Goal: Task Accomplishment & Management: Complete application form

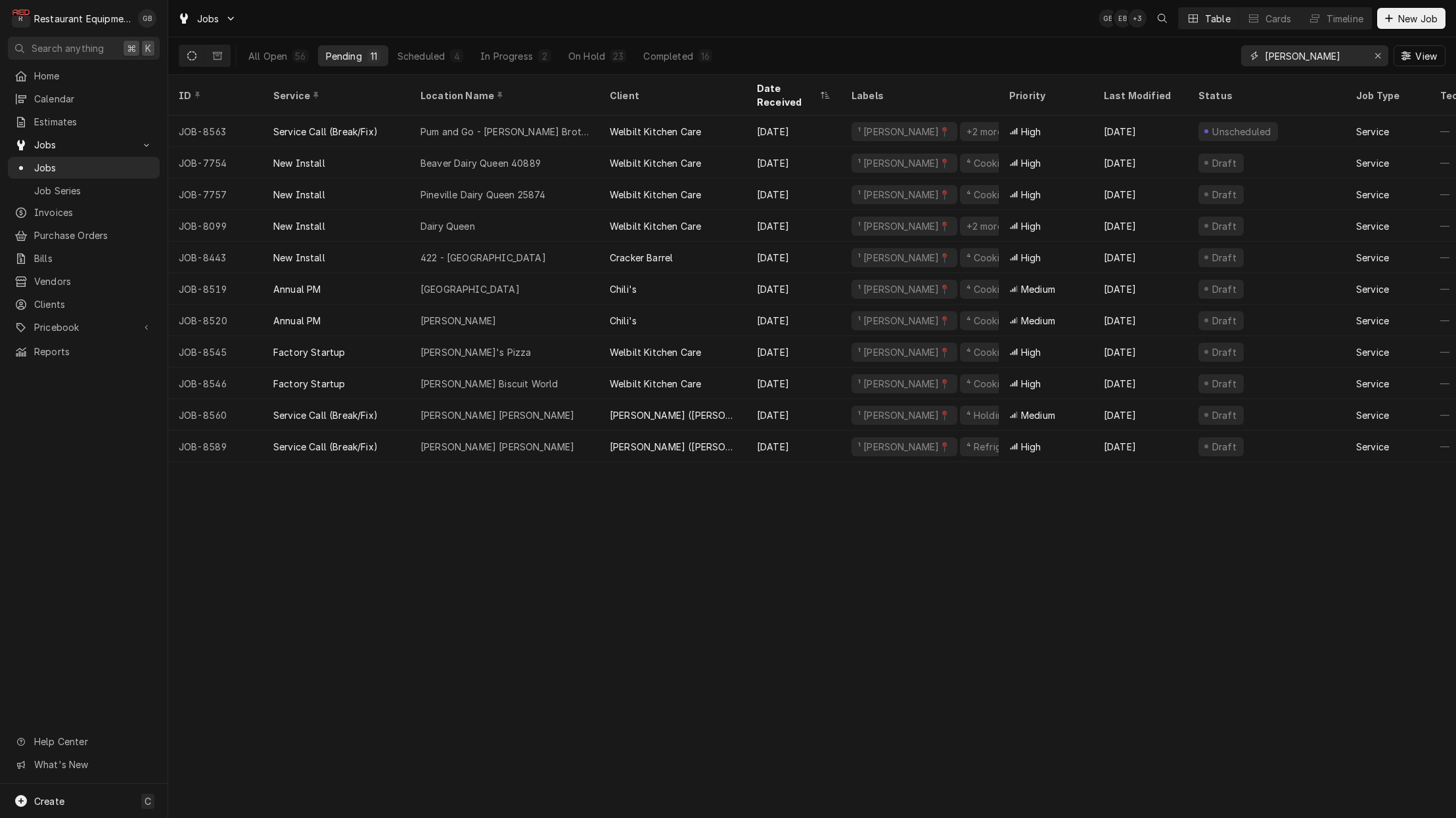
drag, startPoint x: 1373, startPoint y: 51, endPoint x: 1375, endPoint y: 43, distance: 8.2
click at [1375, 45] on div "beckley View" at bounding box center [1343, 55] width 204 height 37
click at [1375, 58] on icon "Erase input" at bounding box center [1378, 55] width 7 height 9
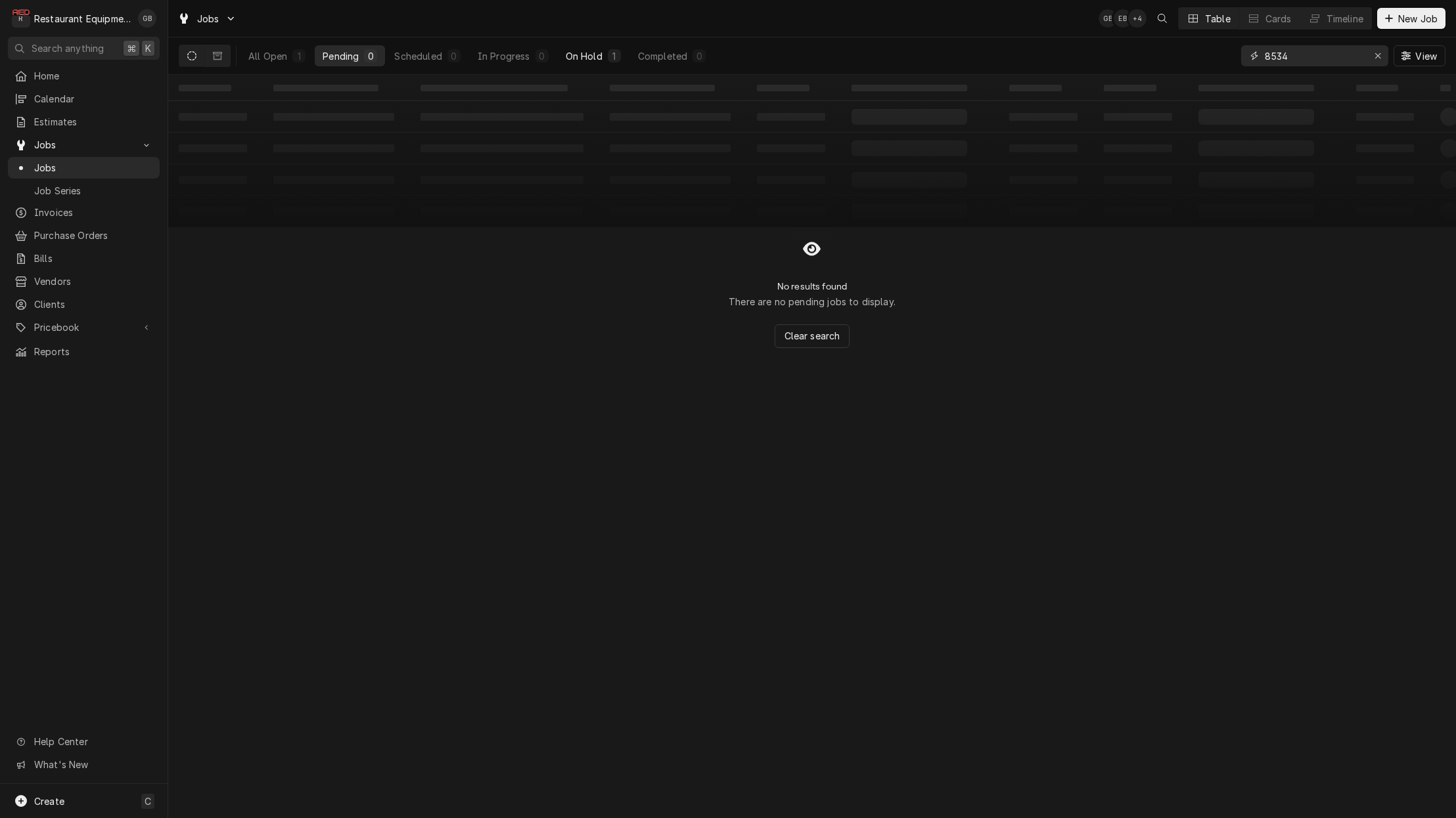
type input "8534"
click at [583, 52] on div "On Hold" at bounding box center [584, 55] width 37 height 13
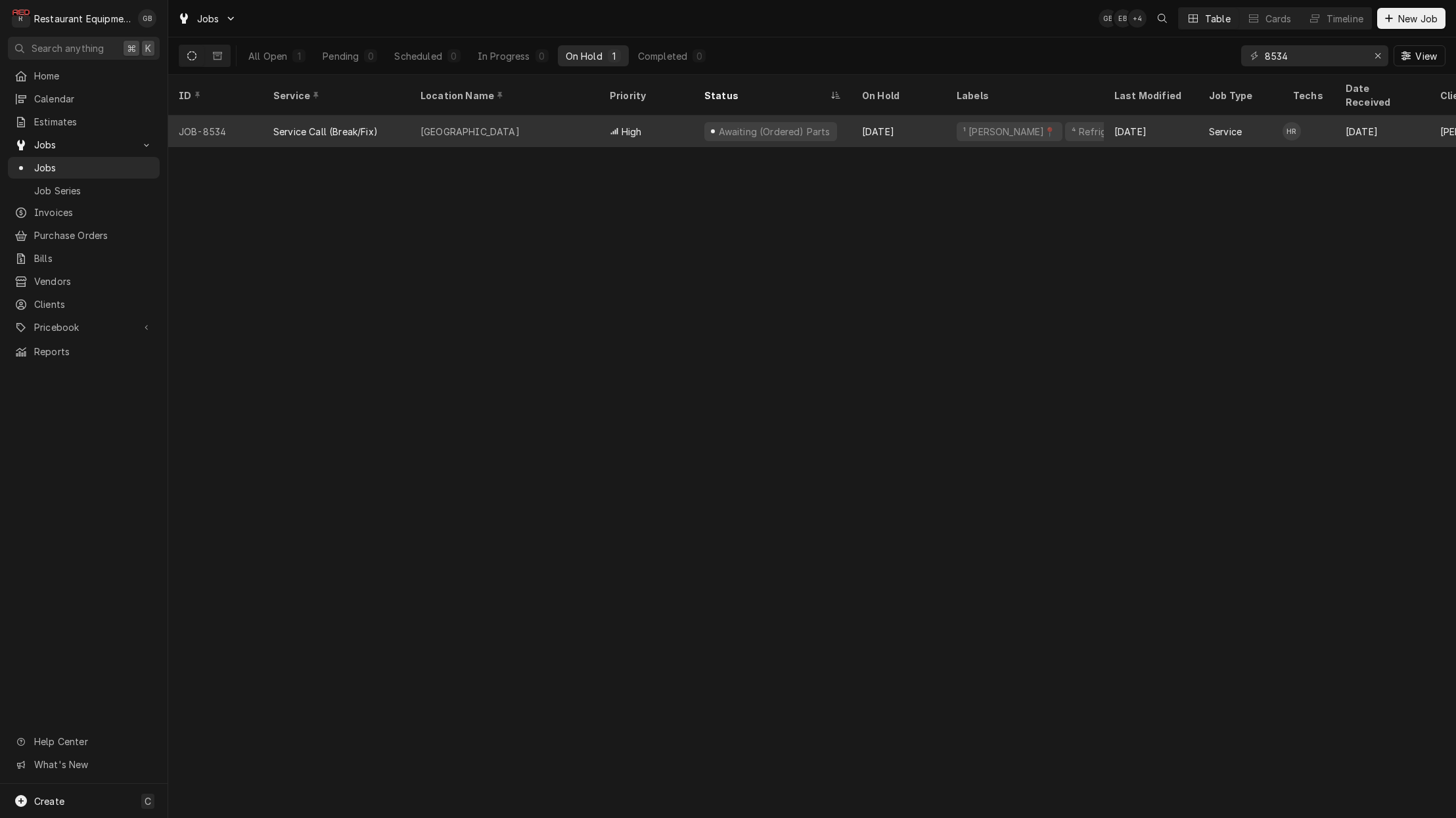
click at [516, 115] on div "[GEOGRAPHIC_DATA]" at bounding box center [504, 131] width 190 height 31
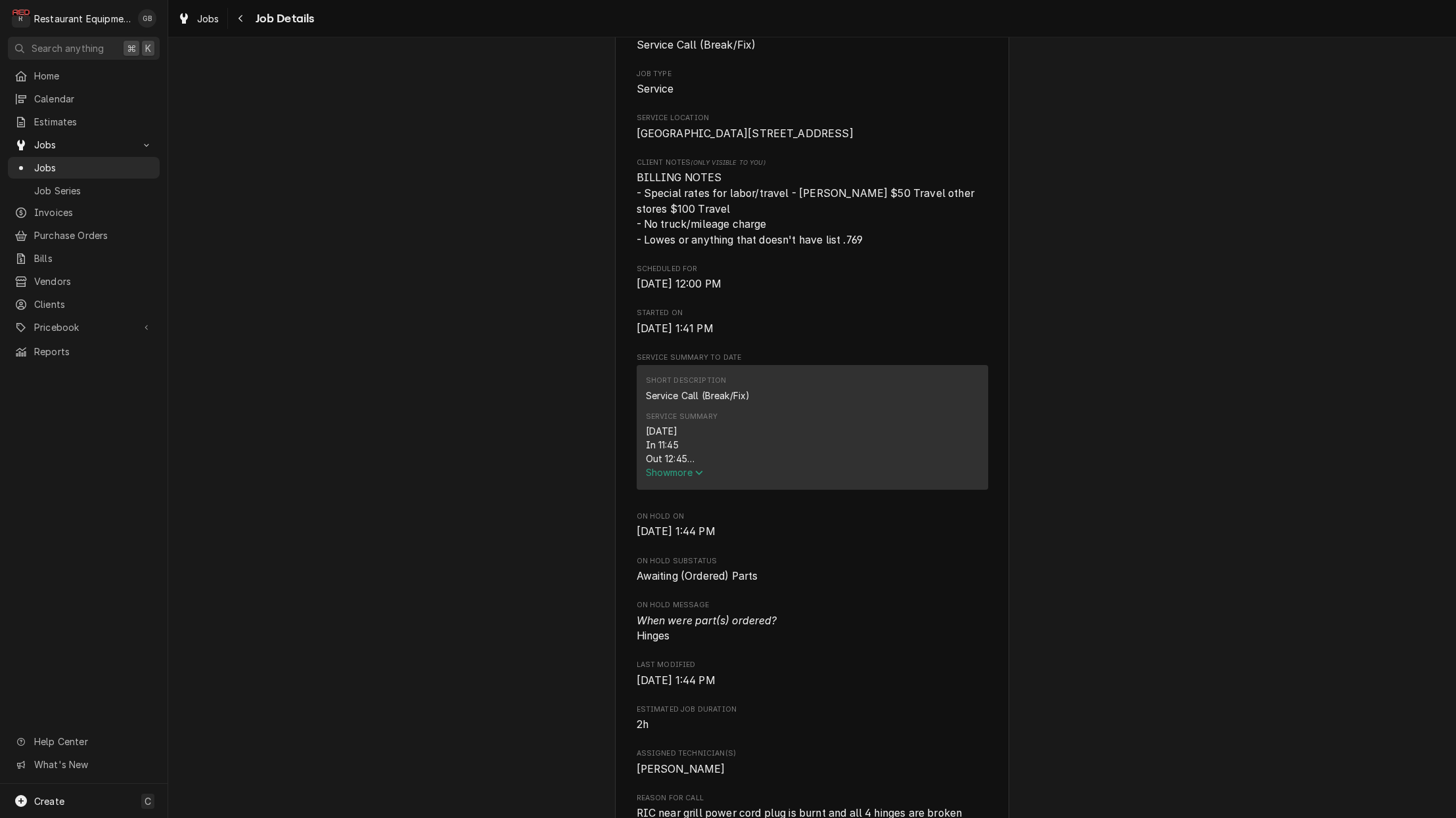
scroll to position [246, 0]
click at [682, 479] on div "Service Summary 08/14/25 In 11:45 Out 12:45 Tk107 Wasserstrom: M# CBRD891-03-10…" at bounding box center [812, 441] width 333 height 77
click at [690, 474] on span "Show more" at bounding box center [674, 468] width 58 height 11
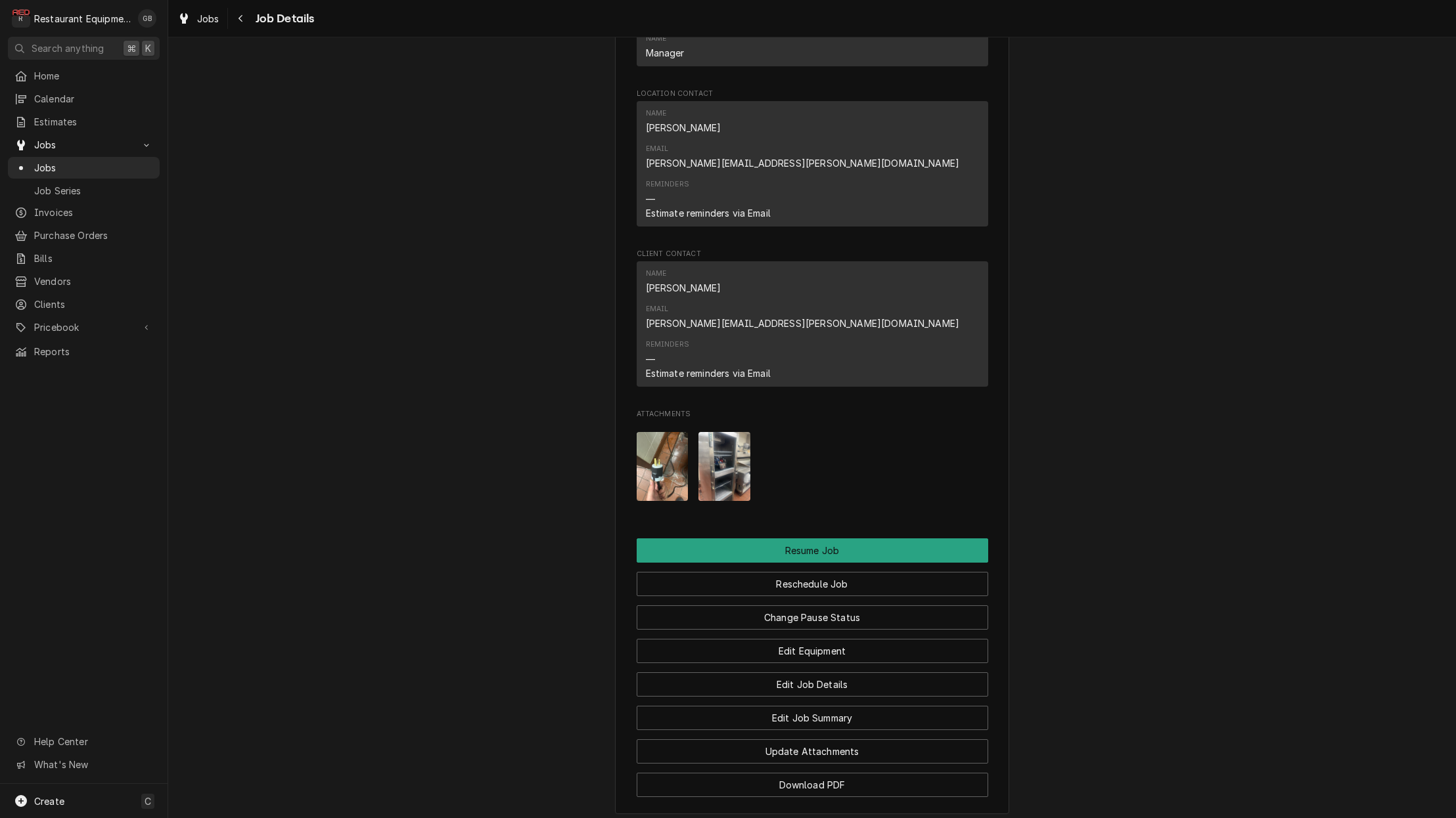
scroll to position [1358, 0]
click at [740, 432] on img "Attachments" at bounding box center [724, 465] width 52 height 69
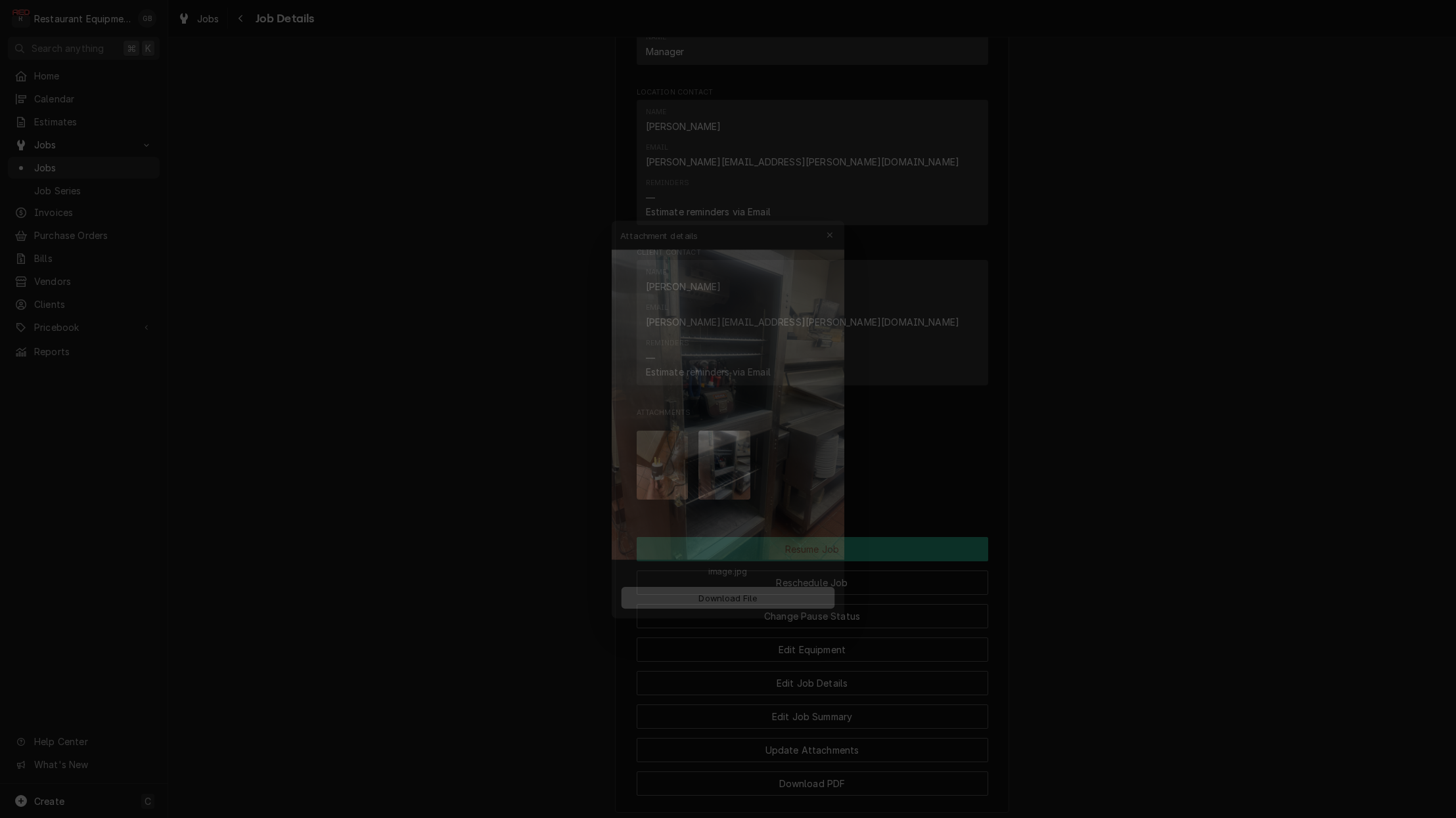
scroll to position [0, 0]
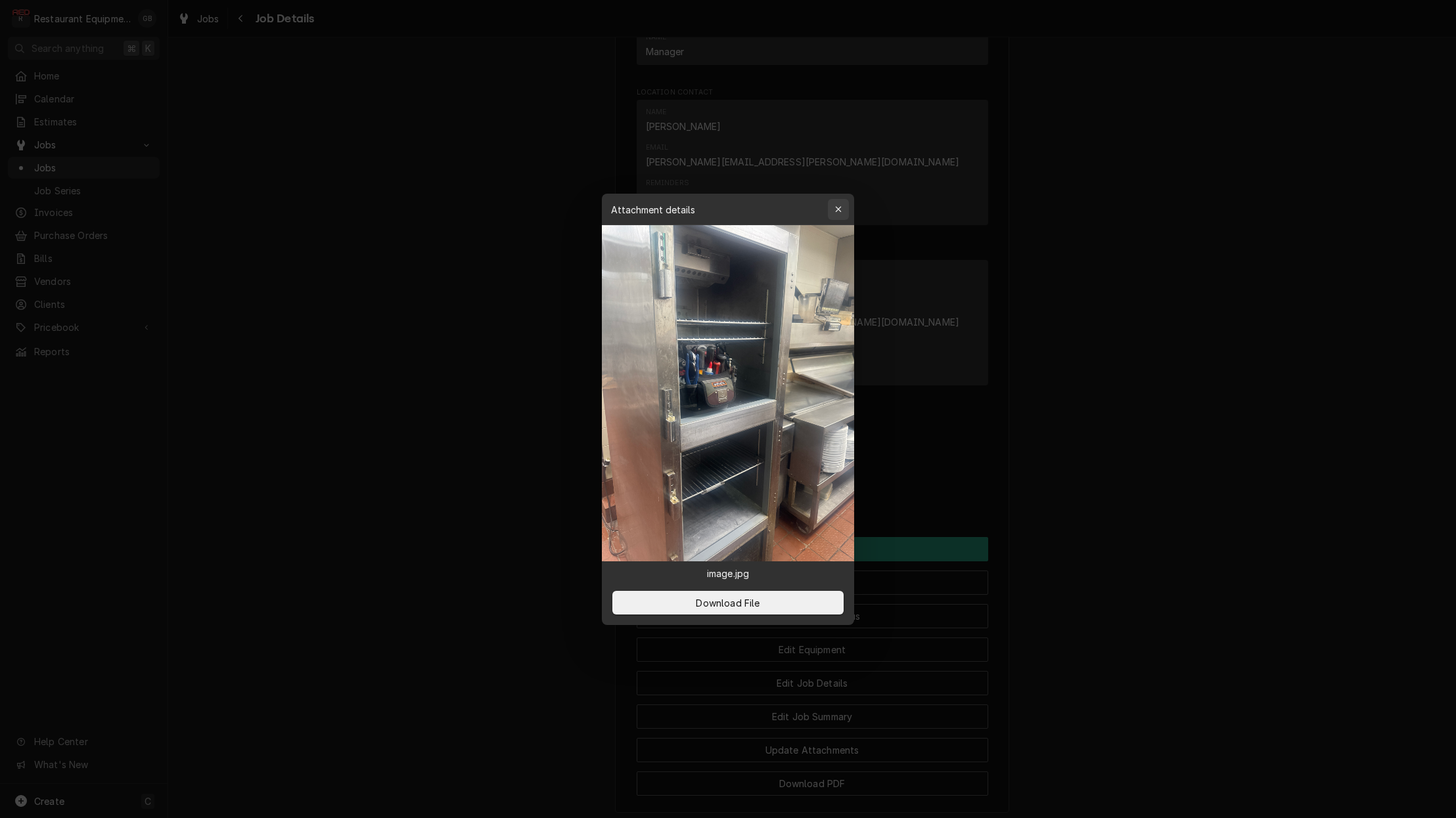
click at [844, 209] on div "button" at bounding box center [838, 209] width 13 height 13
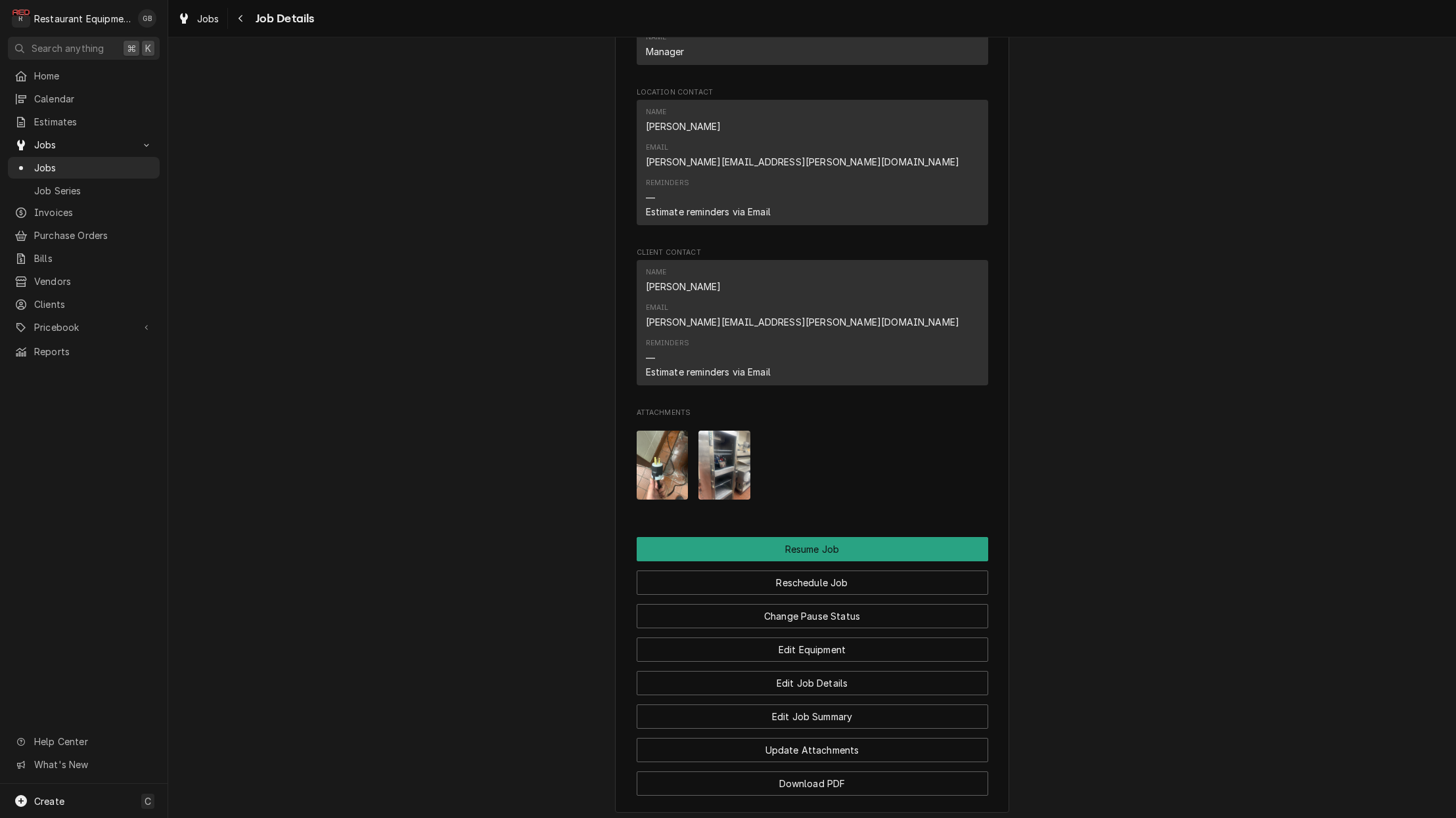
click at [676, 431] on img "Attachments" at bounding box center [663, 465] width 52 height 69
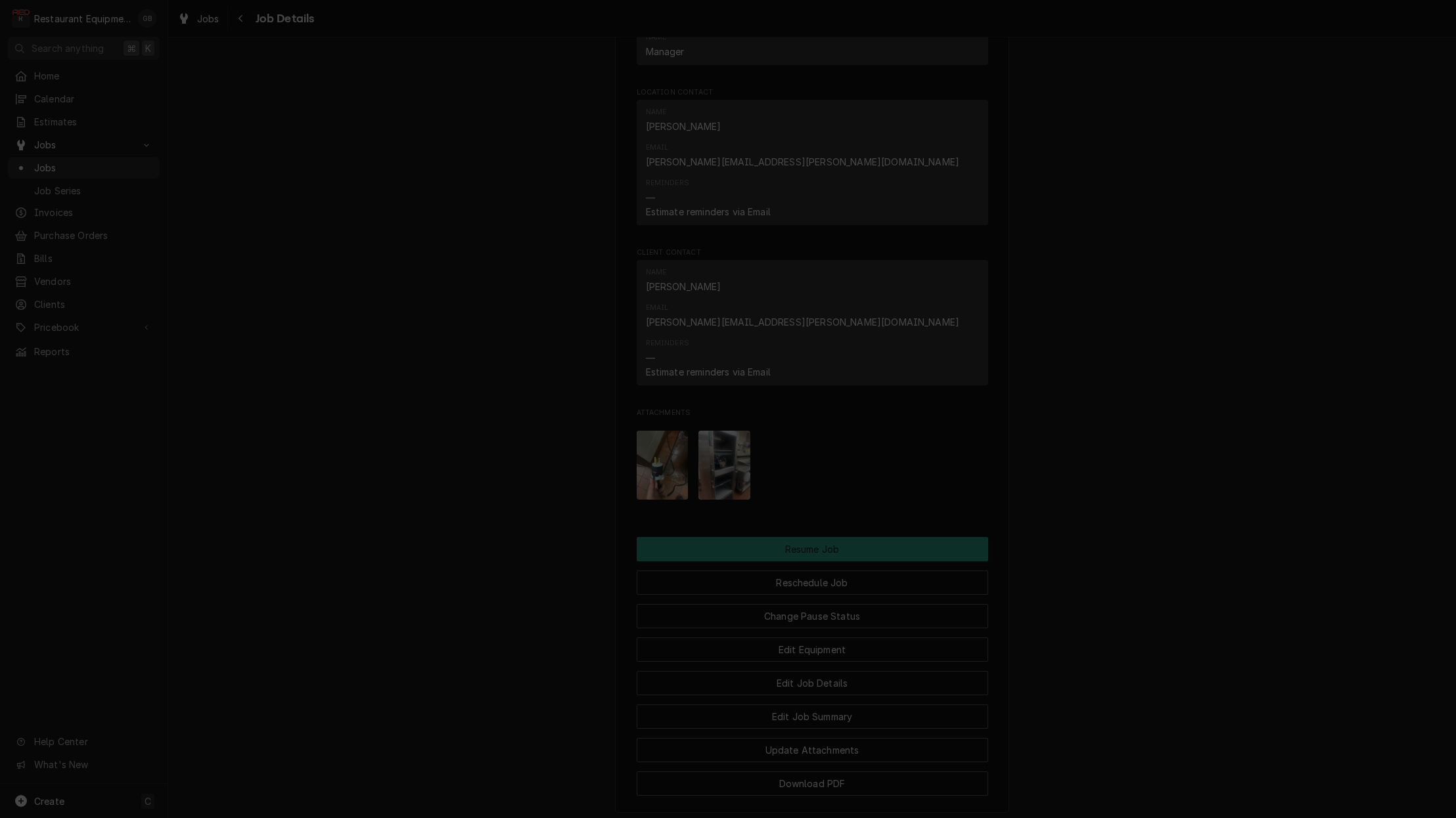
click at [844, 210] on div "button" at bounding box center [838, 209] width 13 height 13
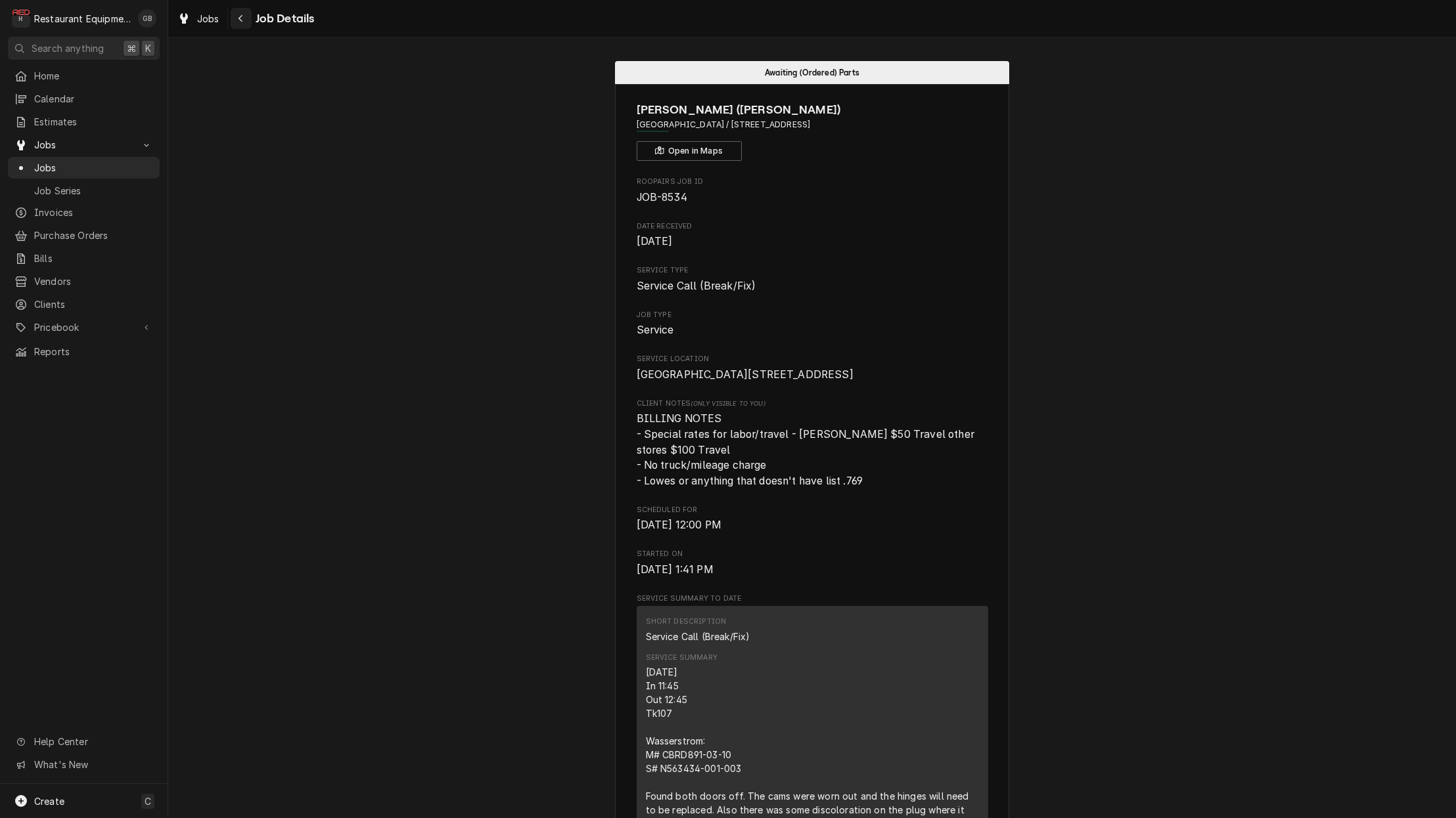
click at [241, 22] on icon "Navigate back" at bounding box center [241, 18] width 6 height 9
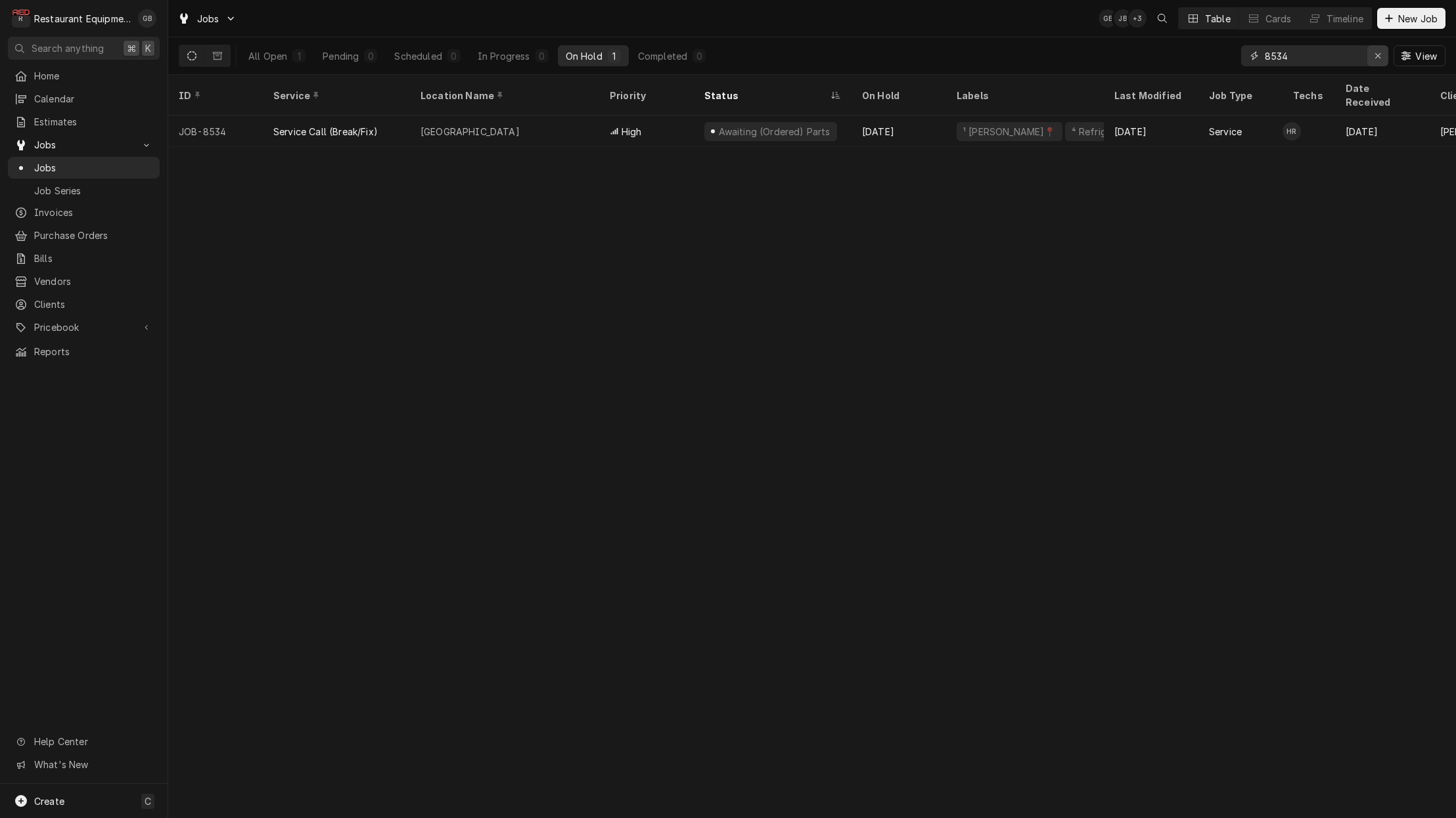
click at [1387, 57] on button "Erase input" at bounding box center [1378, 56] width 21 height 21
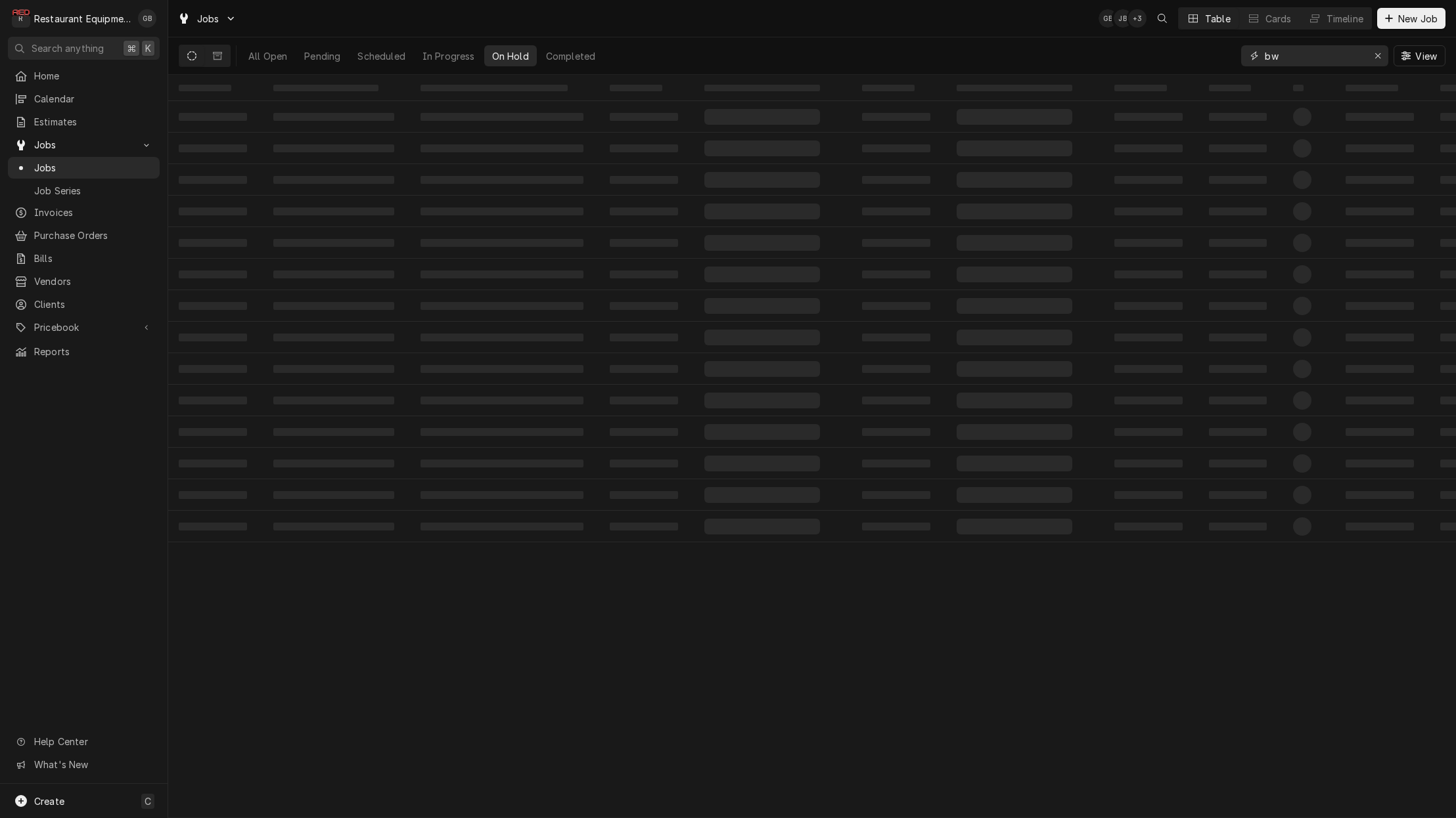
type input "b"
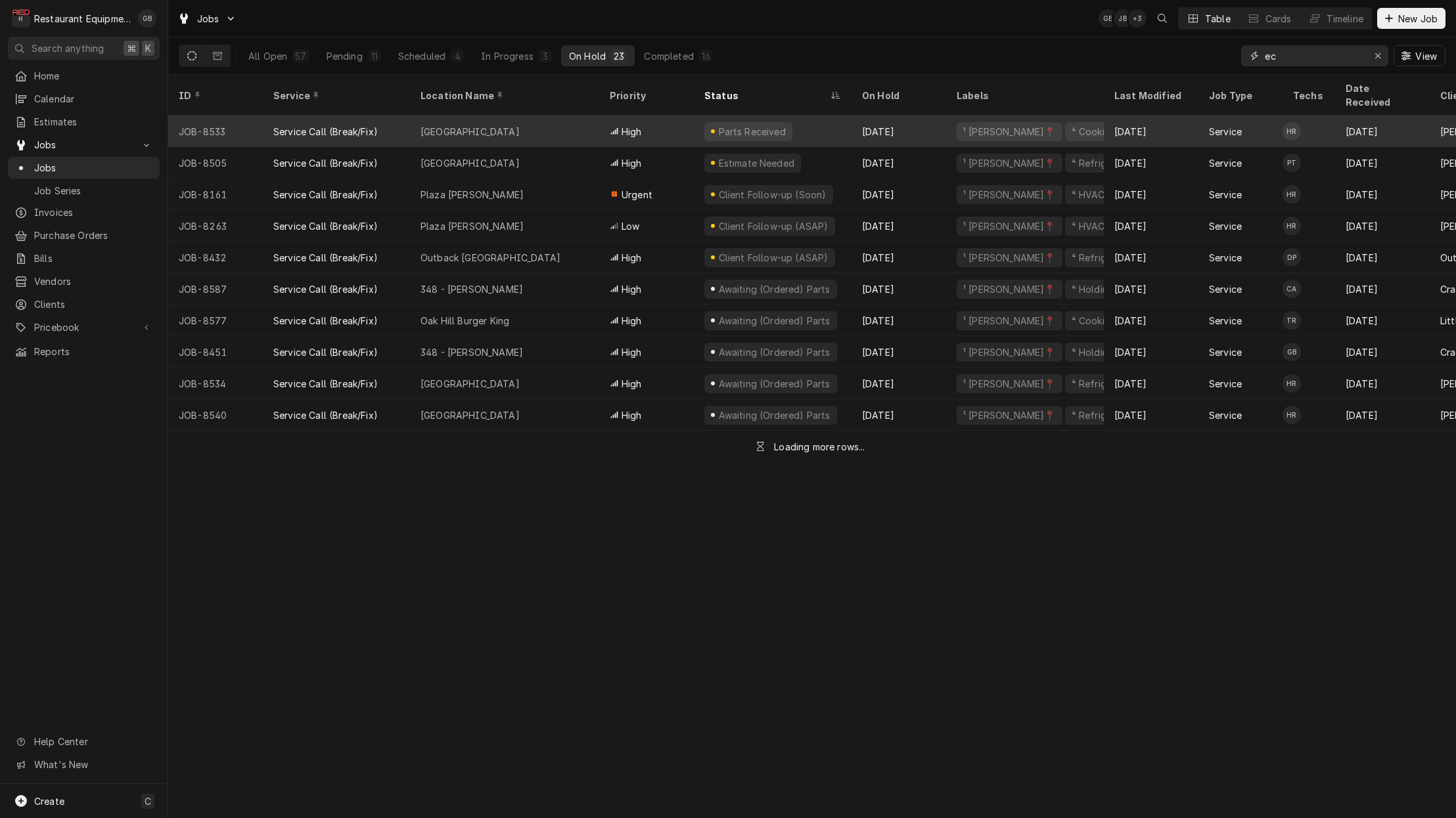
type input "e"
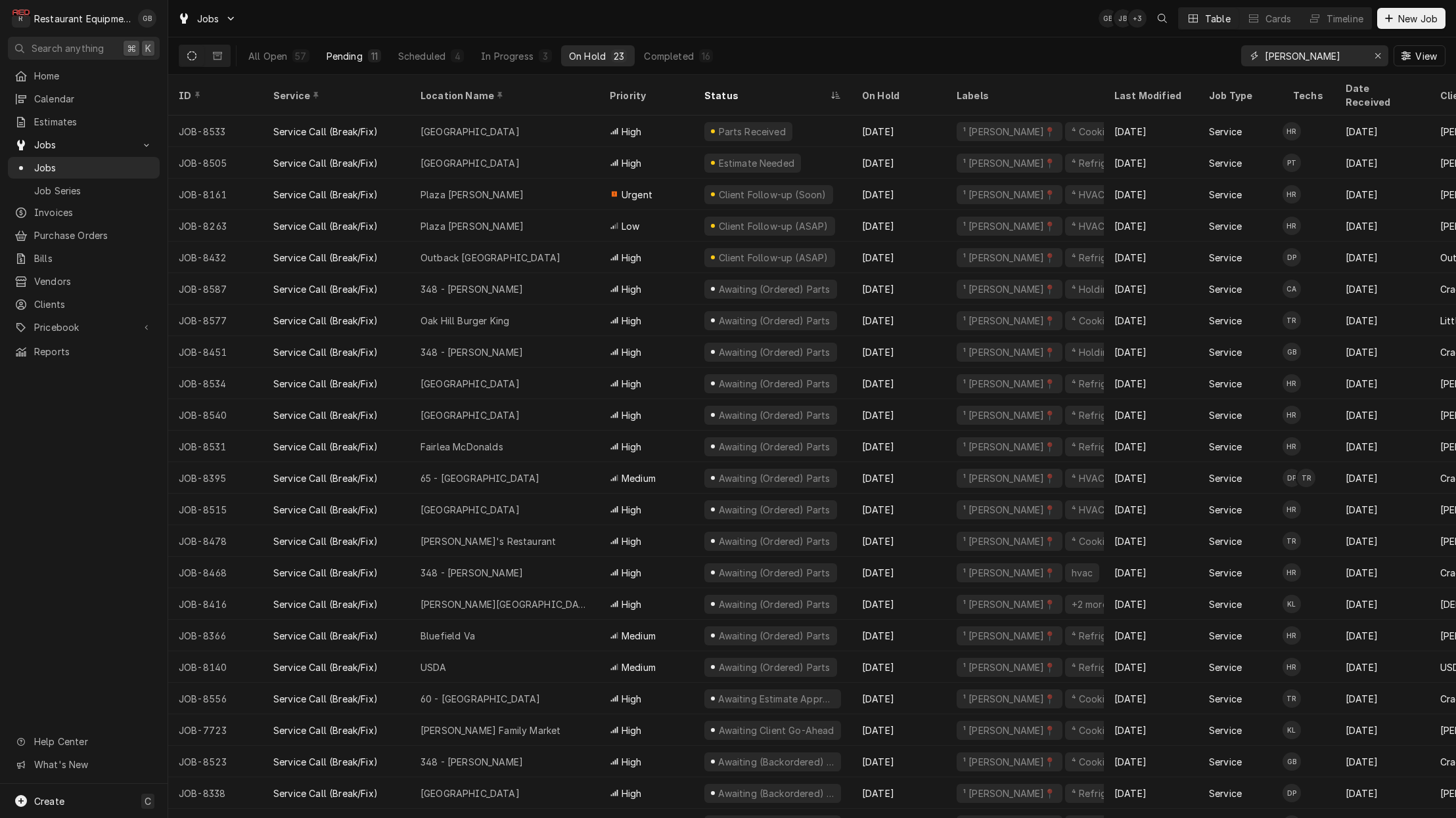
type input "[PERSON_NAME]"
click at [355, 61] on div "Pending" at bounding box center [344, 55] width 36 height 13
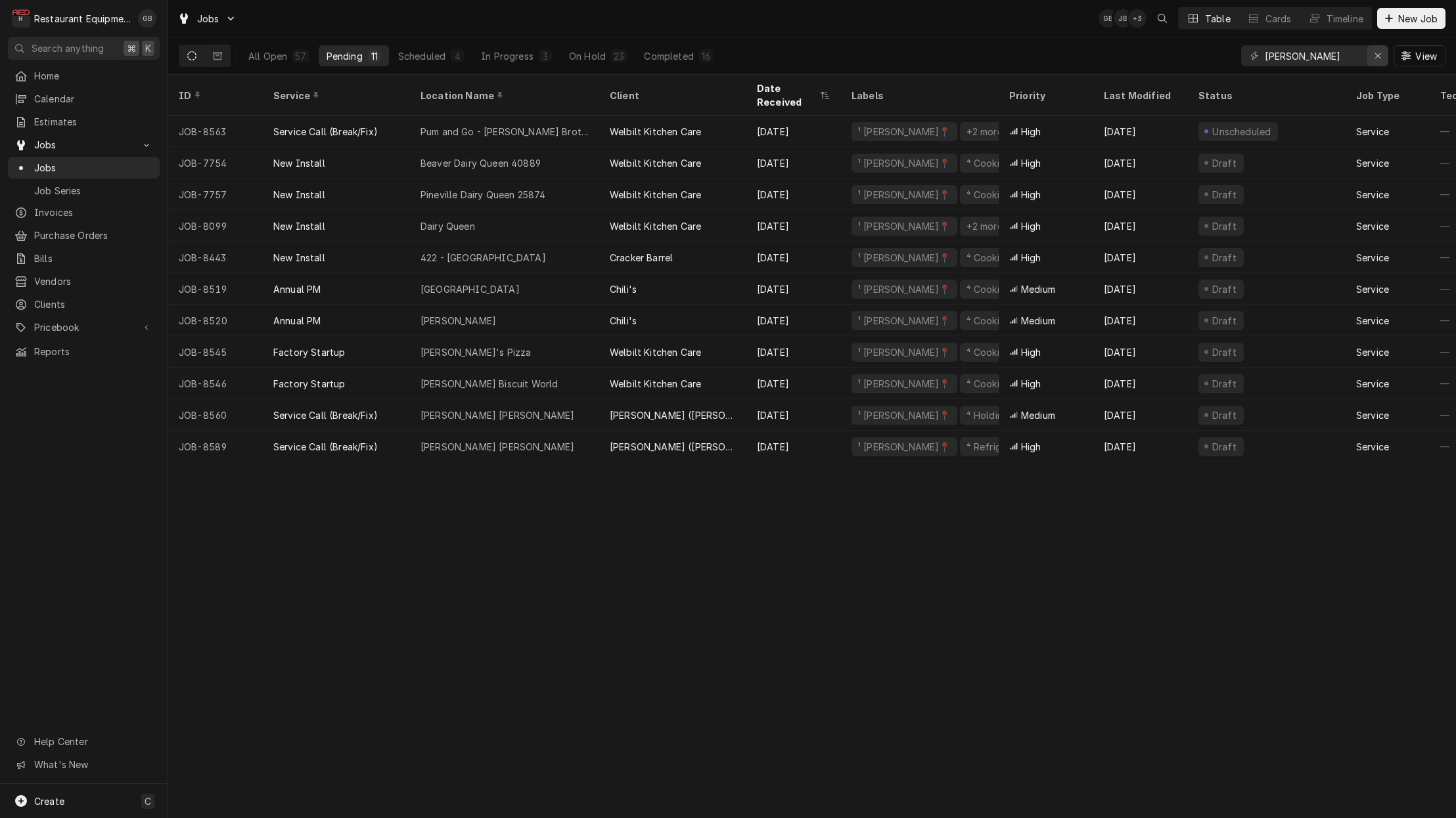
scroll to position [0, 1]
click at [1375, 59] on icon "Erase input" at bounding box center [1378, 55] width 7 height 9
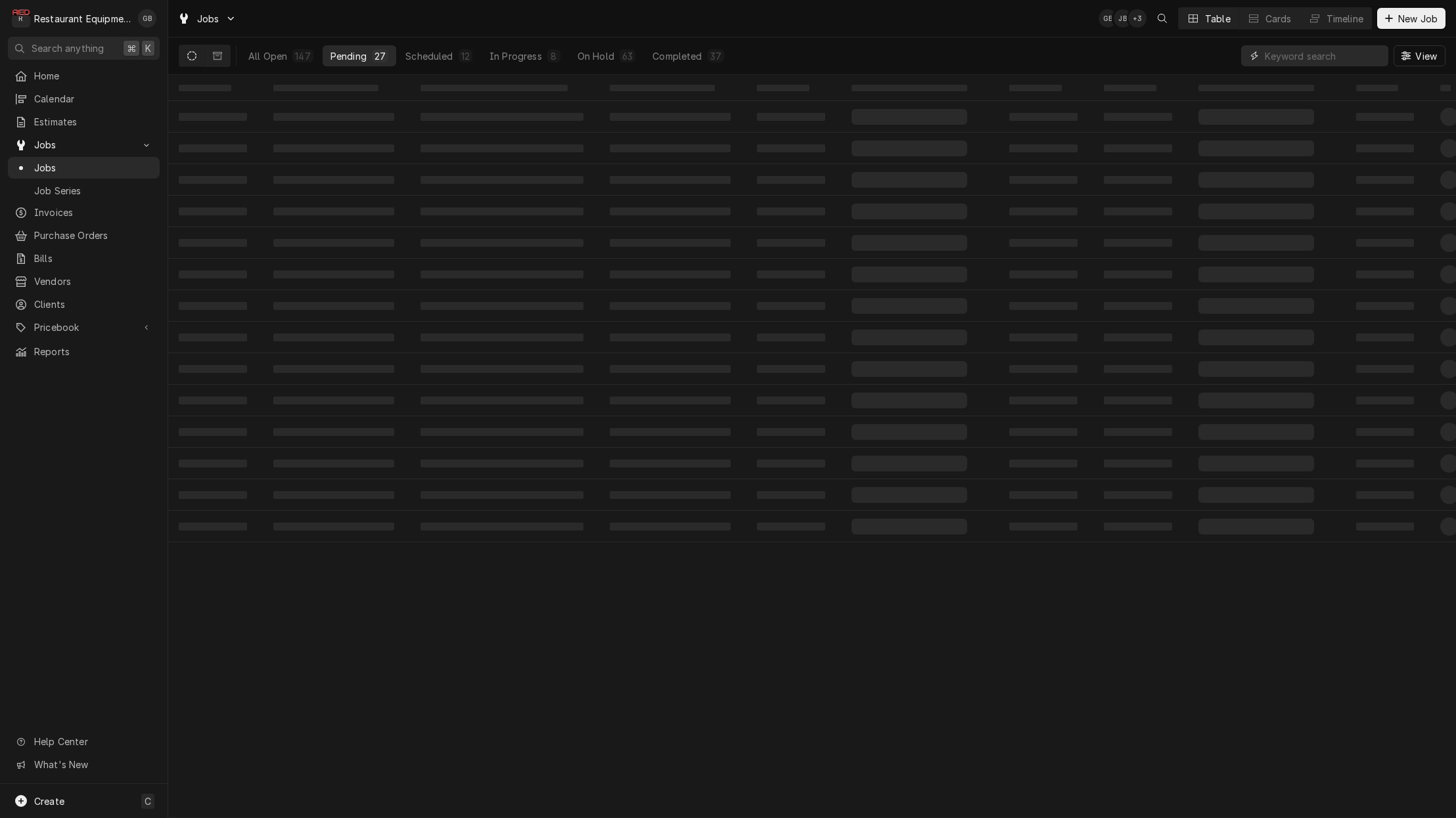
scroll to position [0, 0]
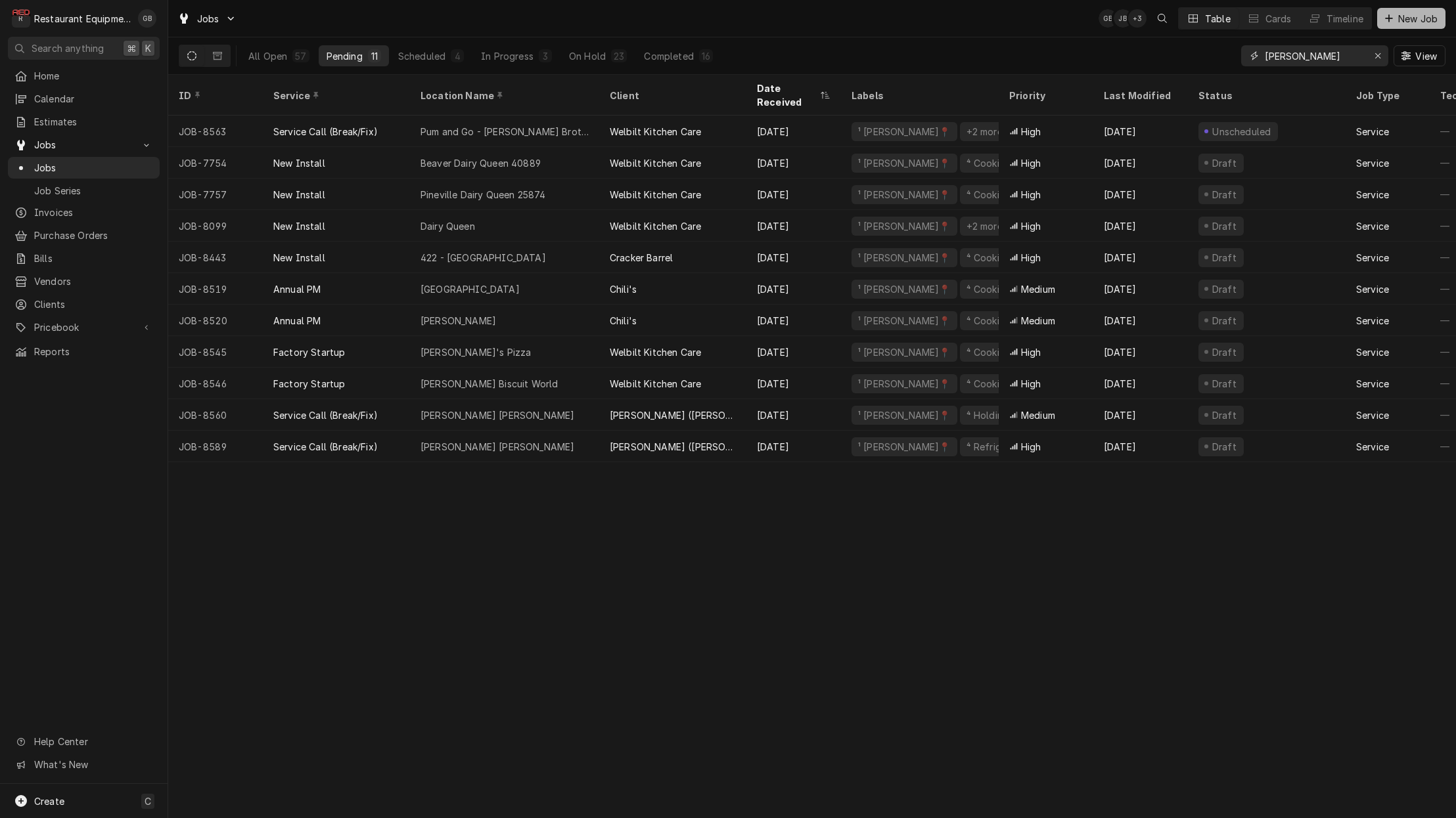
type input "beckley"
click at [1414, 21] on span "New Job" at bounding box center [1418, 18] width 45 height 13
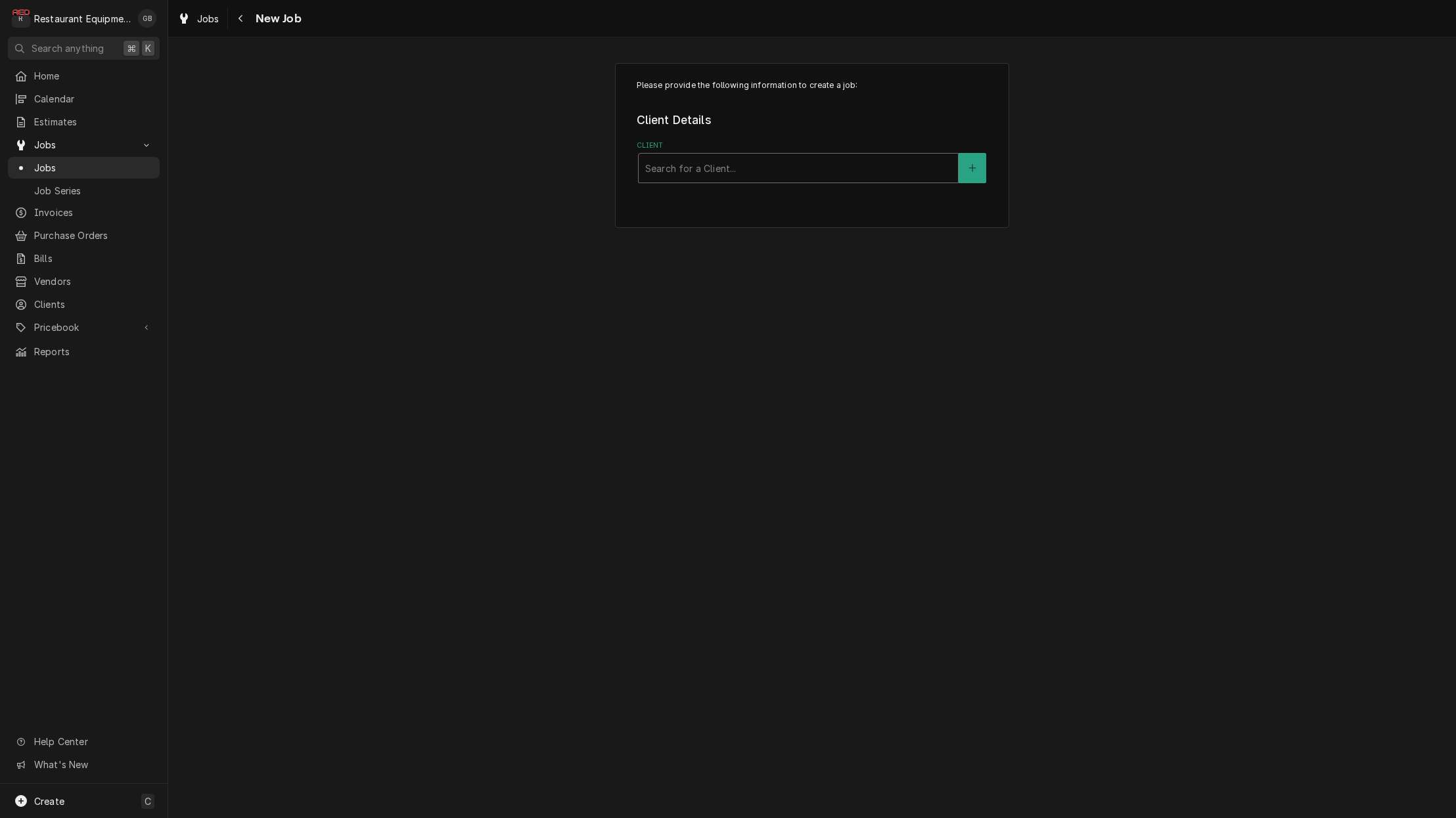
click at [687, 167] on div "Search for a Client..." at bounding box center [798, 168] width 306 height 13
type input "lit"
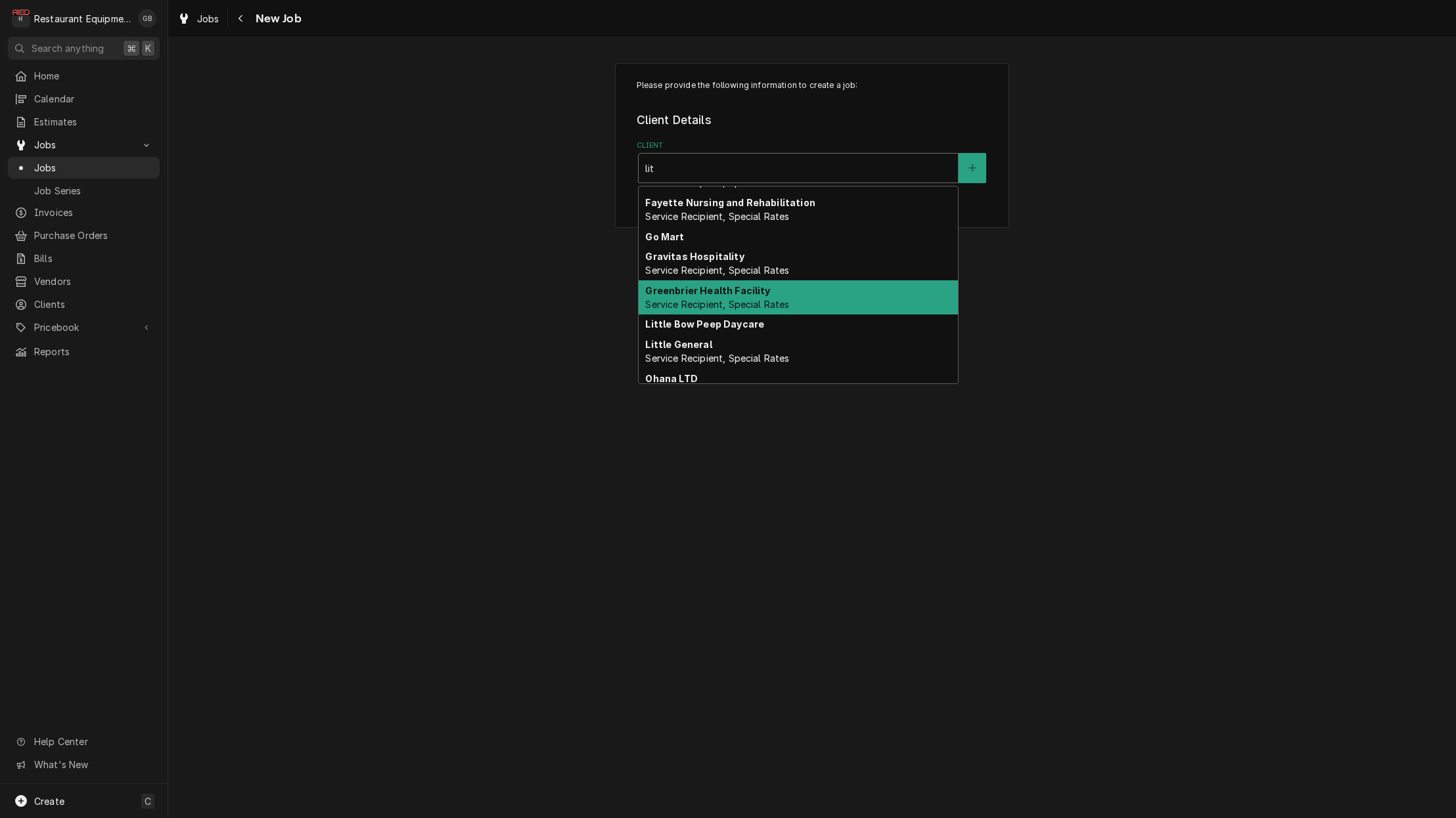
scroll to position [132, 0]
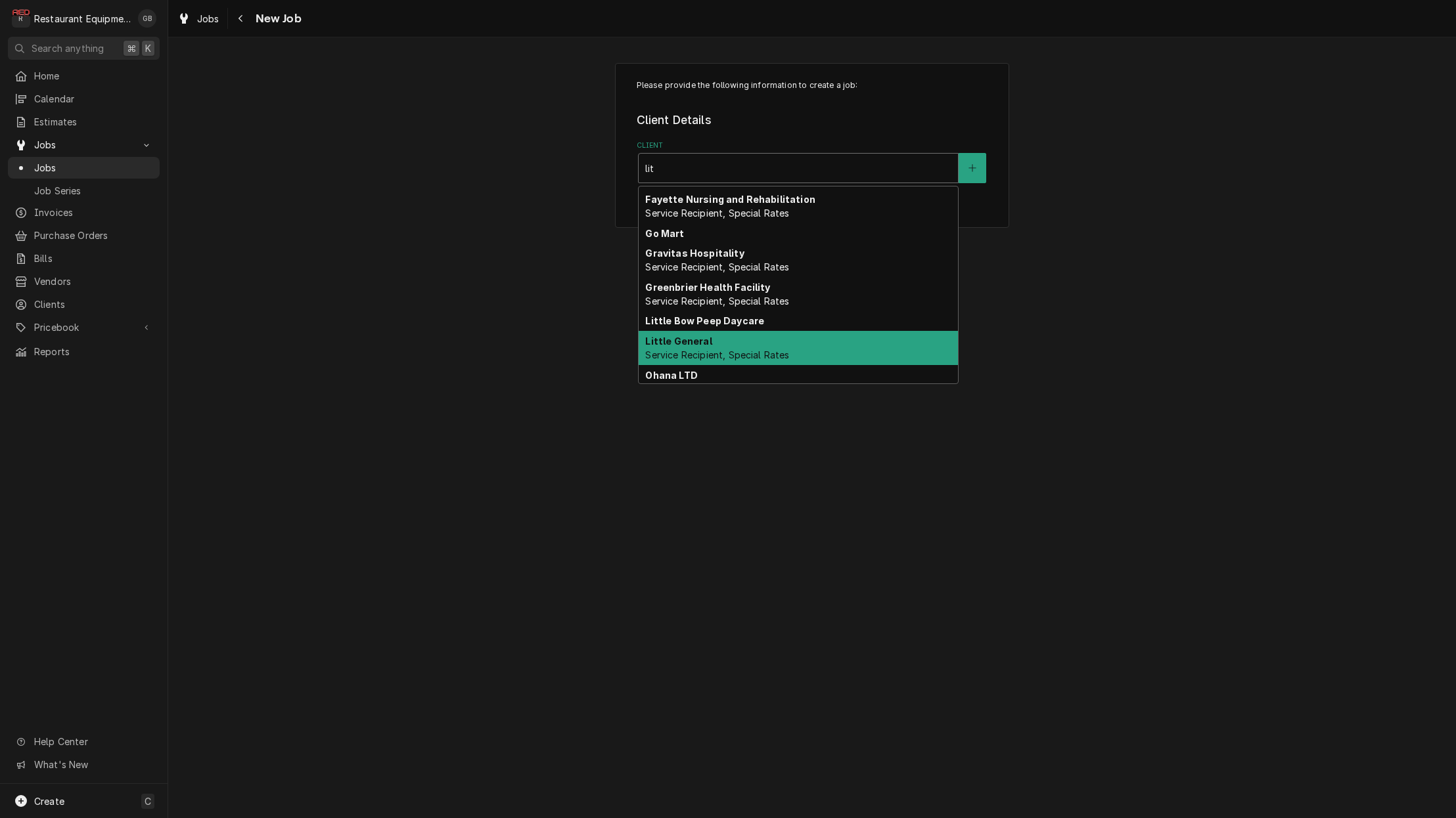
click at [734, 350] on span "Service Recipient, Special Rates" at bounding box center [716, 355] width 144 height 11
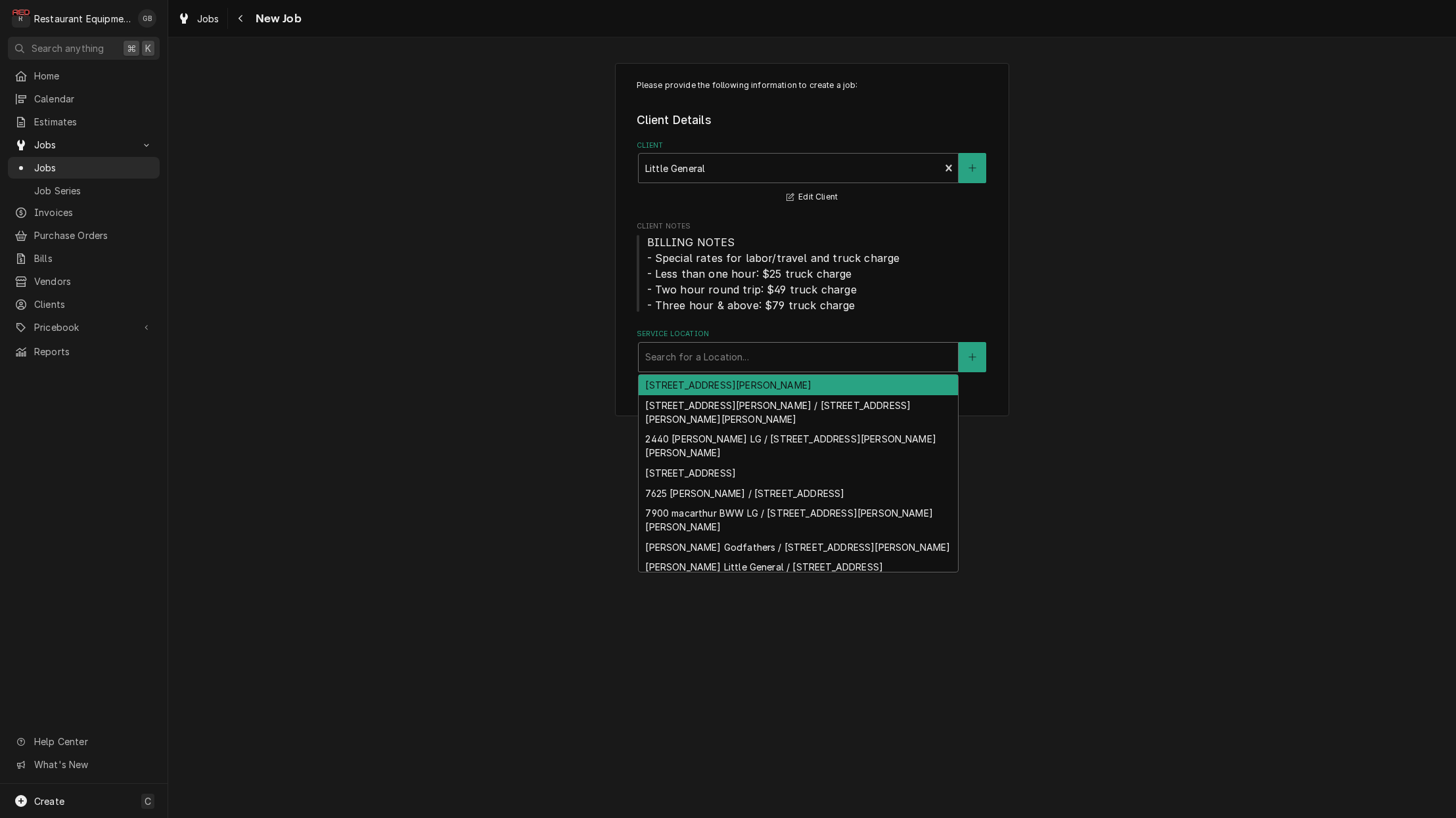
click at [717, 352] on div "Search for a Location..." at bounding box center [798, 357] width 306 height 13
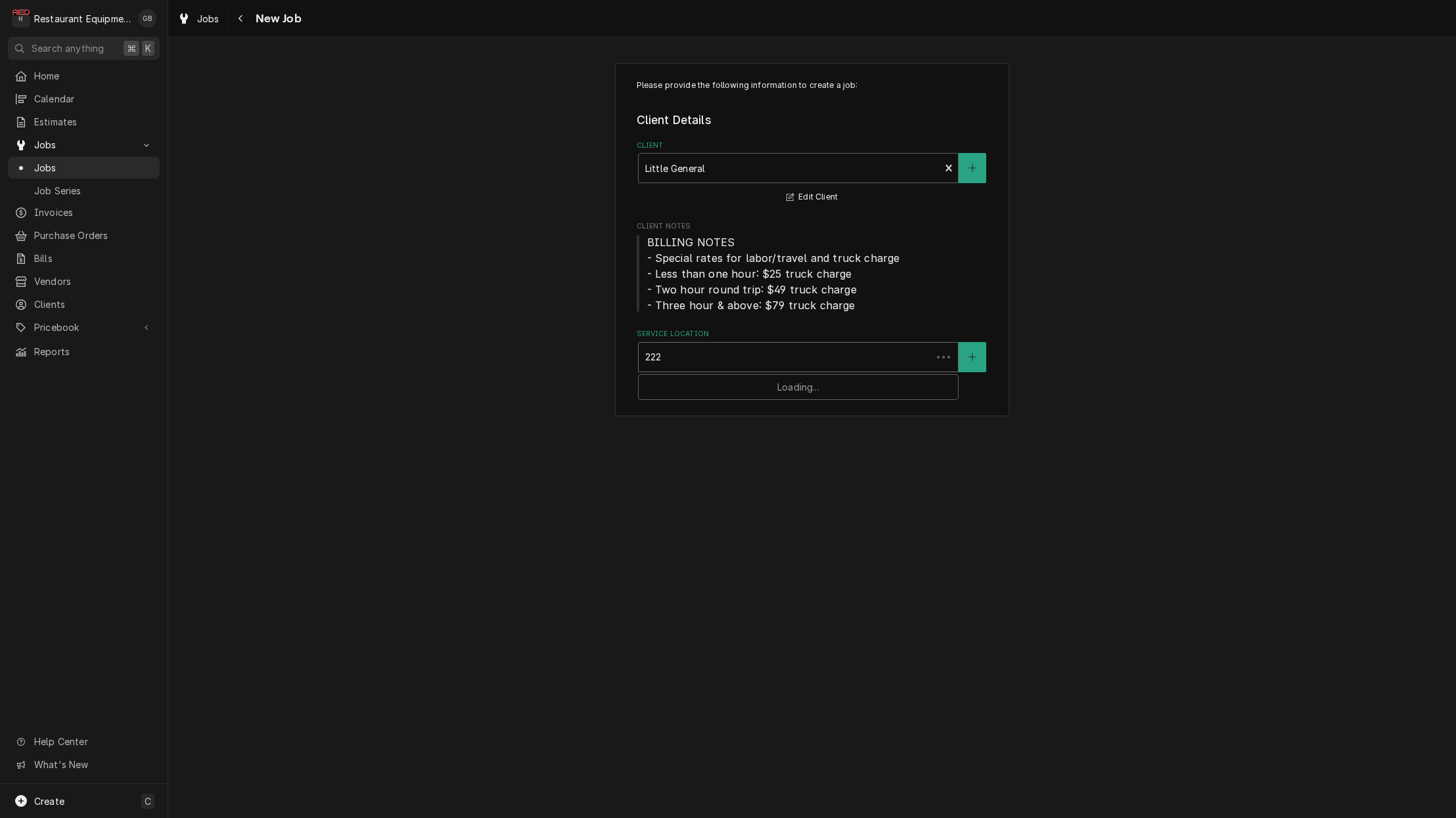
type input "2227"
click at [829, 387] on div "Princeton Arbys #2227 / 1000 Oakvale Rd, Princeton, WV 24740" at bounding box center [798, 384] width 319 height 21
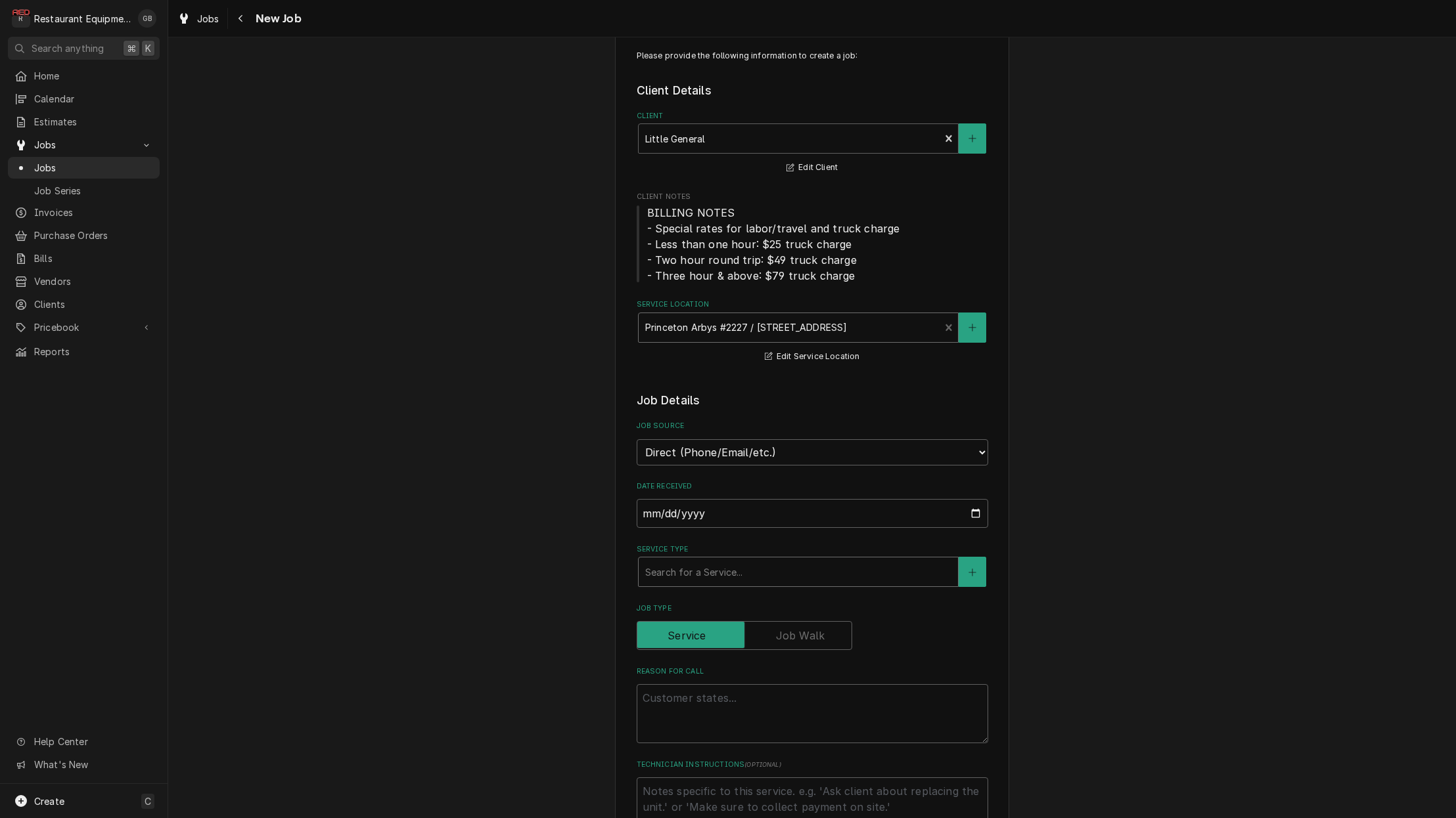
scroll to position [33, 0]
click at [712, 561] on div "Search for a Service..." at bounding box center [798, 568] width 306 height 13
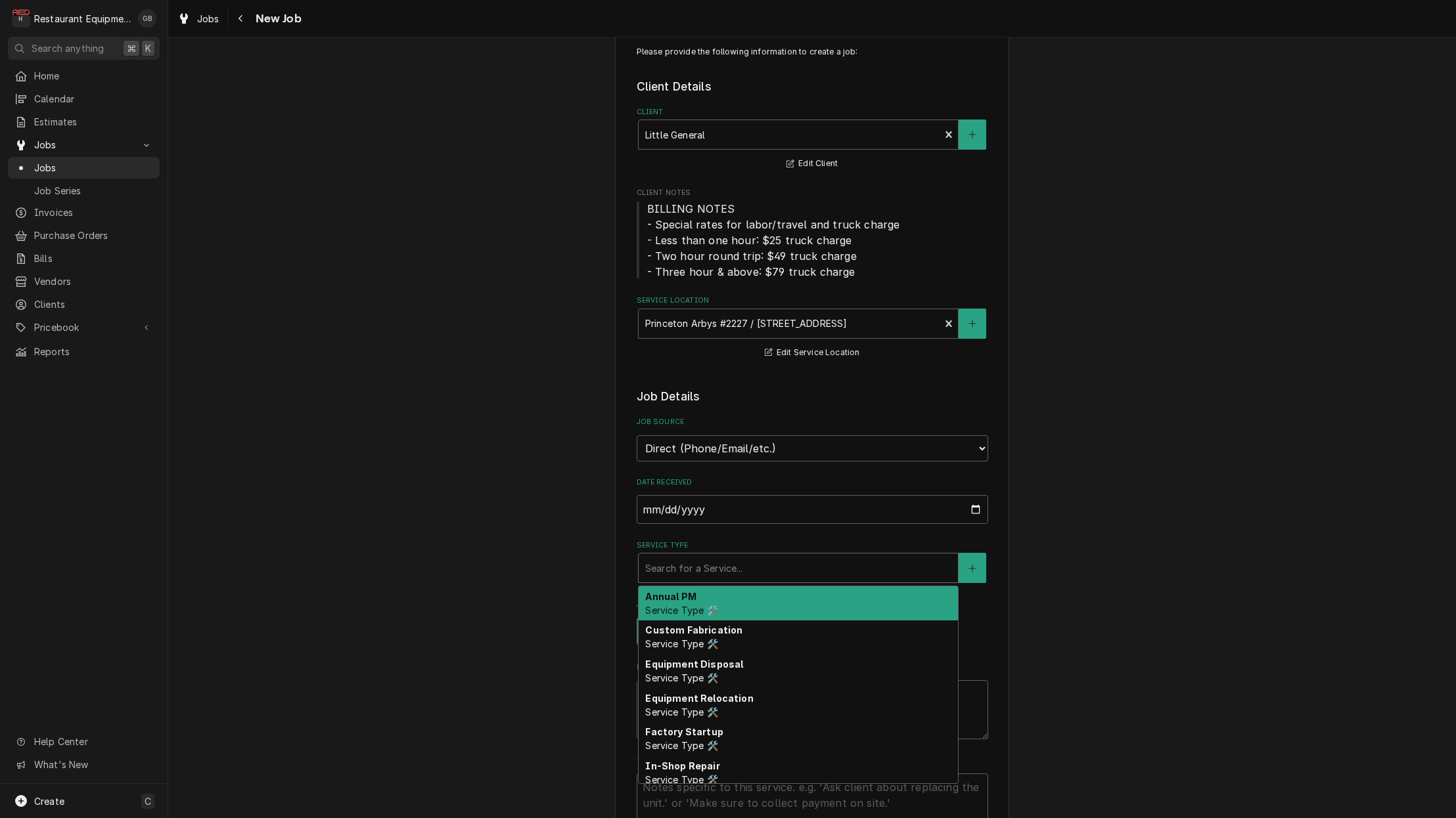
type textarea "x"
type input "b"
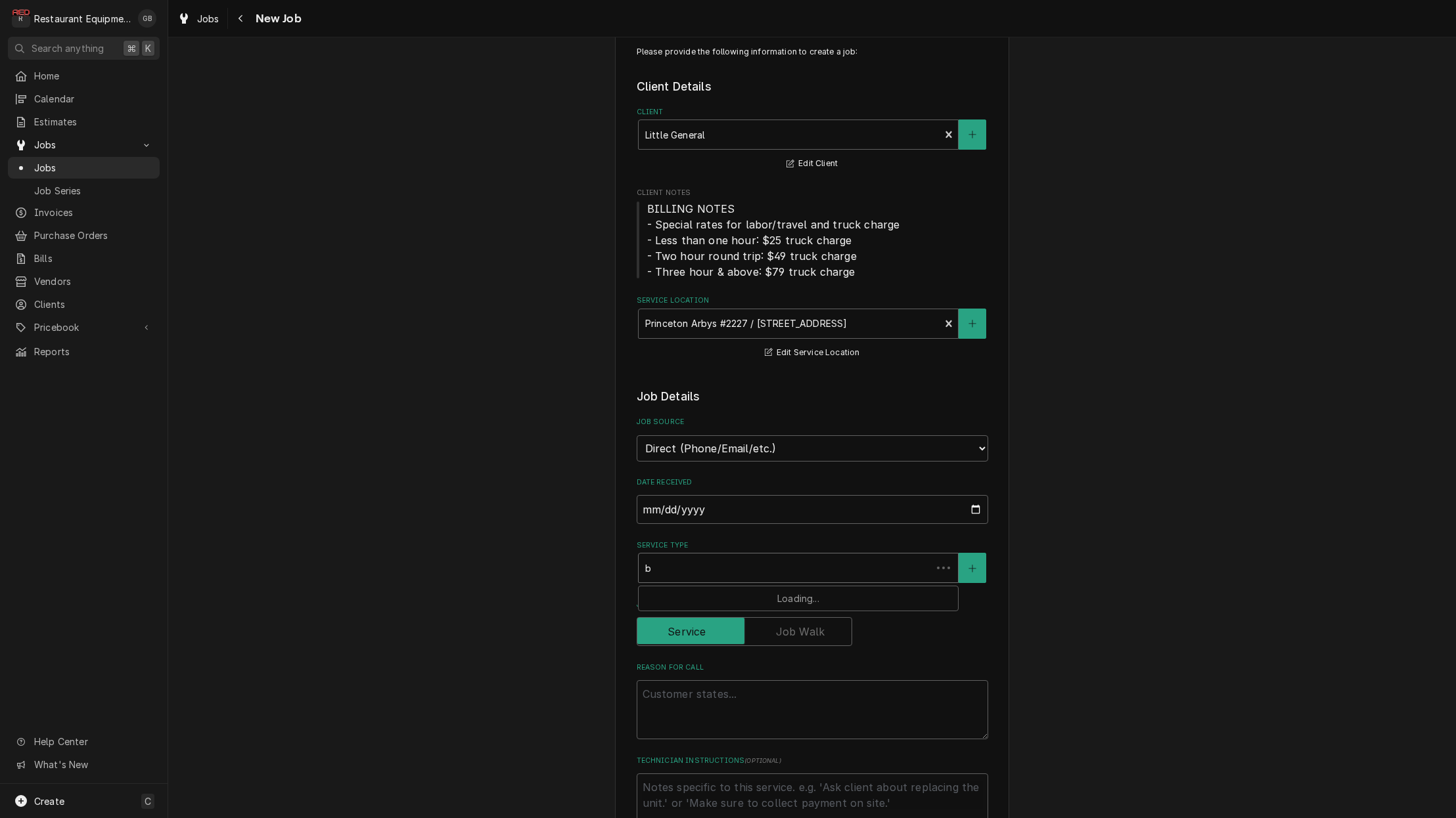
type textarea "x"
type input "br"
type textarea "x"
type input "bre"
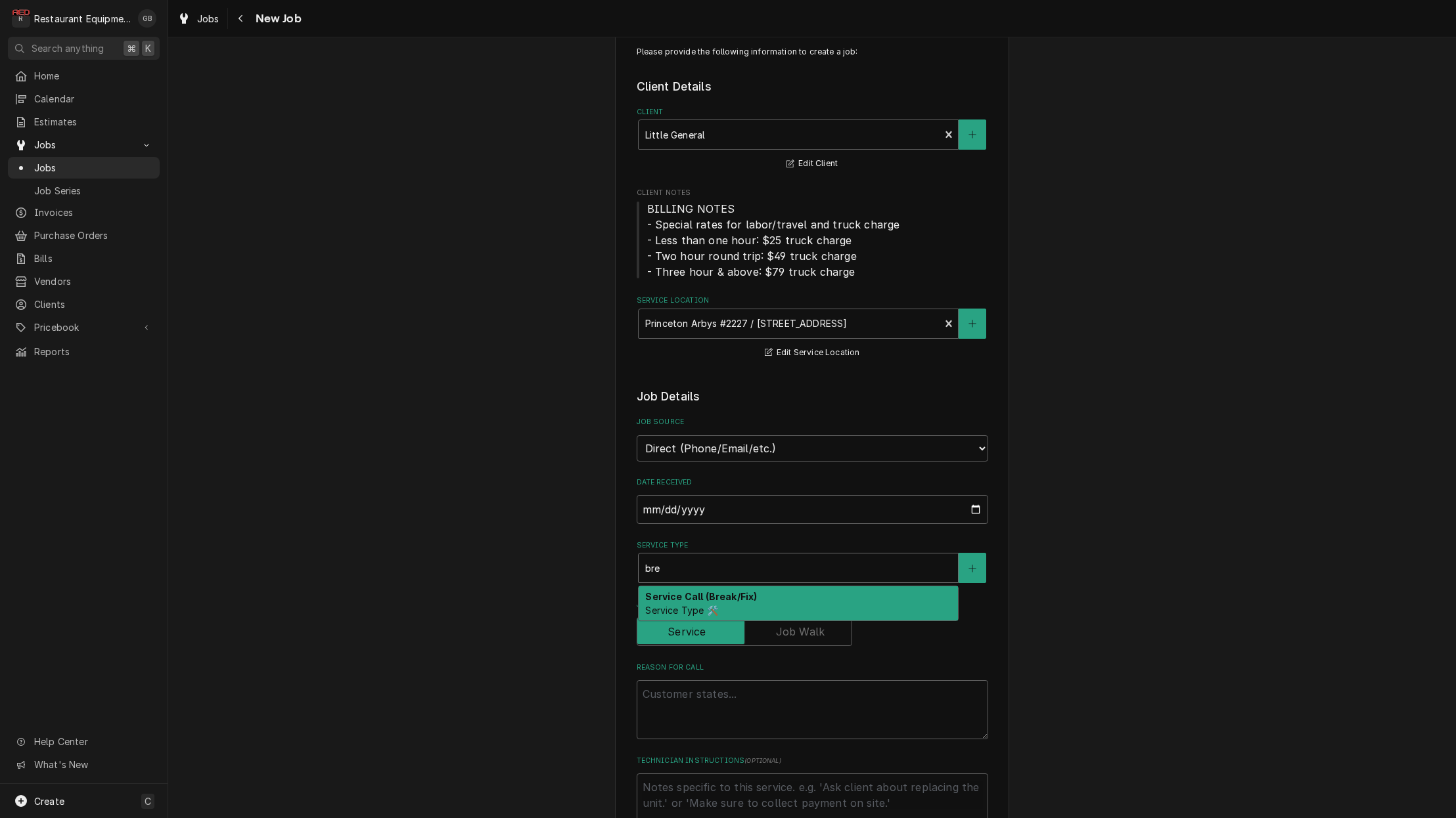
click at [760, 588] on div "Service Call (Break/Fix) Service Type 🛠️" at bounding box center [798, 603] width 319 height 34
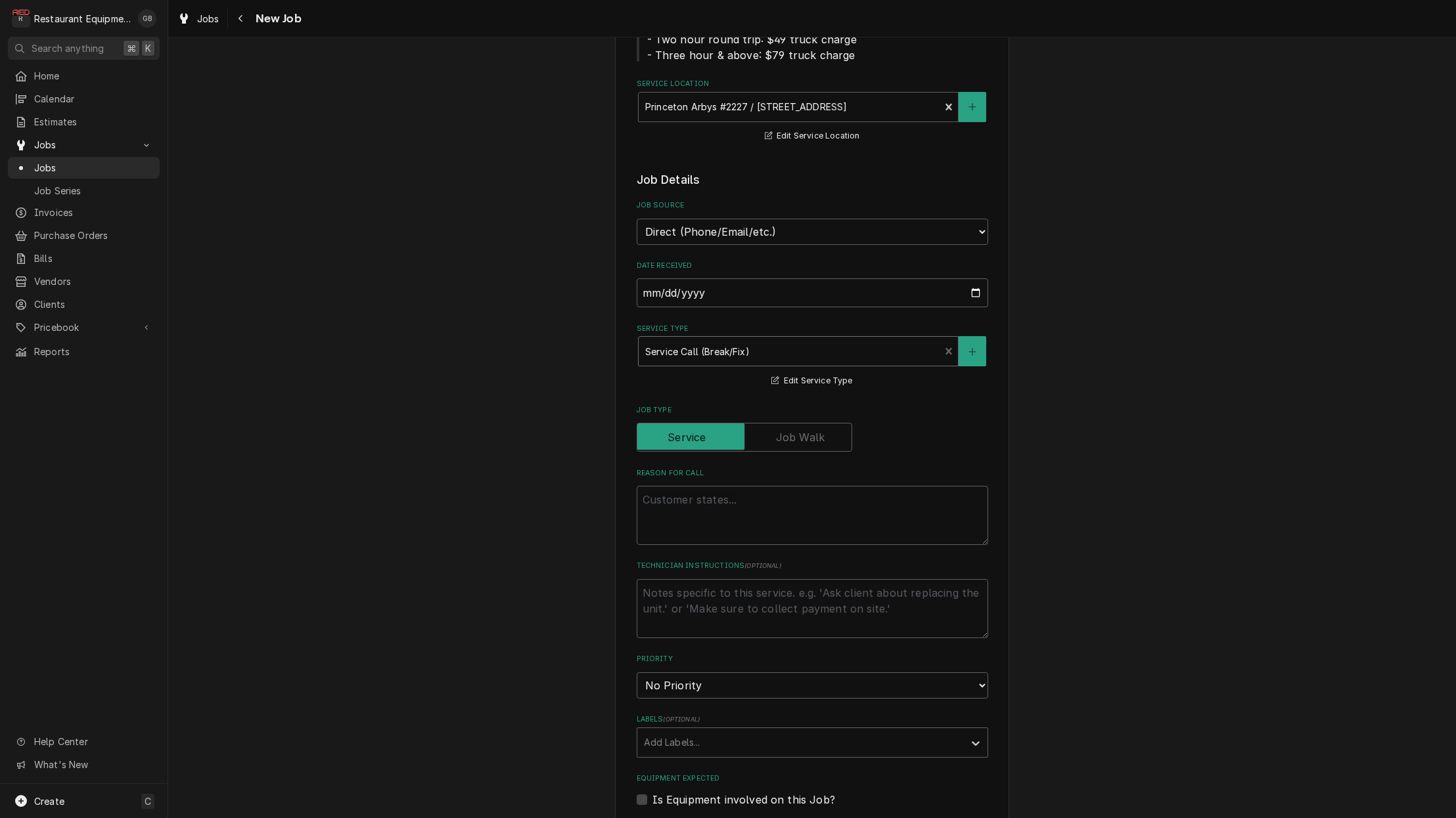
scroll to position [253, 0]
click at [668, 486] on textarea "Reason For Call" at bounding box center [812, 513] width 351 height 59
type textarea "x"
type textarea "t"
type textarea "x"
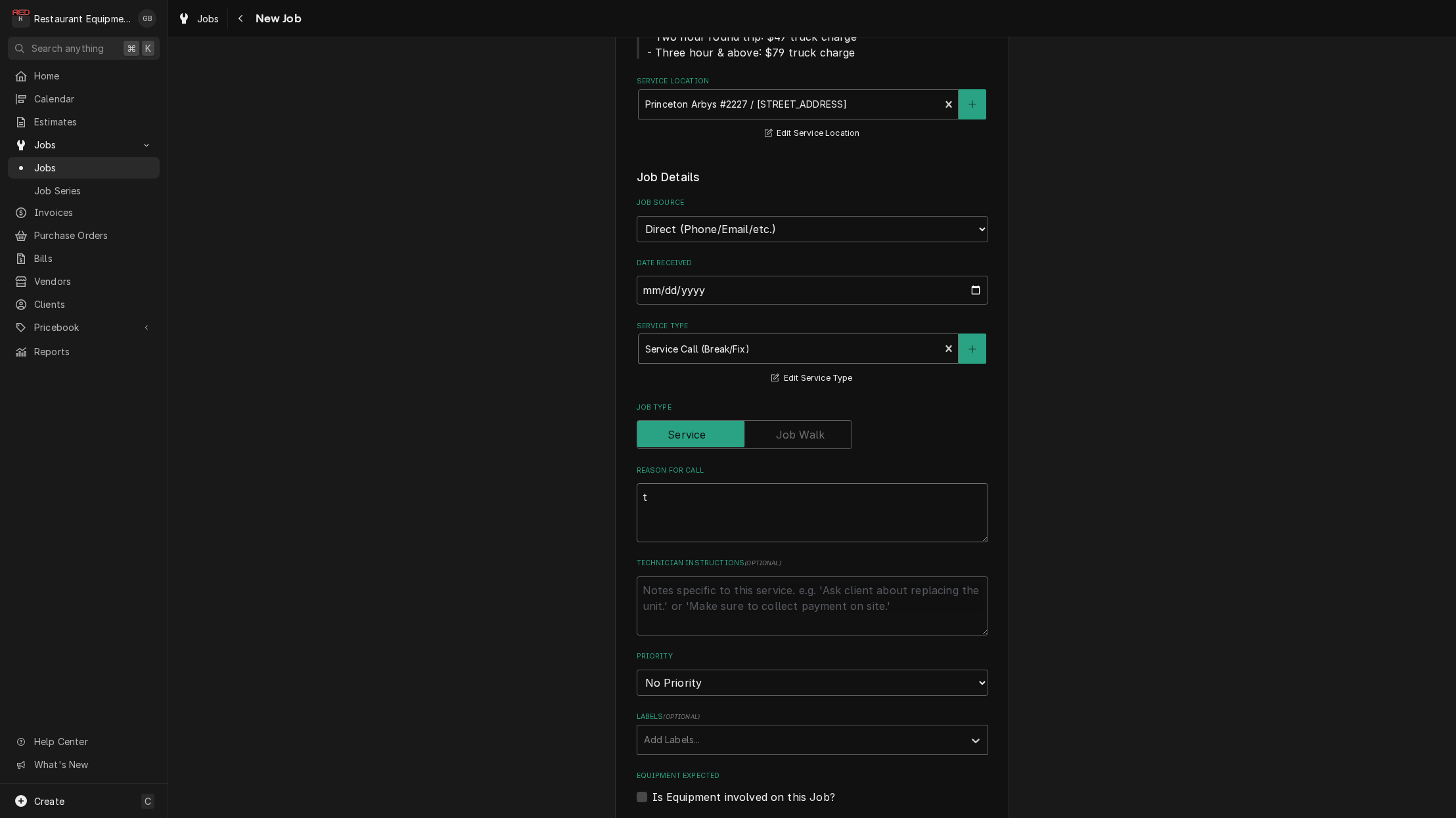
type textarea "to"
type textarea "x"
type textarea "toa"
type textarea "x"
type textarea "toas"
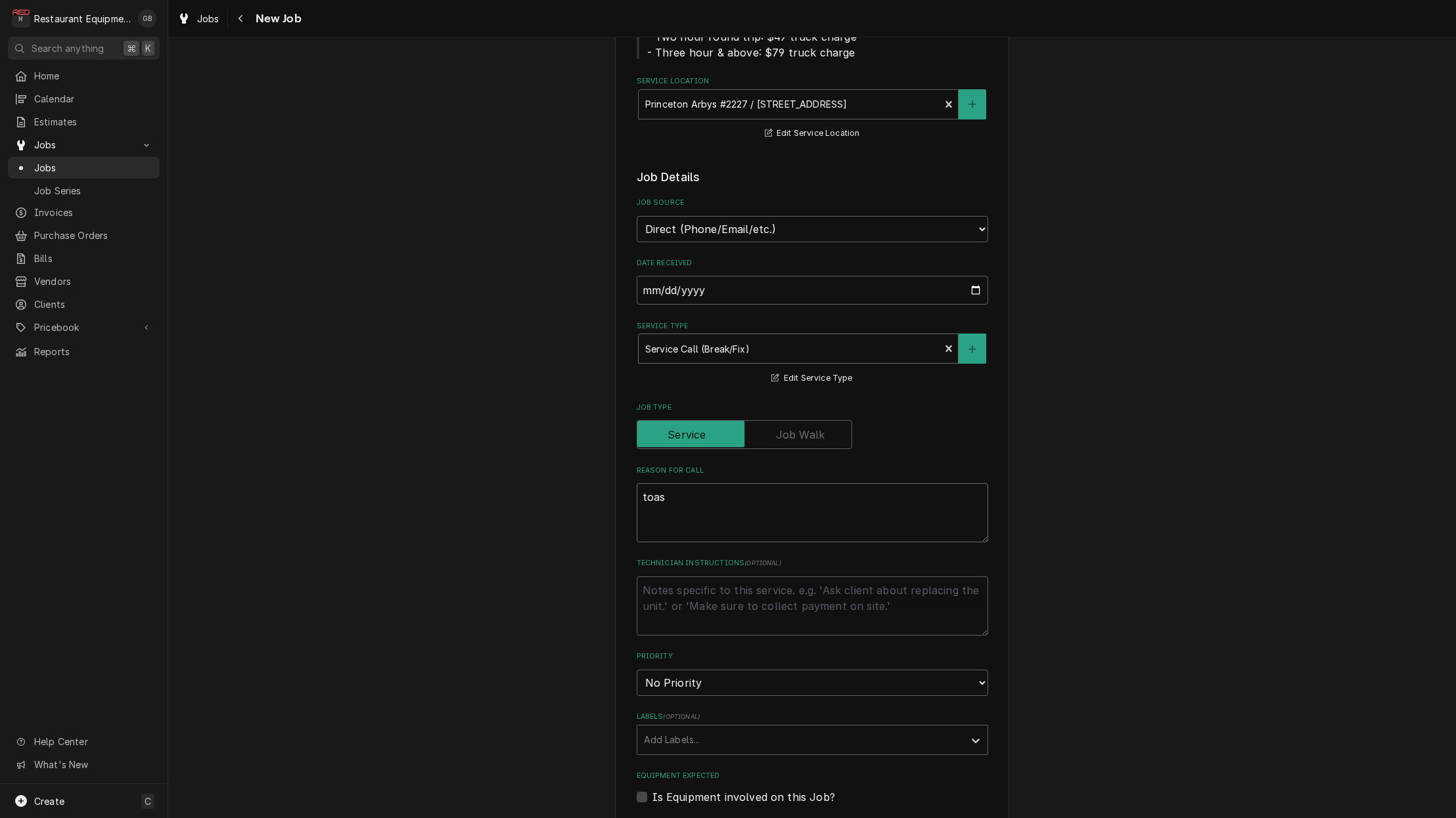
type textarea "x"
type textarea "toast"
type textarea "x"
type textarea "toaste"
type textarea "x"
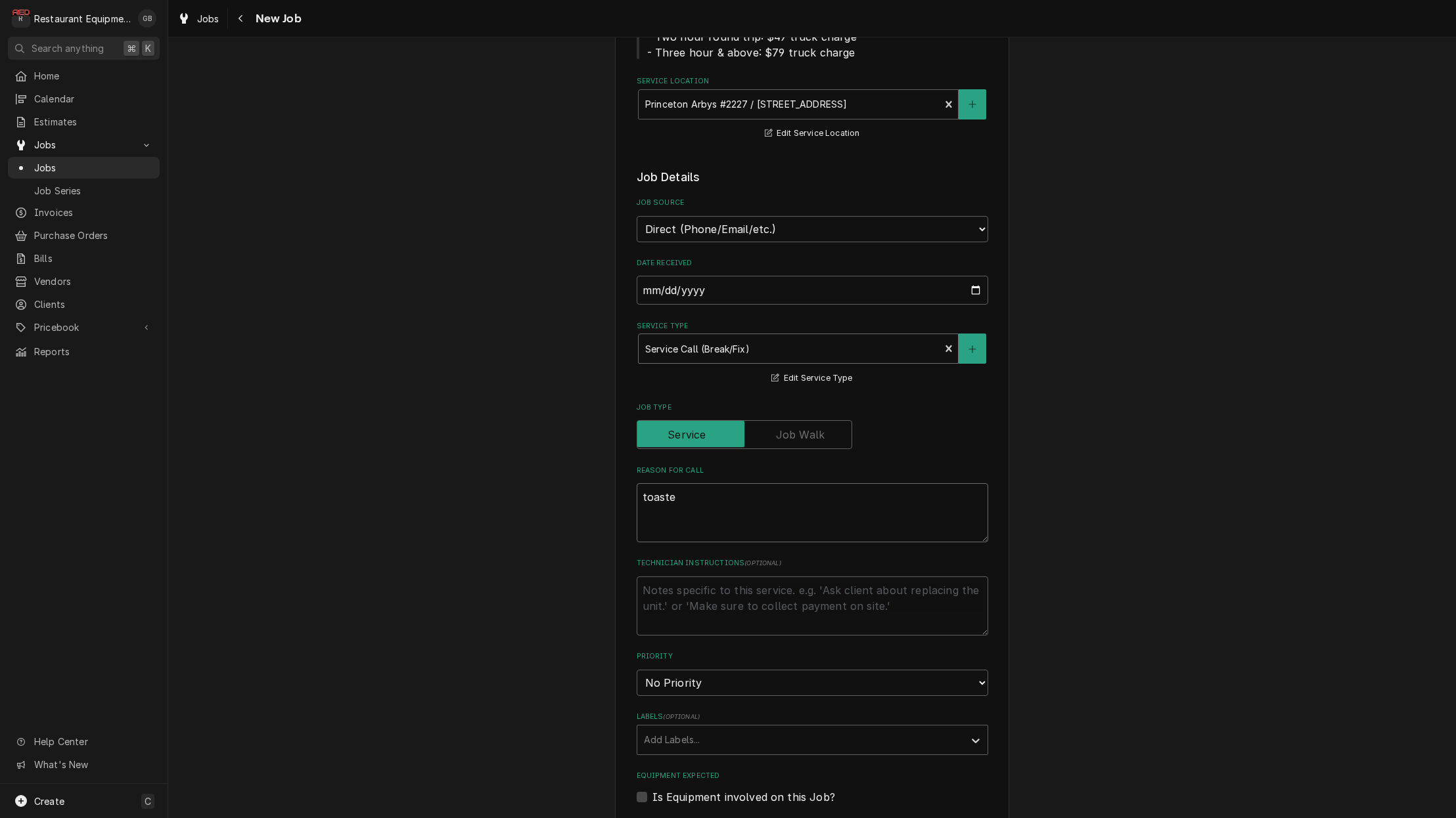
type textarea "toaster"
type textarea "x"
type textarea "toaster"
type textarea "x"
type textarea "toaster b"
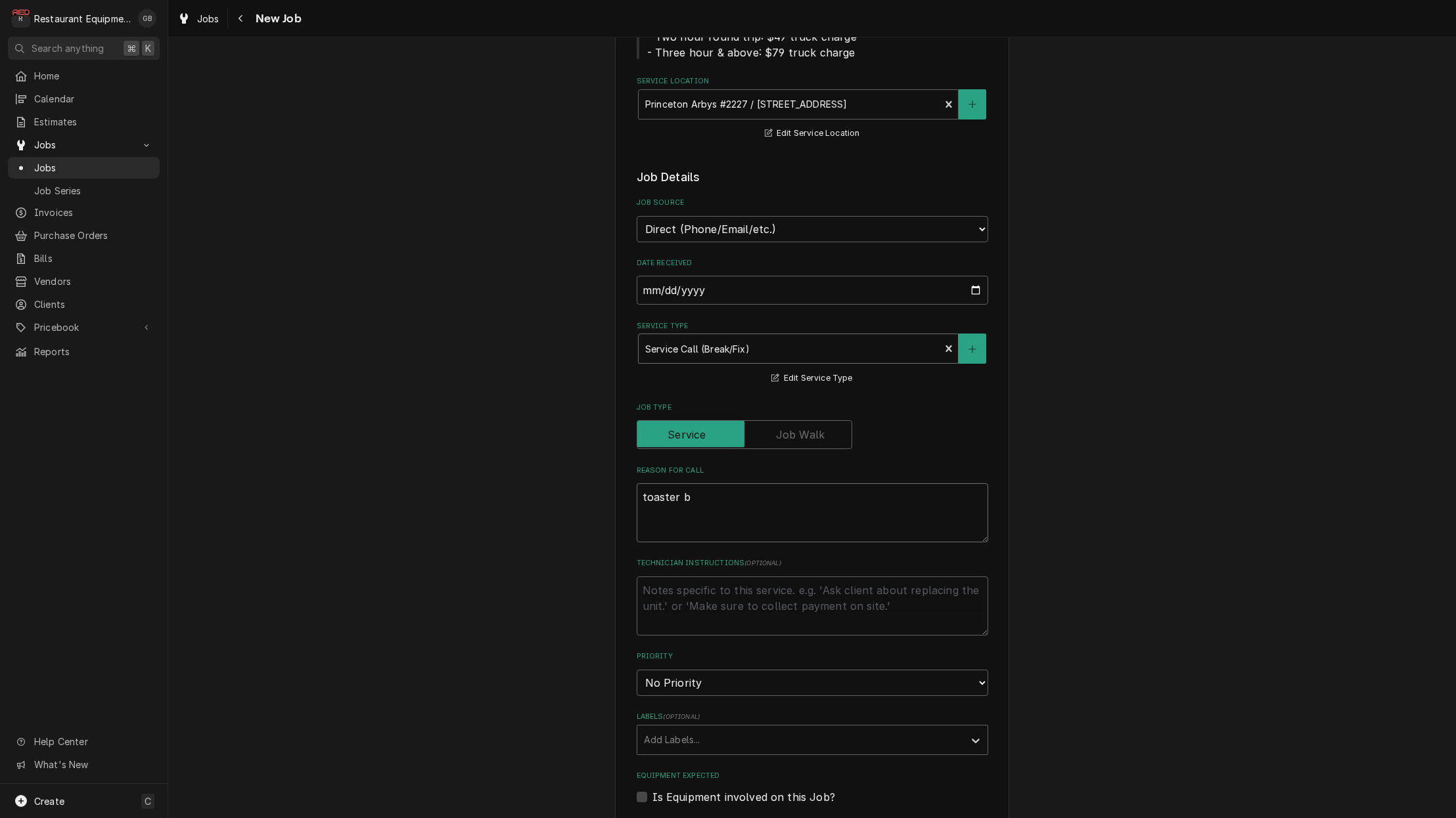
type textarea "x"
type textarea "toaster by"
type textarea "x"
type textarea "toaster by"
type textarea "x"
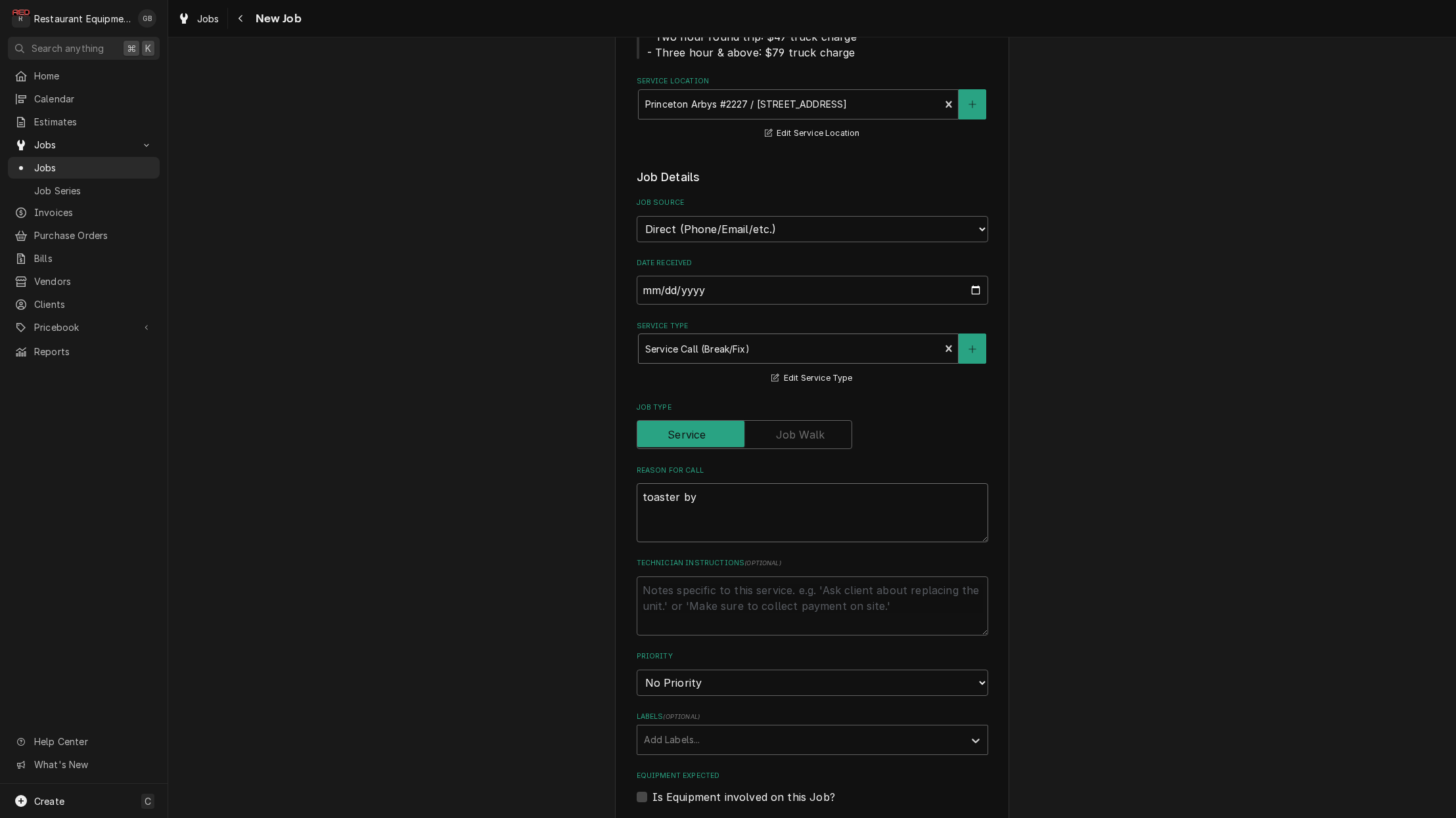
type textarea "toaster by w"
type textarea "x"
type textarea "toaster by wa"
type textarea "x"
type textarea "toaster by wal"
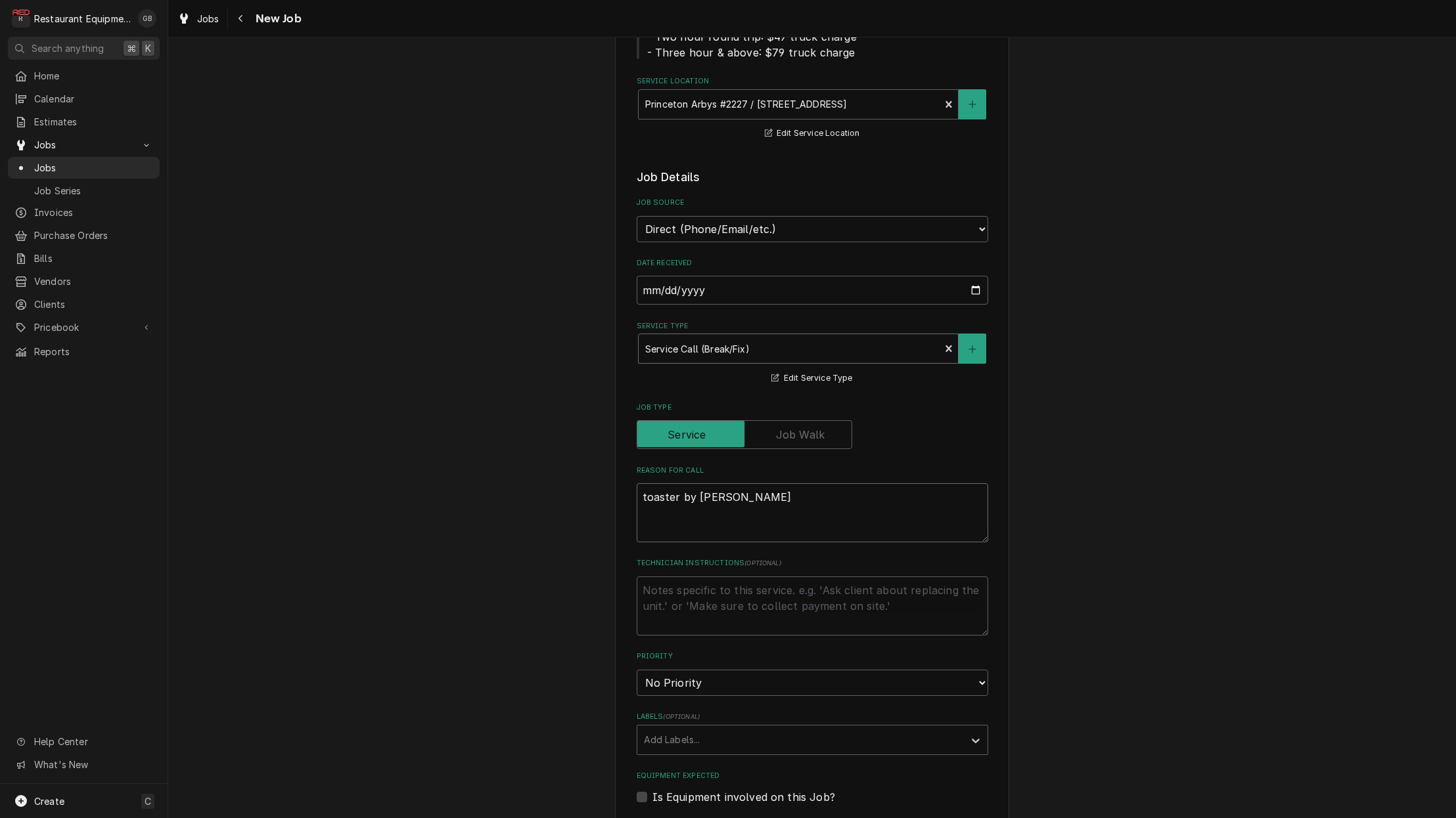
type textarea "x"
type textarea "toaster by wall"
type textarea "x"
type textarea "toaster by wall"
type textarea "x"
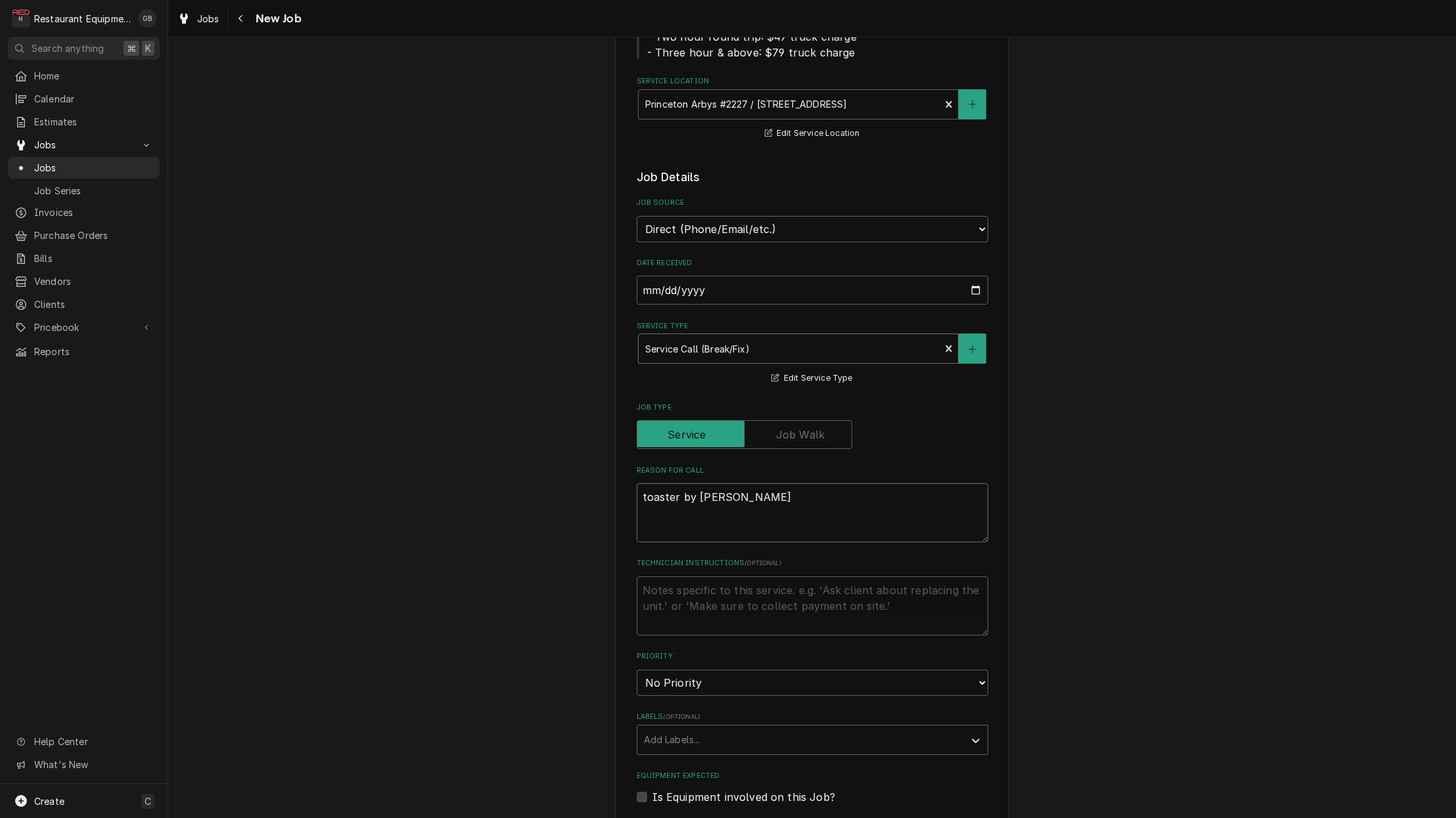
type textarea "toaster by wall h"
type textarea "x"
type textarea "toaster by wall ha"
type textarea "x"
type textarea "toaster by wall has"
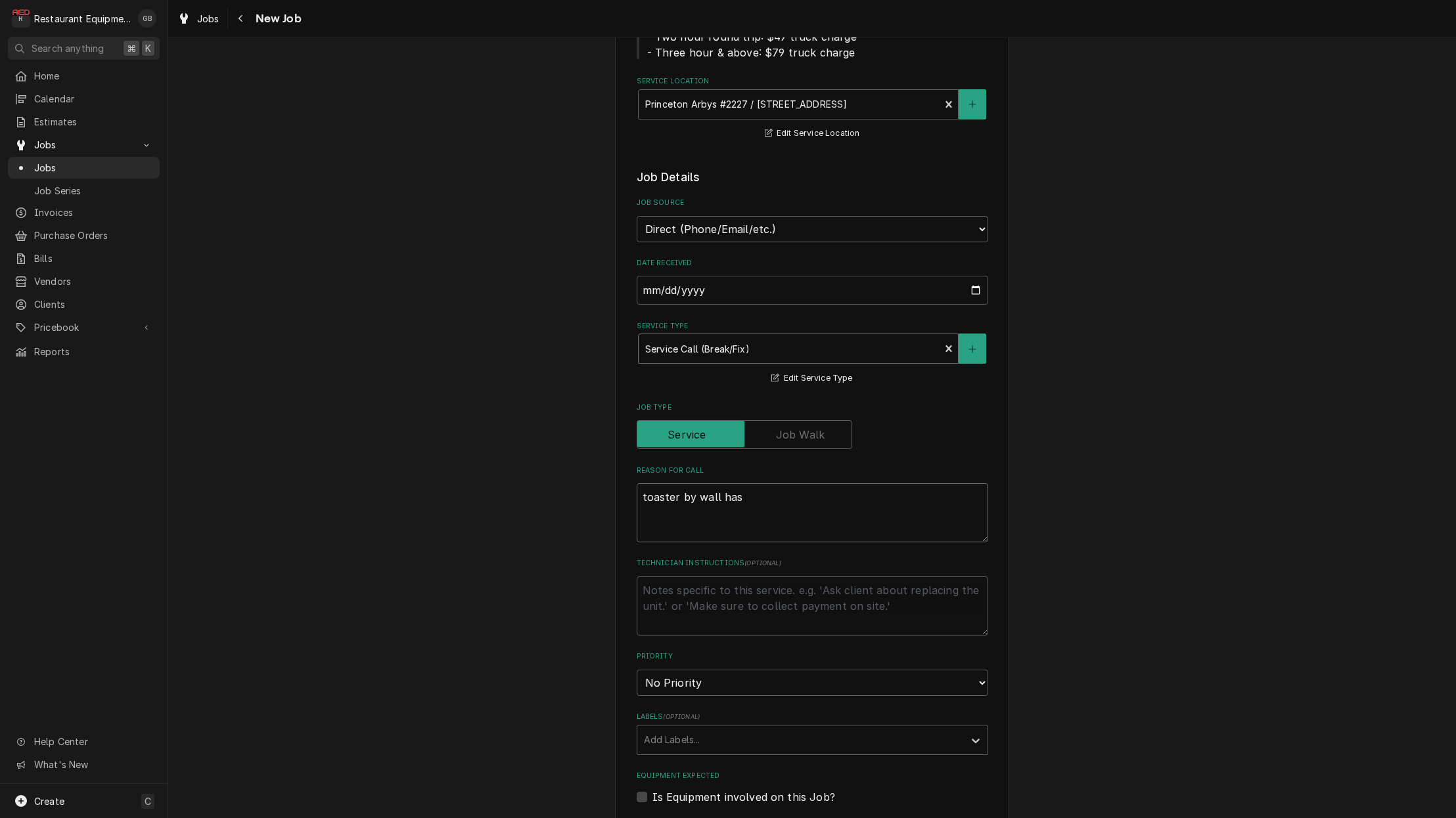
type textarea "x"
type textarea "toaster by wall has"
type textarea "x"
type textarea "toaster by wall has l"
type textarea "x"
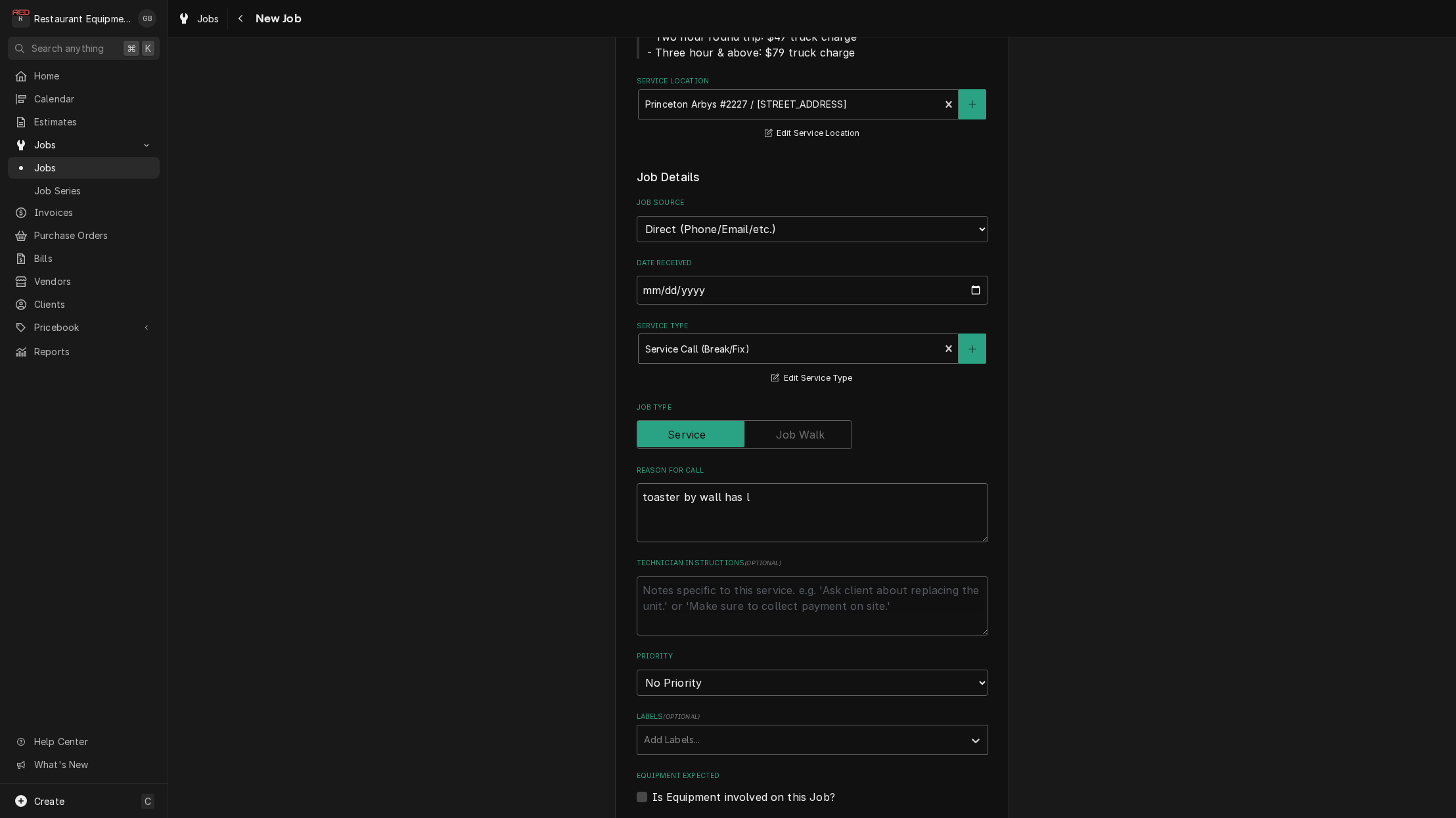
type textarea "toaster by wall has lo"
type textarea "x"
type textarea "toaster by wall has los"
type textarea "x"
type textarea "toaster by wall has lost"
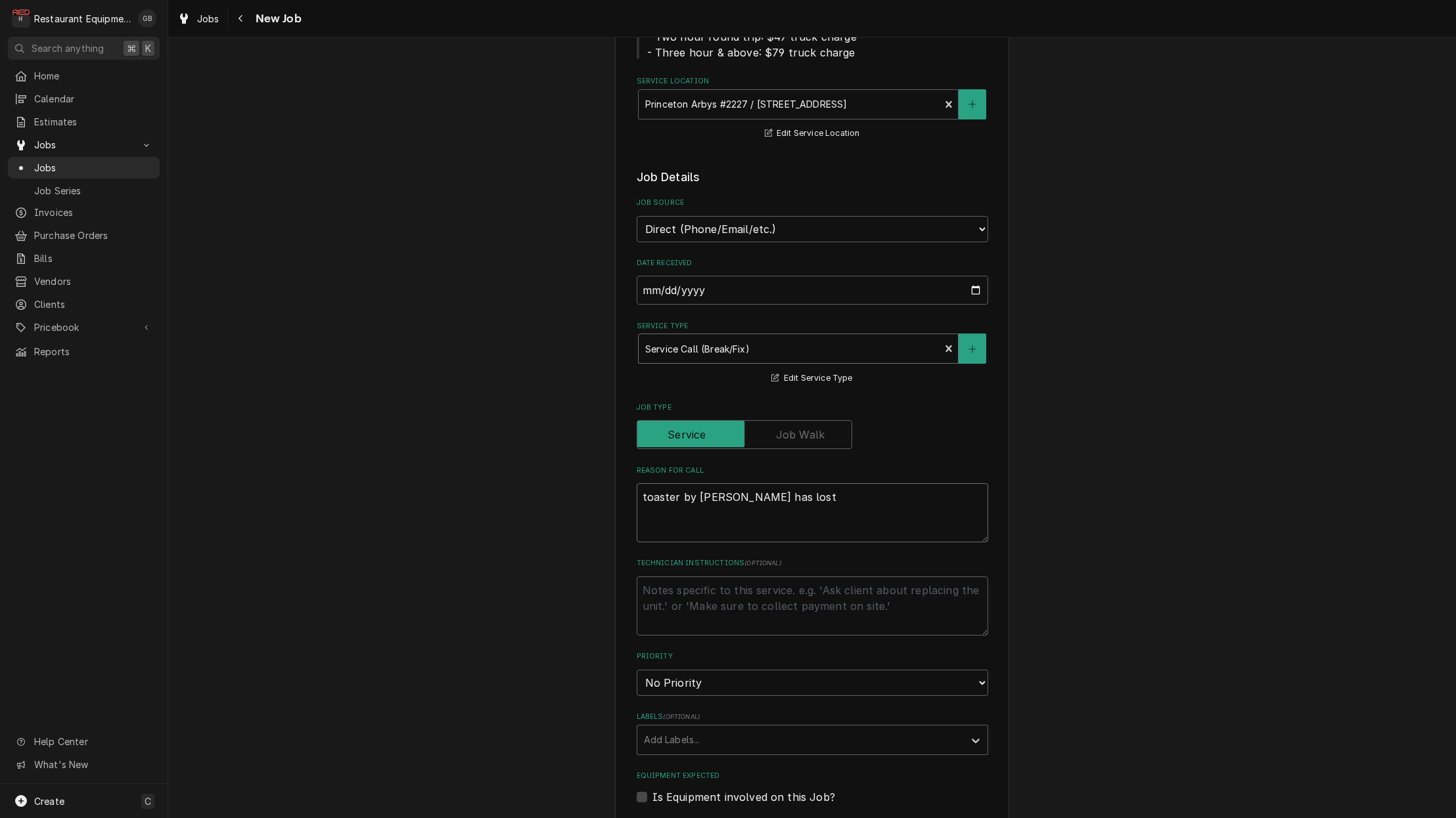
type textarea "x"
type textarea "toaster by wall has lost"
type textarea "x"
type textarea "toaster by wall has lost p"
type textarea "x"
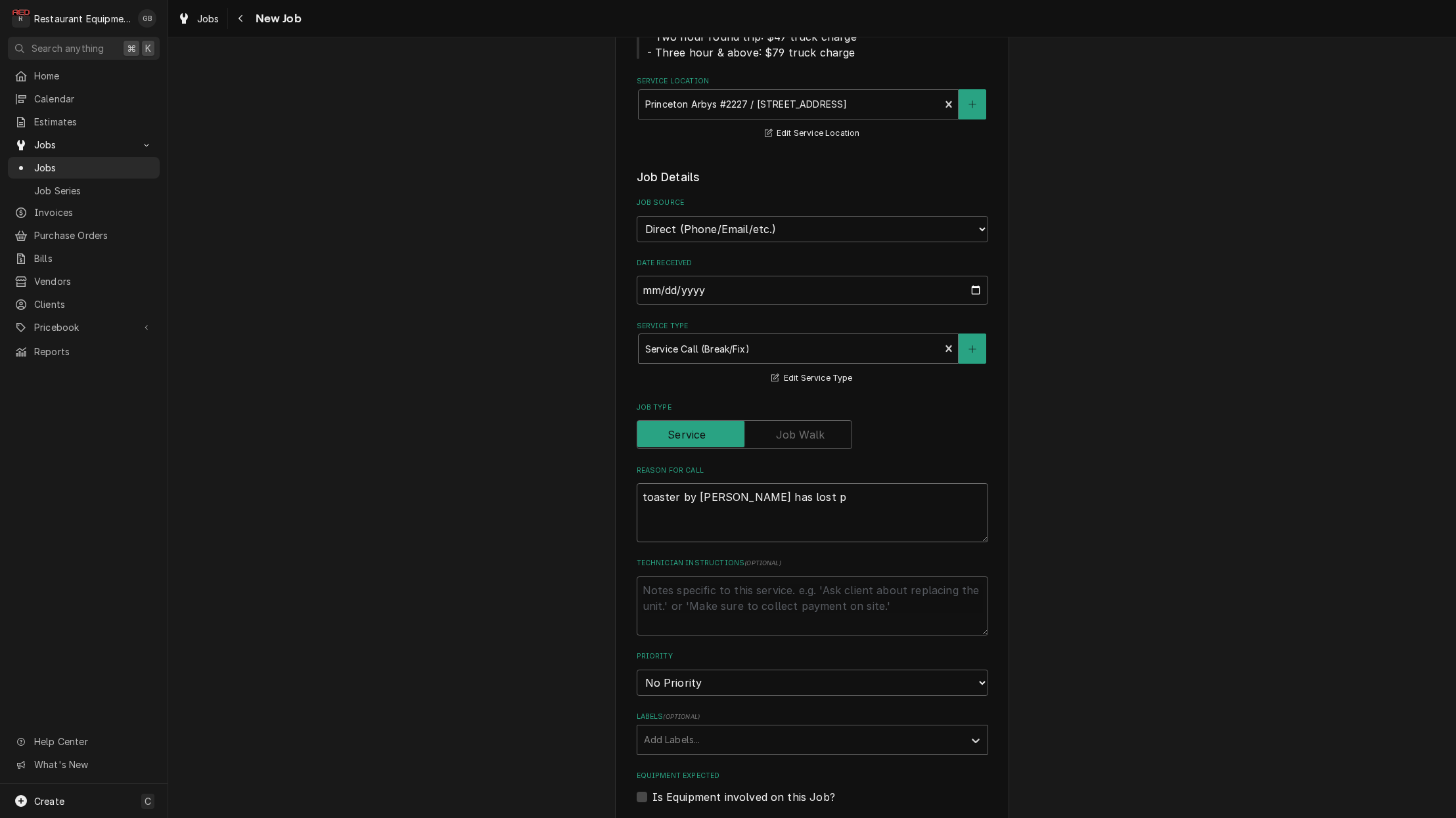
type textarea "toaster by wall has lost po"
type textarea "x"
type textarea "toaster by wall has lost pow"
type textarea "x"
type textarea "toaster by wall has lost powe"
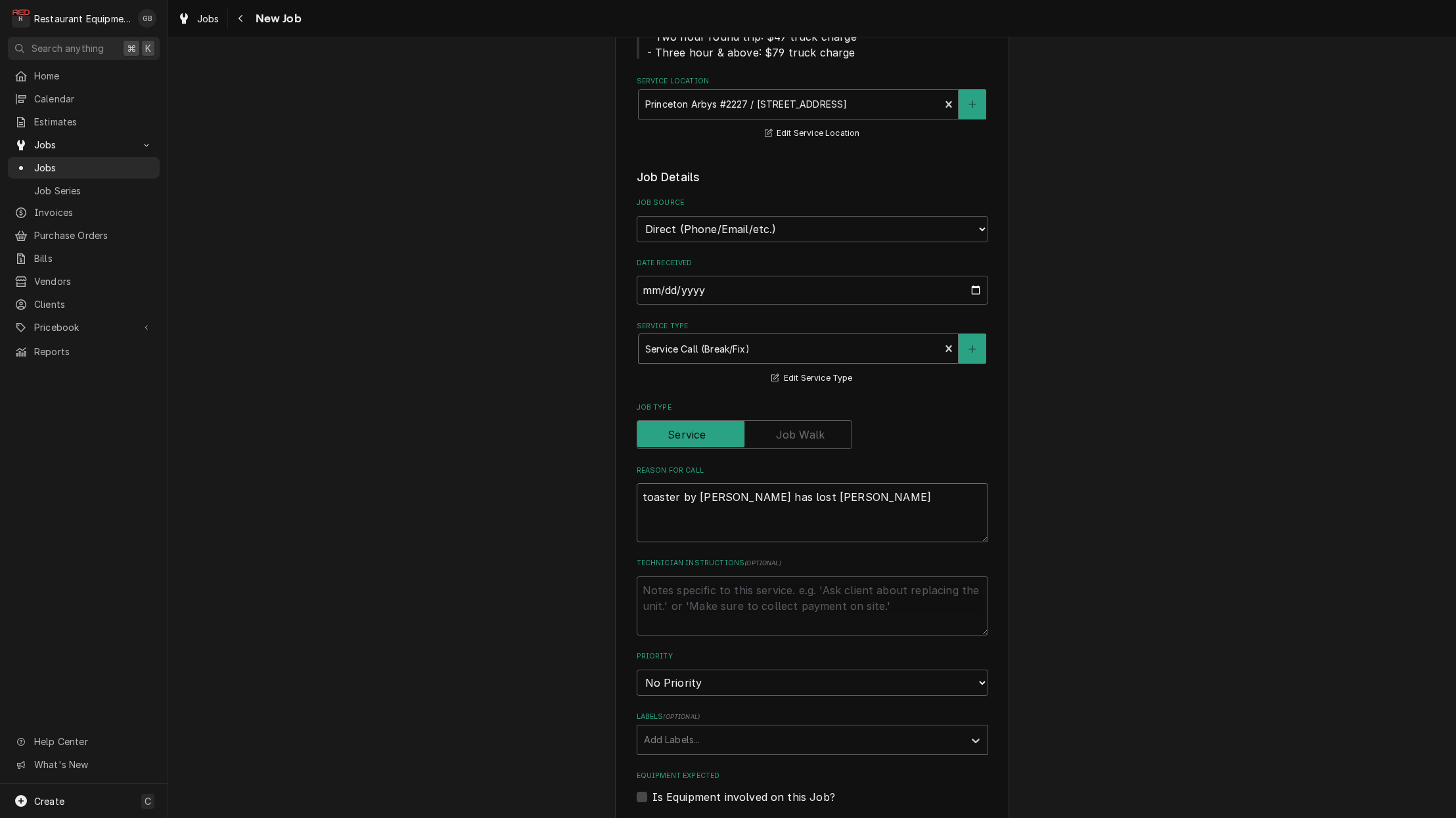
type textarea "x"
type textarea "toaster by wall has lost power"
type textarea "x"
type textarea "toaster by wall has lost power"
type textarea "x"
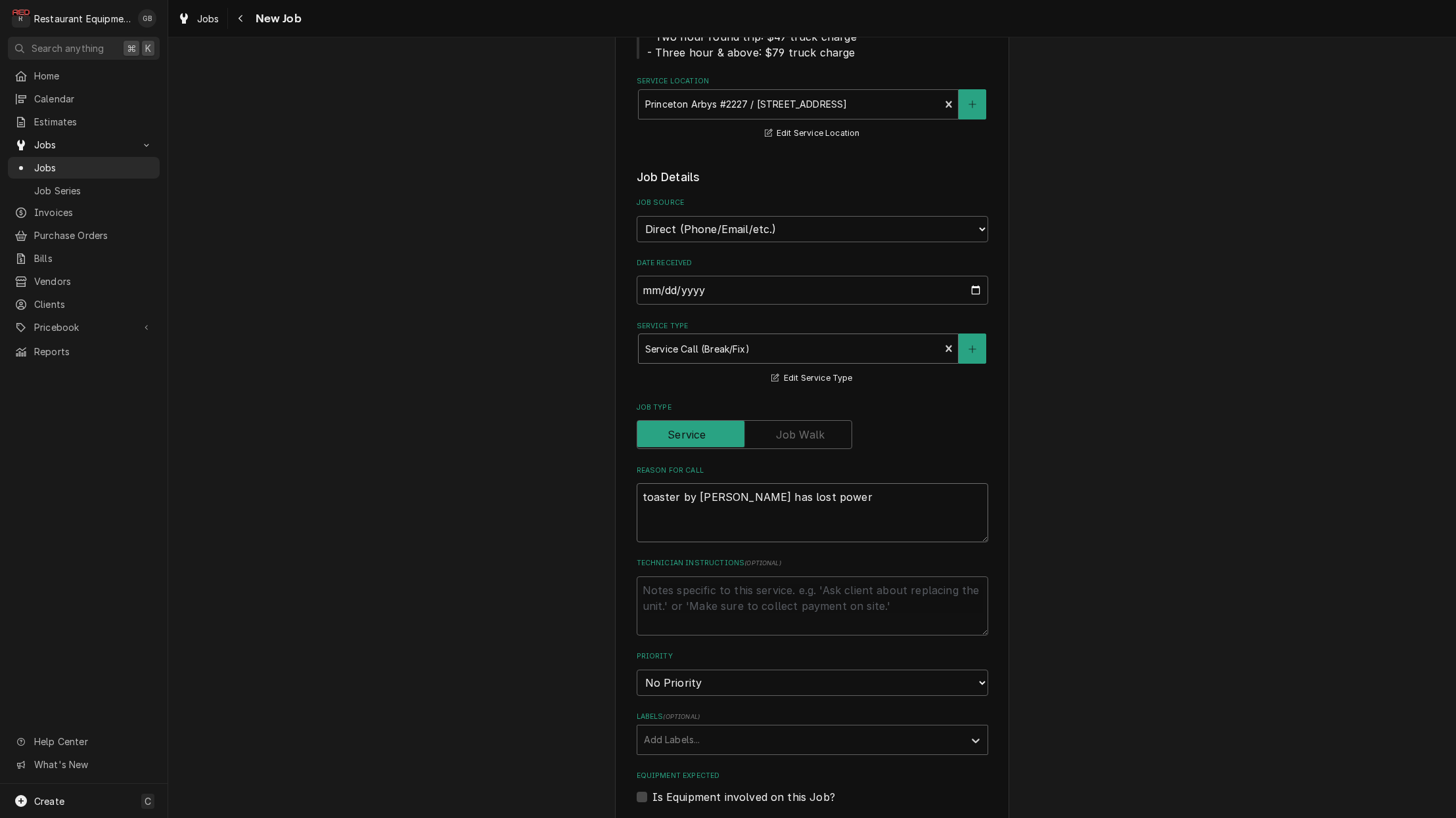
type textarea "toaster by wall has lost power w"
type textarea "x"
type textarea "toaster by wall has lost power wi"
type textarea "x"
type textarea "toaster by wall has lost power wil"
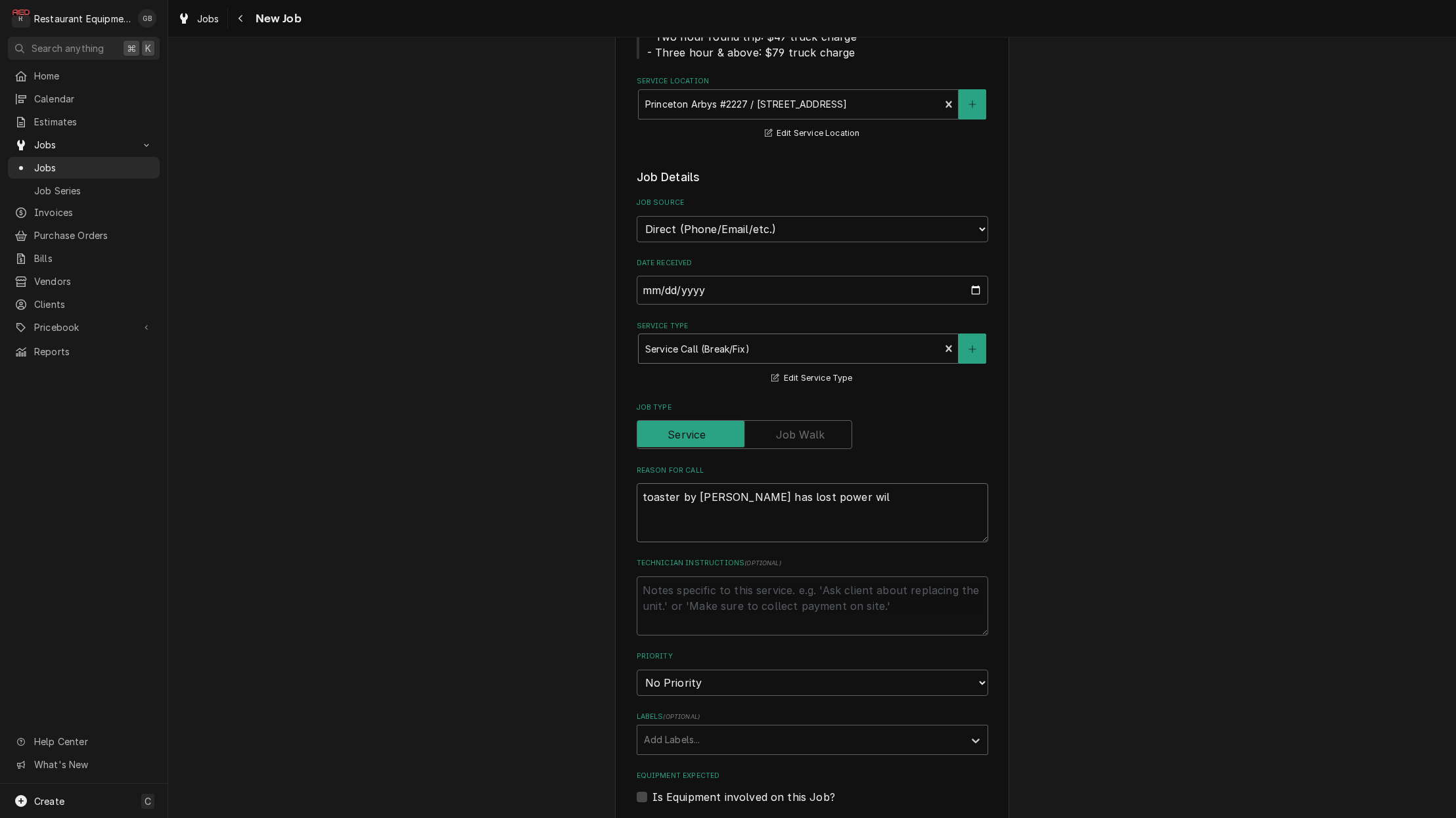
type textarea "x"
type textarea "toaster by wall has lost power will"
type textarea "x"
type textarea "toaster by wall has lost power will"
type textarea "x"
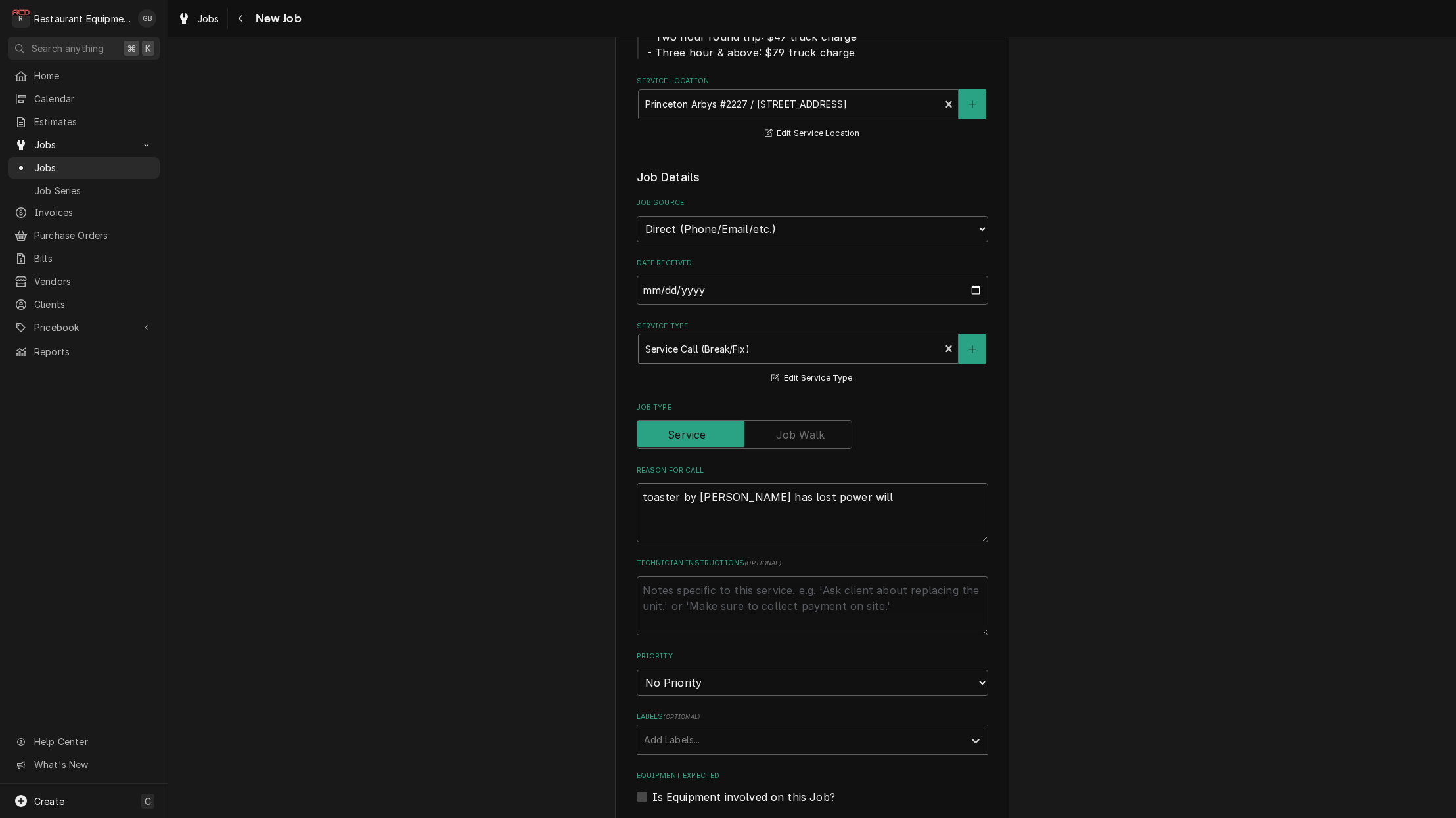
type textarea "toaster by wall has lost power will n"
type textarea "x"
type textarea "toaster by wall has lost power will no"
type textarea "x"
type textarea "toaster by wall has lost power will noy"
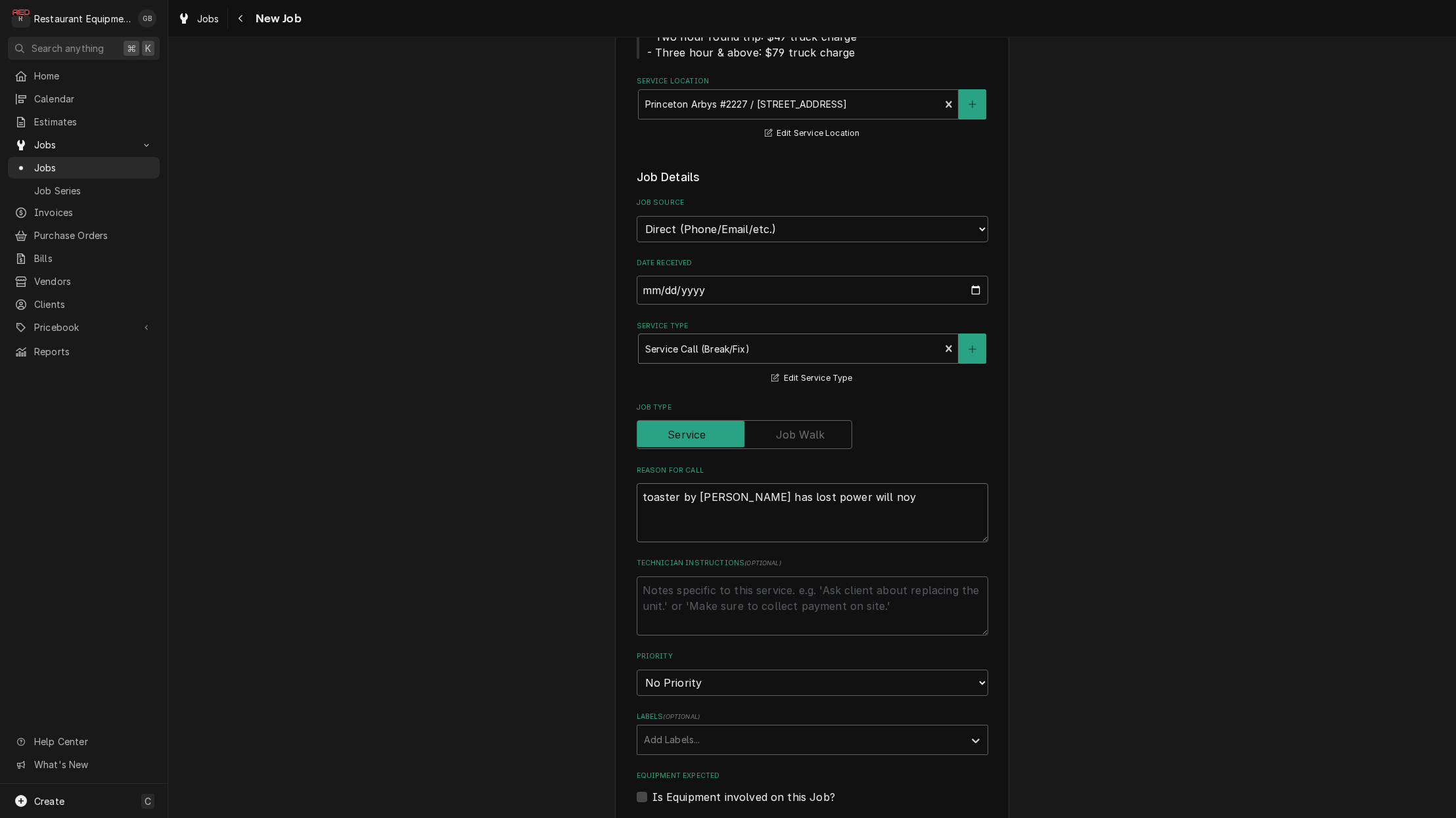
type textarea "x"
type textarea "toaster by wall has lost power will no"
type textarea "x"
type textarea "toaster by wall has lost power will not"
type textarea "x"
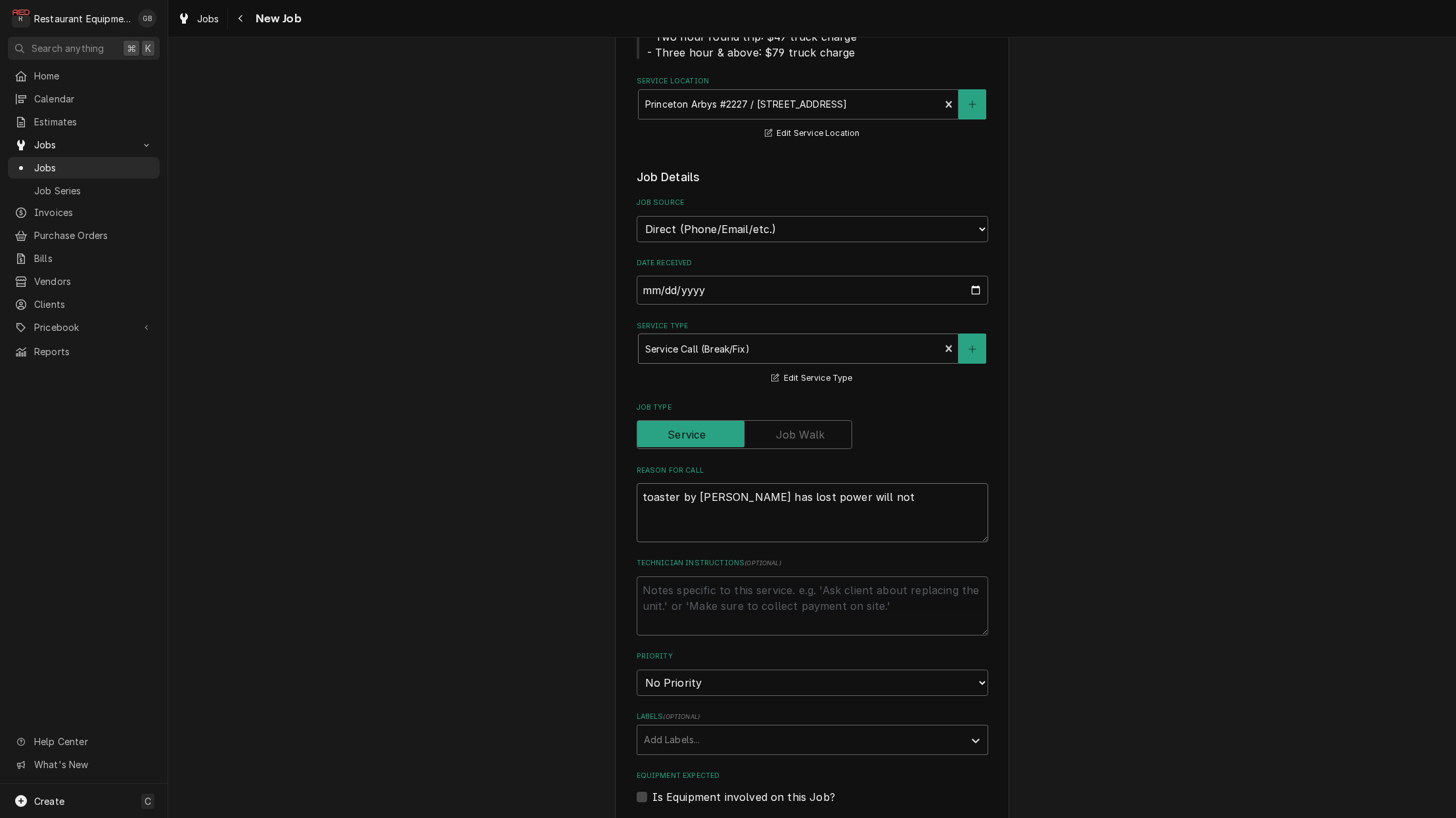
type textarea "toaster by wall has lost power will not"
type textarea "x"
type textarea "toaster by wall has lost power will not c"
type textarea "x"
type textarea "toaster by wall has lost power will not cu"
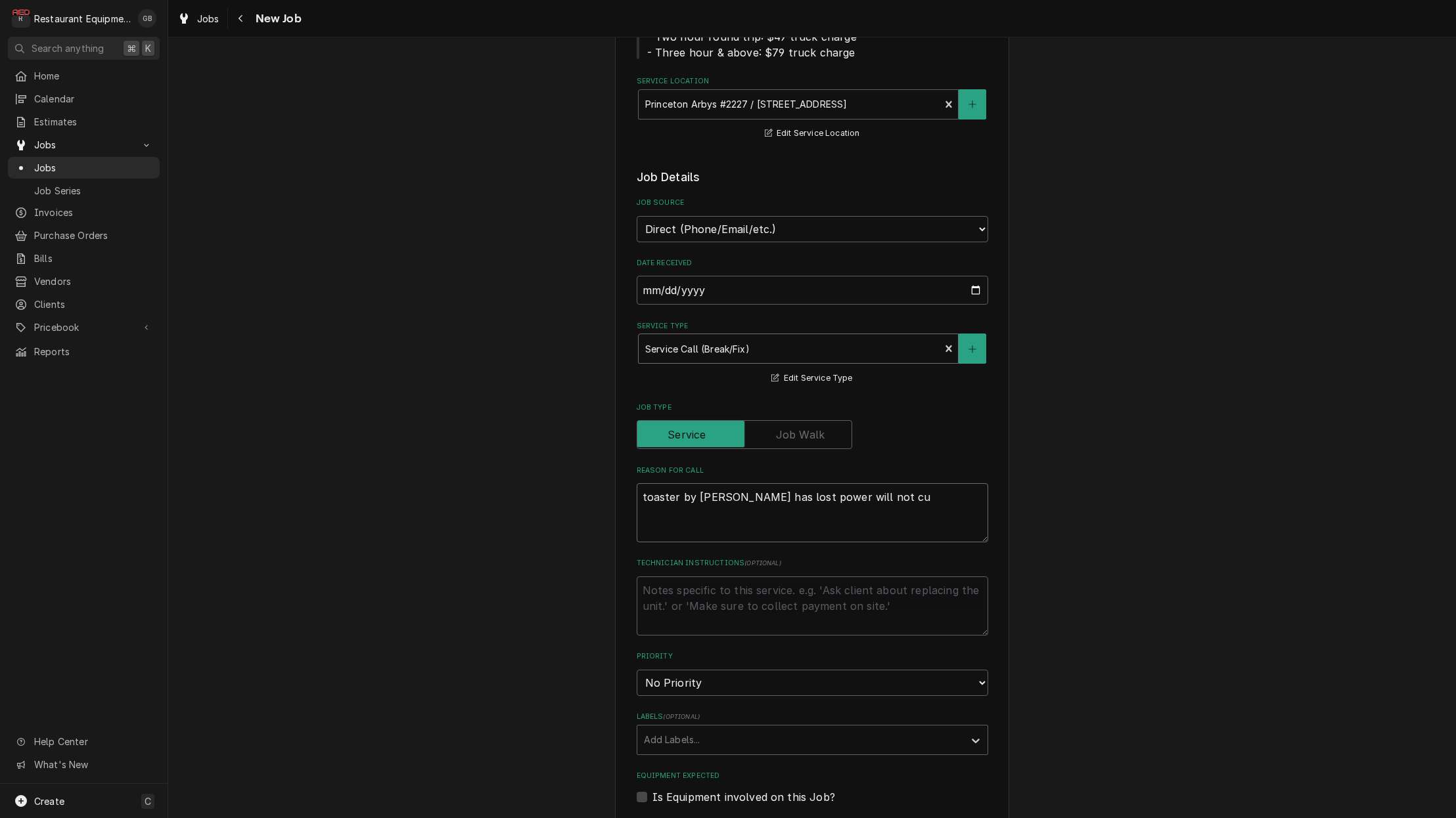
type textarea "x"
type textarea "toaster by wall has lost power will not cut"
type textarea "x"
type textarea "toaster by wall has lost power will not cut"
type textarea "x"
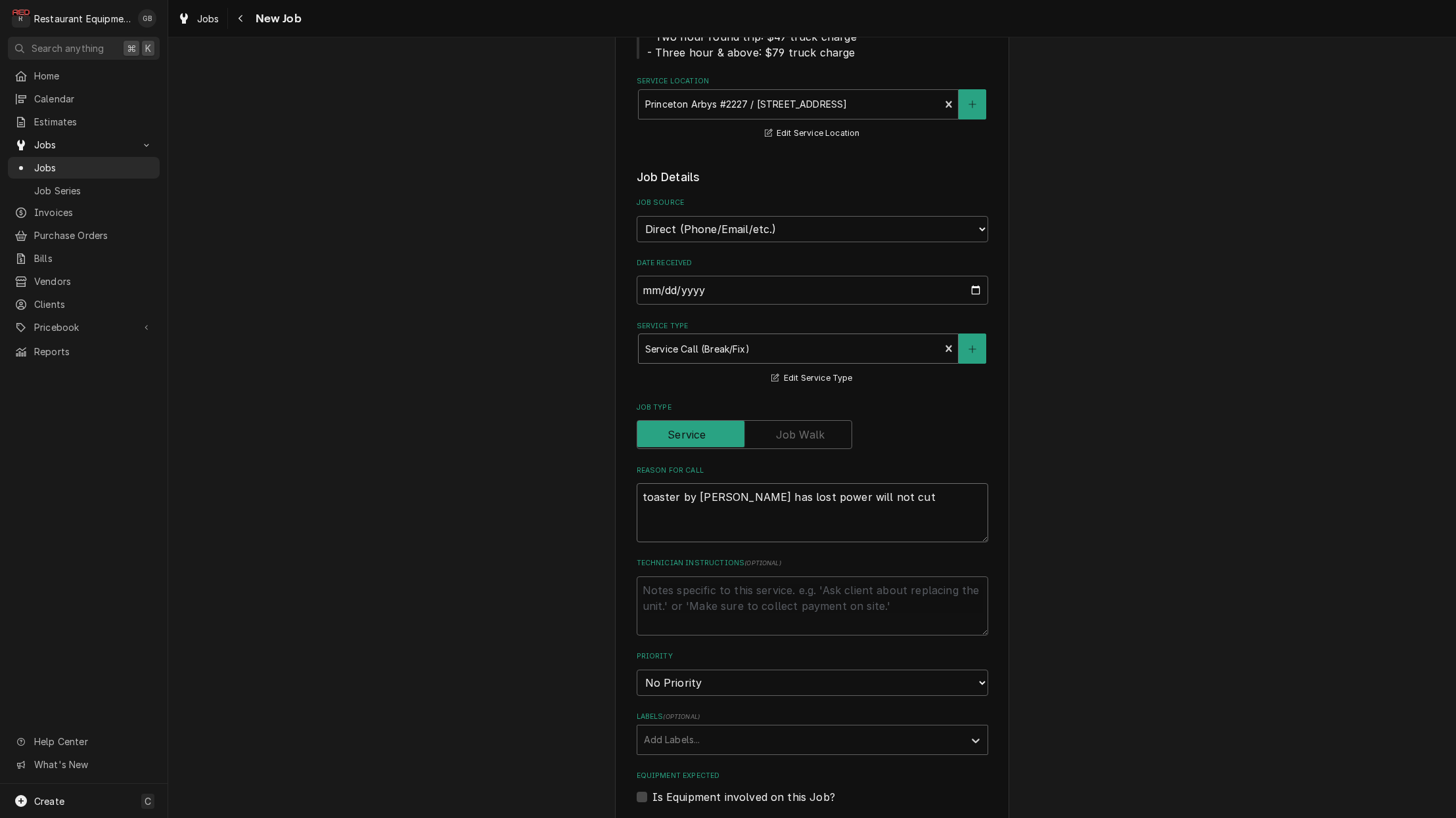
type textarea "toaster by wall has lost power will not cut o"
type textarea "x"
type textarea "toaster by wall has lost power will not cut on"
type textarea "x"
type textarea "toaster by wall has lost power will not cut on"
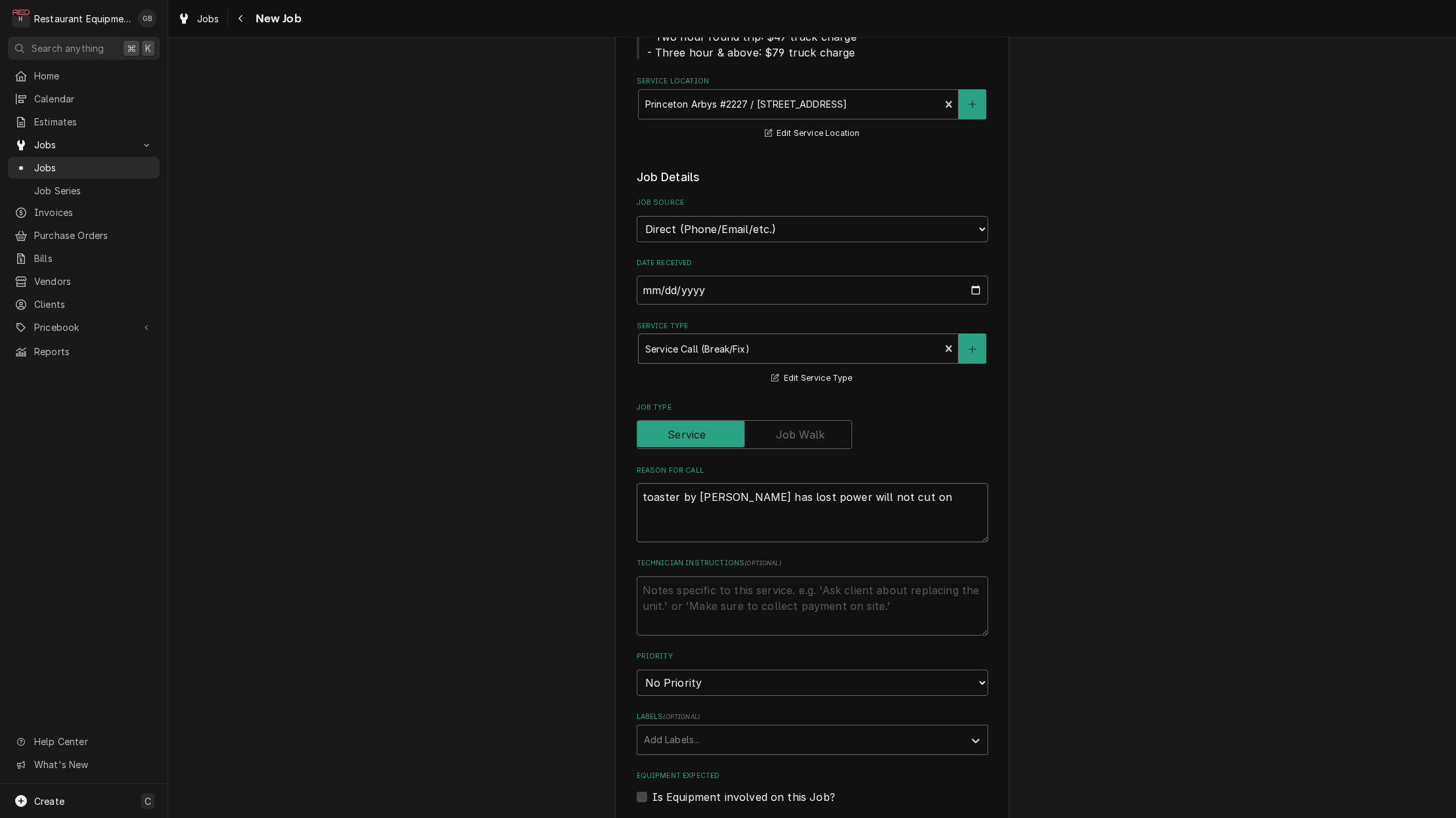
type textarea "x"
type textarea "toaster by wall has lost power will not cut on"
type textarea "x"
type textarea "toaster by wall has lost power will not cut on."
type textarea "x"
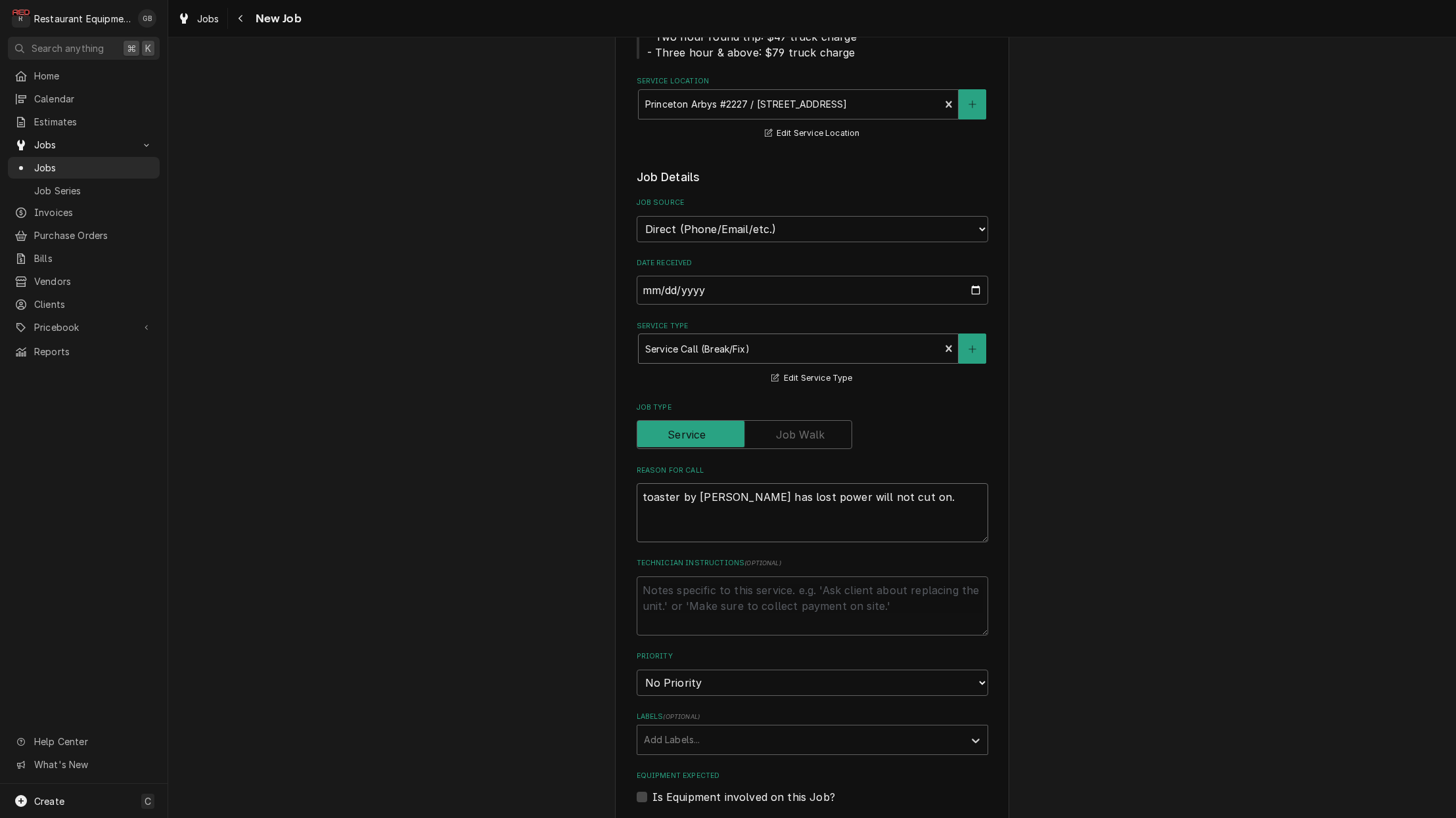
type textarea "toaster by wall has lost power will not cut on."
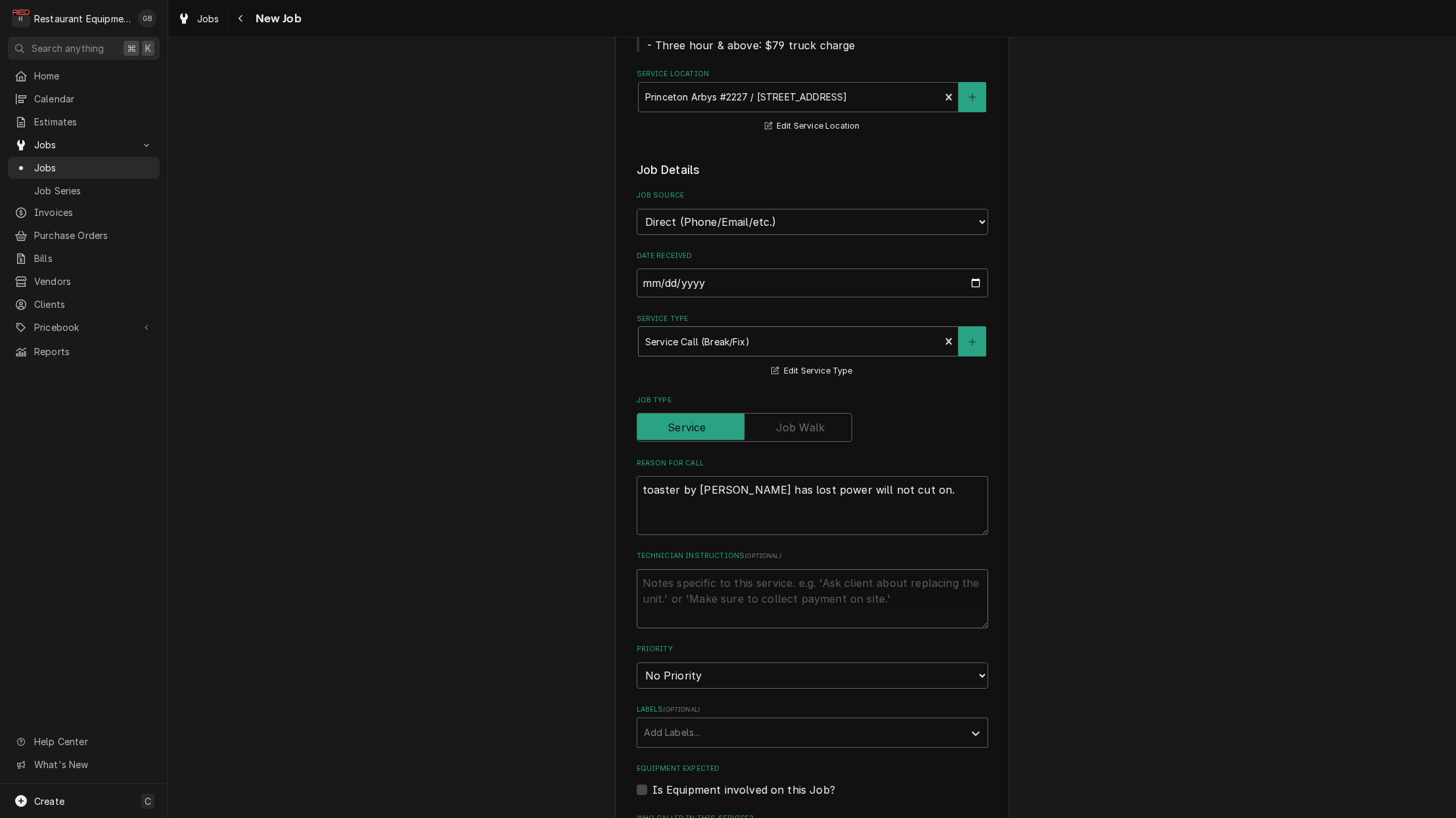
click at [712, 569] on textarea "Technician Instructions ( optional )" at bounding box center [812, 599] width 351 height 59
type textarea "x"
type textarea "t"
type textarea "x"
type textarea "tr"
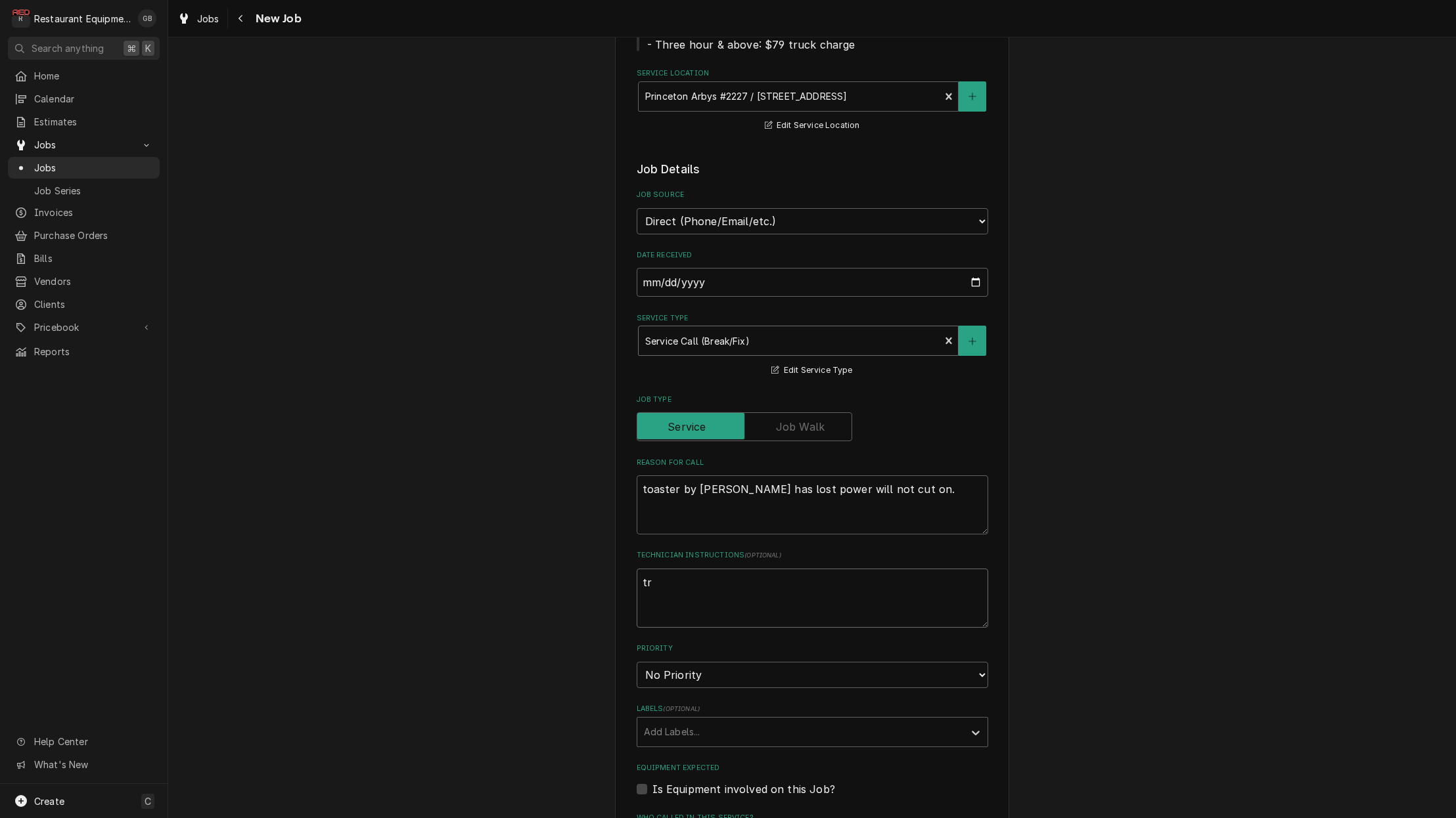
type textarea "x"
type textarea "tro"
type textarea "x"
type textarea "trou"
type textarea "x"
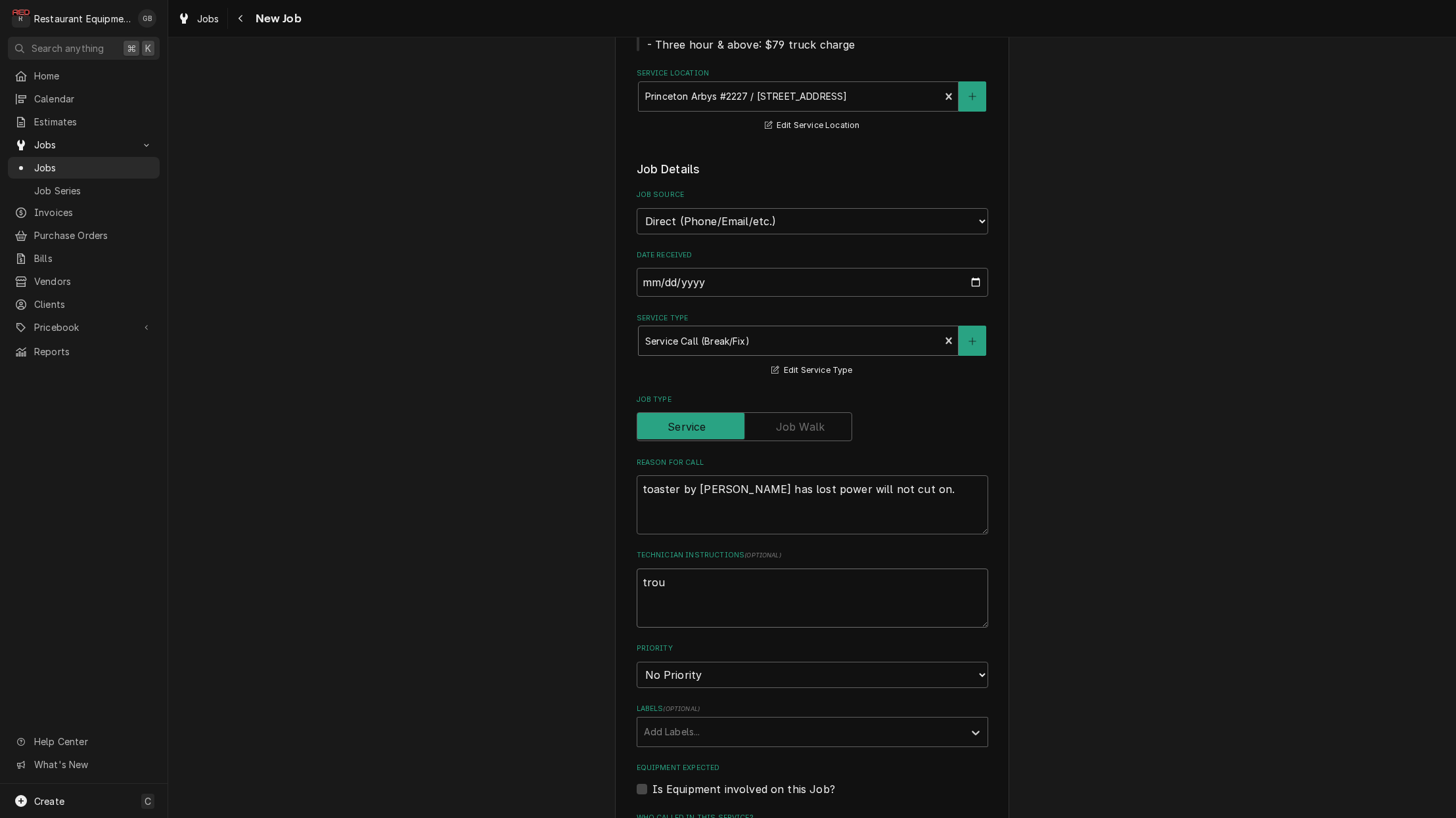
type textarea "troub"
type textarea "x"
type textarea "troubl"
type textarea "x"
type textarea "trouble"
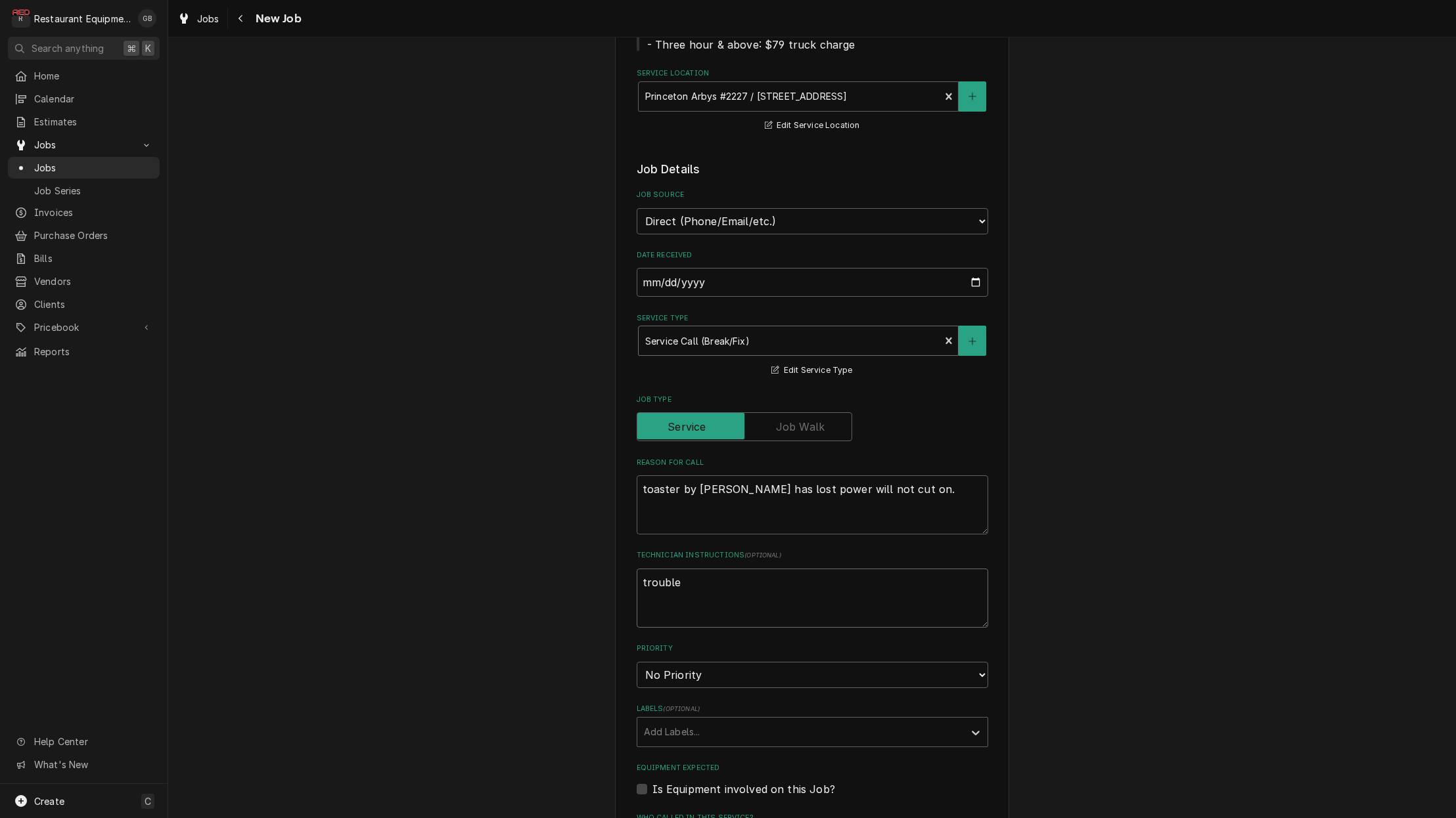
type textarea "x"
type textarea "troubles"
type textarea "x"
type textarea "troublesh"
type textarea "x"
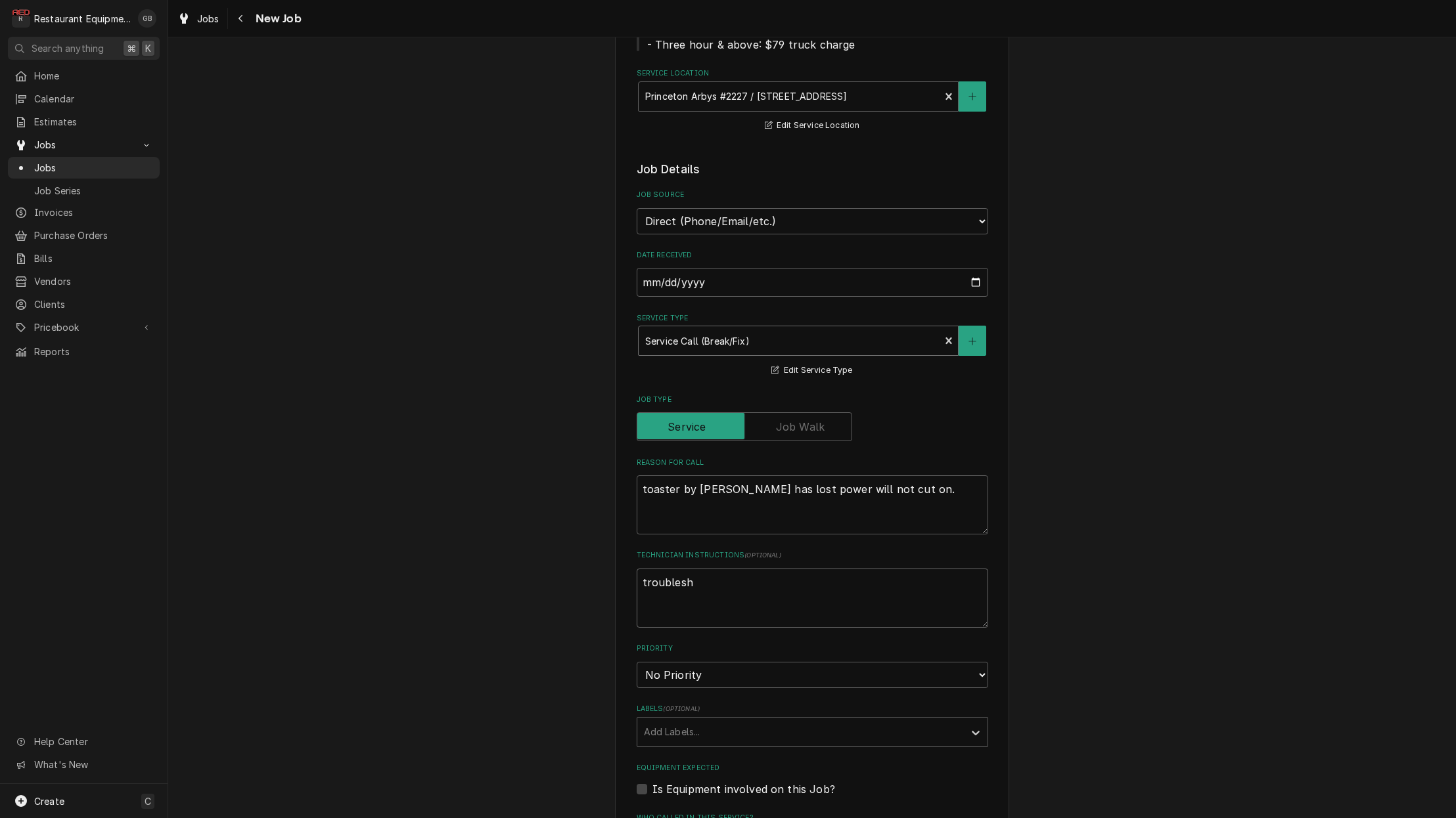
type textarea "troublesho"
type textarea "x"
type textarea "troubleshoo"
type textarea "x"
type textarea "troubleshoot"
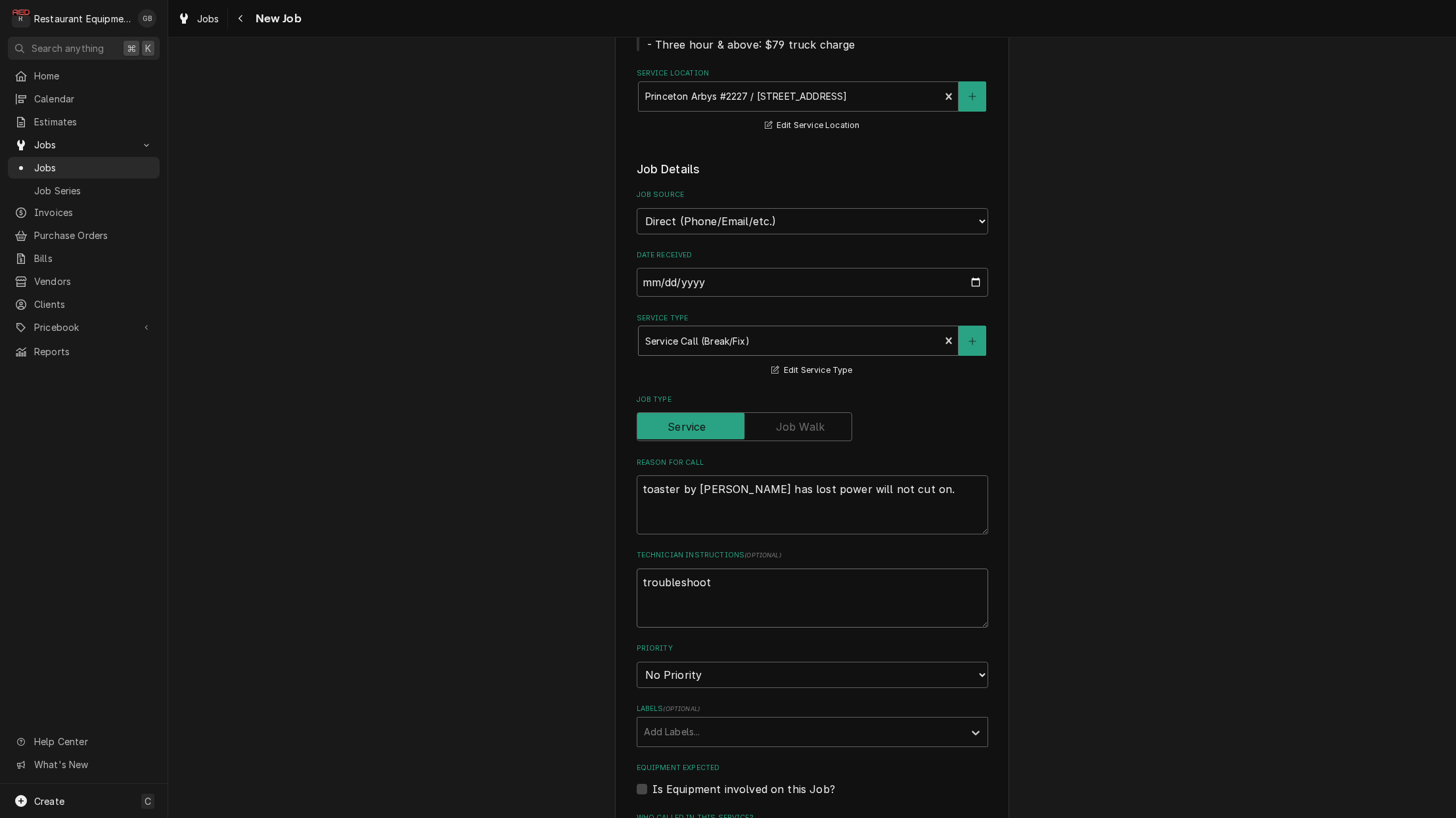
type textarea "x"
type textarea "troubleshoot"
type textarea "x"
type textarea "troubleshoot t"
type textarea "x"
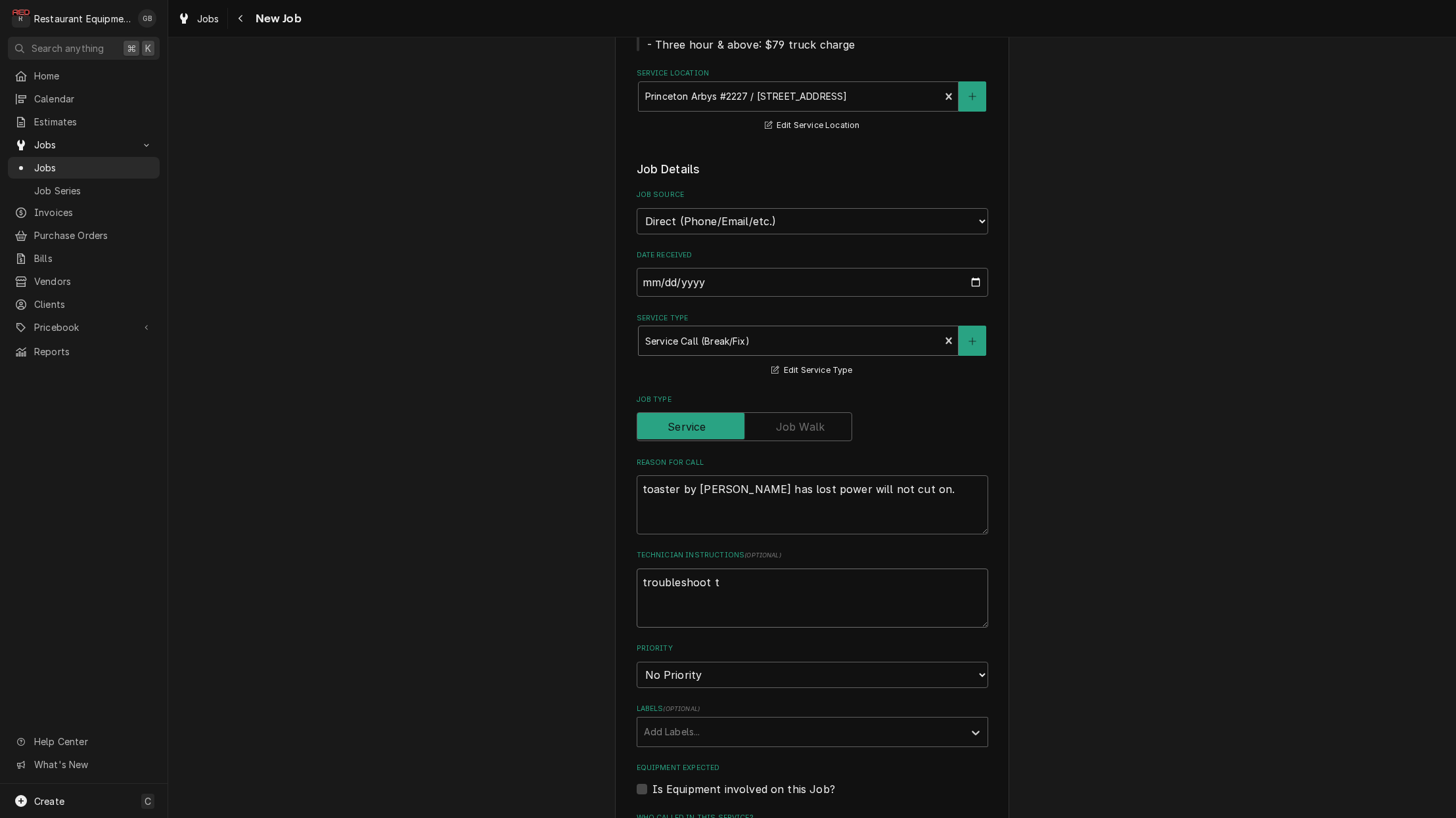
type textarea "troubleshoot th"
type textarea "x"
type textarea "troubleshoot the"
type textarea "x"
type textarea "troubleshoot the"
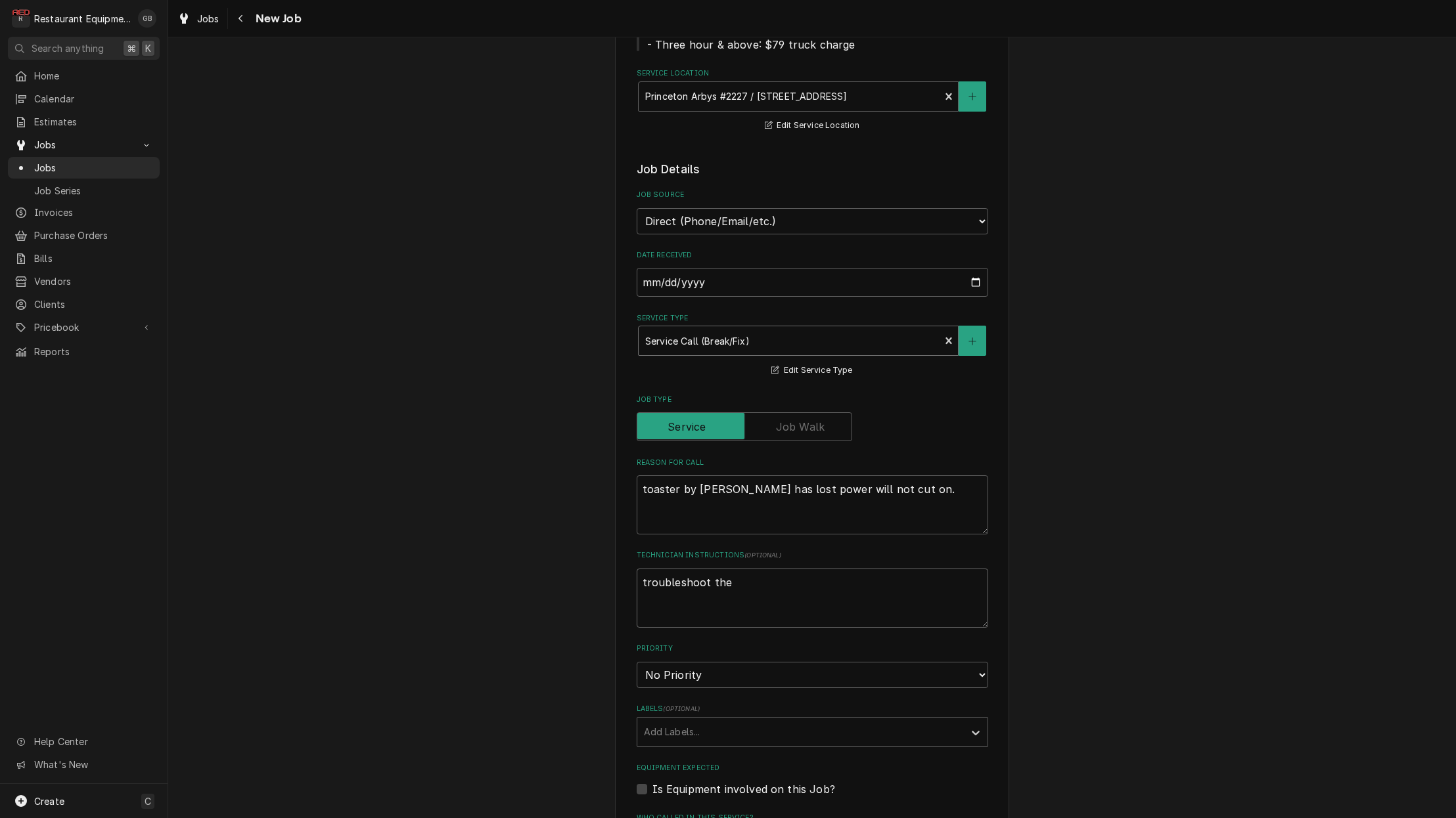
type textarea "x"
type textarea "troubleshoot the u"
type textarea "x"
type textarea "troubleshoot the un"
type textarea "x"
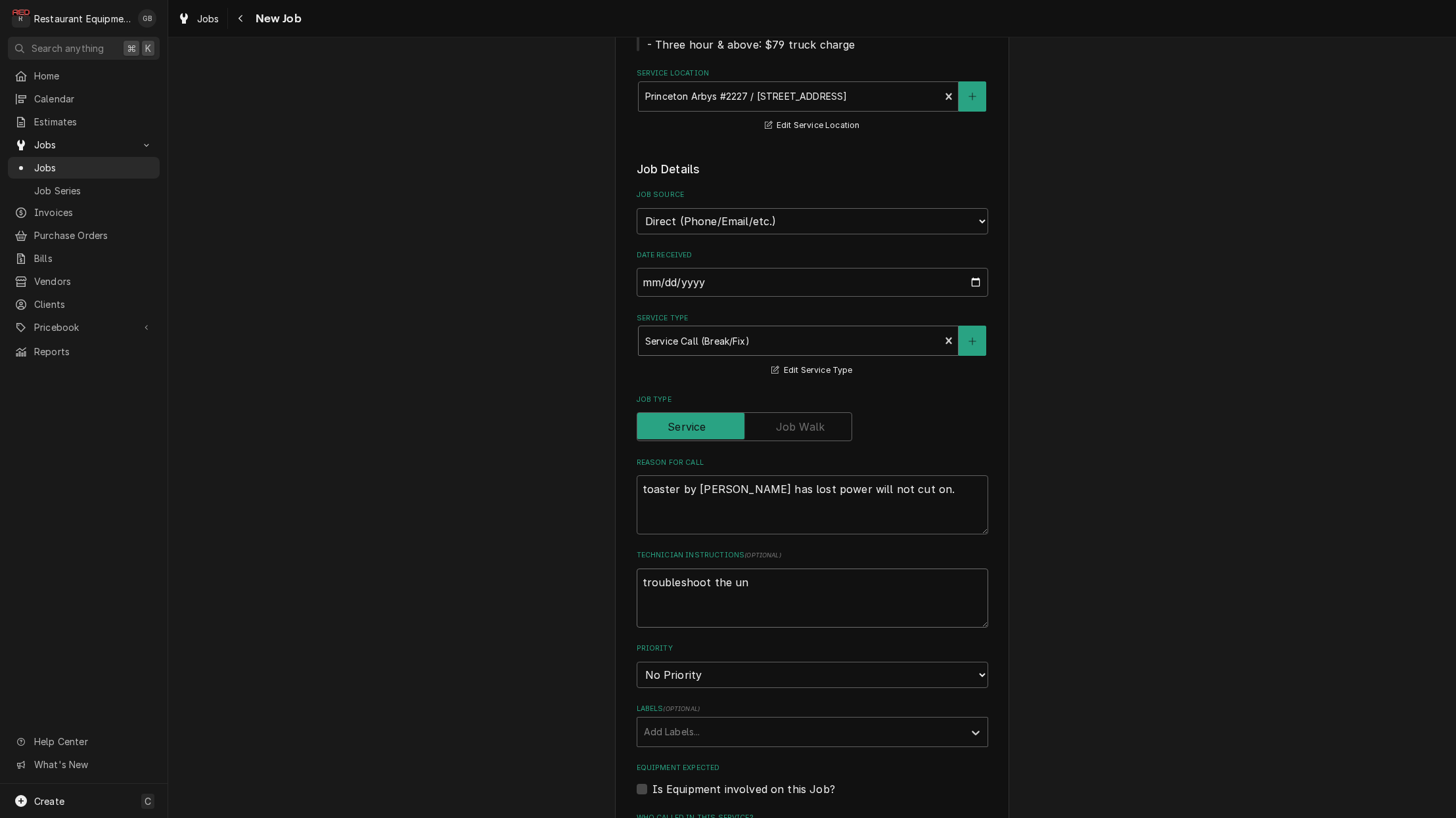
type textarea "troubleshoot the uni"
type textarea "x"
type textarea "troubleshoot the unit"
type textarea "x"
type textarea "troubleshoot the unit"
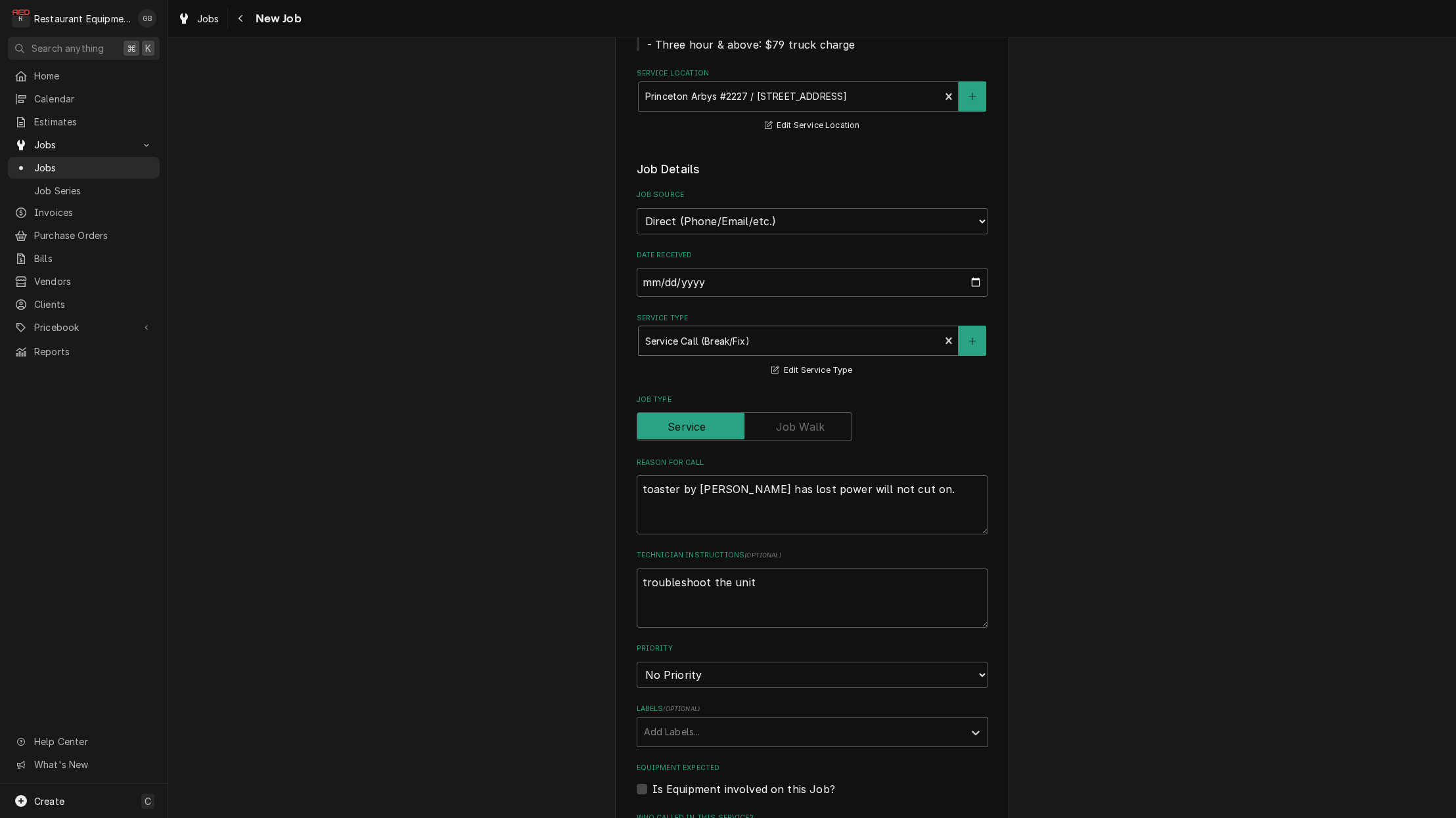
type textarea "x"
type textarea "troubleshoot the unit a"
type textarea "x"
type textarea "troubleshoot the unit an"
type textarea "x"
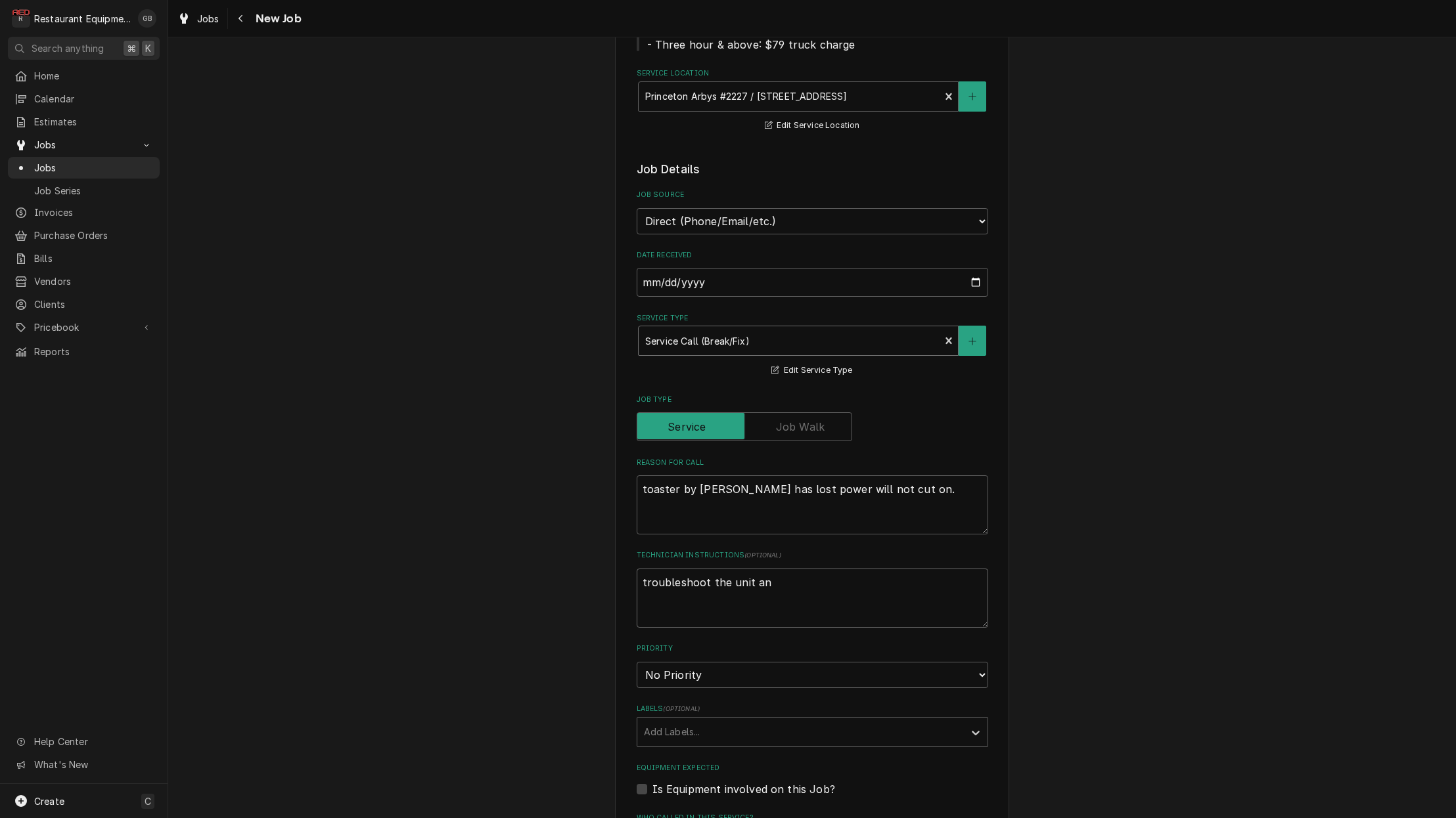
type textarea "troubleshoot the unit and"
type textarea "x"
type textarea "troubleshoot the unit andd"
type textarea "x"
type textarea "troubleshoot the unit and"
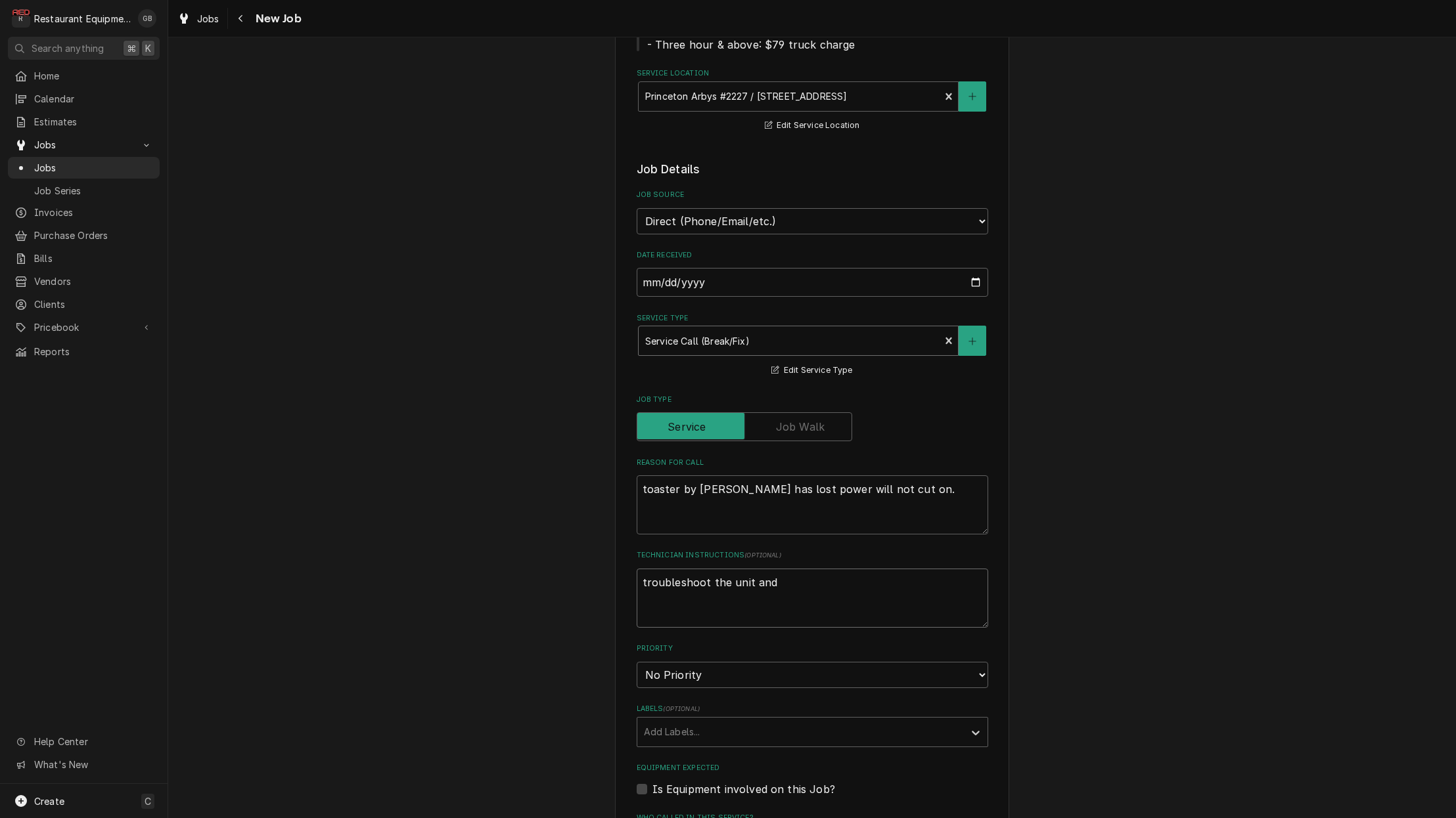
type textarea "x"
type textarea "troubleshoot the unit and d"
type textarea "x"
type textarea "troubleshoot the unit and de"
type textarea "x"
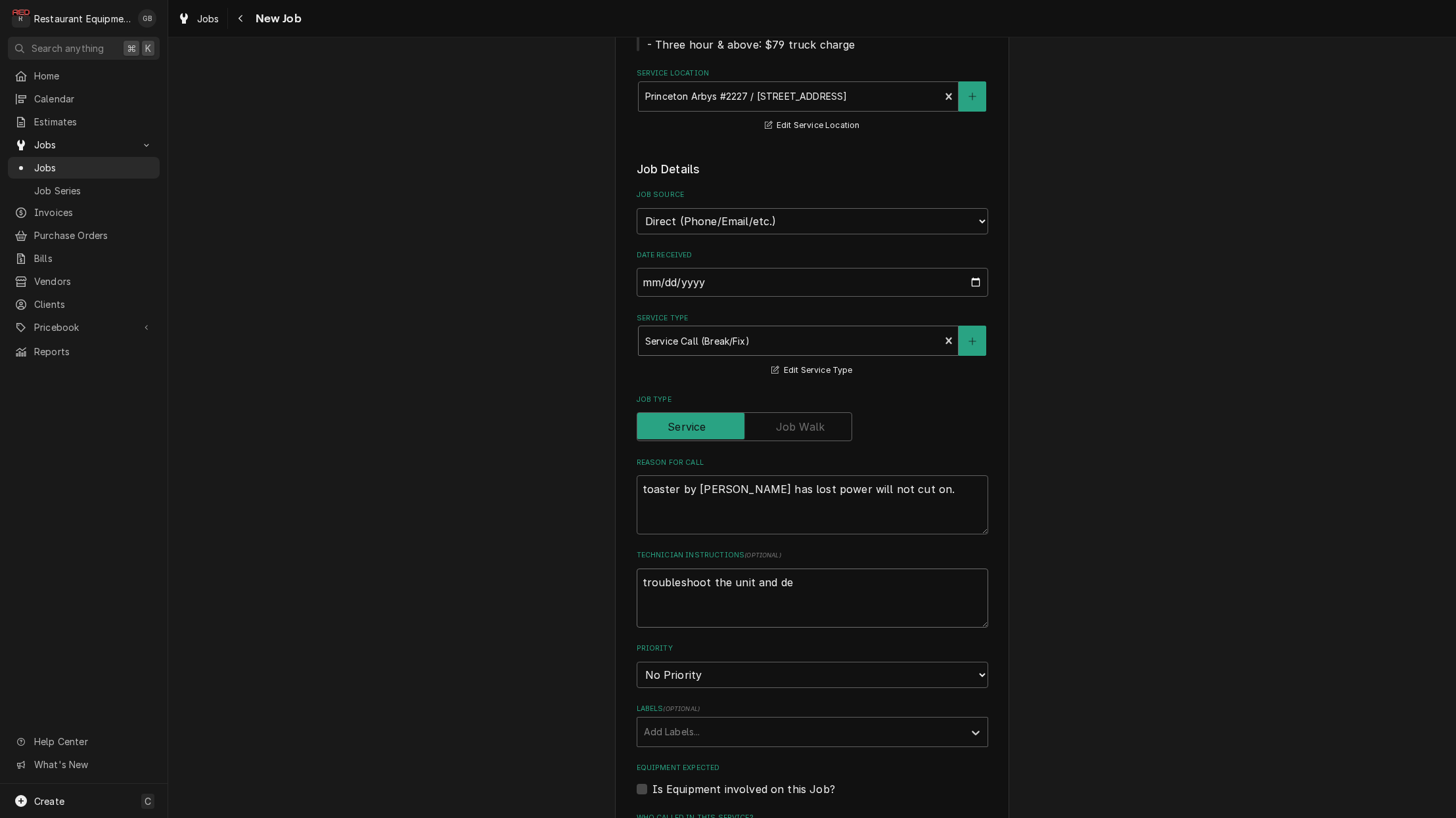
type textarea "troubleshoot the unit and det"
type textarea "x"
type textarea "troubleshoot the unit and dete"
type textarea "x"
type textarea "troubleshoot the unit and deter"
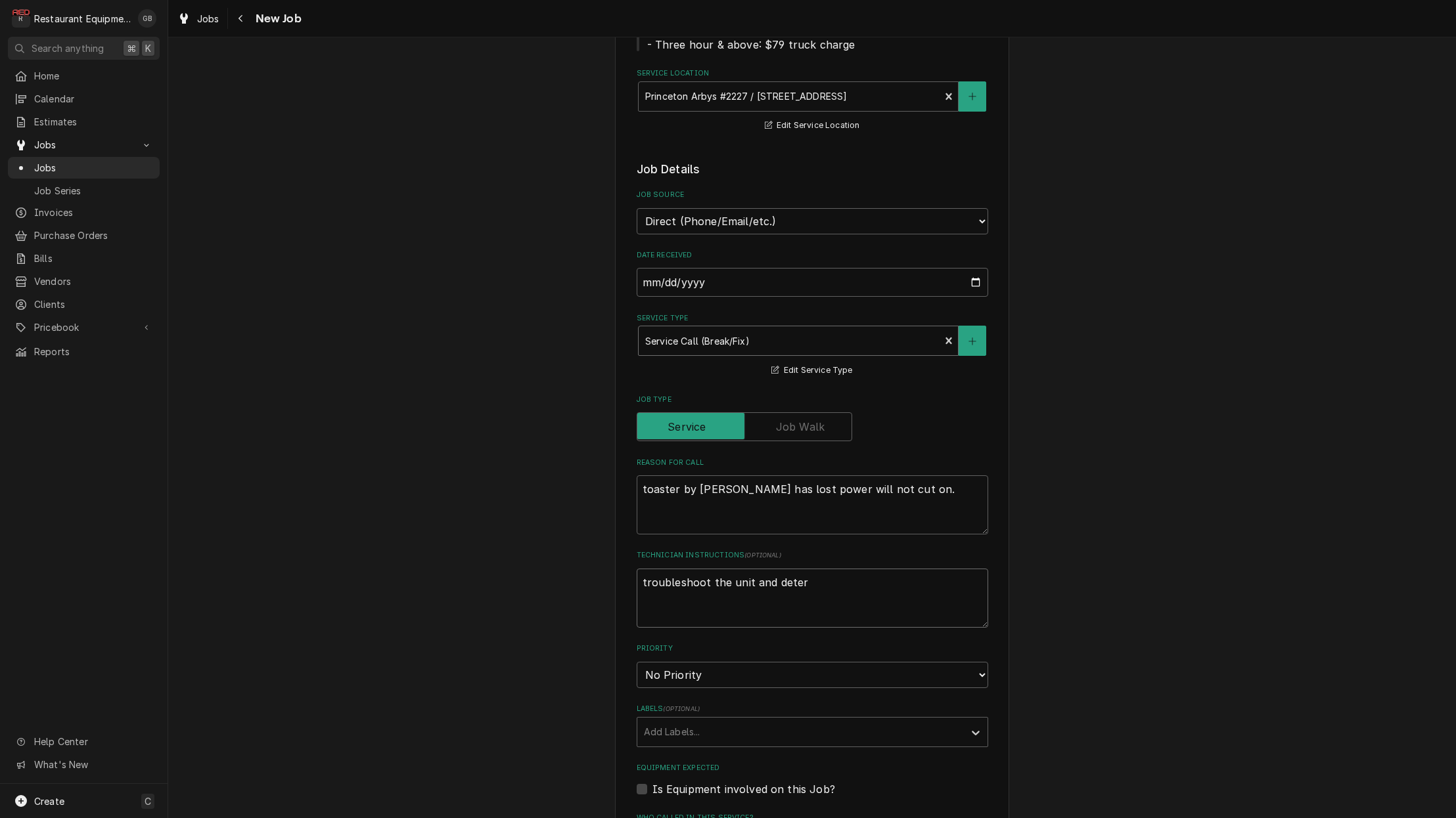
type textarea "x"
type textarea "troubleshoot the unit and determ"
type textarea "x"
type textarea "troubleshoot the unit and determi"
type textarea "x"
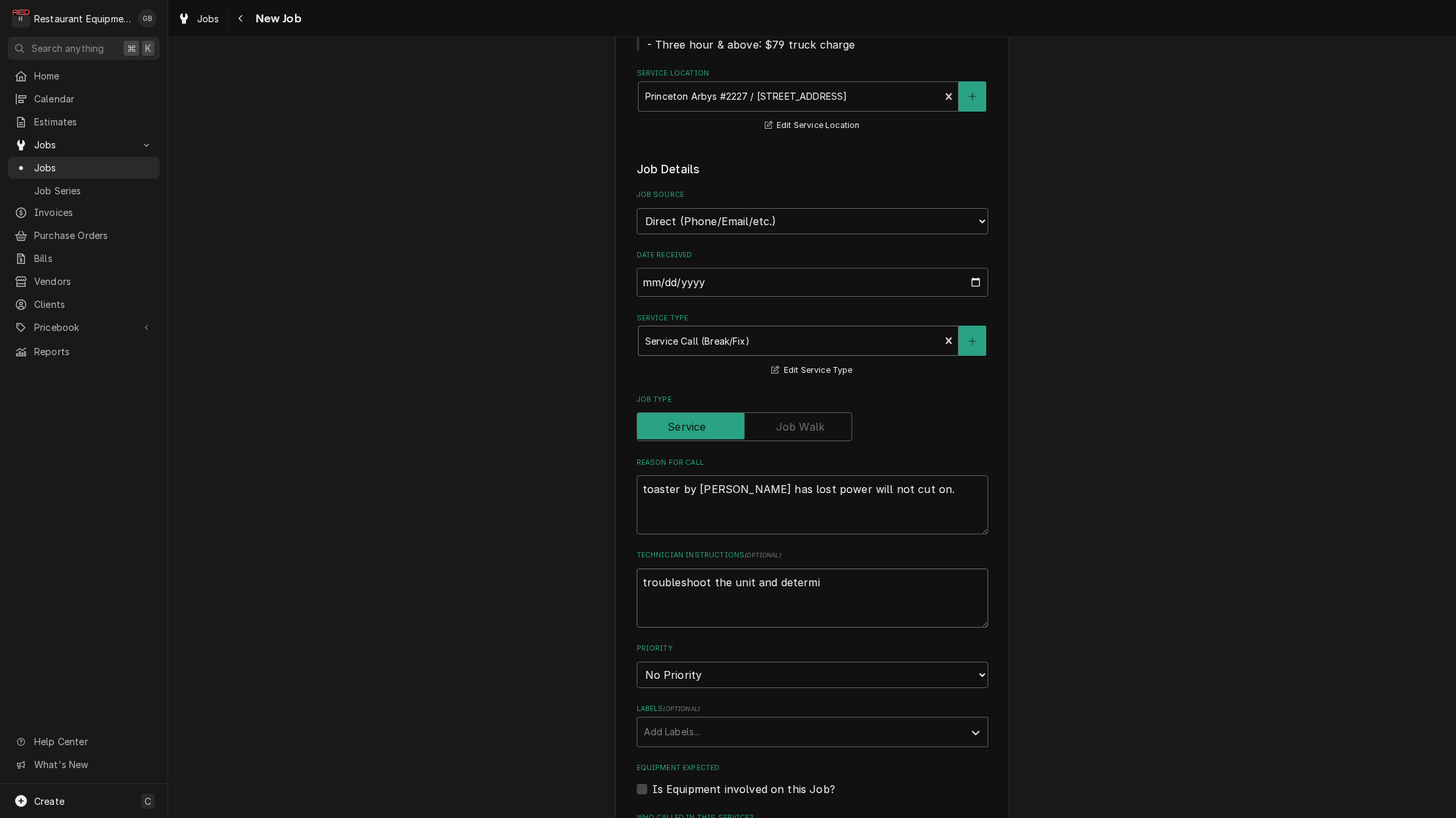
type textarea "troubleshoot the unit and determin"
type textarea "x"
type textarea "troubleshoot the unit and determine"
type textarea "x"
type textarea "troubleshoot the unit and determine"
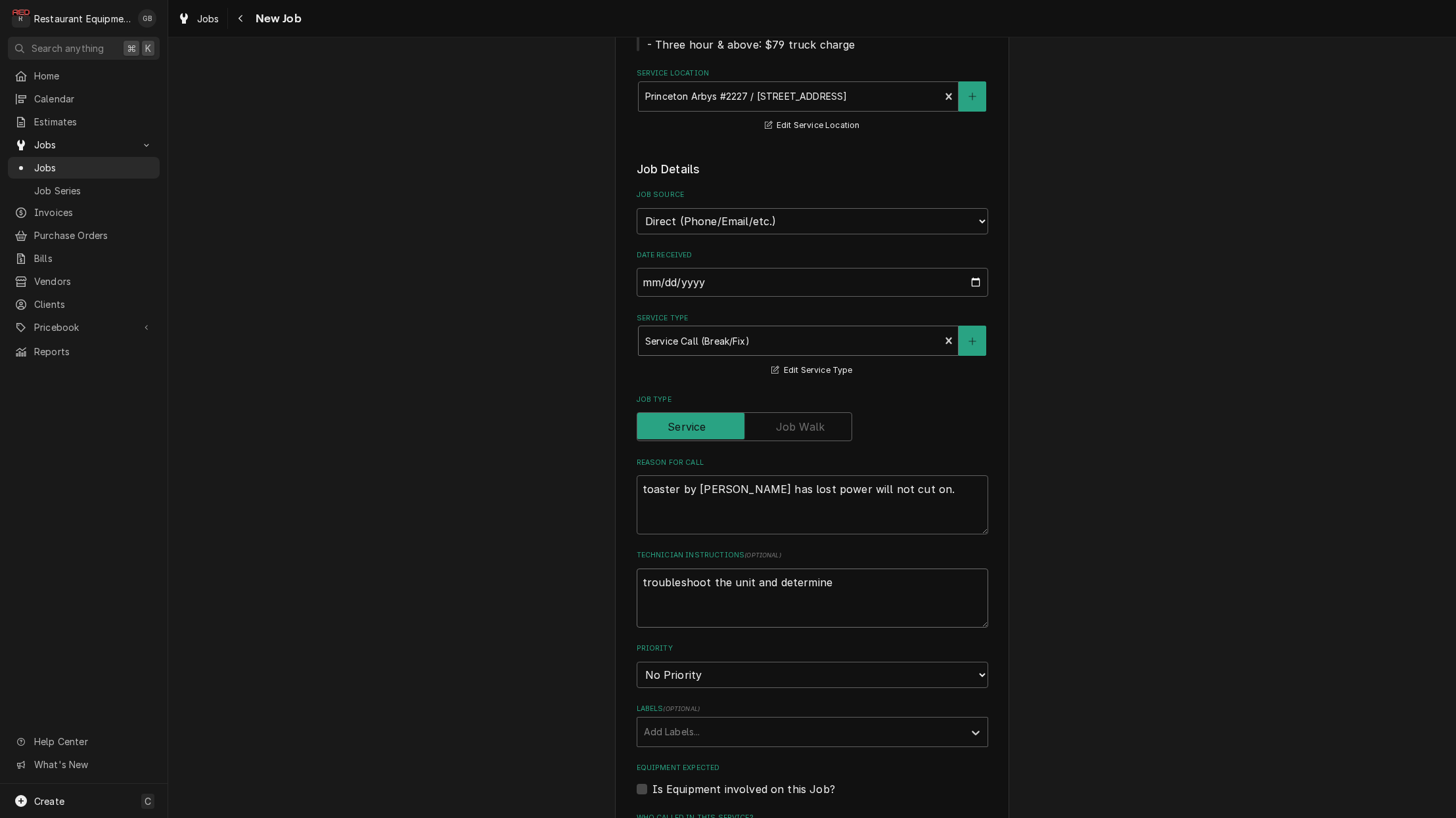
type textarea "x"
type textarea "troubleshoot the unit and determine t"
type textarea "x"
type textarea "troubleshoot the unit and determine th"
type textarea "x"
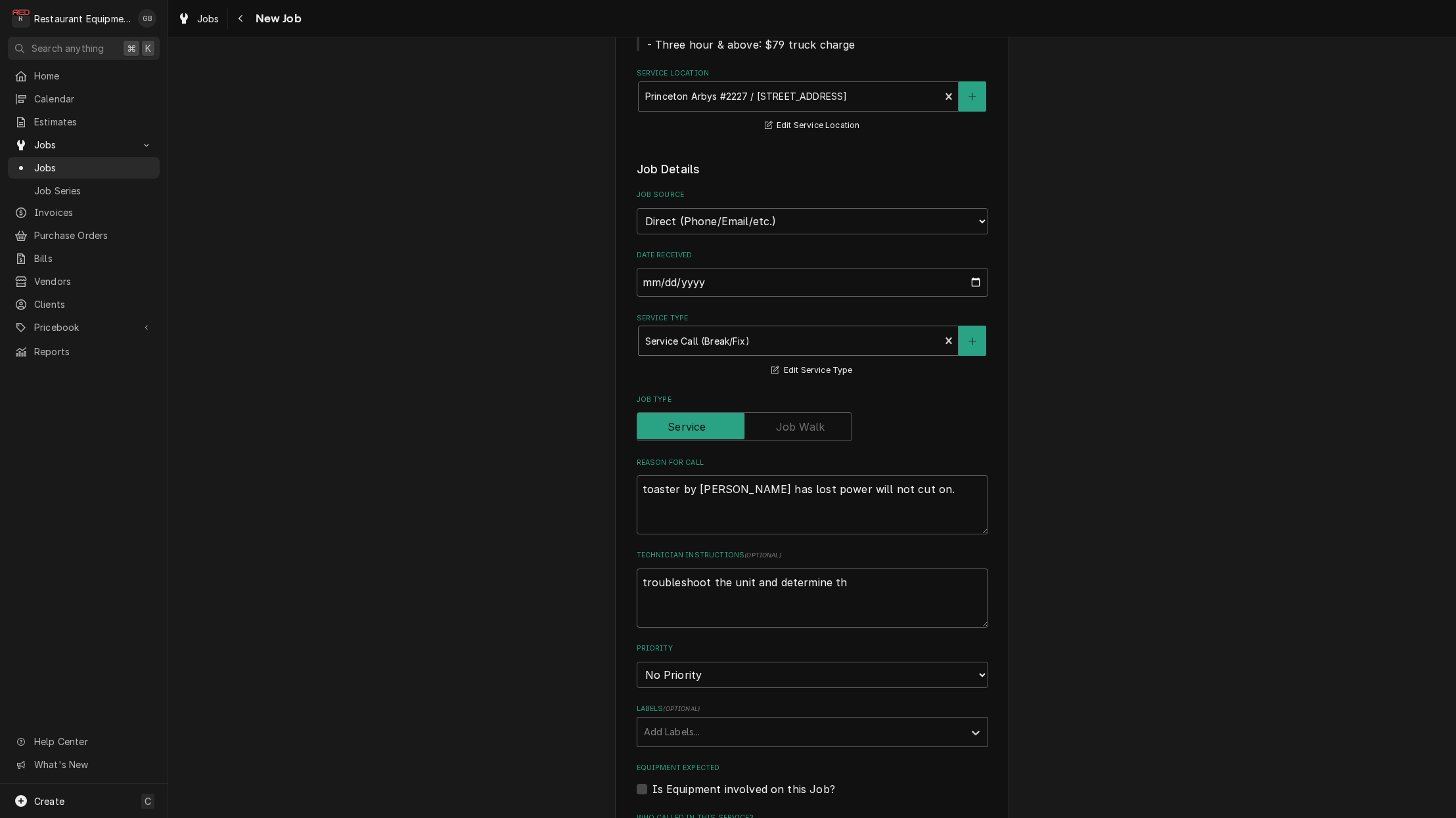
type textarea "troubleshoot the unit and determine the"
type textarea "x"
type textarea "troubleshoot the unit and determine the"
type textarea "x"
type textarea "troubleshoot the unit and determine the r"
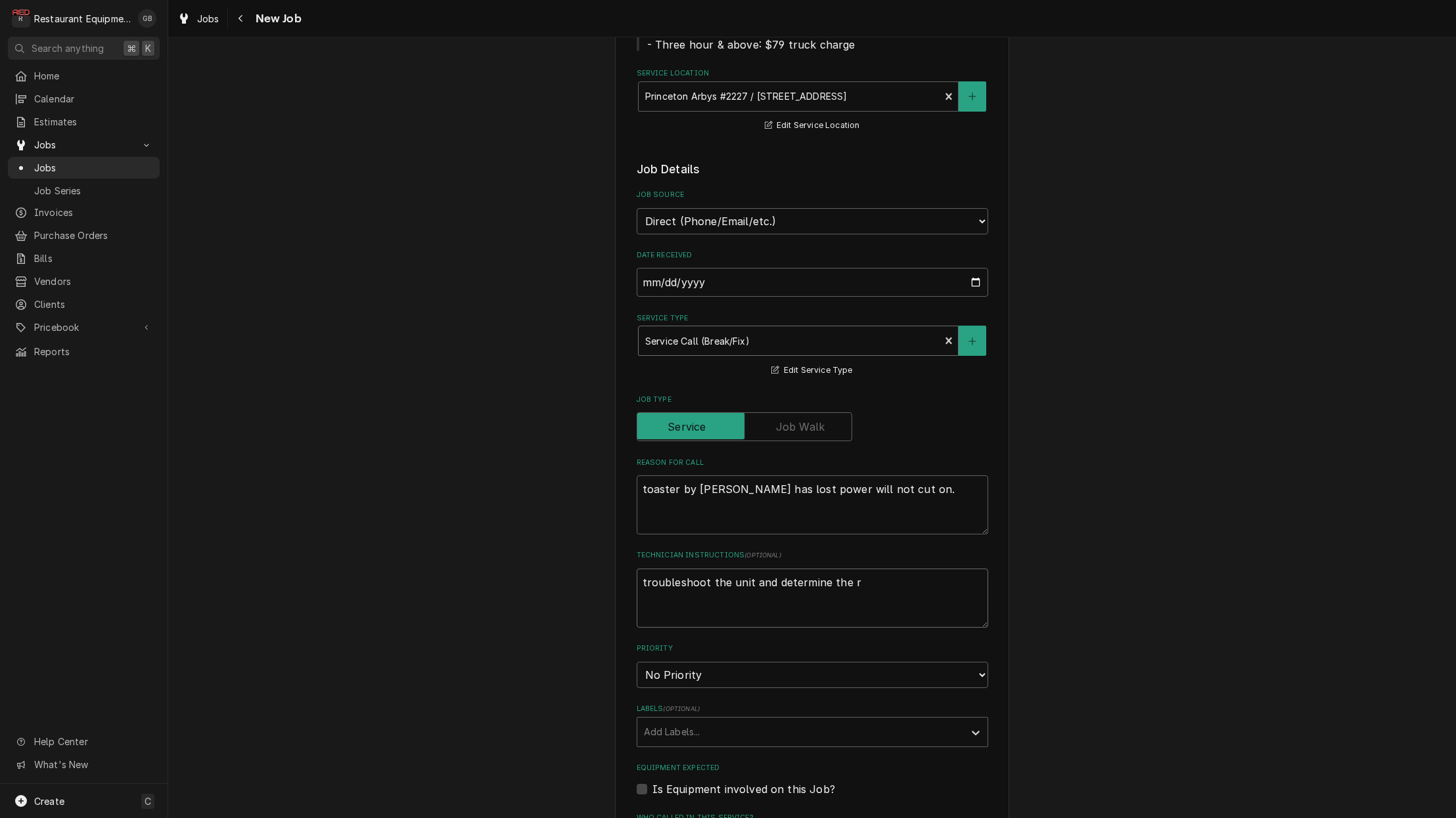
type textarea "x"
click at [873, 721] on div "Labels" at bounding box center [800, 732] width 313 height 23
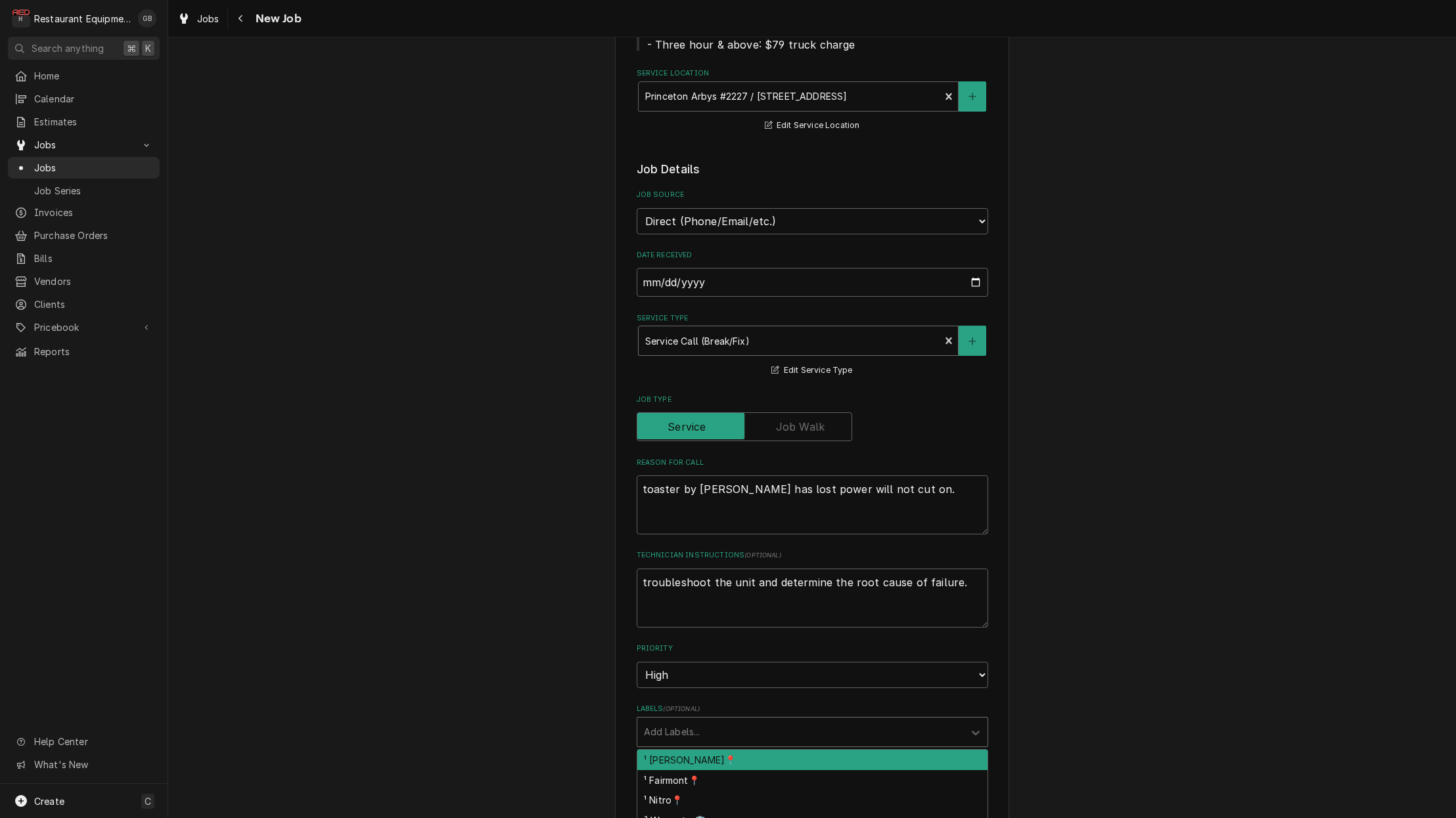
scroll to position [0, 0]
click at [712, 750] on div "¹ [PERSON_NAME]📍" at bounding box center [813, 760] width 351 height 21
click at [979, 720] on div "Labels" at bounding box center [976, 732] width 23 height 25
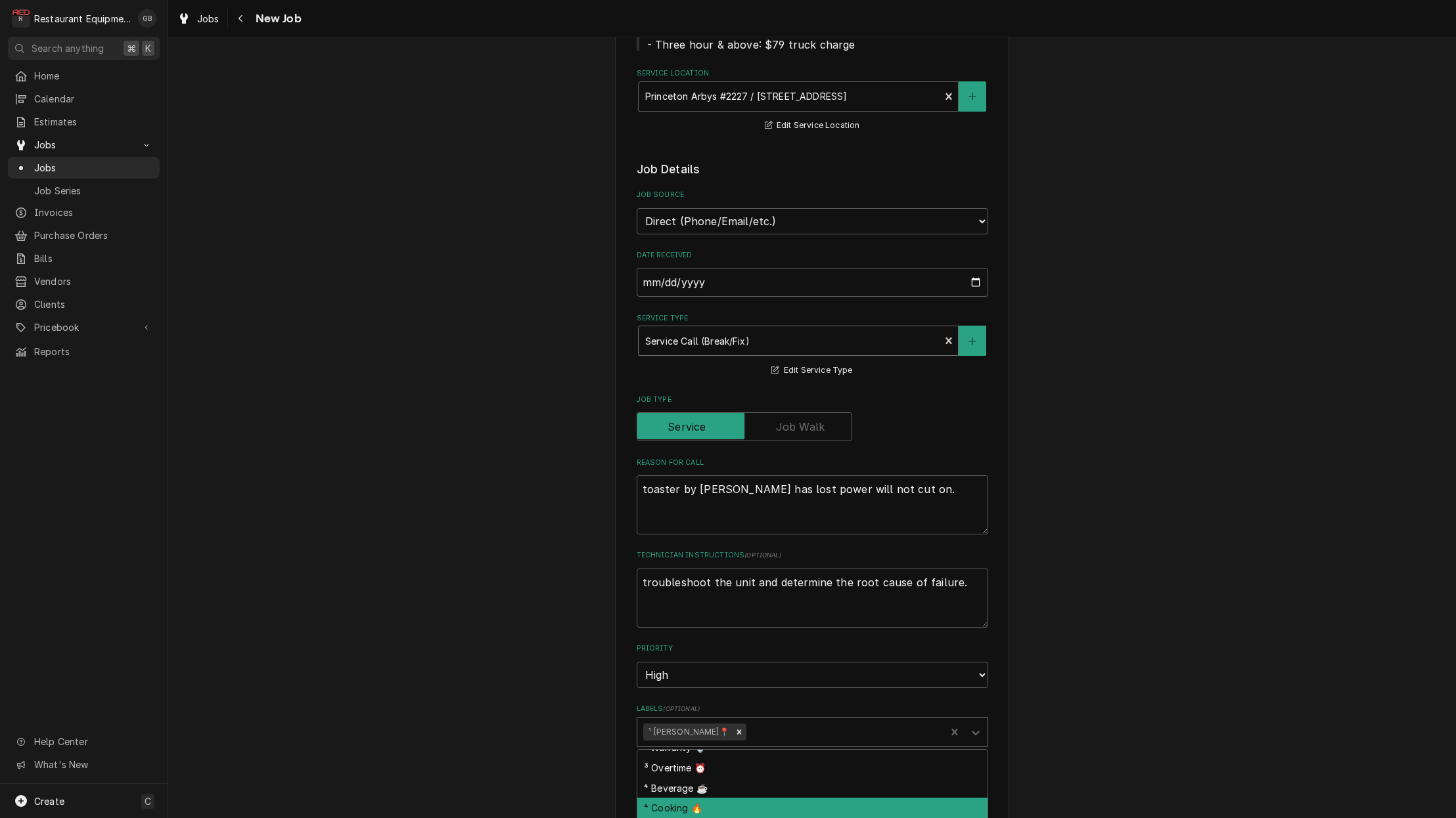
scroll to position [58, 0]
click at [704, 793] on div "⁴ Cooking 🔥" at bounding box center [813, 803] width 351 height 21
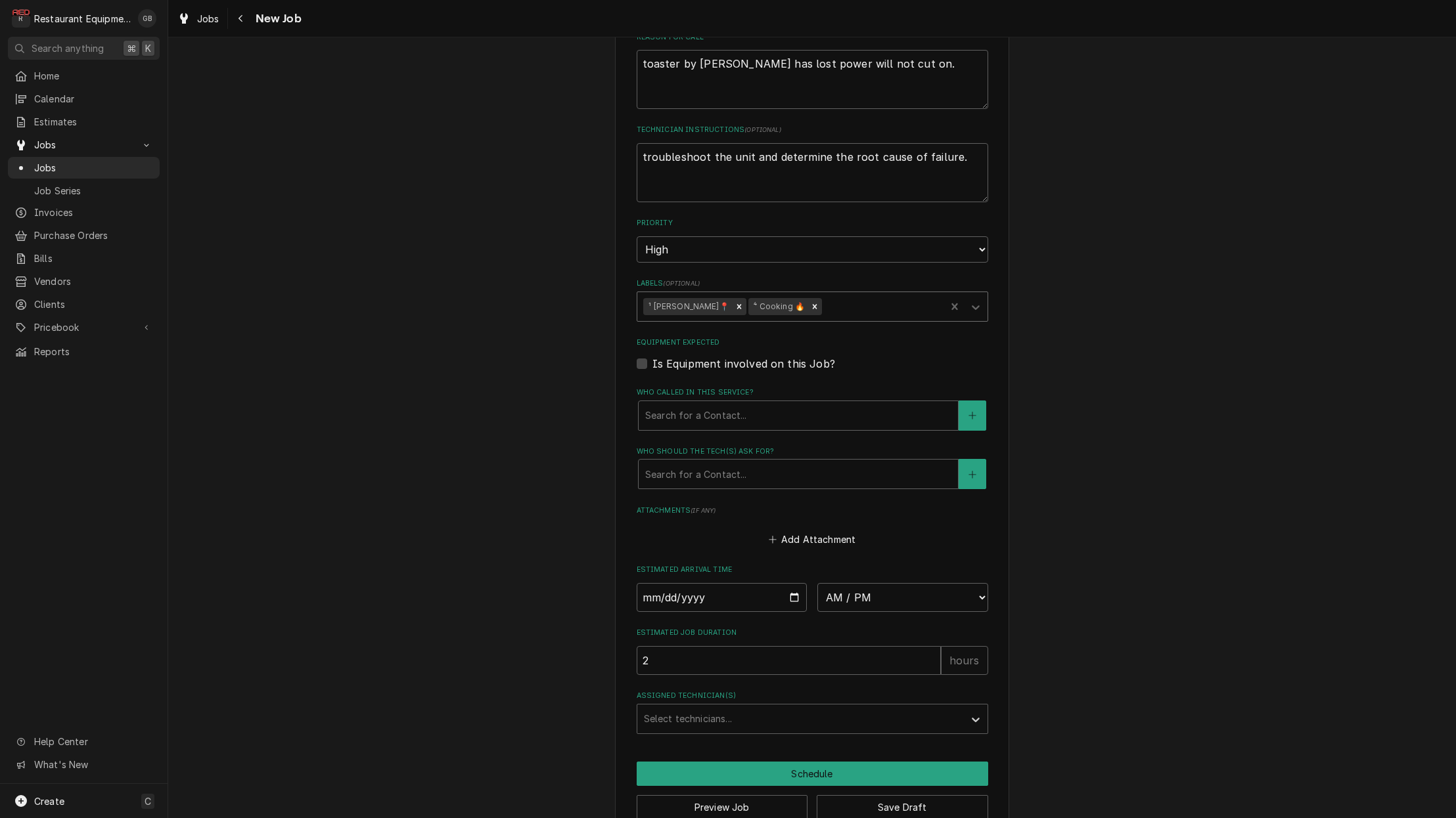
scroll to position [686, 0]
click at [695, 405] on div "Who called in this service?" at bounding box center [798, 417] width 306 height 23
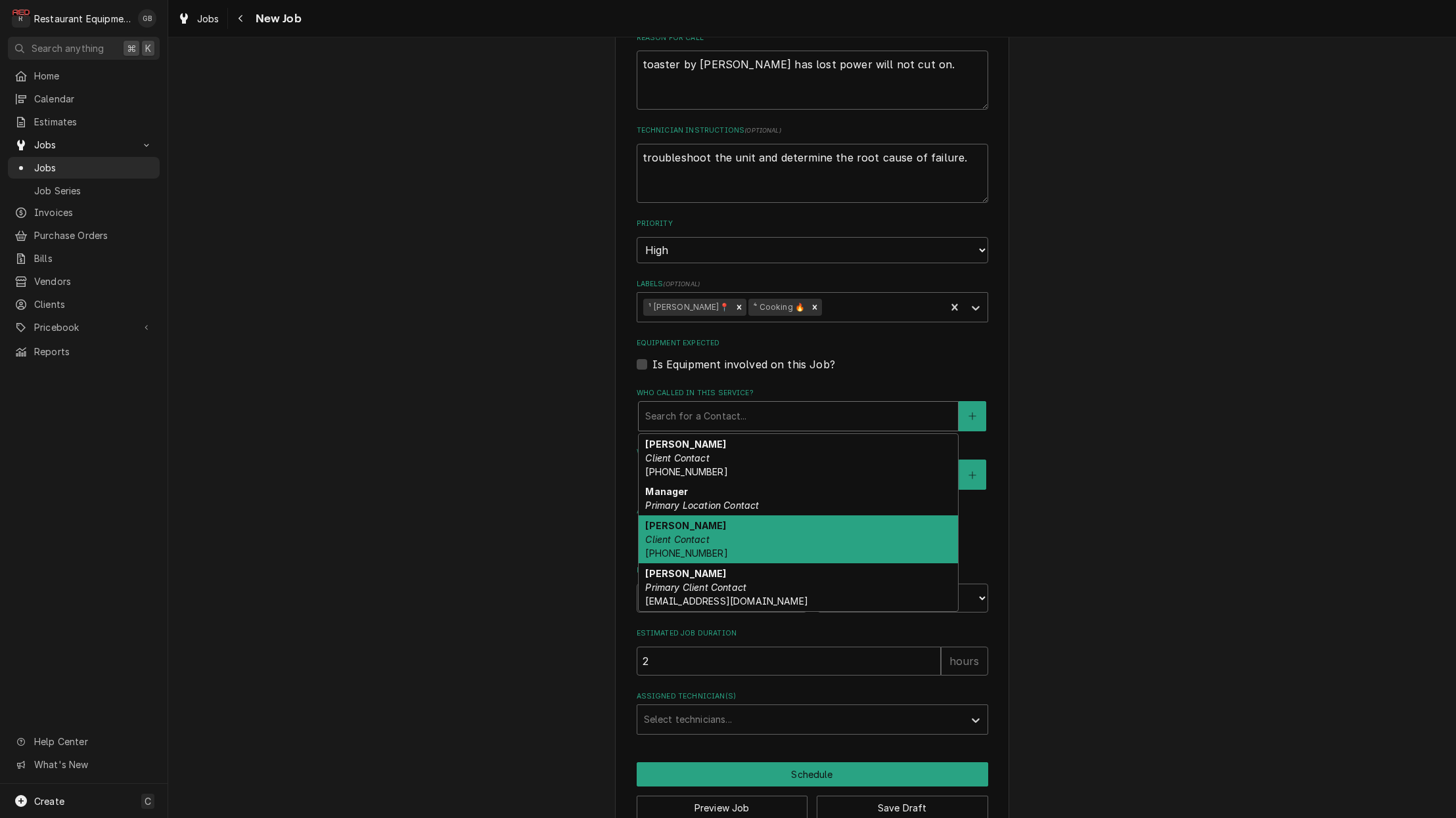
click at [688, 534] on em "Client Contact" at bounding box center [676, 539] width 63 height 11
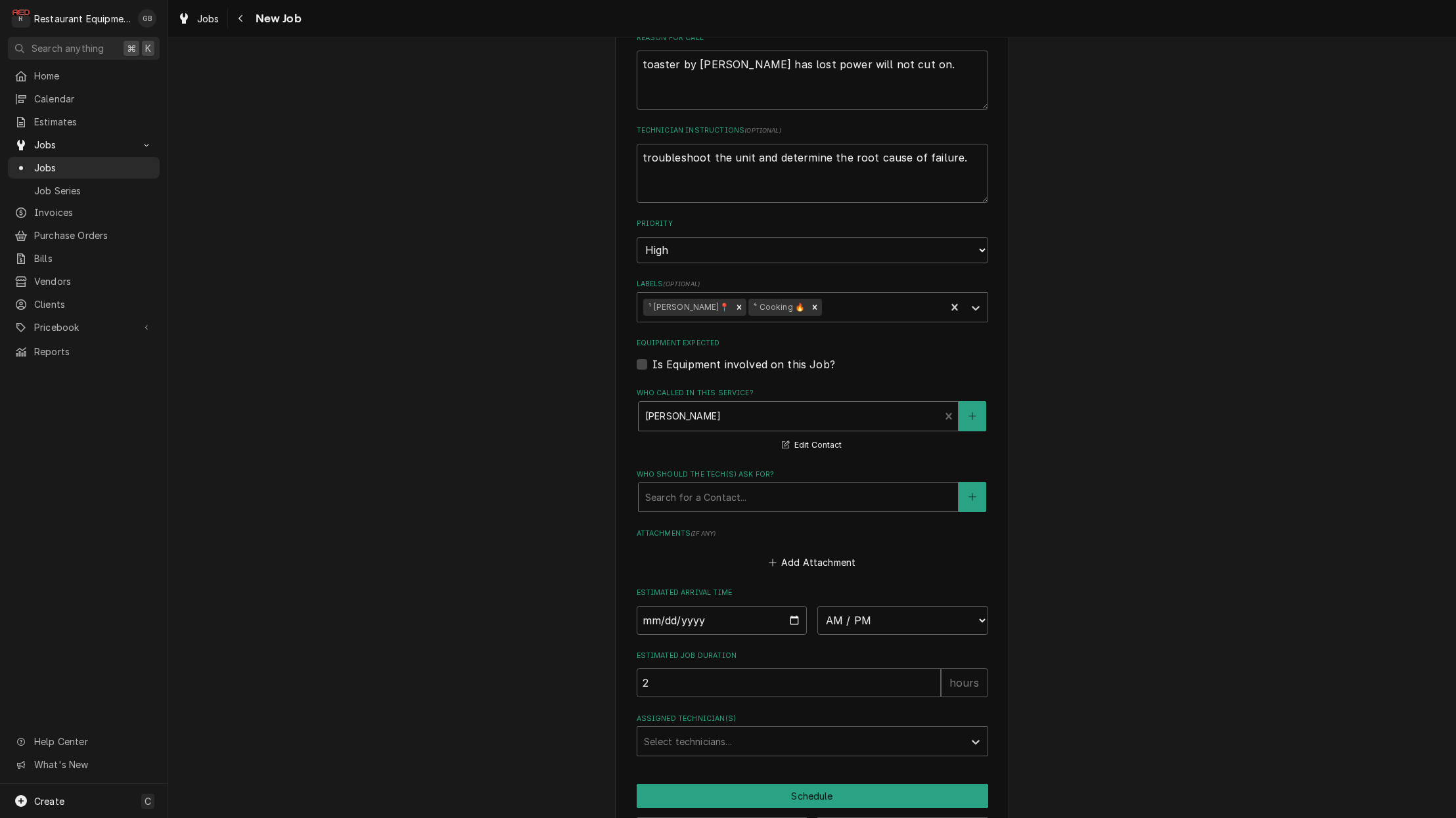
click at [689, 484] on div "Search for a Contact..." at bounding box center [798, 497] width 319 height 29
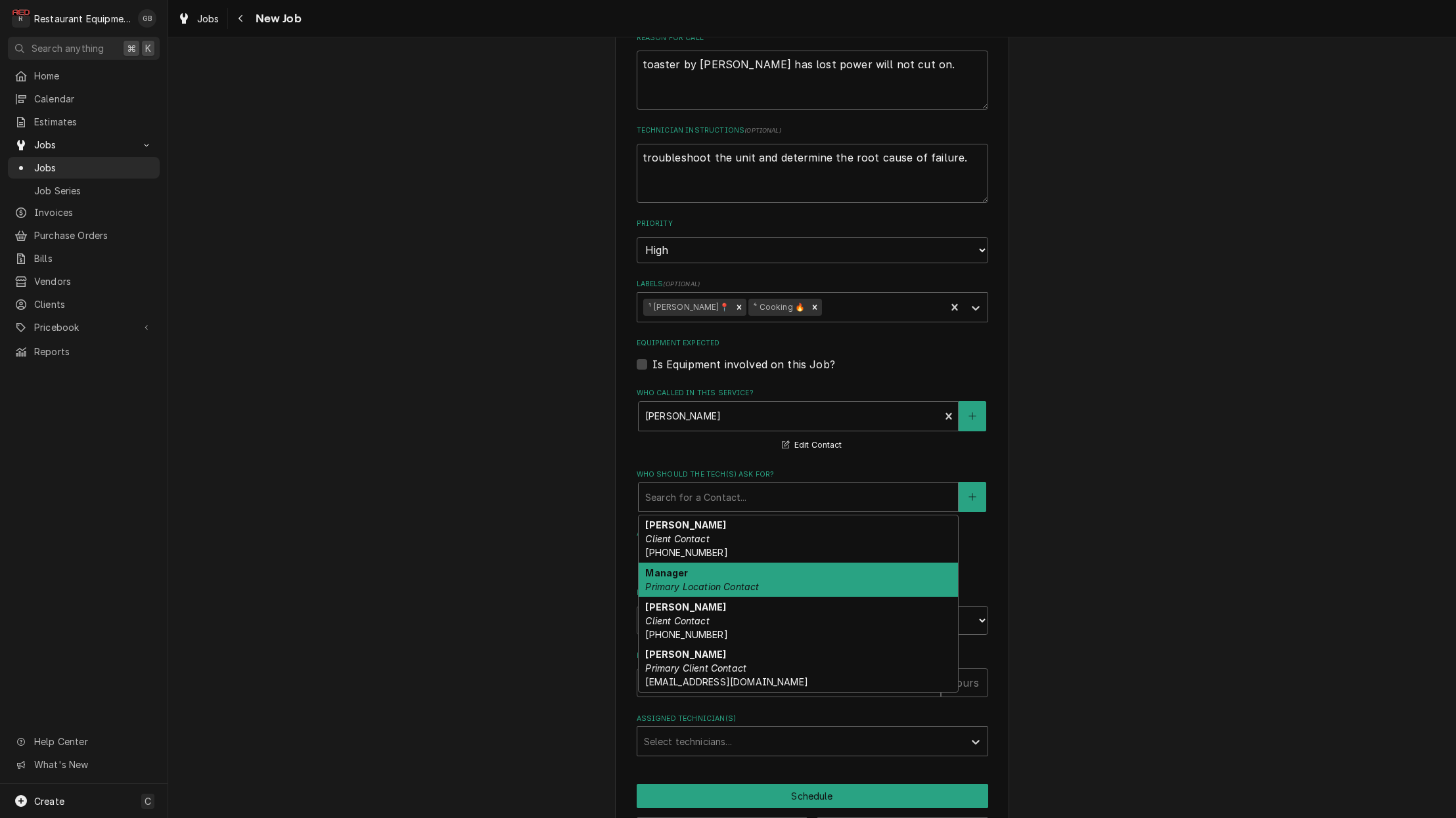
click at [693, 563] on div "Manager Primary Location Contact" at bounding box center [798, 580] width 319 height 34
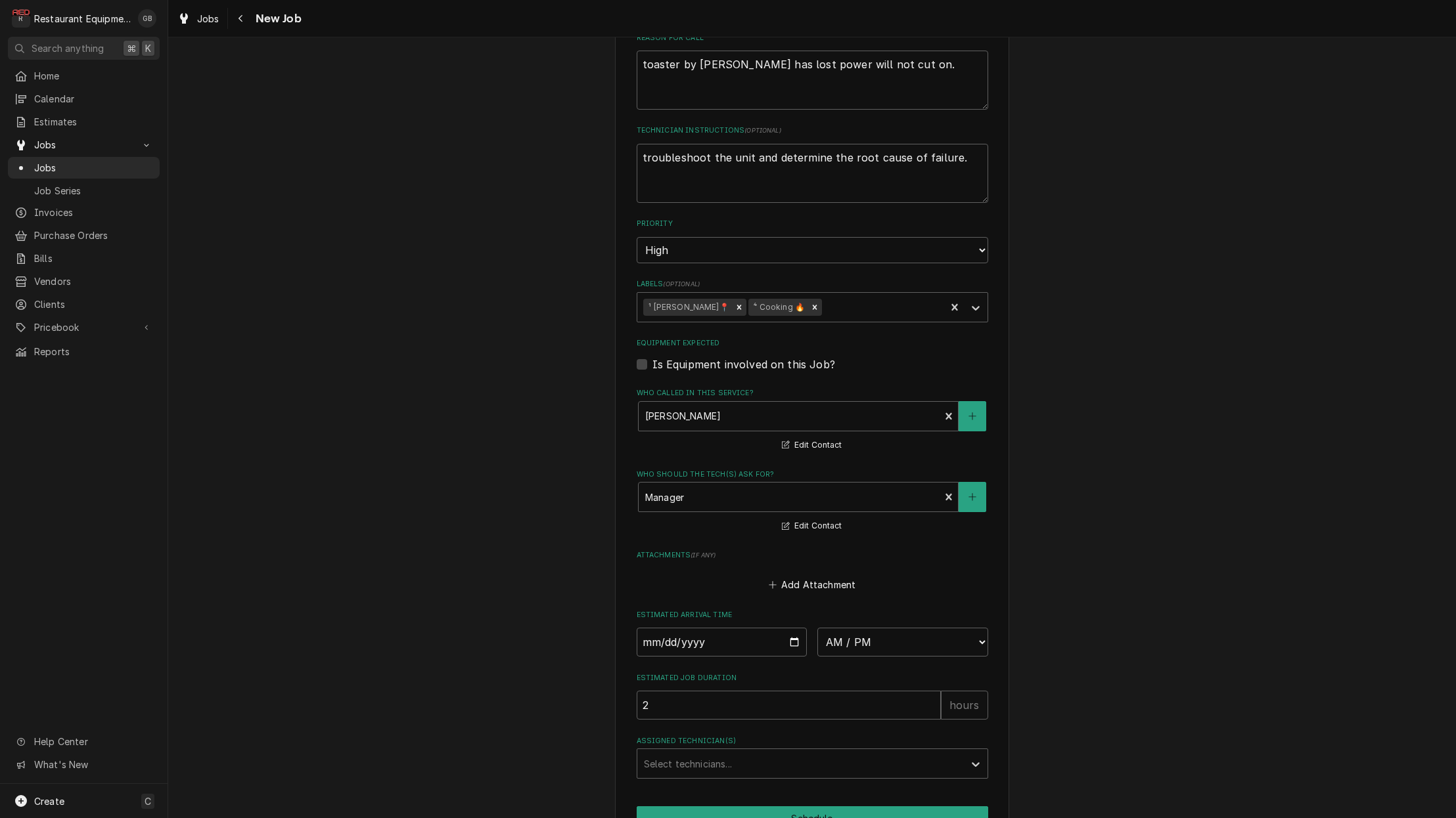
click at [631, 614] on div "Please provide the following information to create a job: Client Details Client…" at bounding box center [812, 130] width 394 height 1504
click at [655, 628] on input "Date" at bounding box center [722, 642] width 171 height 29
click at [893, 791] on div "Assigned Technician(s)" at bounding box center [800, 803] width 313 height 23
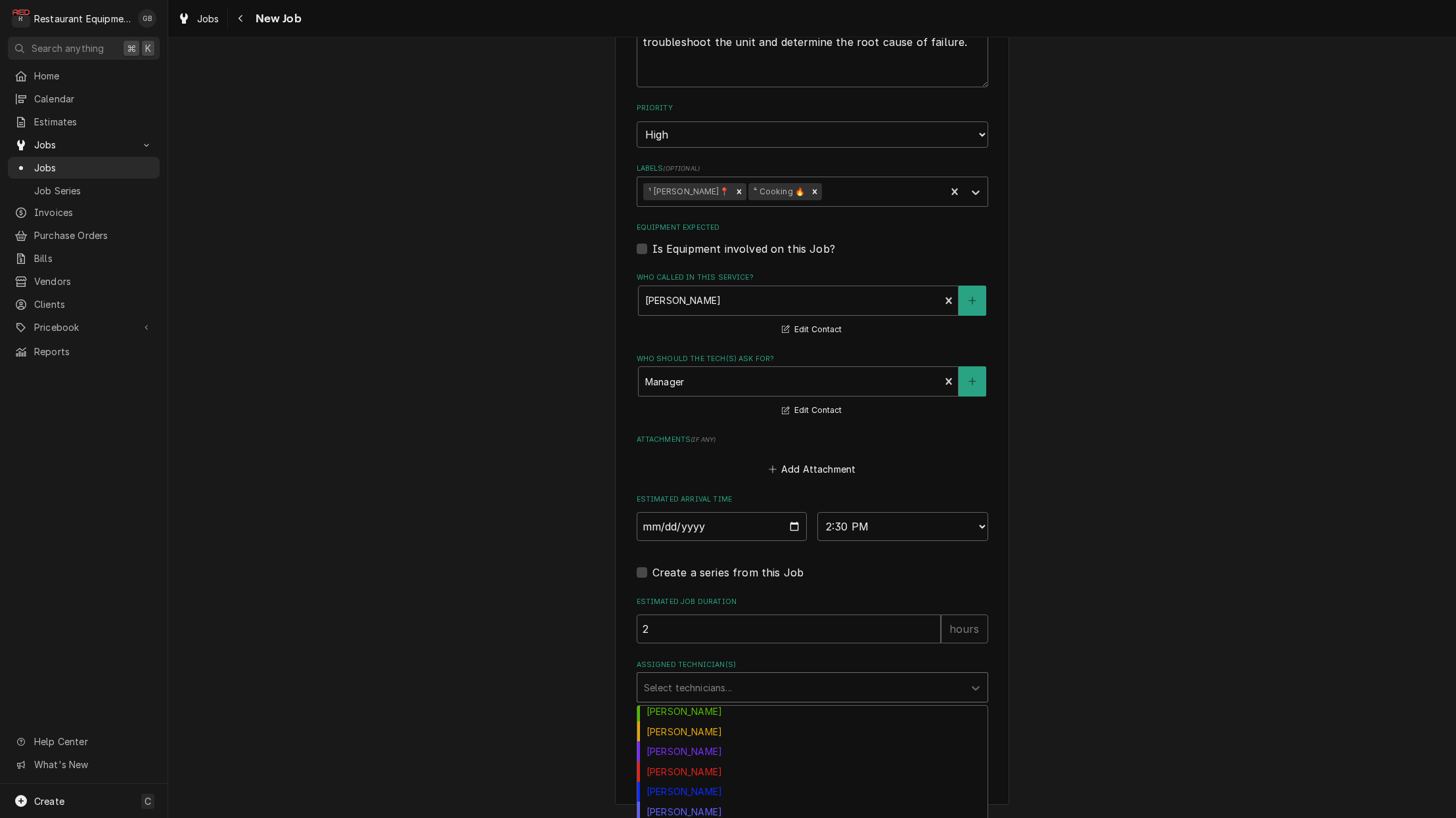
scroll to position [0, 1]
click at [739, 818] on div "[PERSON_NAME]" at bounding box center [813, 832] width 351 height 21
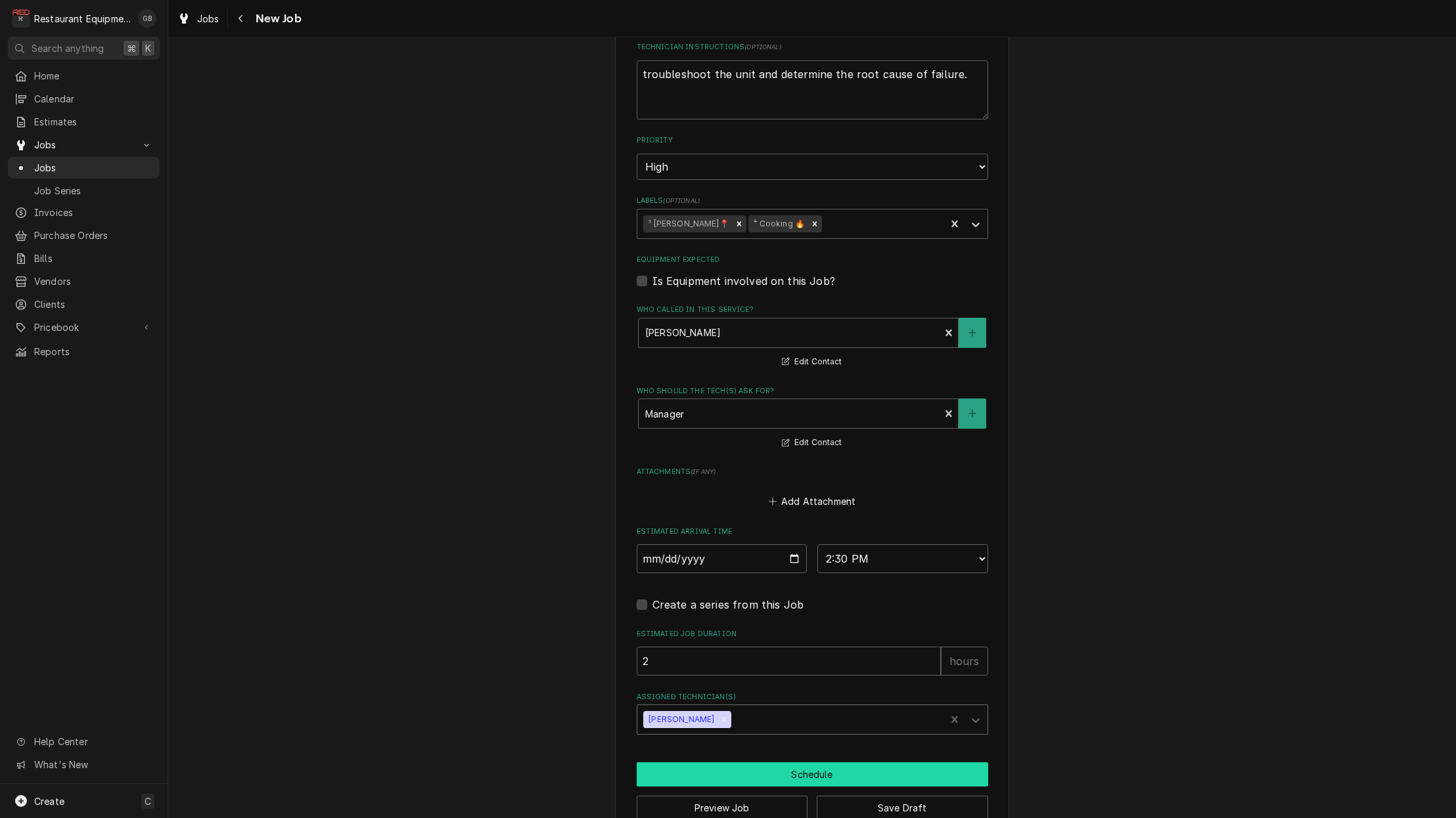
scroll to position [0, 0]
click at [816, 763] on button "Schedule" at bounding box center [812, 774] width 351 height 24
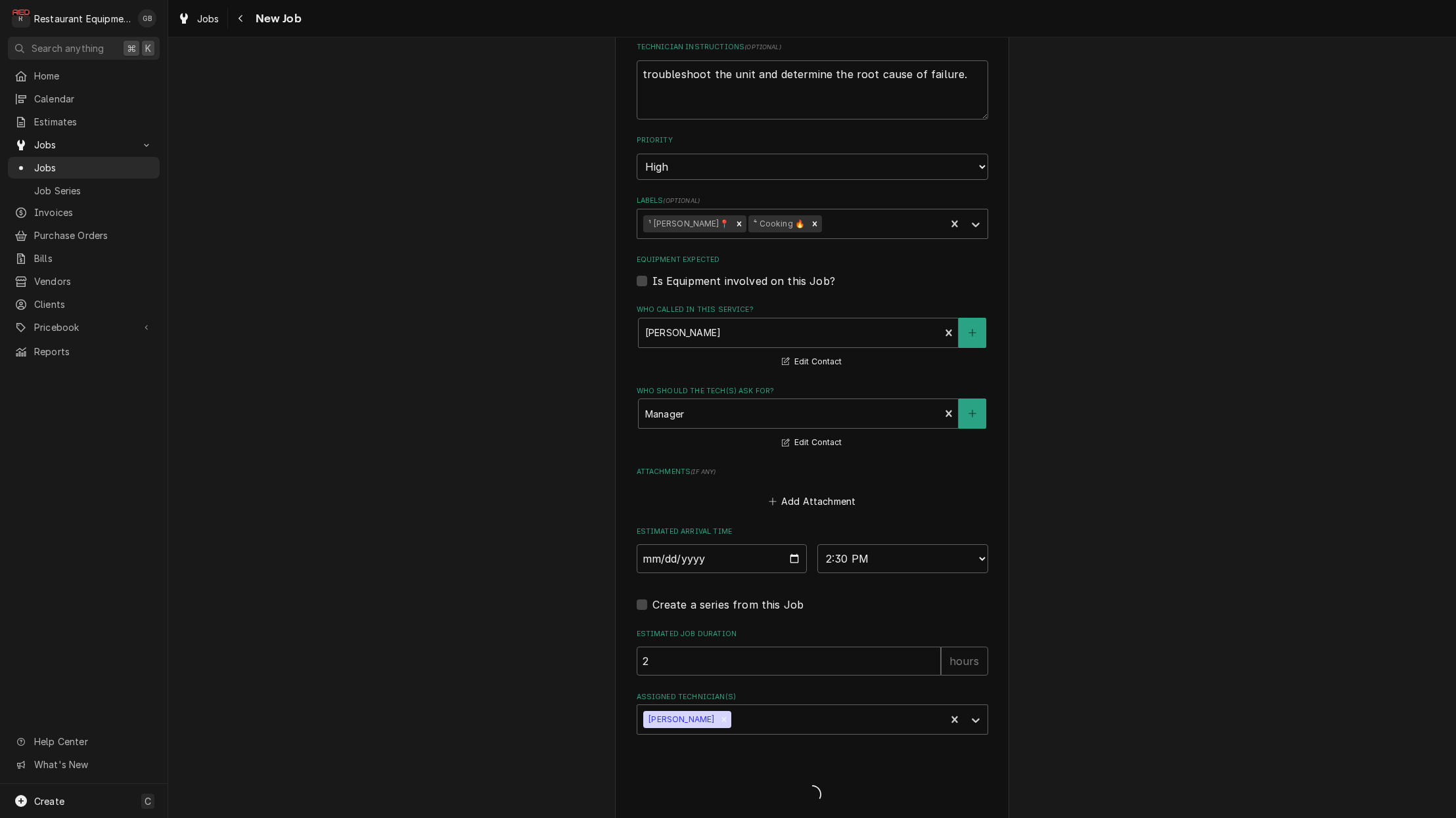
scroll to position [757, 0]
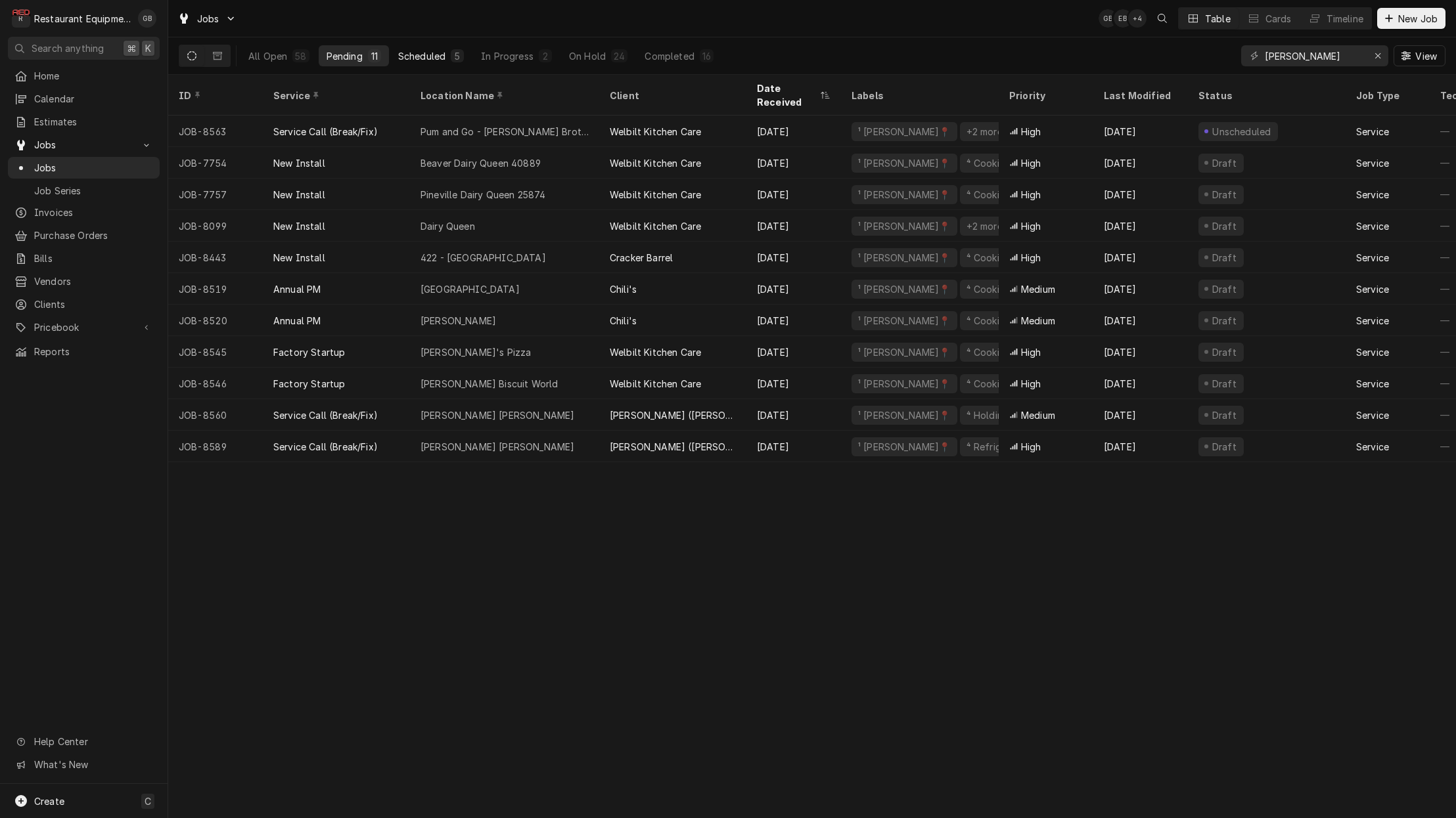
click at [430, 55] on div "Scheduled" at bounding box center [421, 55] width 47 height 13
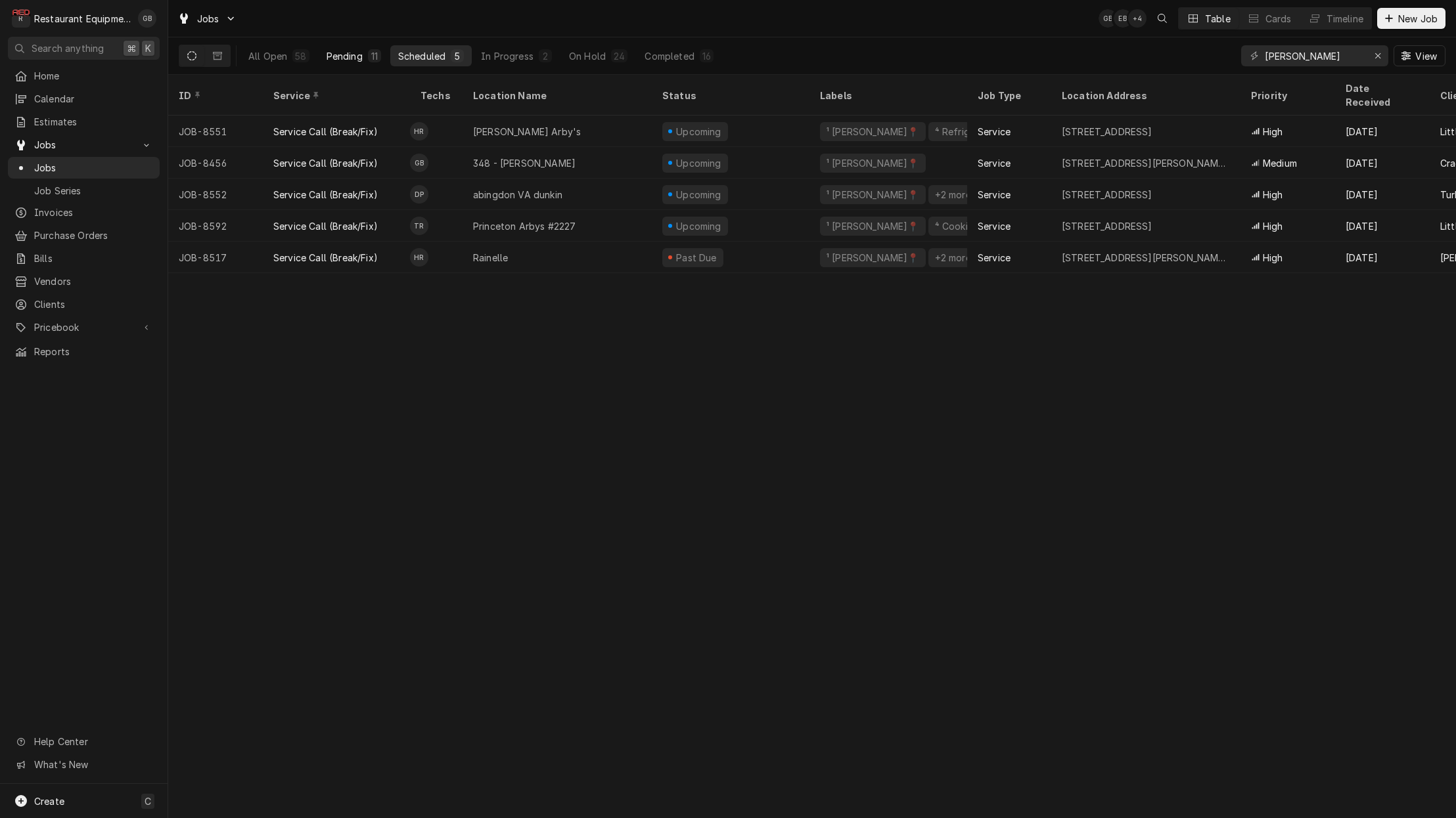
click at [361, 55] on button "Pending 11" at bounding box center [353, 56] width 71 height 21
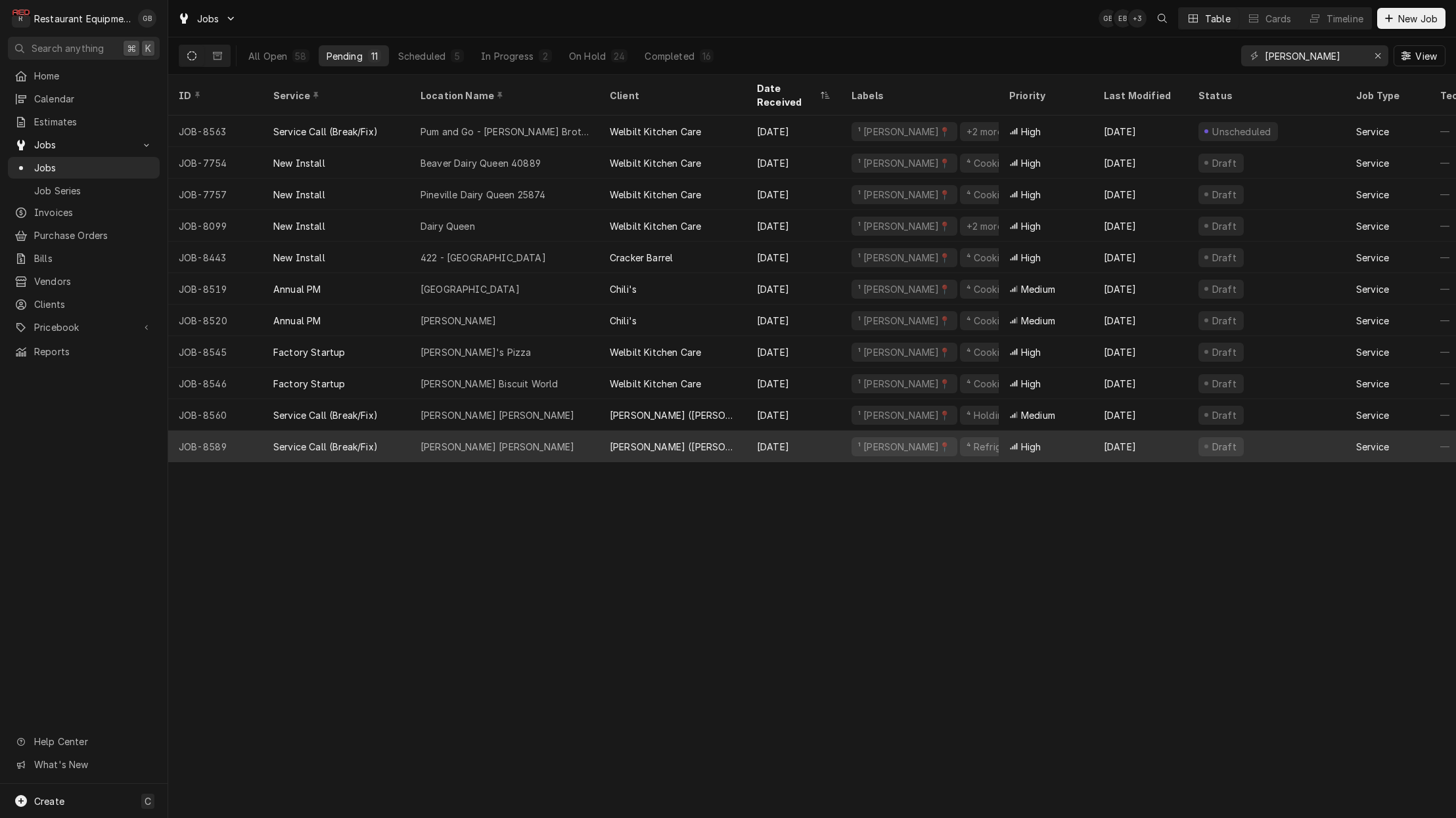
click at [569, 432] on div "Harper Rd Bob Evans" at bounding box center [504, 446] width 190 height 31
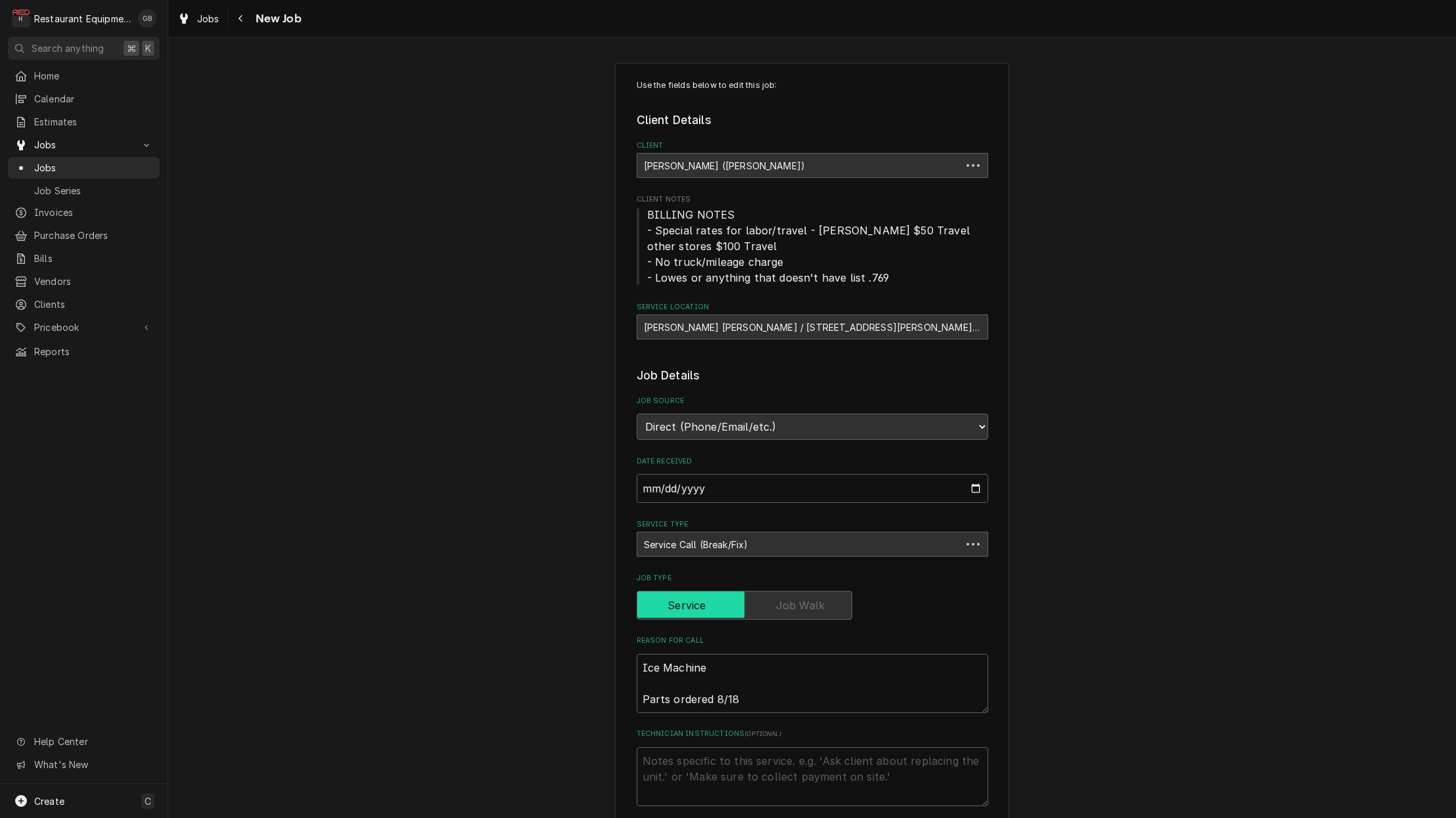
type textarea "x"
click at [244, 21] on div "Navigate back" at bounding box center [241, 18] width 13 height 13
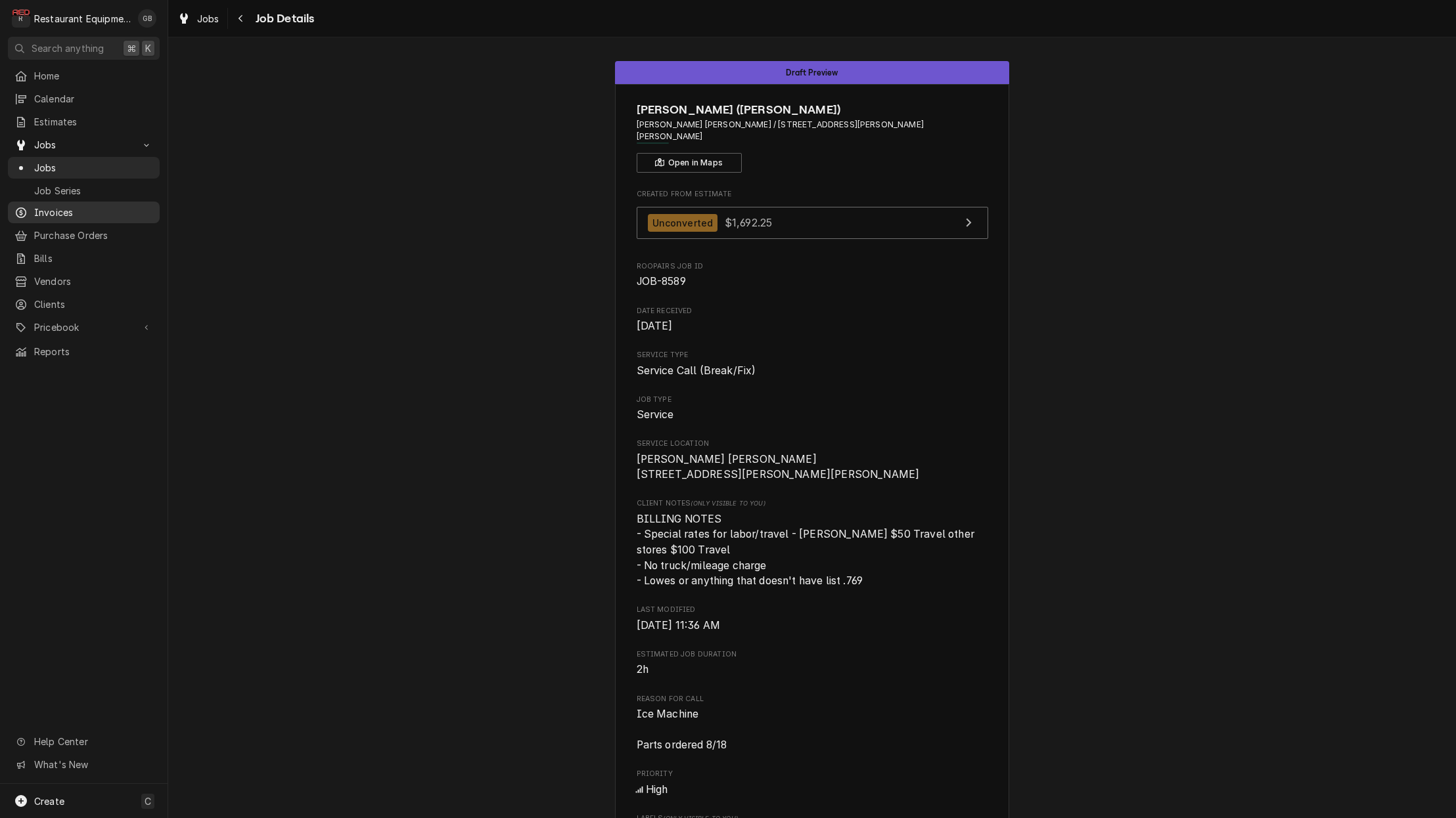
click at [50, 212] on span "Invoices" at bounding box center [93, 212] width 119 height 13
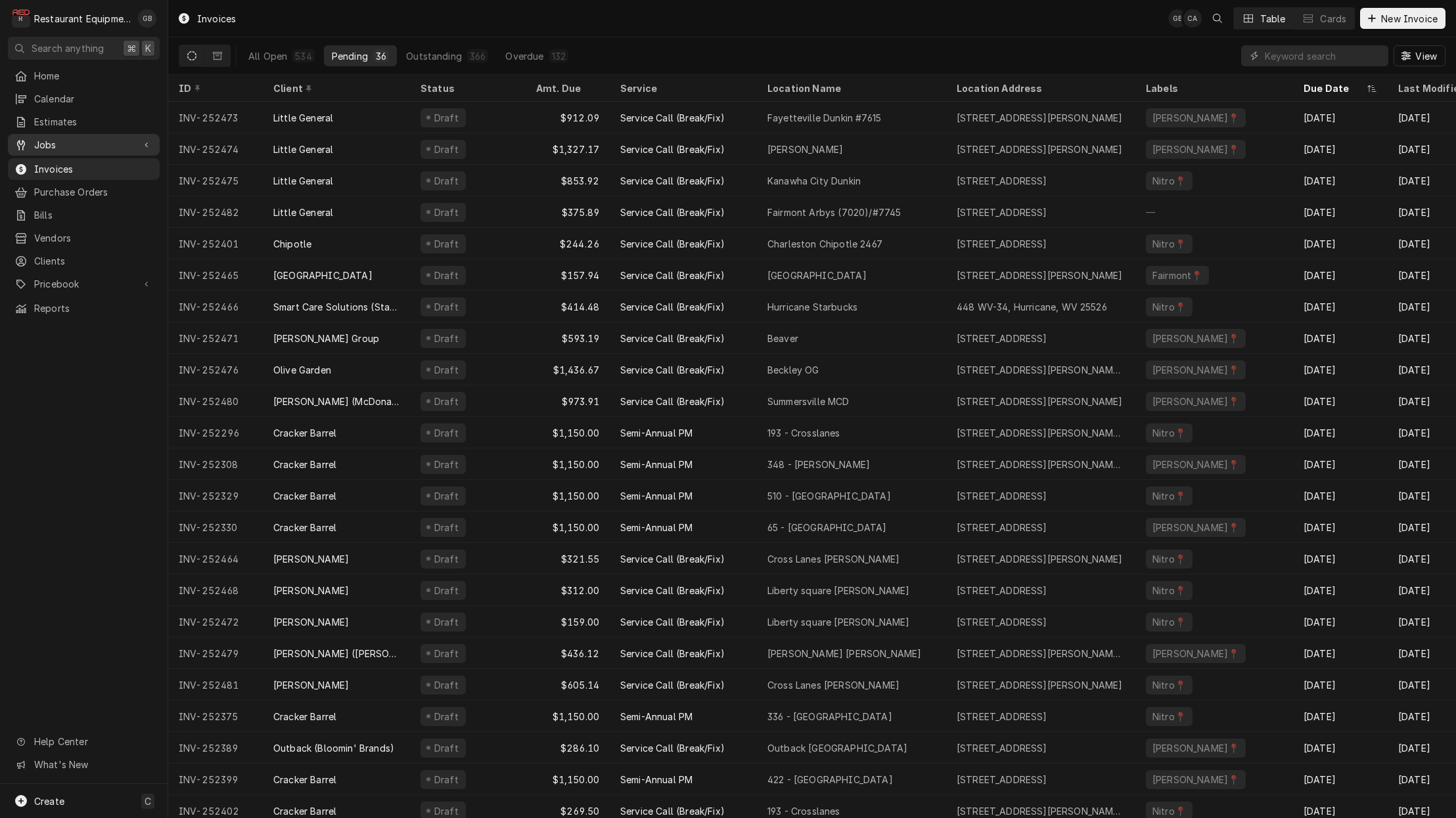
click at [54, 143] on span "Jobs" at bounding box center [83, 144] width 99 height 13
click at [55, 170] on div "Jobs" at bounding box center [84, 168] width 147 height 16
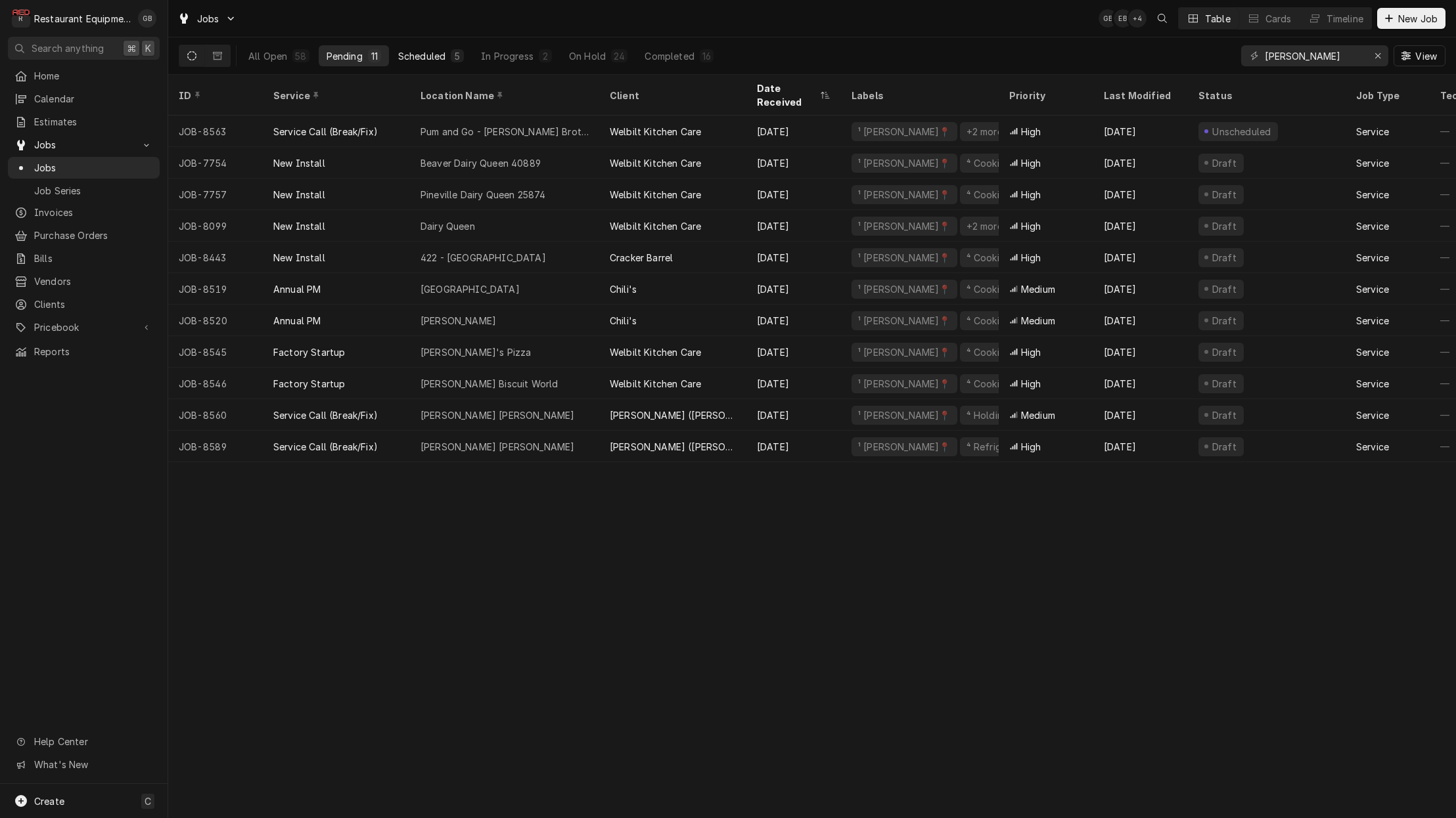
click at [459, 56] on div "5" at bounding box center [457, 55] width 8 height 13
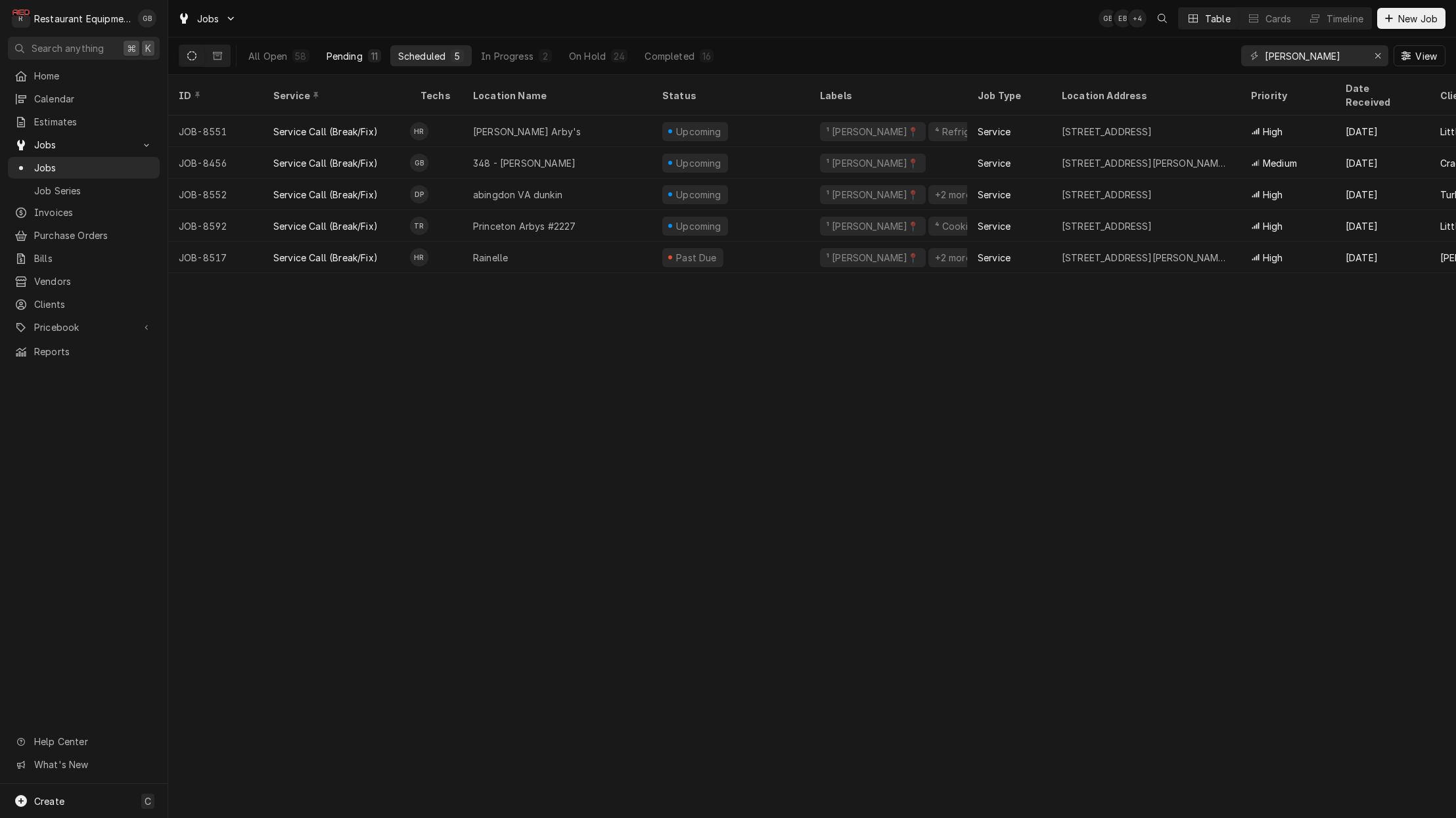
click at [359, 63] on button "Pending 11" at bounding box center [353, 56] width 71 height 21
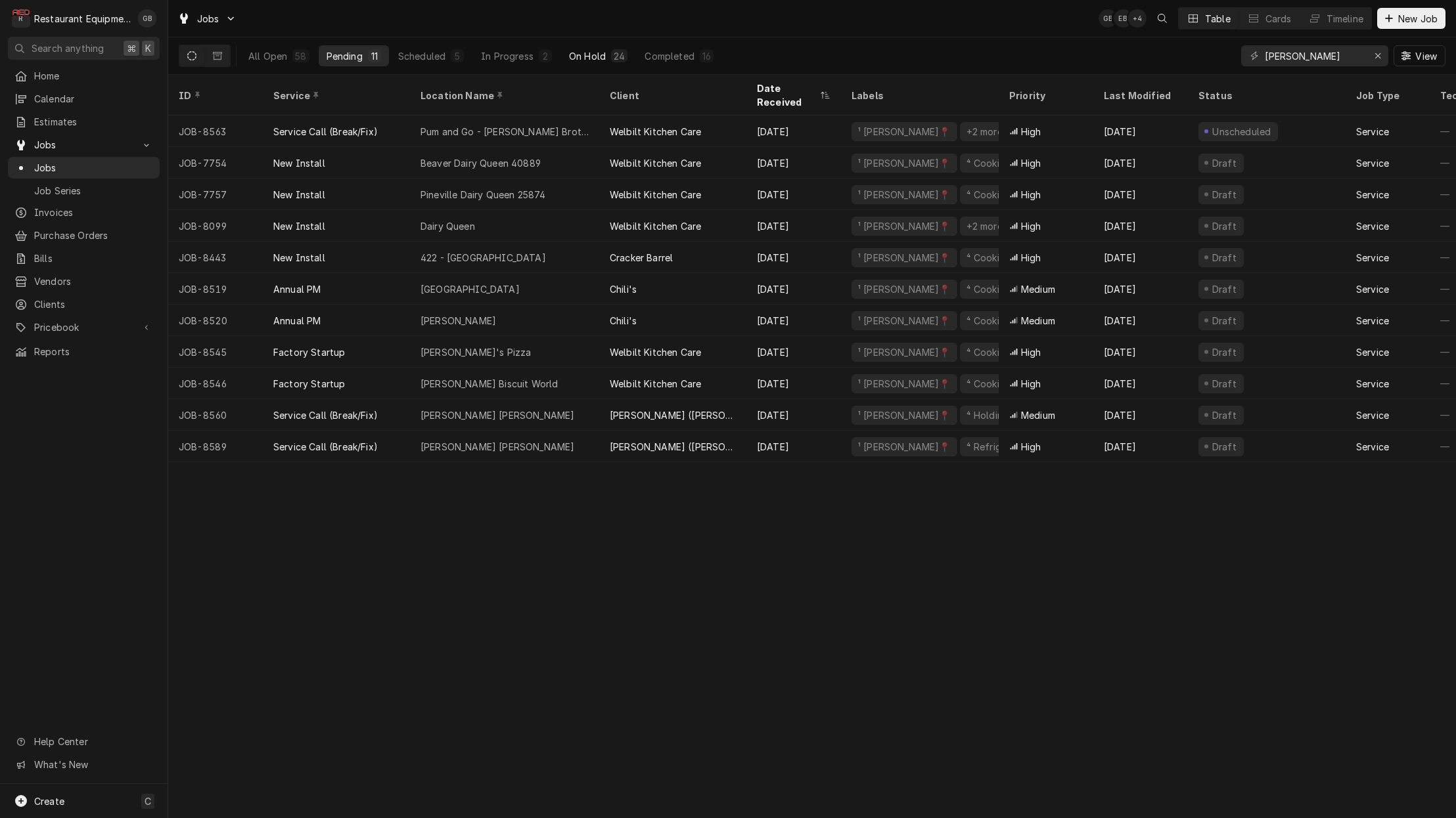
click at [591, 56] on div "On Hold" at bounding box center [587, 55] width 37 height 13
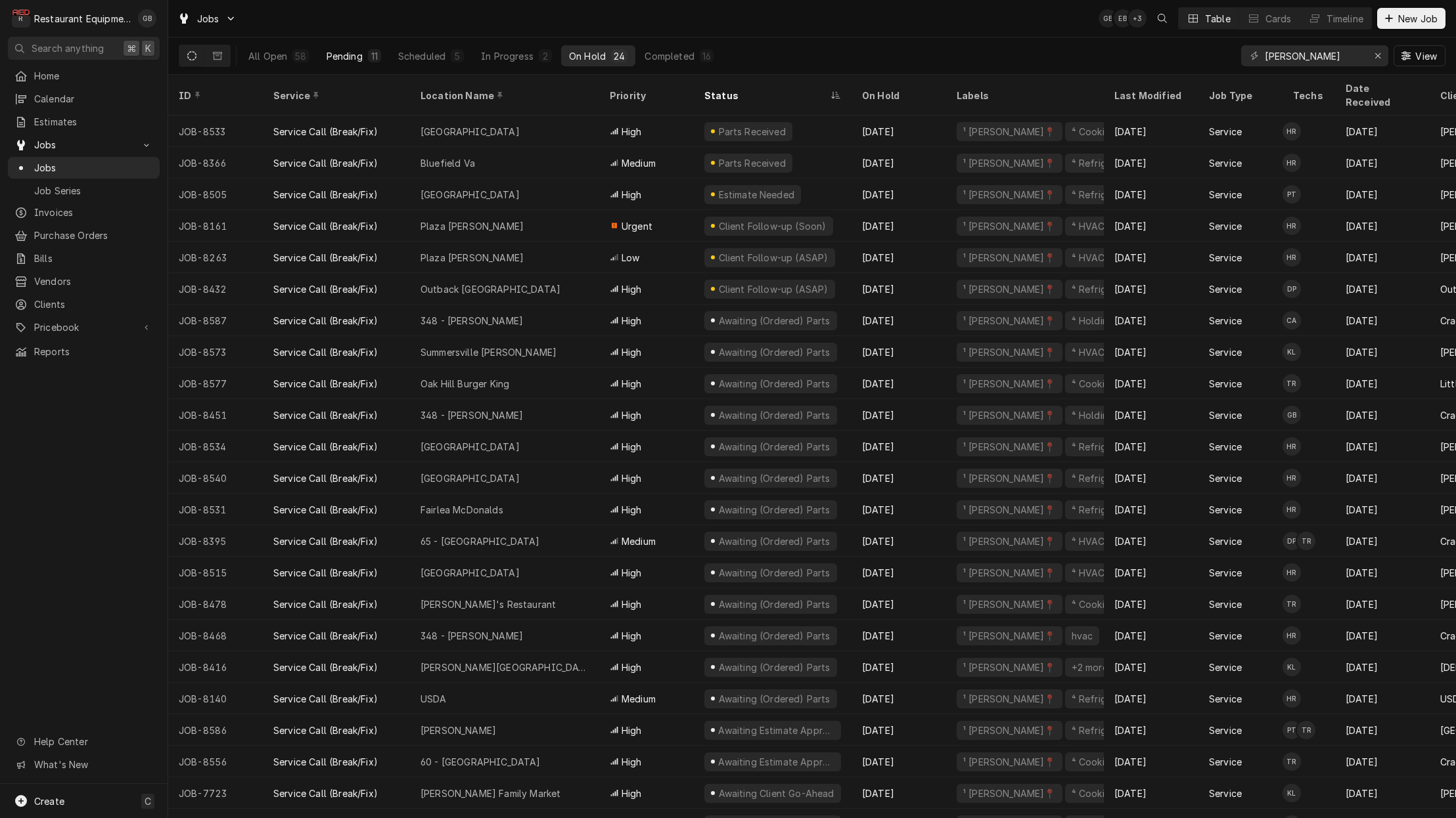
click at [368, 58] on div "11" at bounding box center [374, 55] width 13 height 13
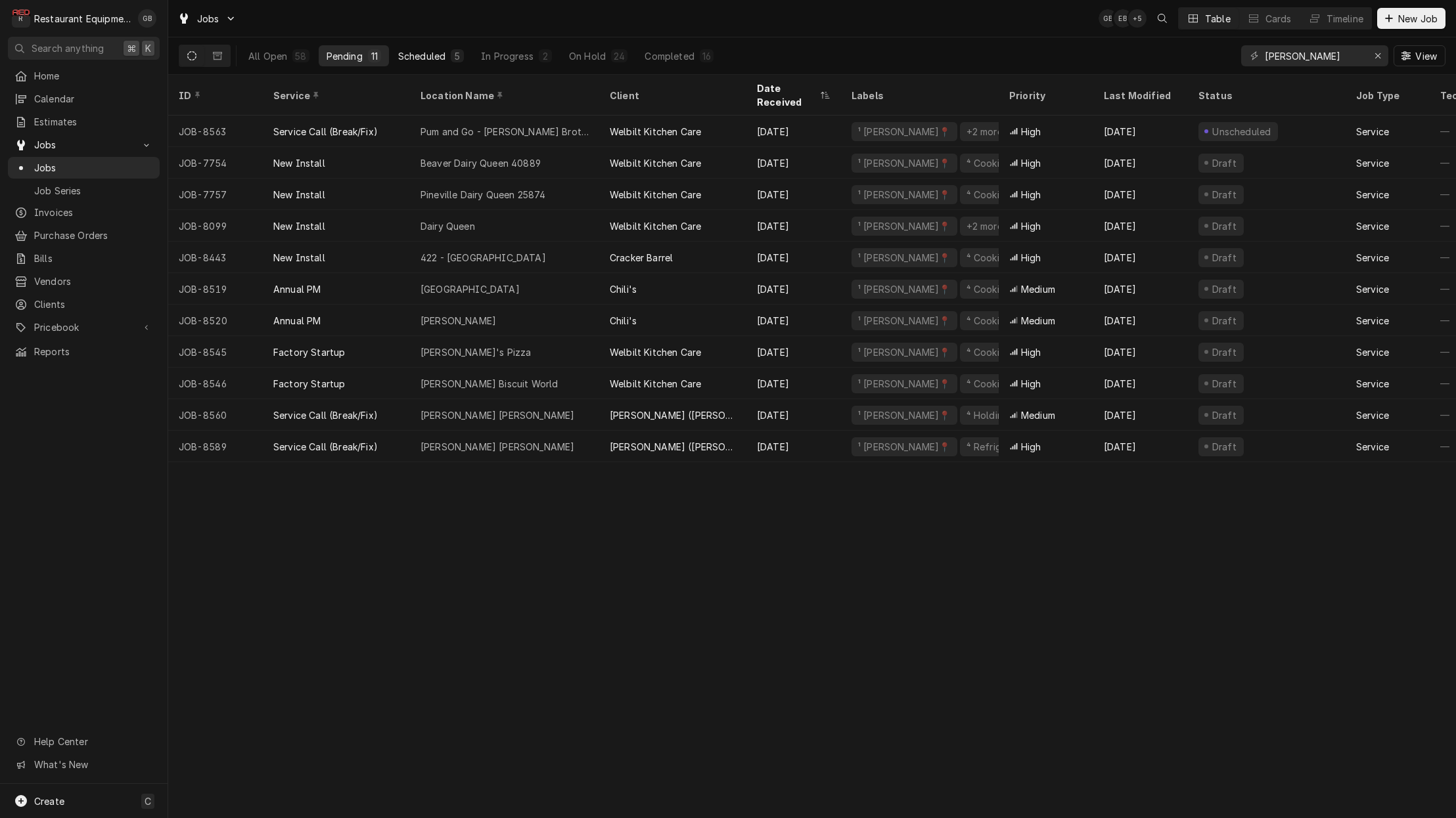
click at [437, 49] on div "Scheduled" at bounding box center [421, 55] width 47 height 13
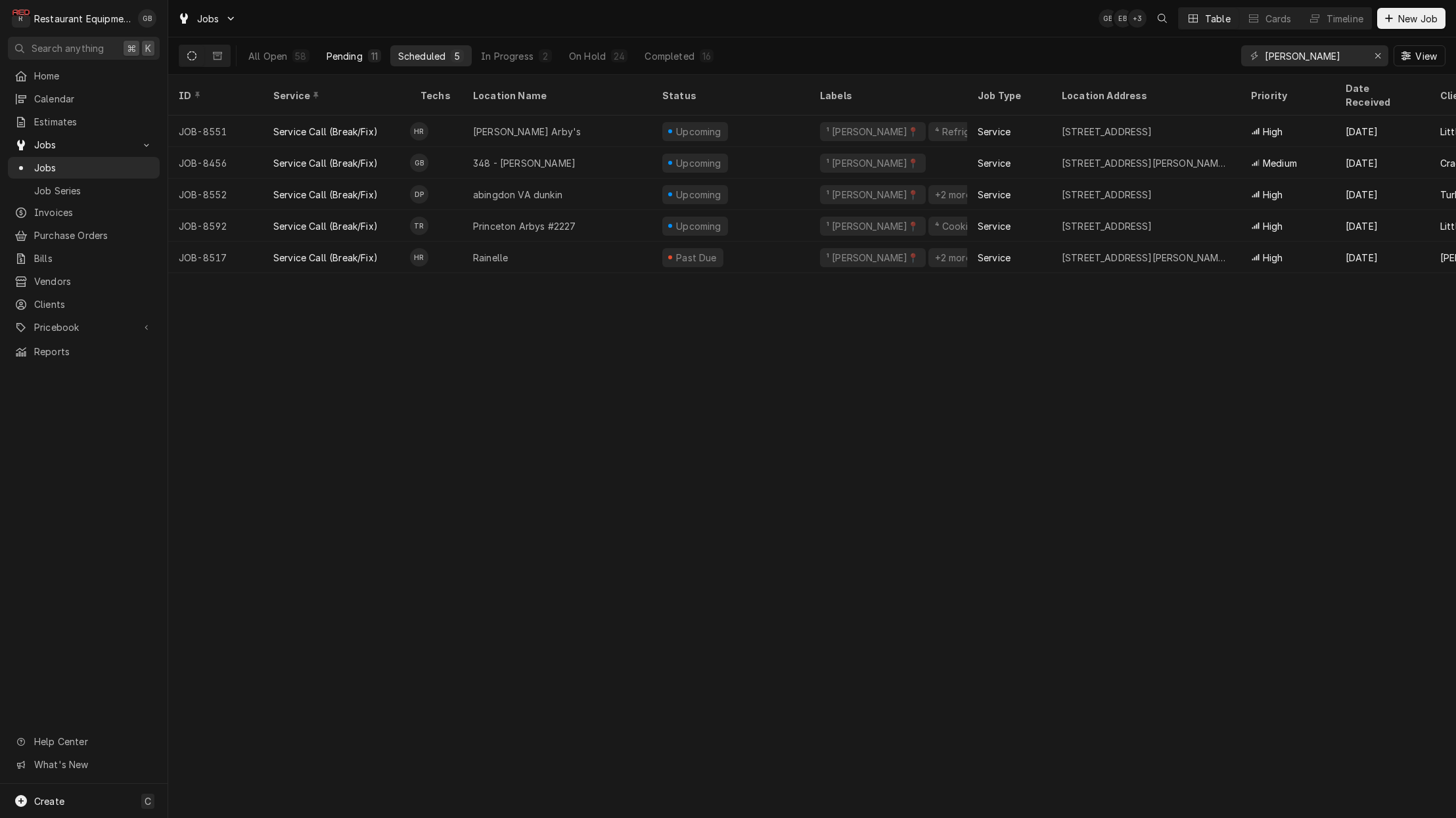
click at [365, 57] on button "Pending 11" at bounding box center [353, 56] width 71 height 21
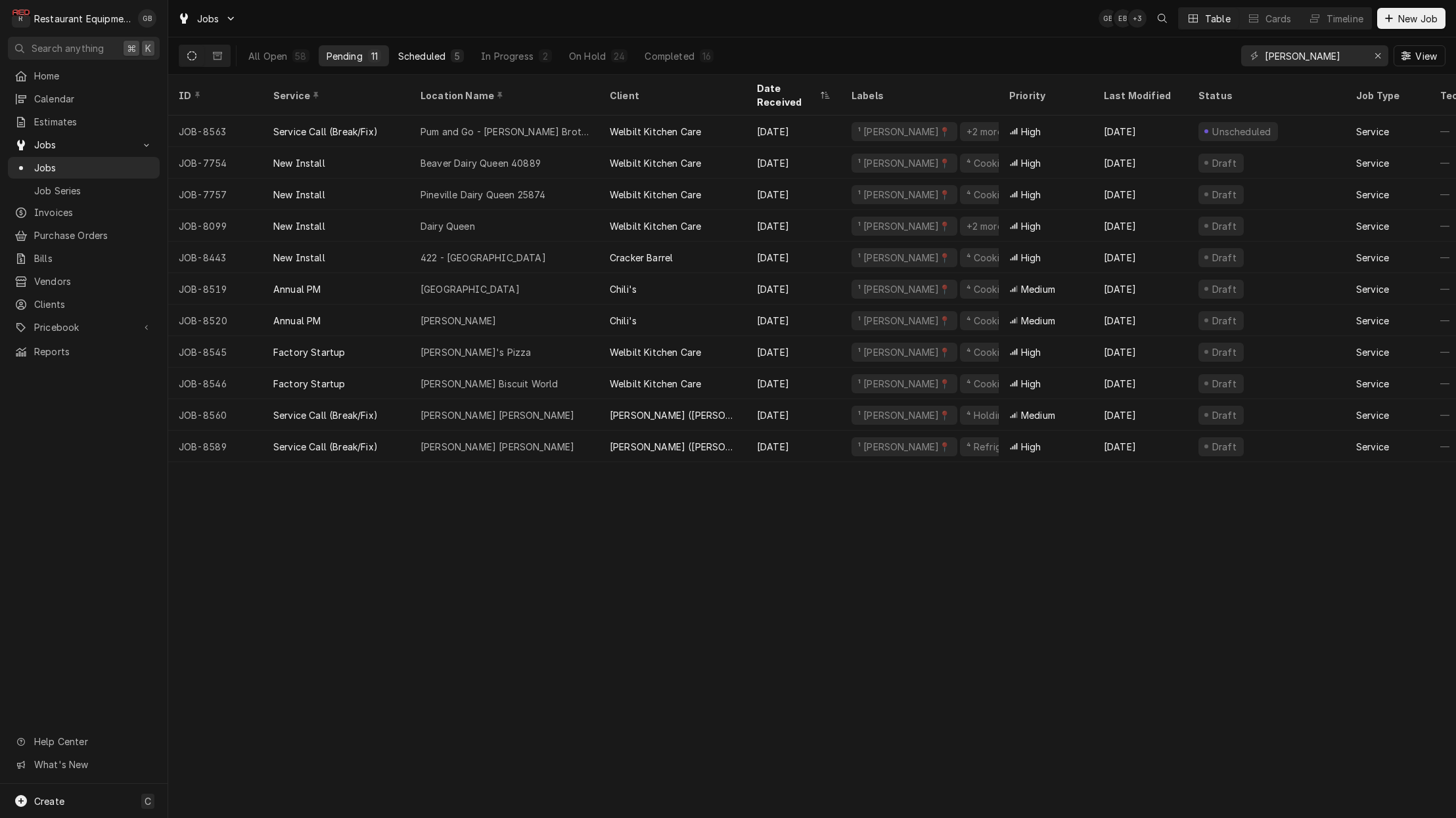
scroll to position [1, 1]
click at [422, 60] on div "Scheduled" at bounding box center [421, 55] width 47 height 13
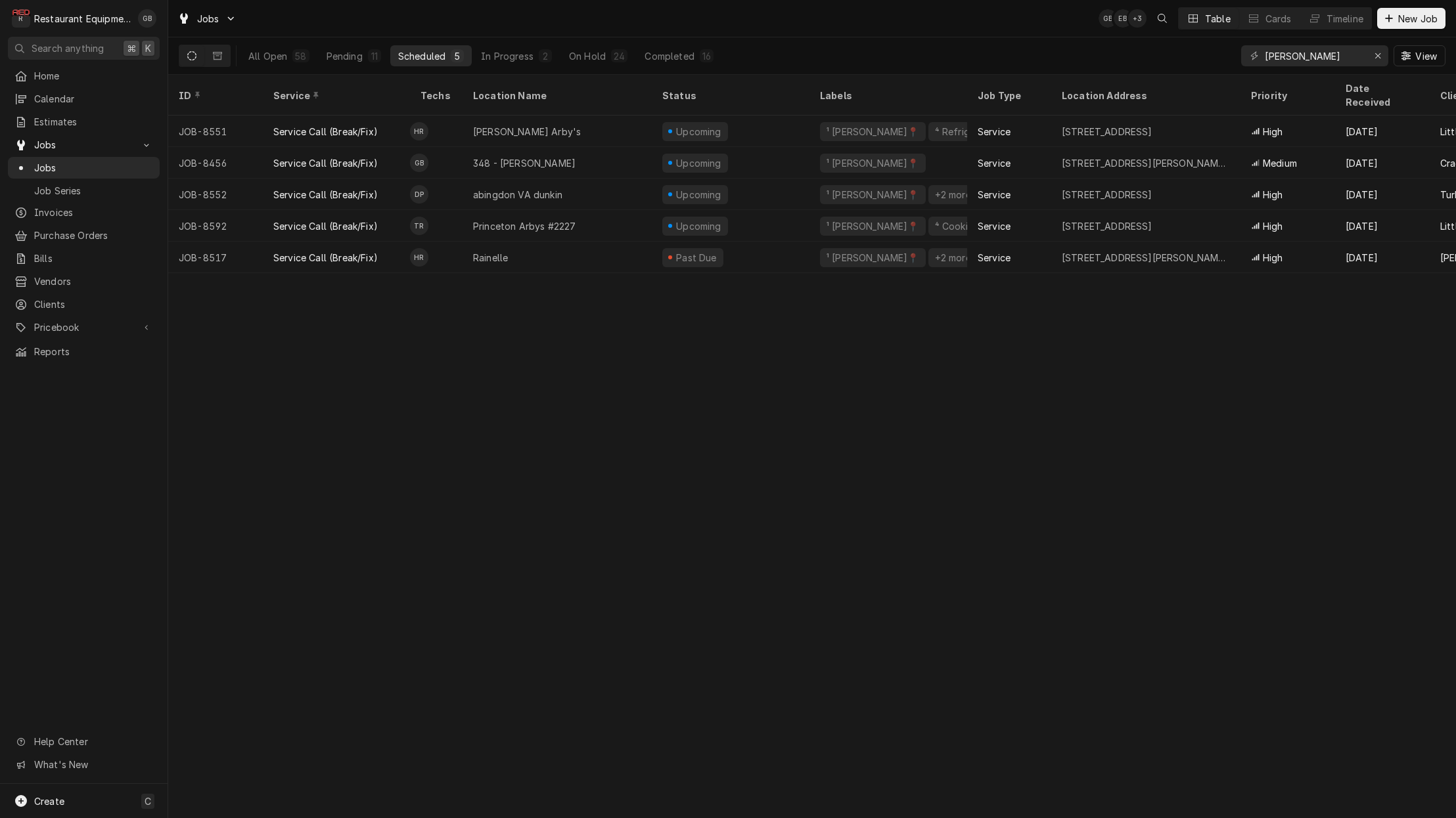
scroll to position [0, 0]
click at [586, 57] on div "On Hold" at bounding box center [587, 55] width 37 height 13
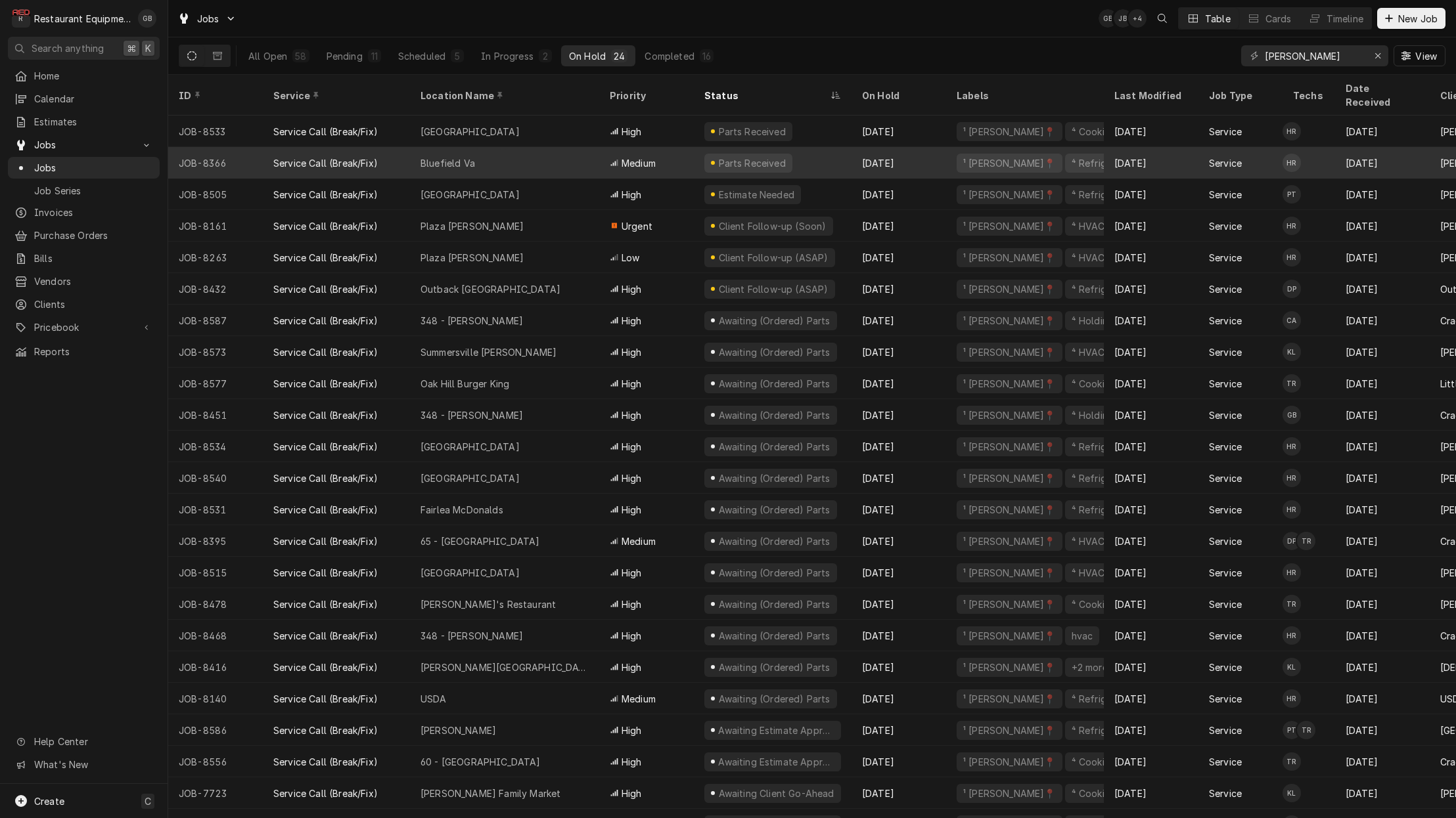
click at [482, 152] on div "Bluefield Va" at bounding box center [504, 163] width 190 height 31
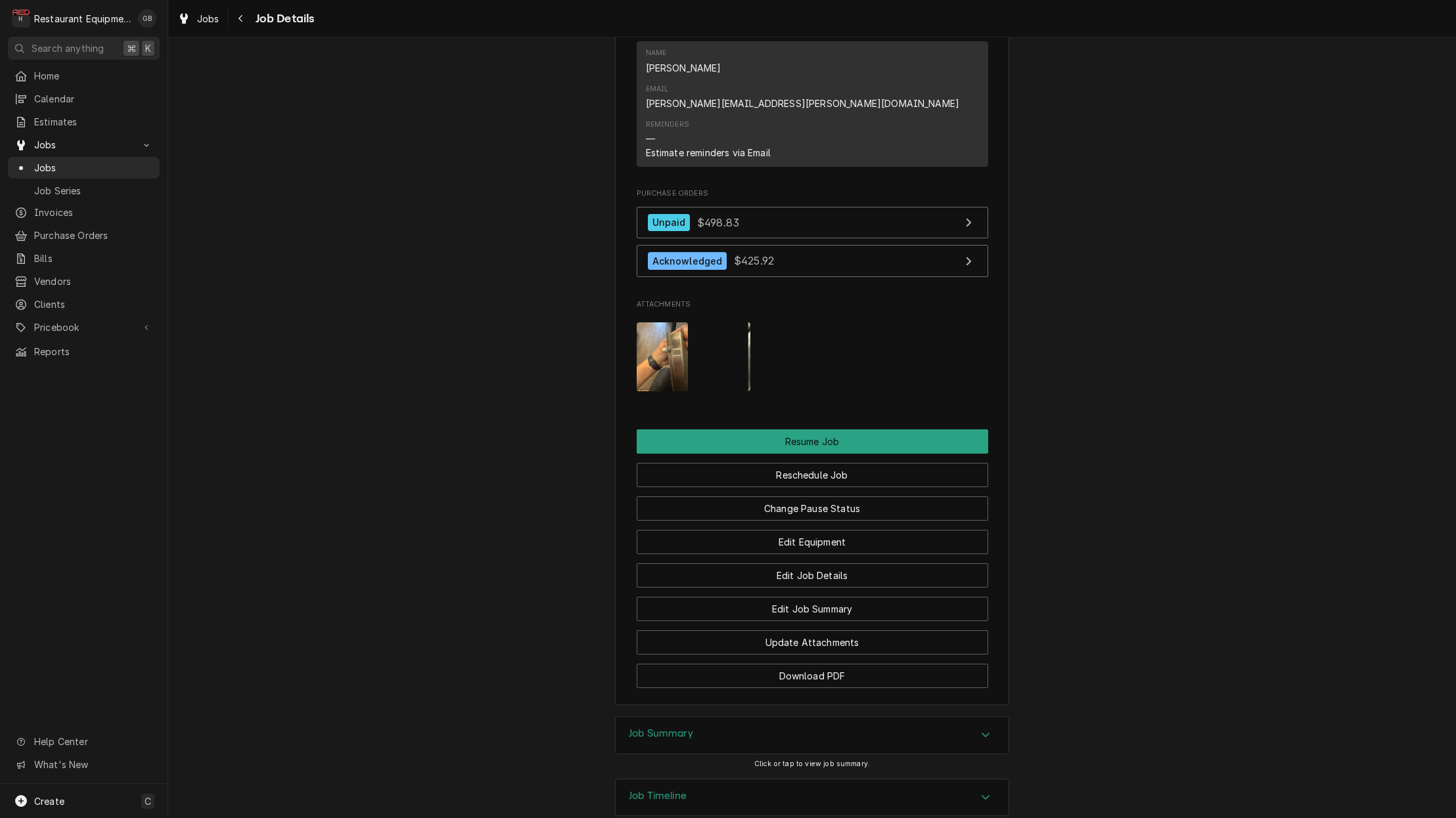
scroll to position [1468, 0]
click at [652, 323] on img "Attachments" at bounding box center [663, 357] width 52 height 69
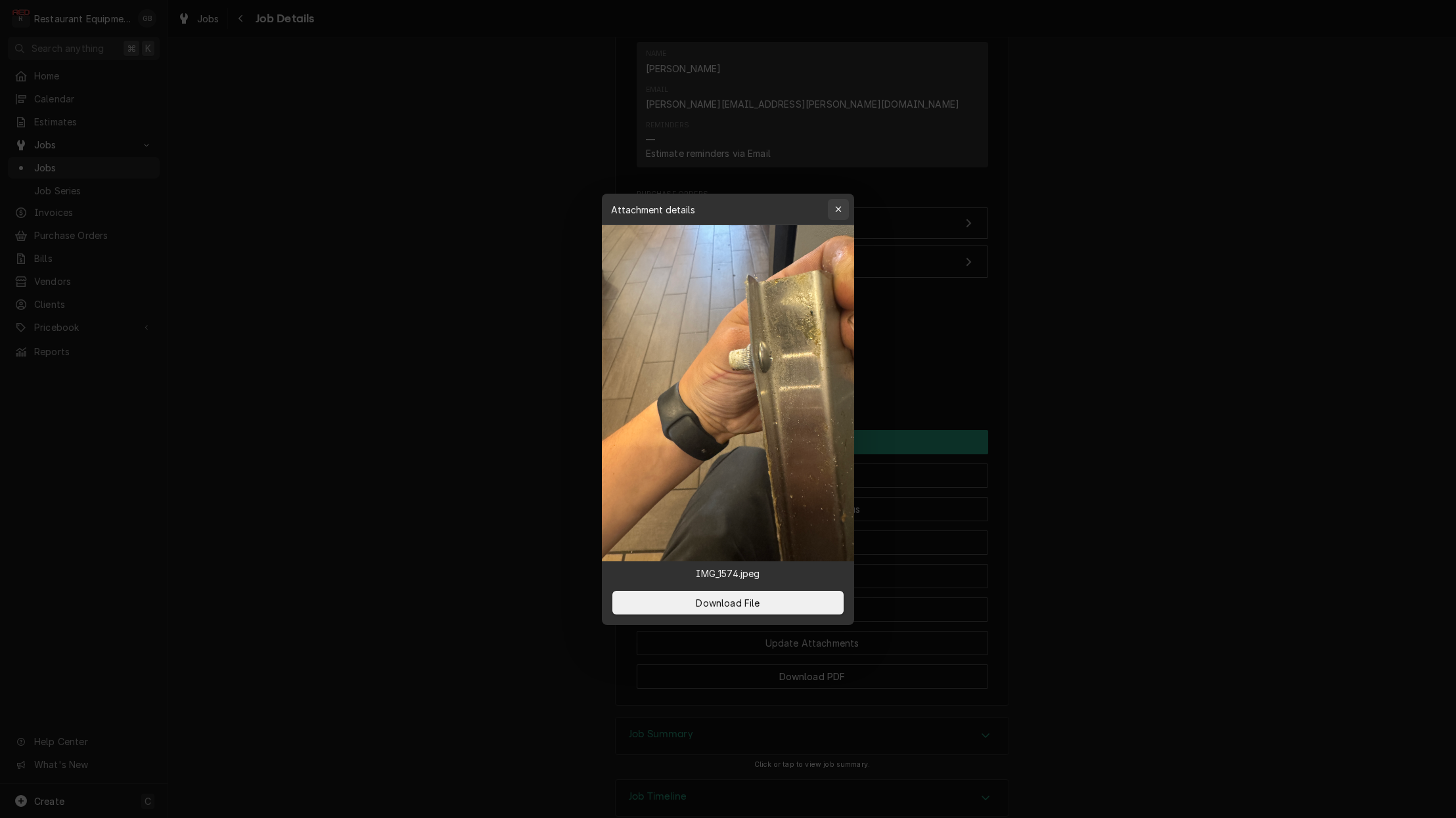
click at [843, 207] on div "button" at bounding box center [838, 209] width 13 height 13
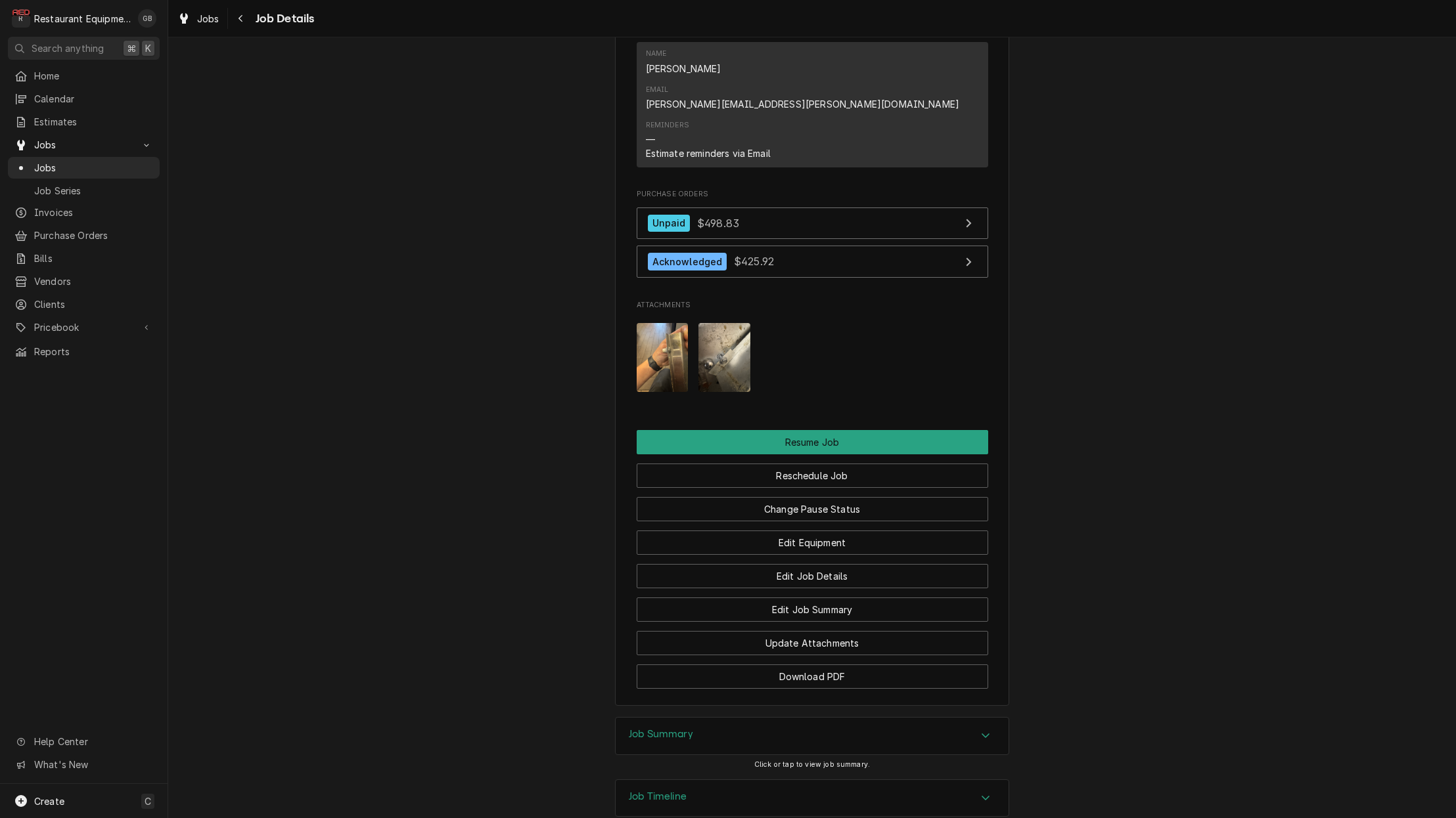
click at [730, 323] on img "Attachments" at bounding box center [724, 357] width 52 height 69
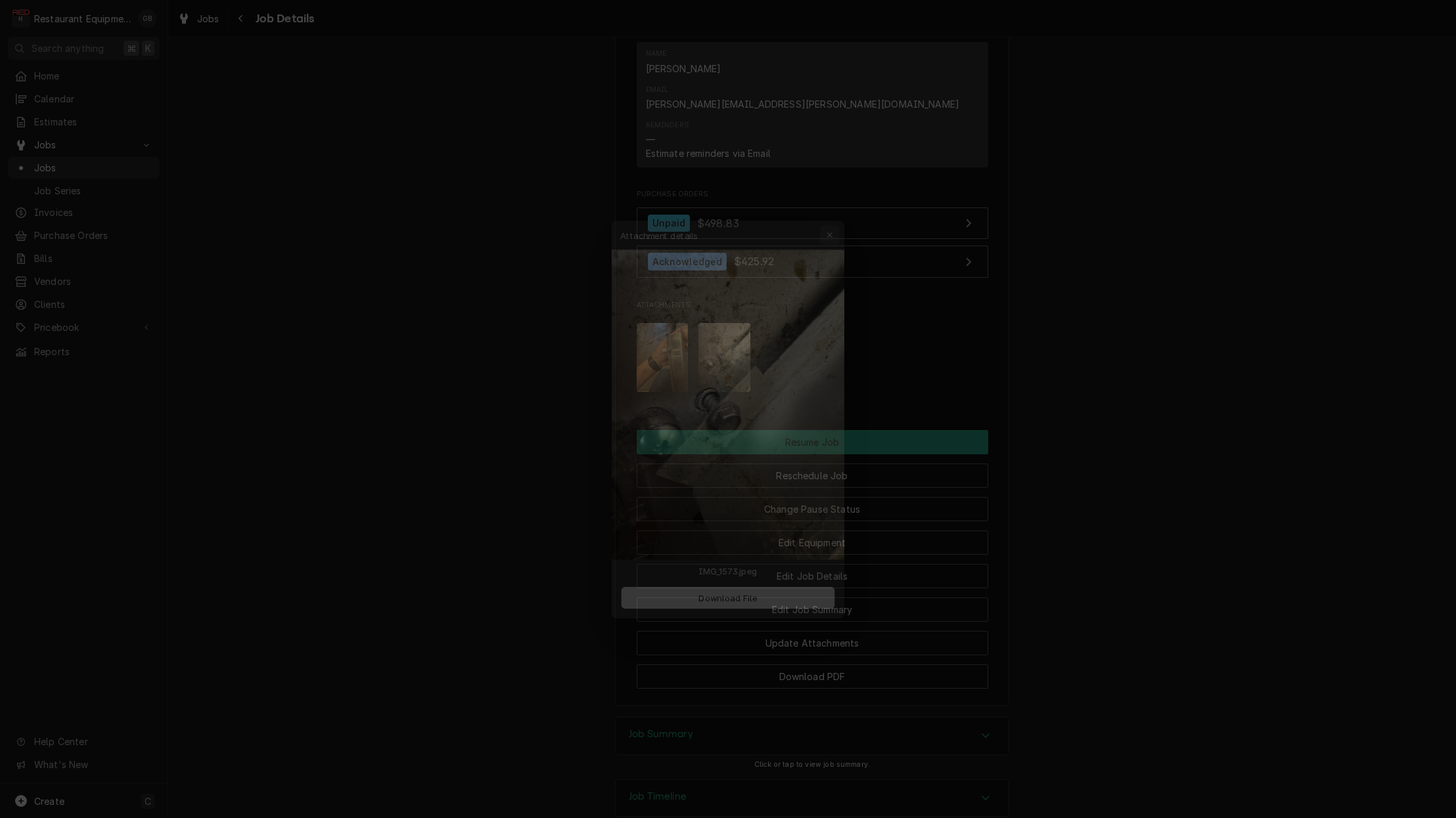
click at [844, 207] on div "button" at bounding box center [838, 209] width 13 height 13
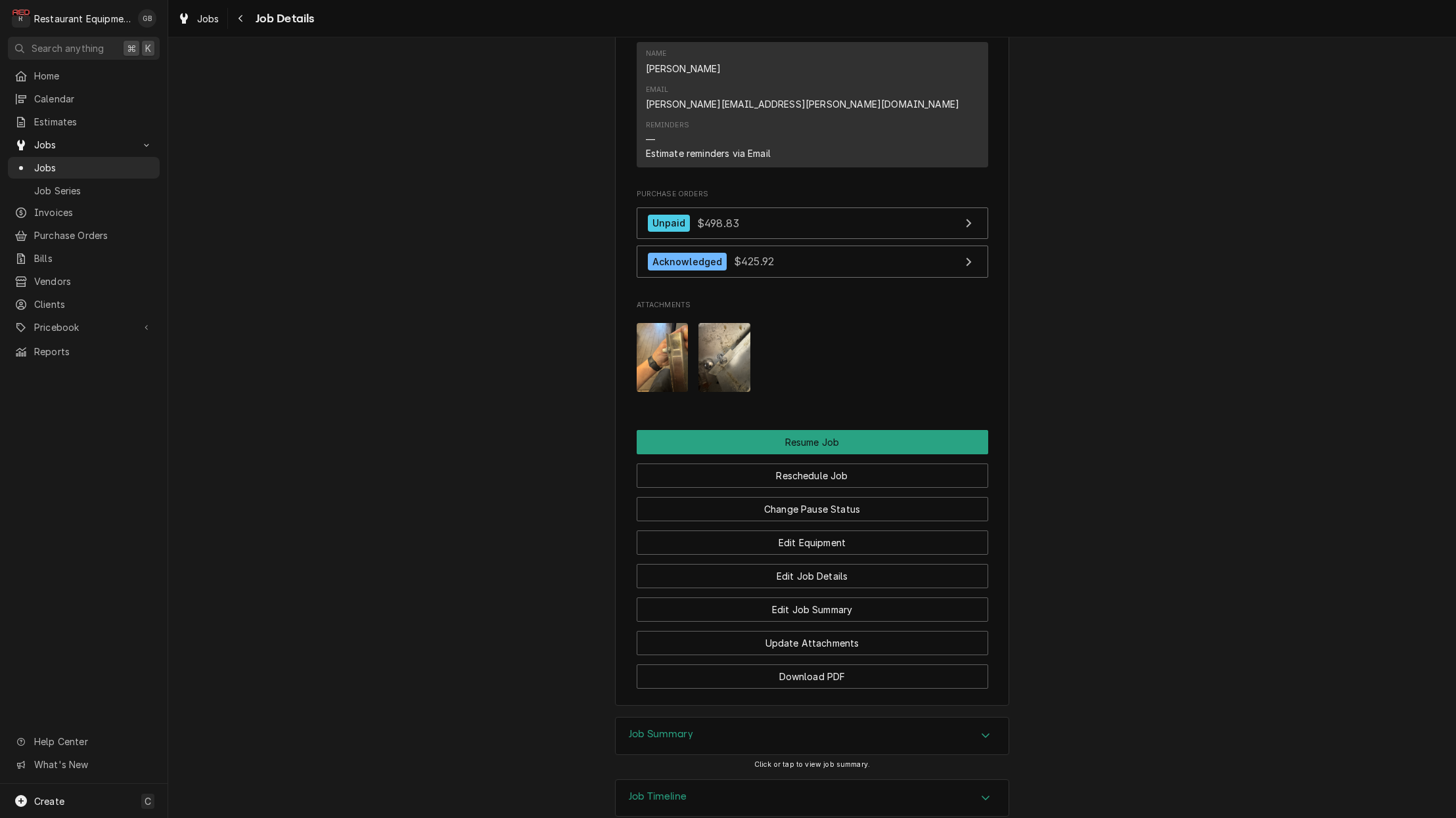
click at [1002, 718] on div "Job Summary" at bounding box center [811, 736] width 393 height 37
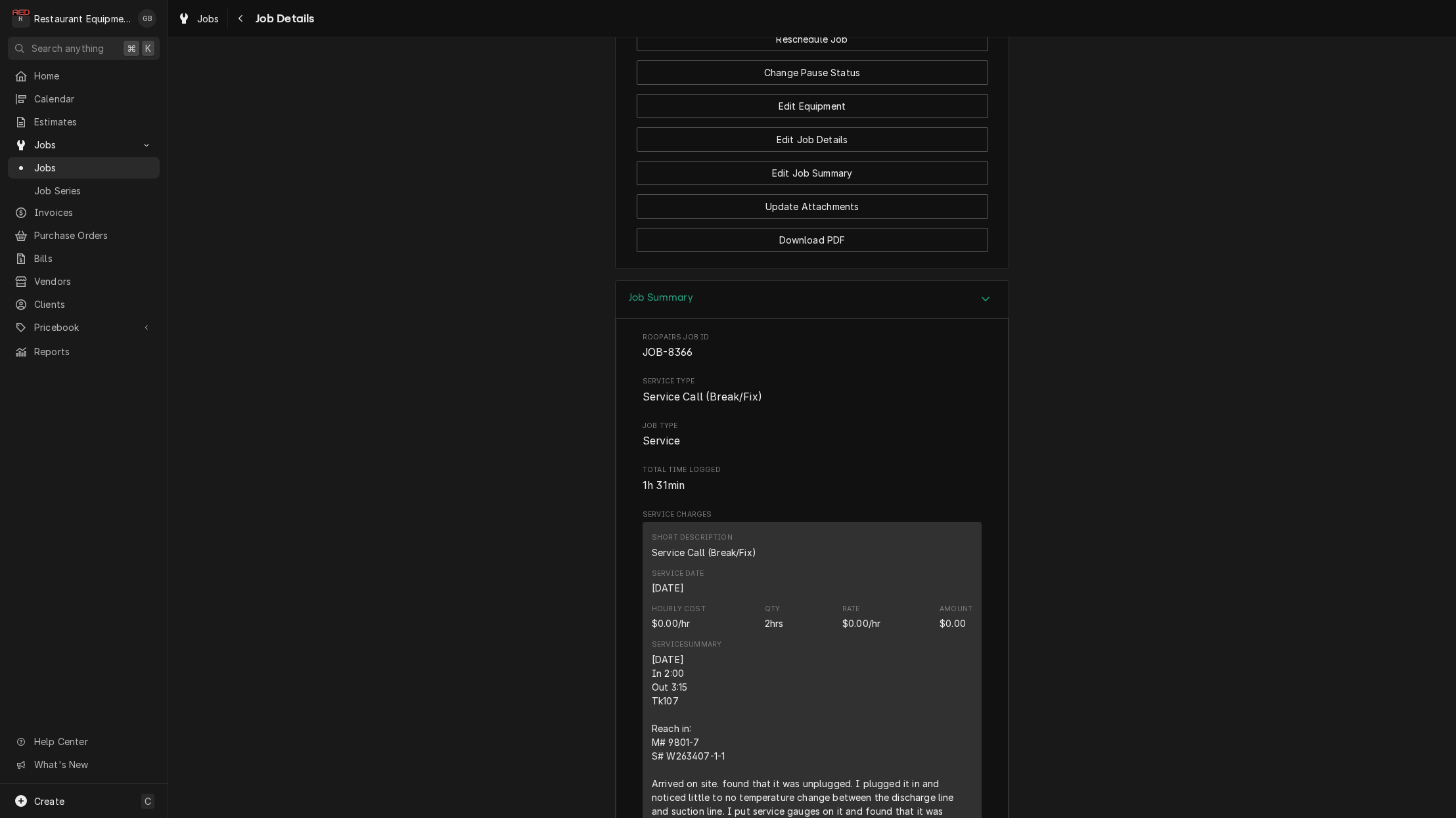
scroll to position [1905, 0]
click at [958, 416] on div "Roopairs Job ID JOB-8366 Service Type Service Call (Break/Fix) Job Type Service…" at bounding box center [811, 780] width 339 height 898
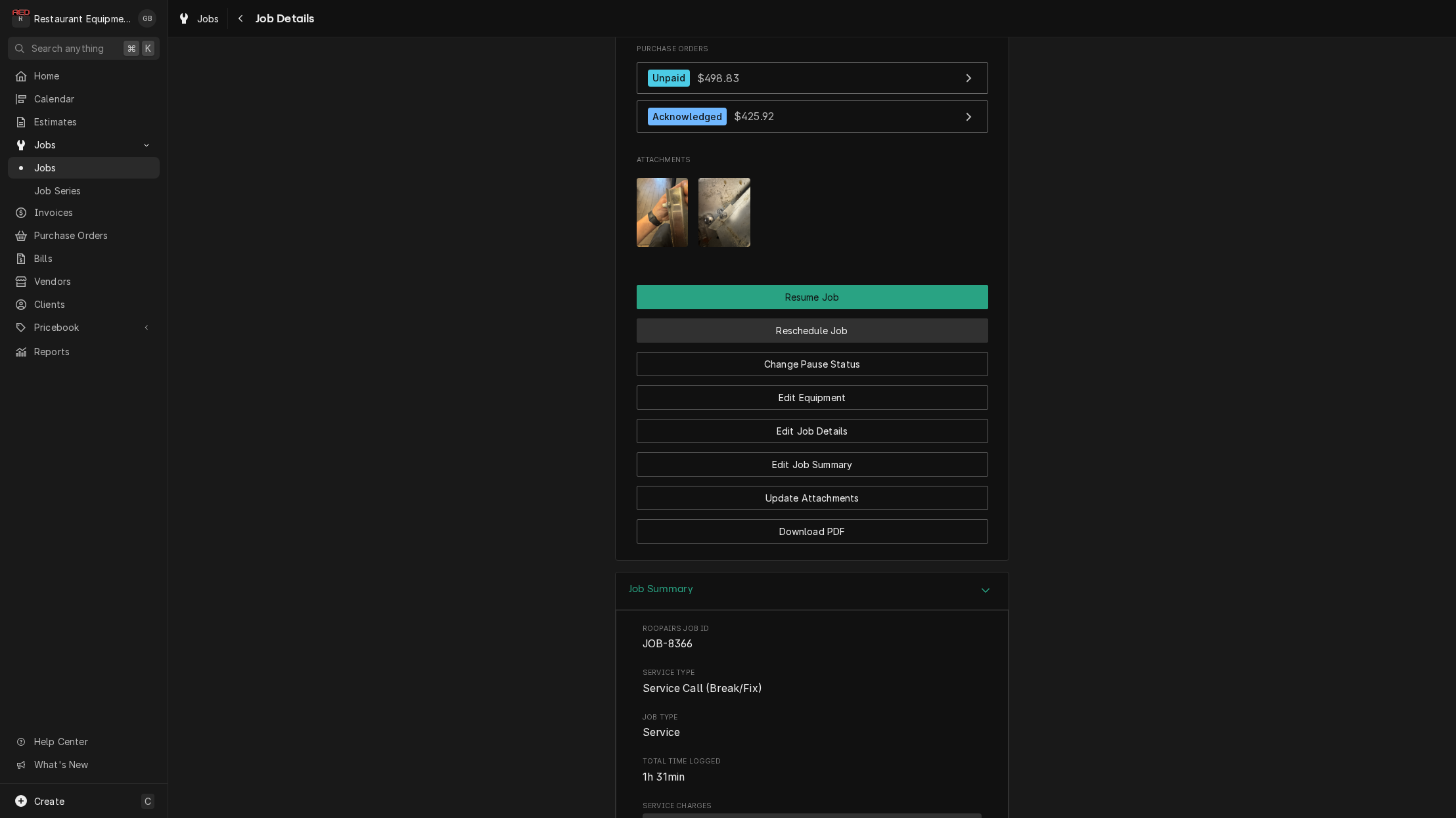
scroll to position [0, 1]
click at [758, 318] on button "Reschedule Job" at bounding box center [812, 330] width 351 height 24
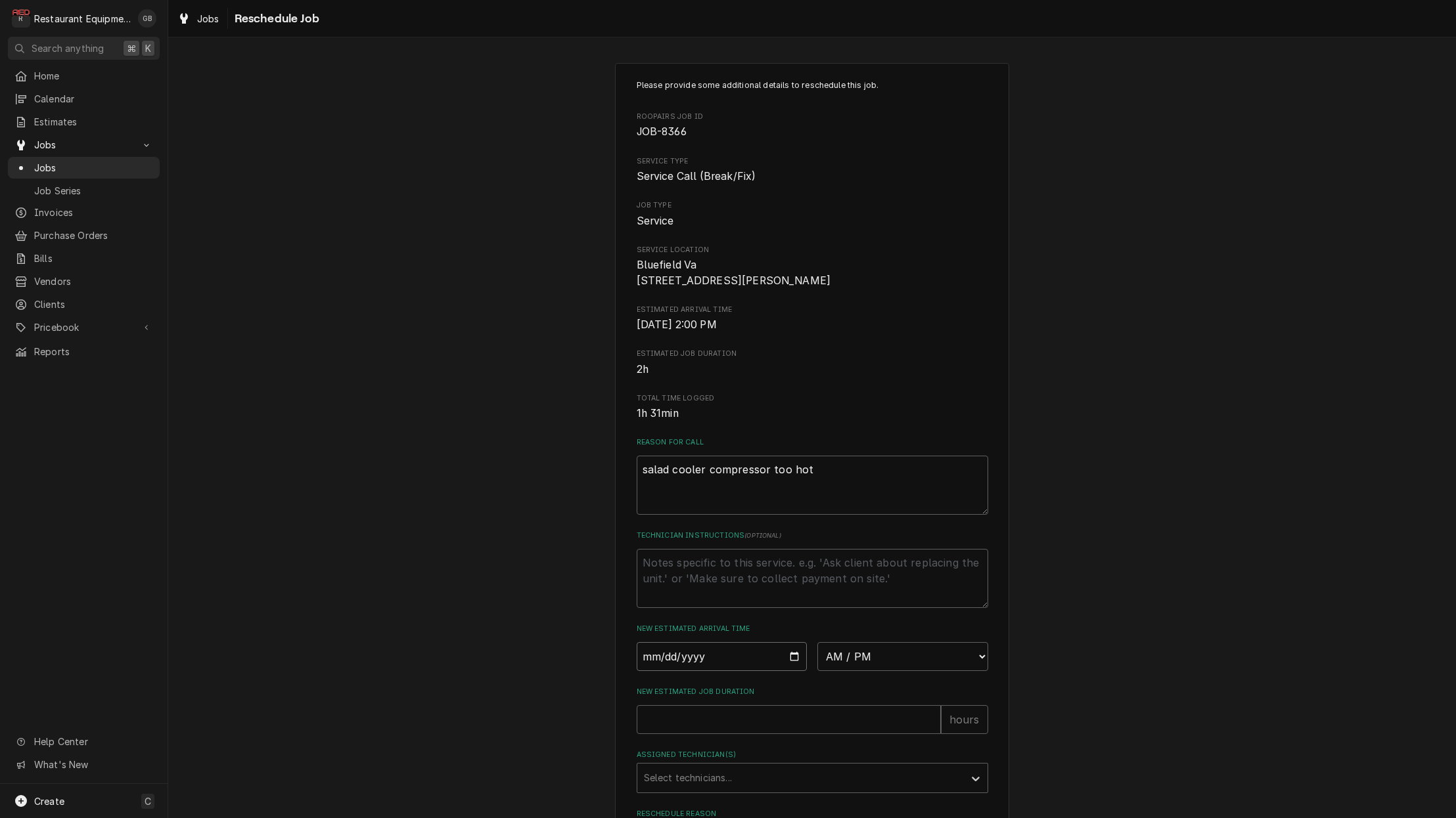
click at [660, 671] on input "Date" at bounding box center [722, 656] width 171 height 29
type input "[DATE]"
type textarea "x"
click at [952, 677] on div "Please provide some additional details to reschedule this job. Roopairs Job ID …" at bounding box center [812, 483] width 351 height 806
select select "08:45:00"
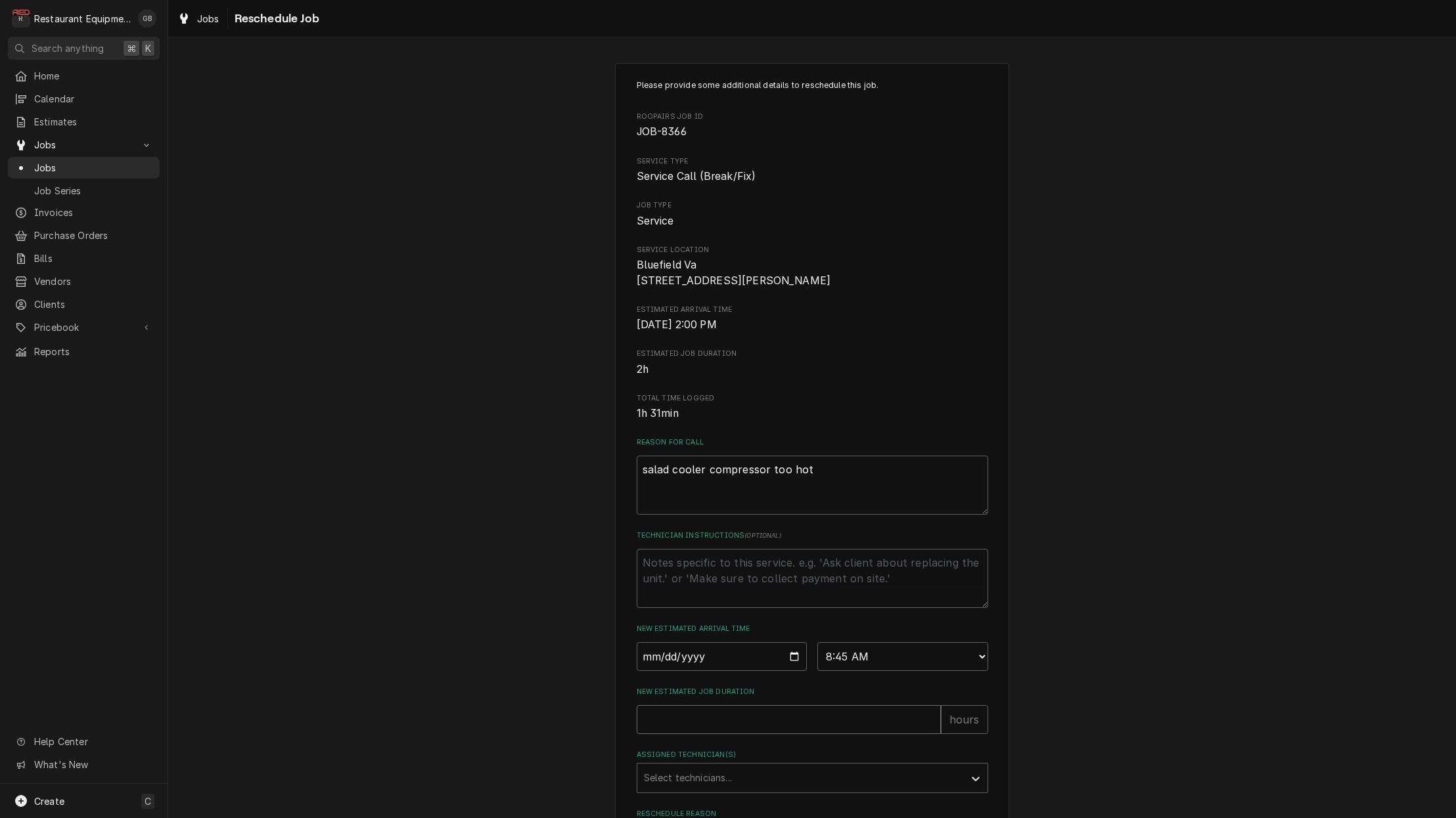
click at [673, 726] on input "New Estimated Job Duration" at bounding box center [789, 720] width 304 height 29
type textarea "x"
type input "4"
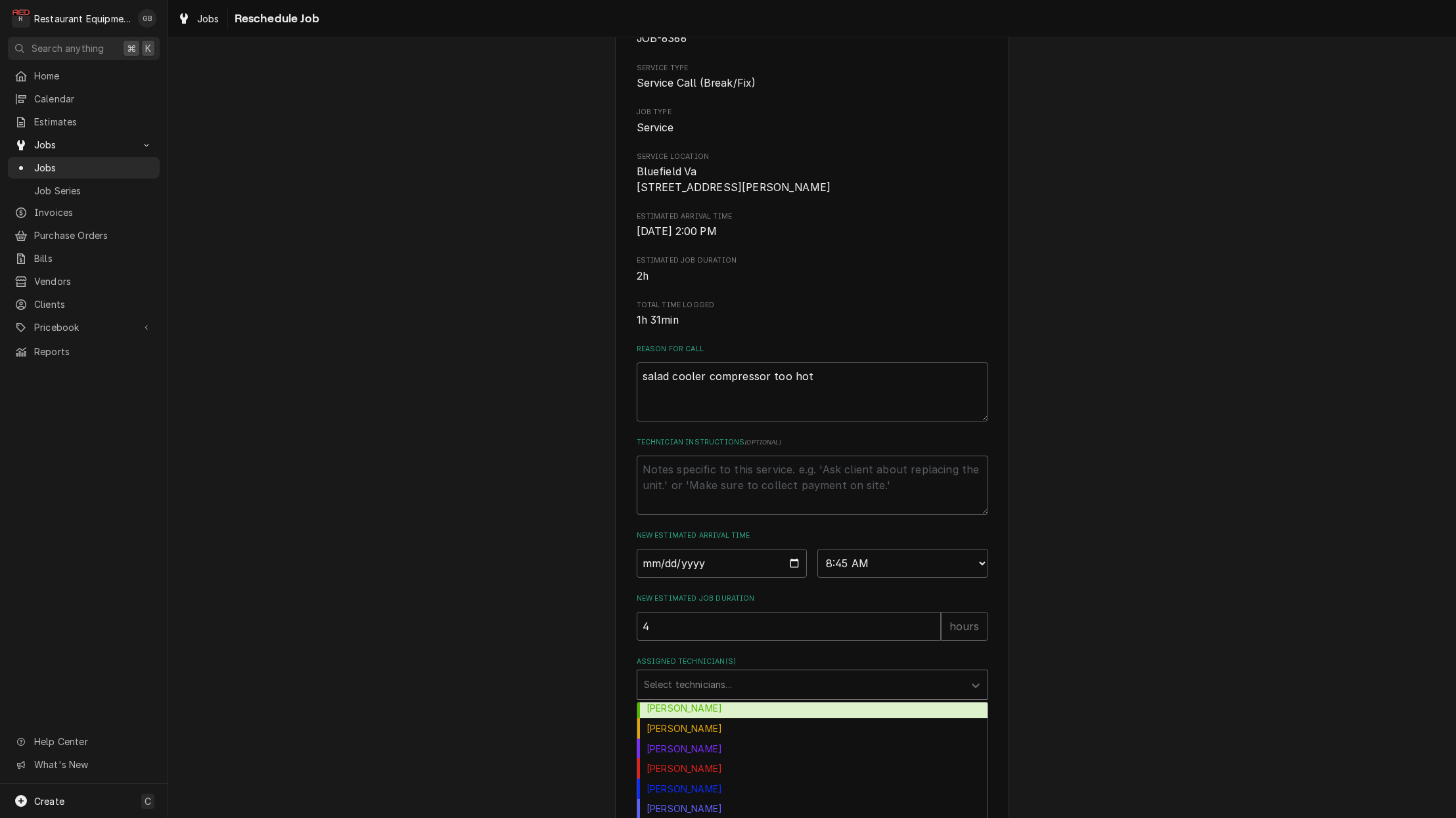
scroll to position [145, 0]
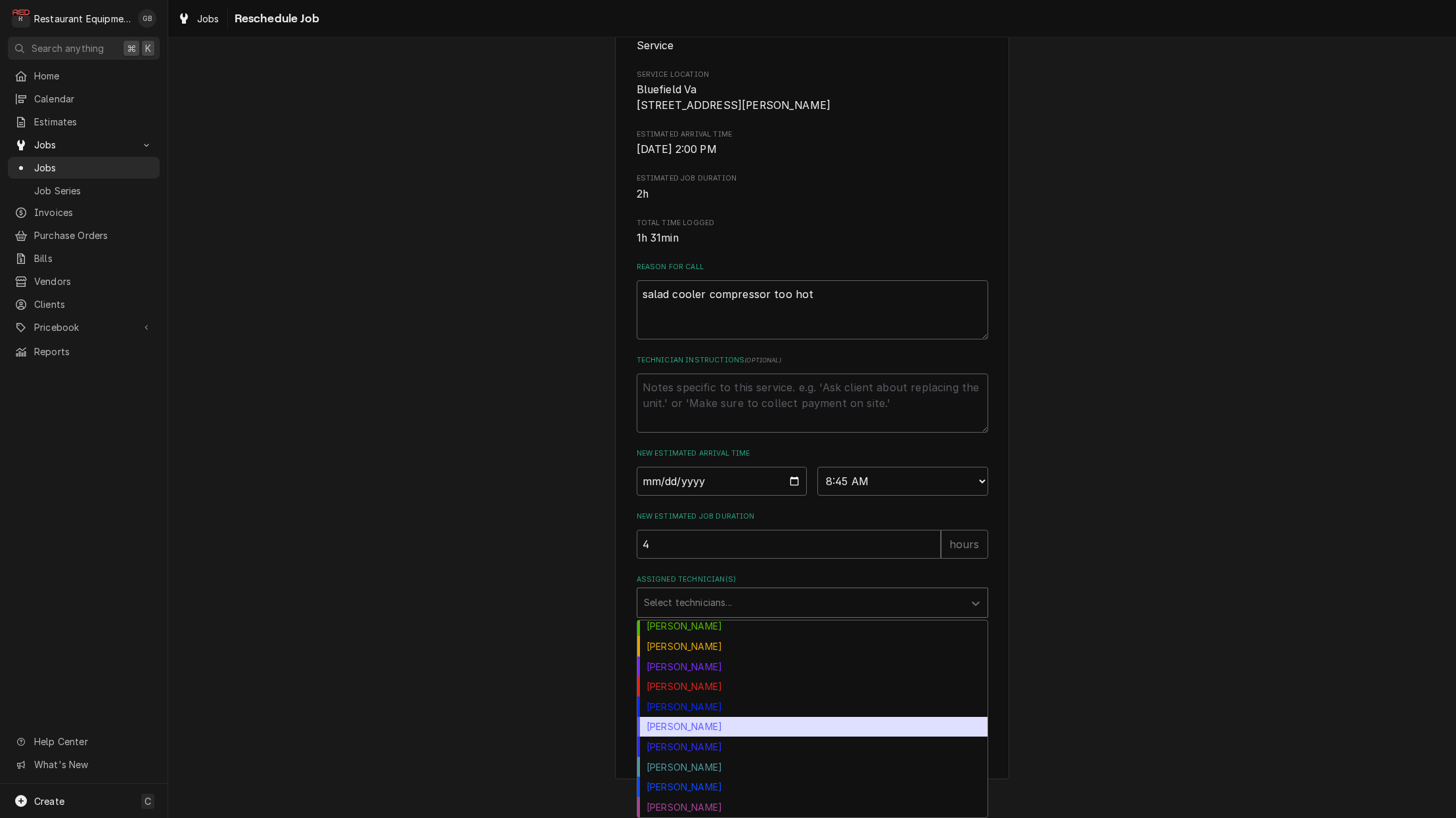
click at [690, 734] on div "Paxton Turner" at bounding box center [813, 727] width 351 height 21
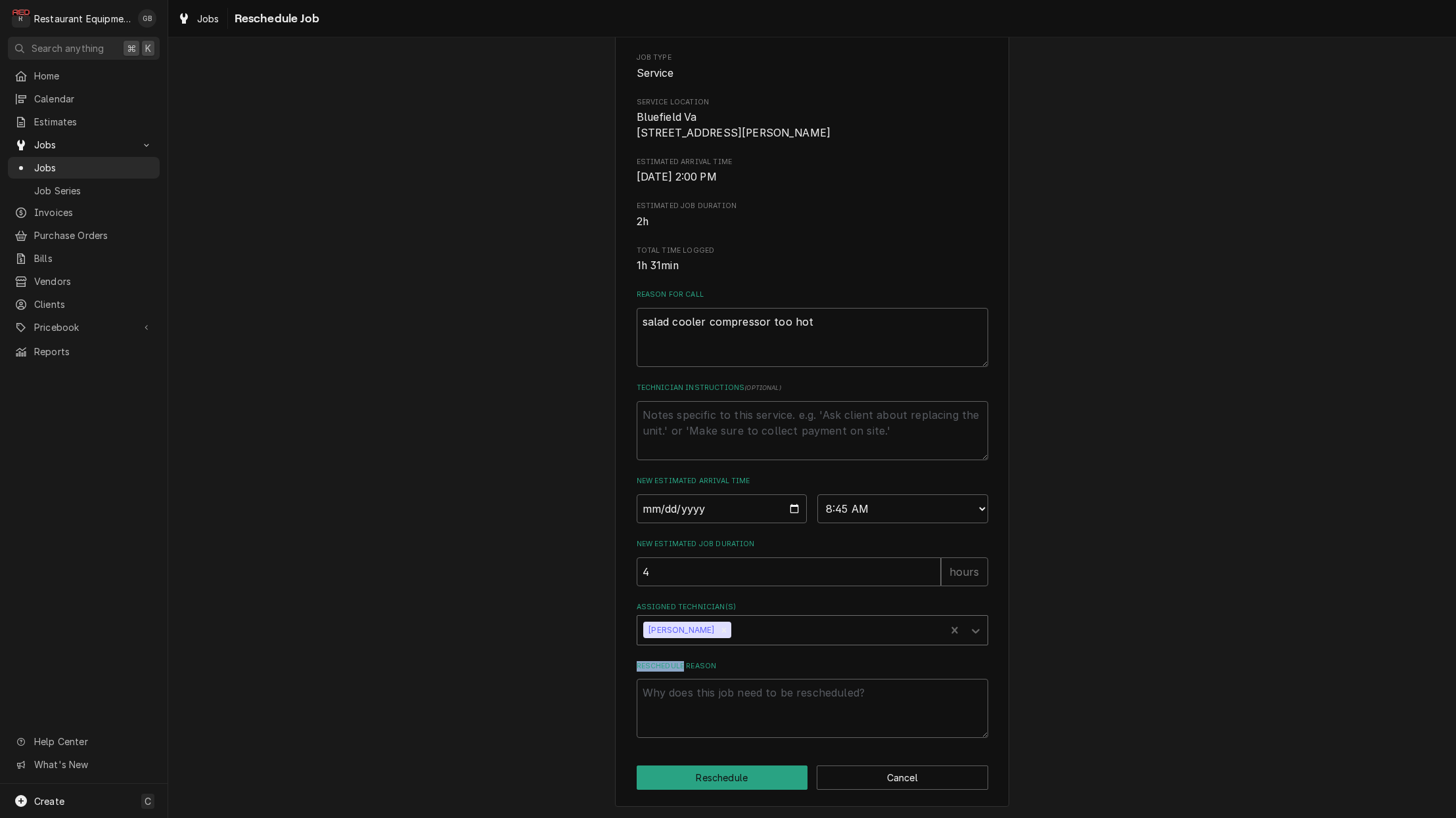
scroll to position [153, 0]
click at [699, 714] on textarea "Reschedule Reason" at bounding box center [812, 709] width 351 height 59
type textarea "x"
type textarea "p"
type textarea "x"
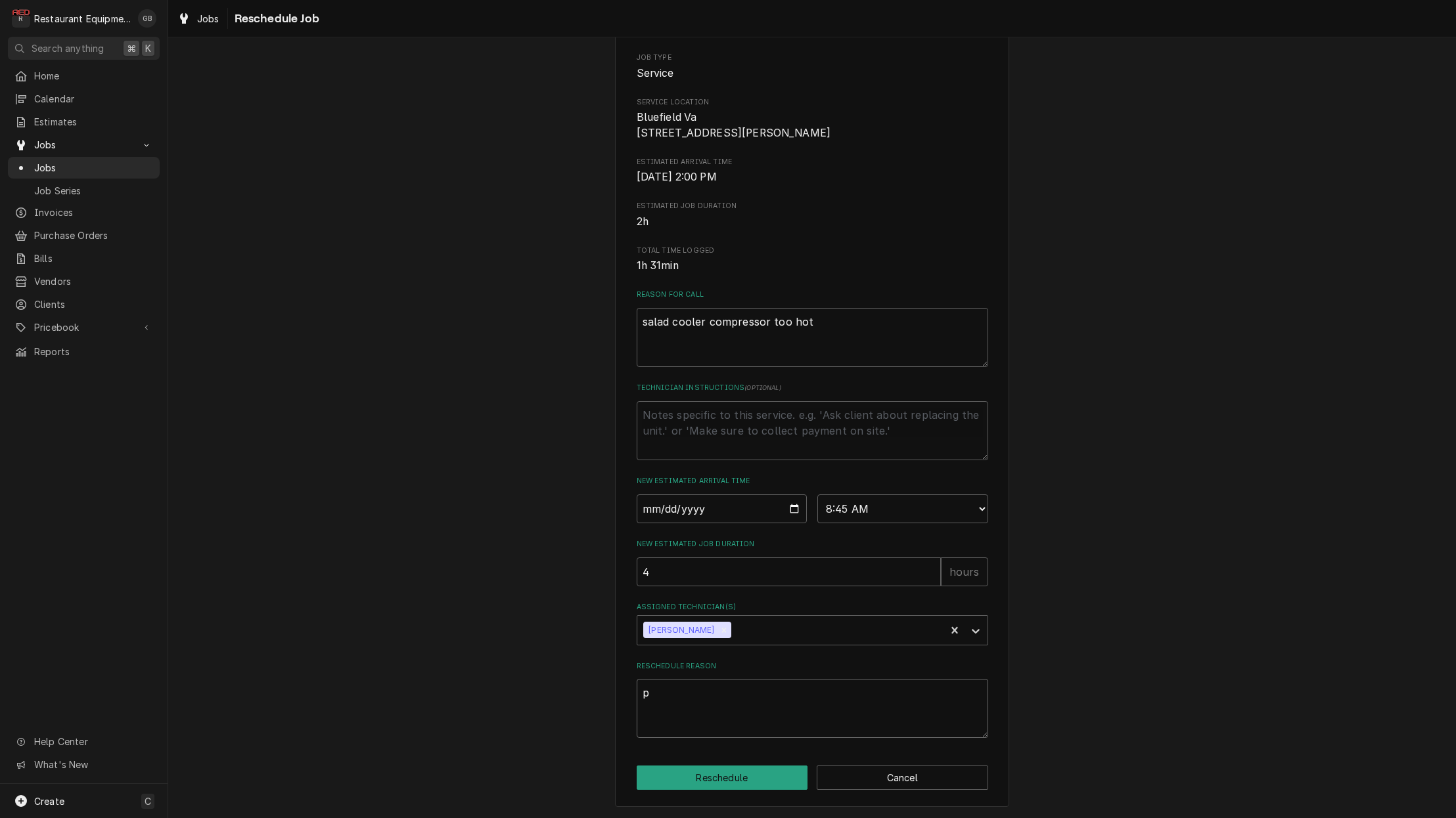
type textarea "pa"
type textarea "x"
type textarea "par"
type textarea "x"
type textarea "part"
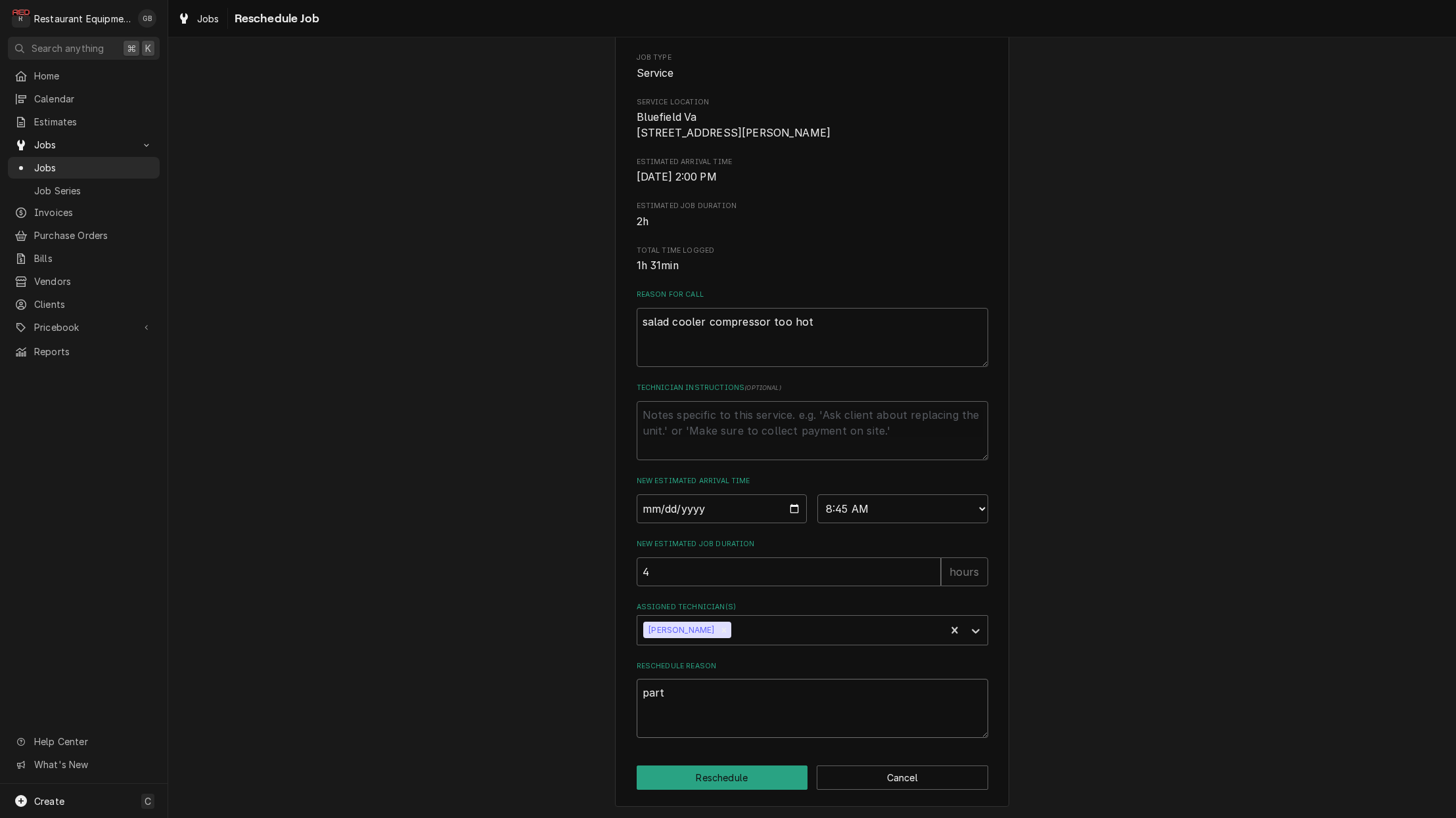
type textarea "x"
type textarea "parts"
click at [758, 770] on button "Reschedule" at bounding box center [723, 778] width 172 height 24
type textarea "x"
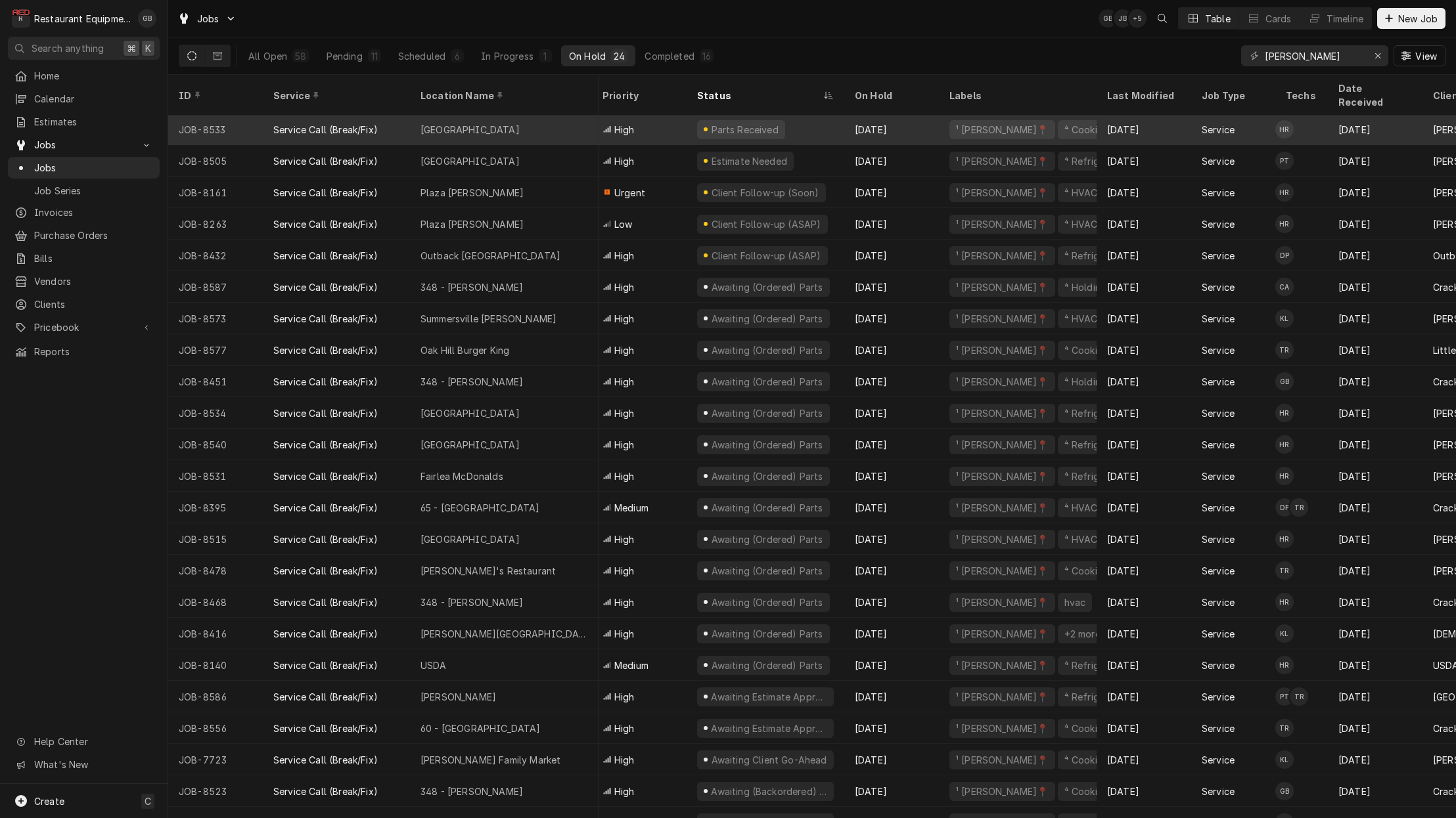
scroll to position [0, 7]
click at [478, 117] on div "Lewisburg" at bounding box center [504, 131] width 190 height 31
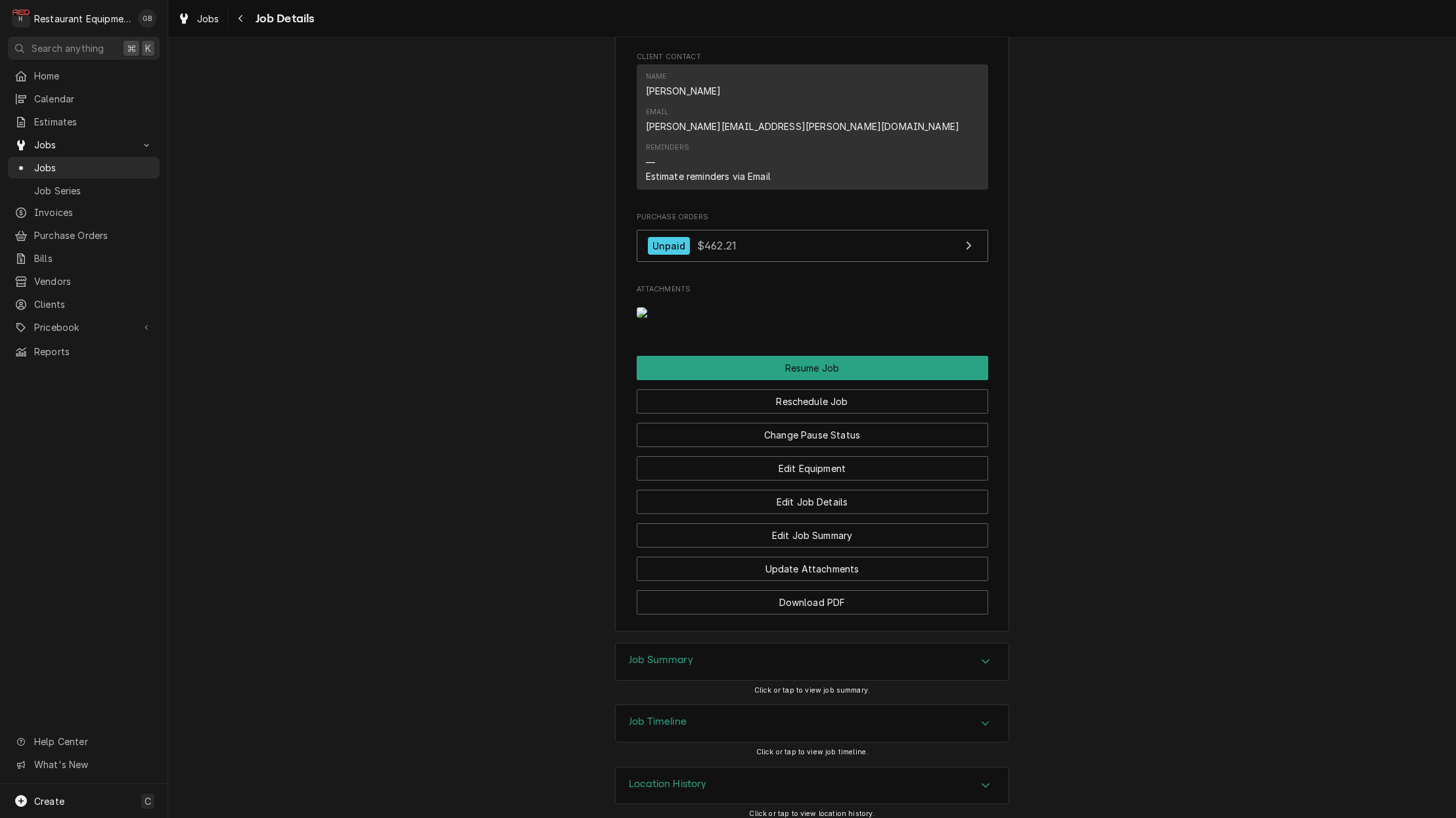
scroll to position [1429, 0]
click at [864, 396] on button "Reschedule Job" at bounding box center [812, 401] width 351 height 24
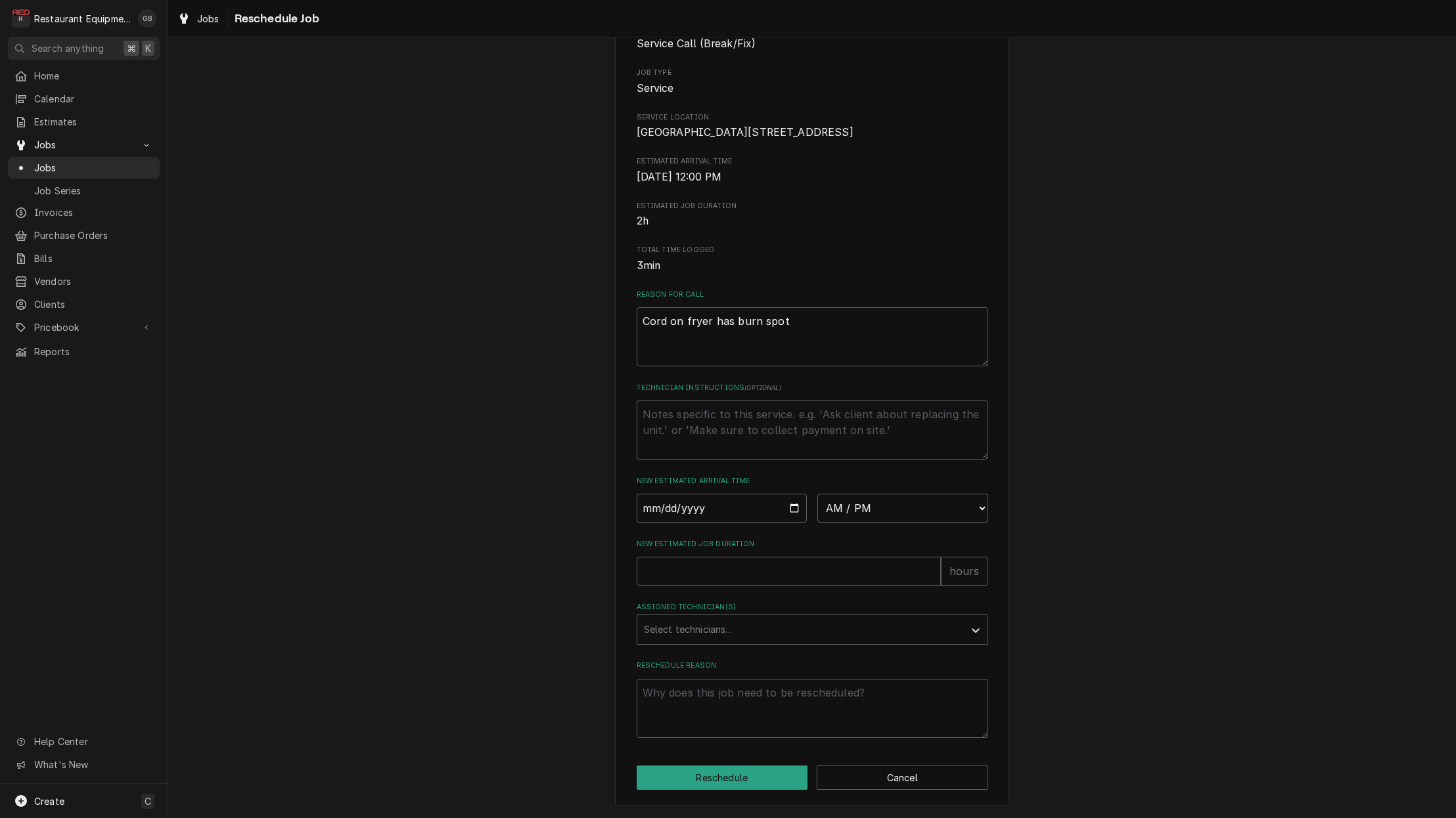
scroll to position [153, 0]
click at [669, 510] on input "Date" at bounding box center [722, 508] width 171 height 29
click at [670, 503] on input "Date" at bounding box center [722, 508] width 171 height 29
type input "[DATE]"
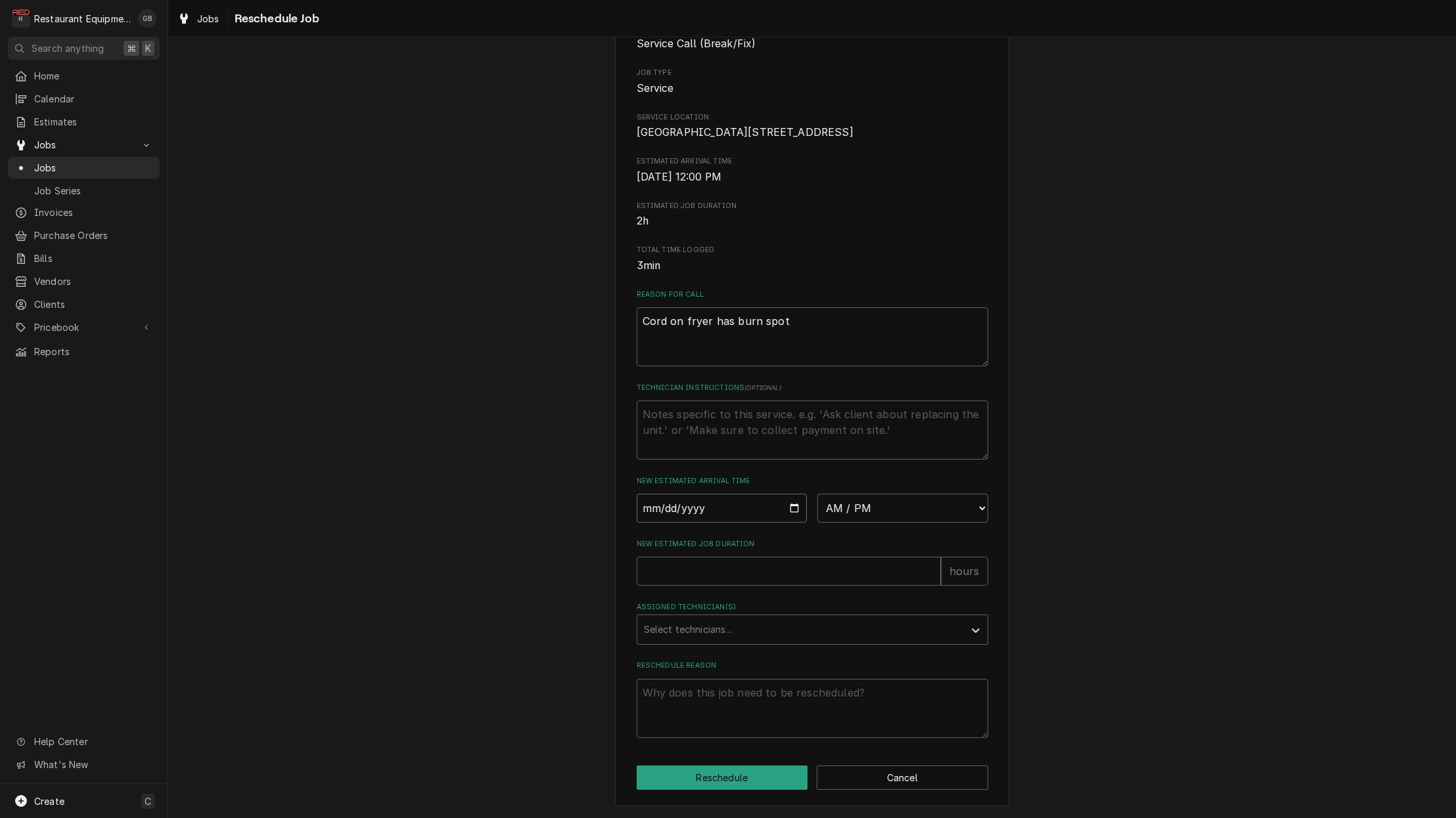
type textarea "x"
click at [893, 524] on div "Please provide some additional details to reschedule this job. Roopairs Job ID …" at bounding box center [812, 342] width 351 height 791
select select "07:45:00"
click at [698, 632] on div "Select technicians..." at bounding box center [800, 628] width 313 height 13
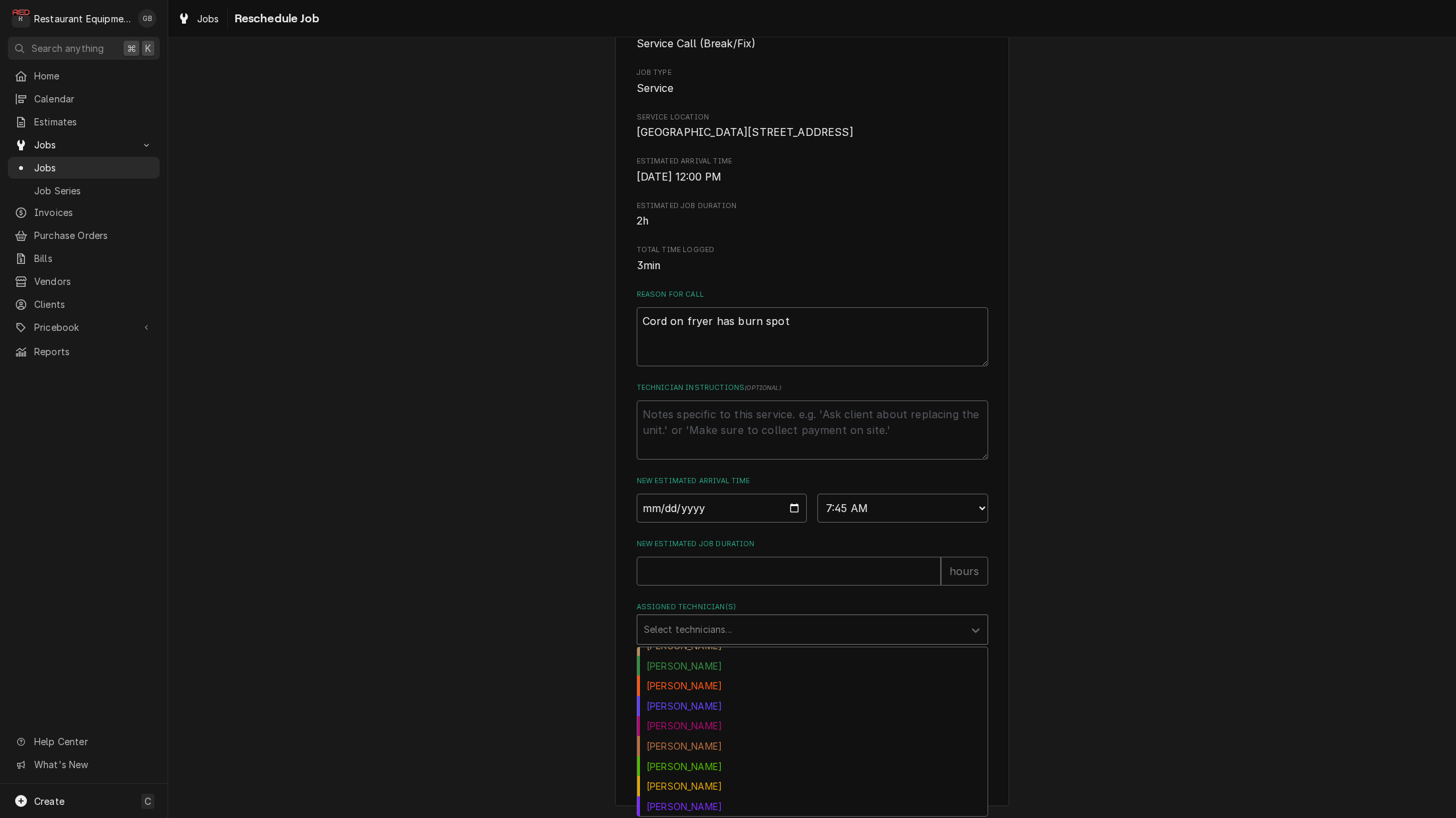
scroll to position [42, 0]
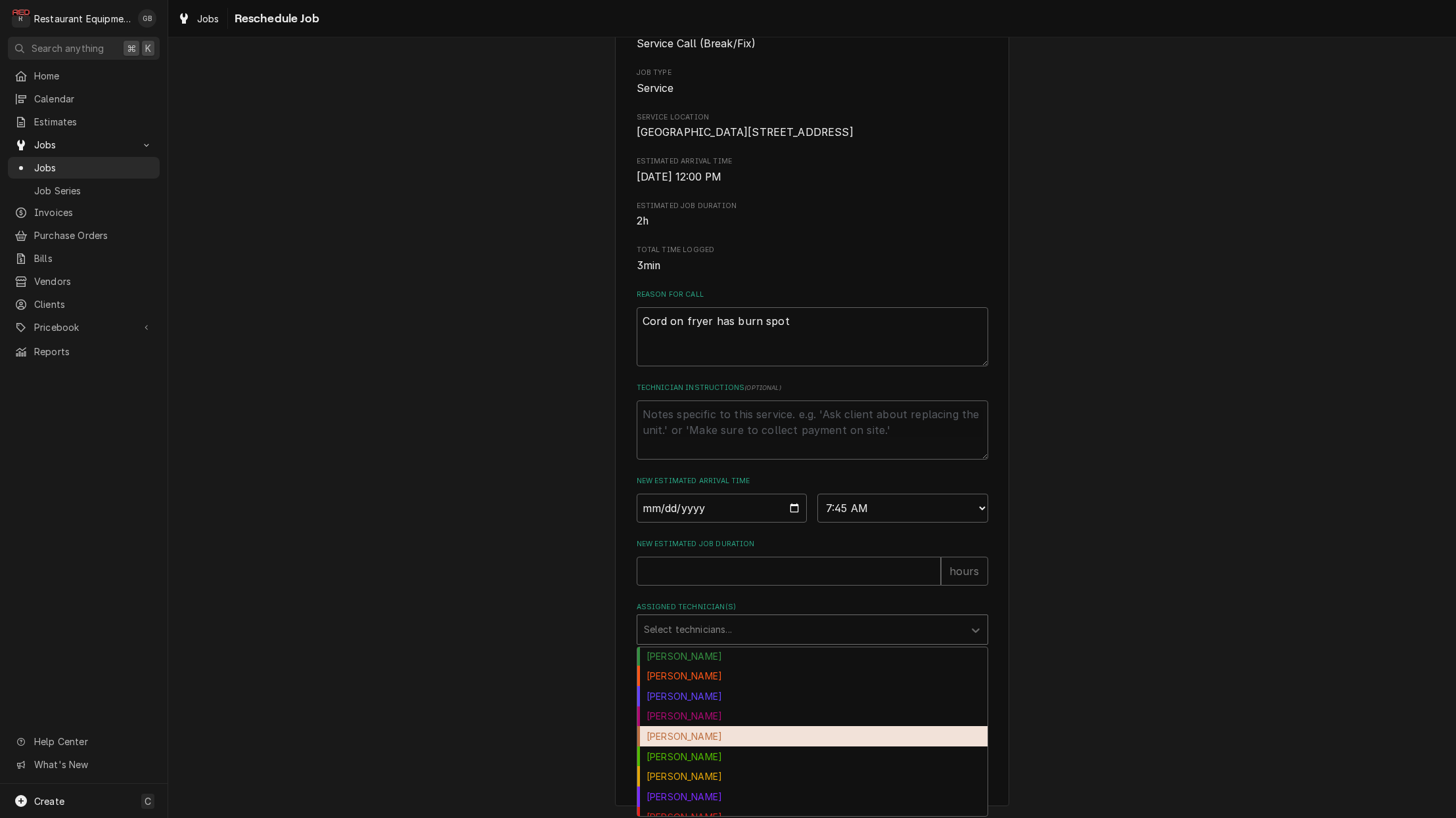
click at [707, 739] on div "[PERSON_NAME]" at bounding box center [813, 737] width 351 height 21
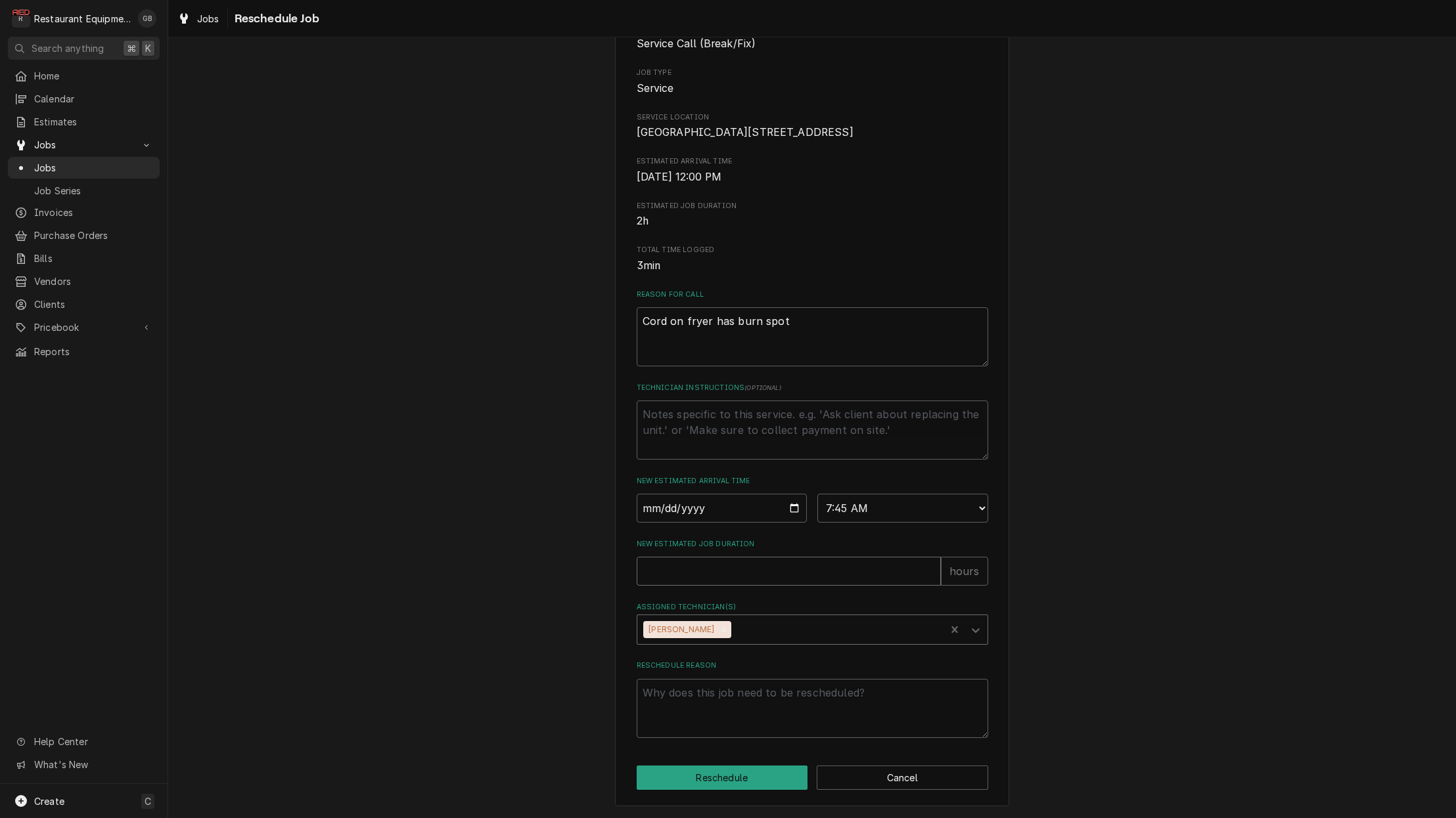
click at [667, 576] on input "New Estimated Job Duration" at bounding box center [789, 571] width 304 height 29
type textarea "x"
type input "1"
click at [746, 719] on textarea "Reschedule Reason" at bounding box center [812, 709] width 351 height 59
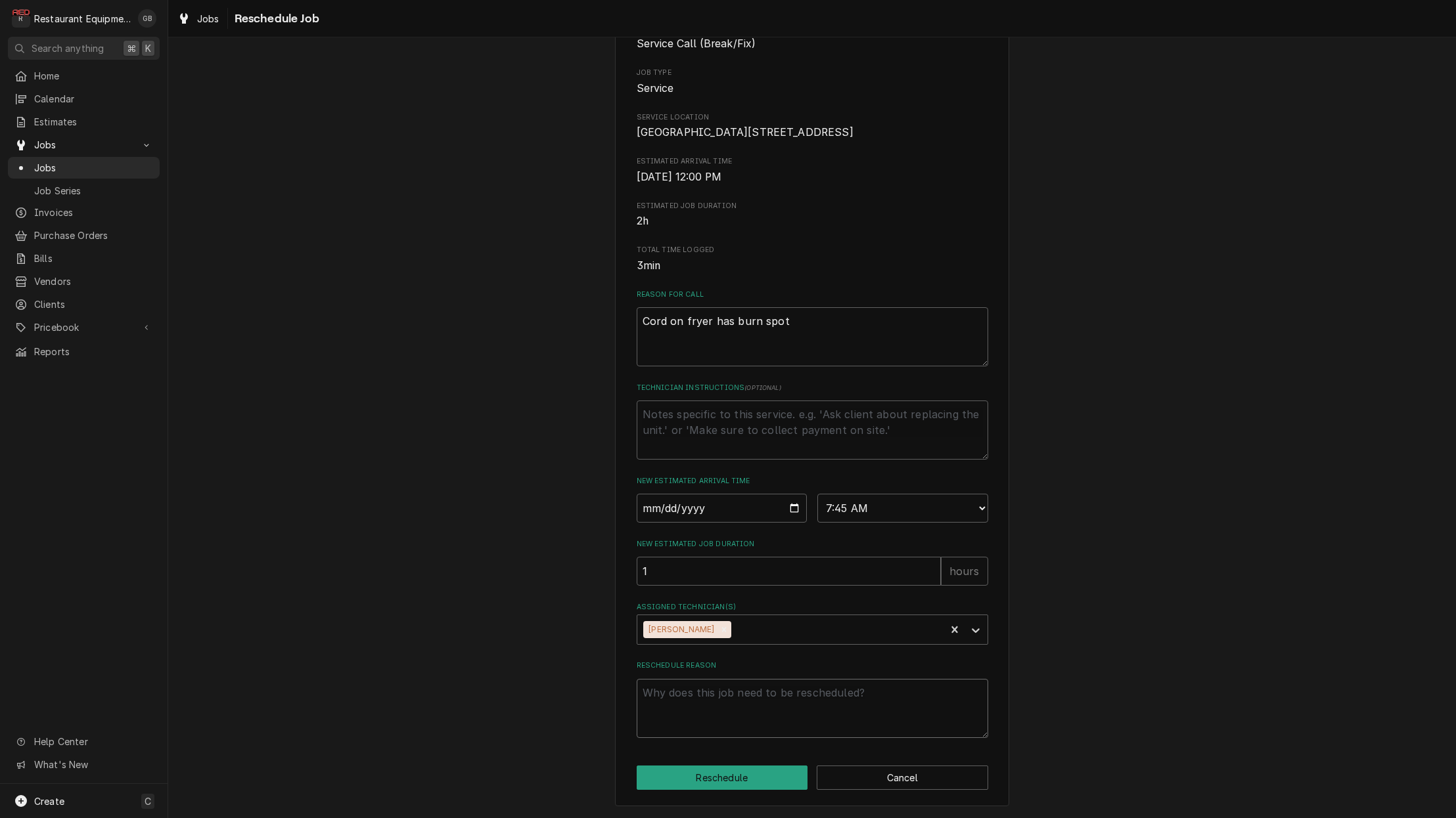
type textarea "x"
type textarea "p"
type textarea "x"
type textarea "pa"
type textarea "x"
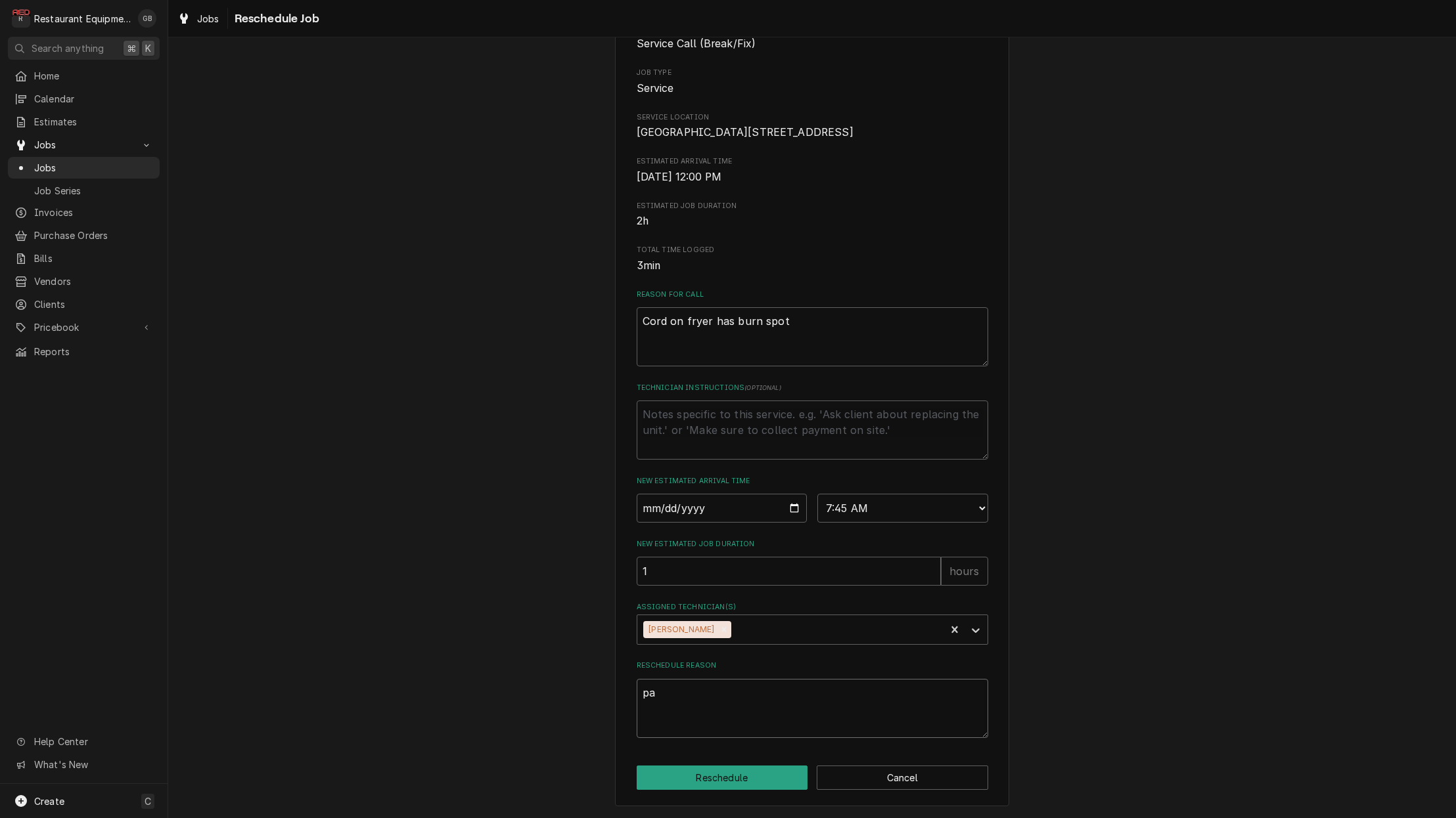
type textarea "par"
type textarea "x"
type textarea "part"
type textarea "x"
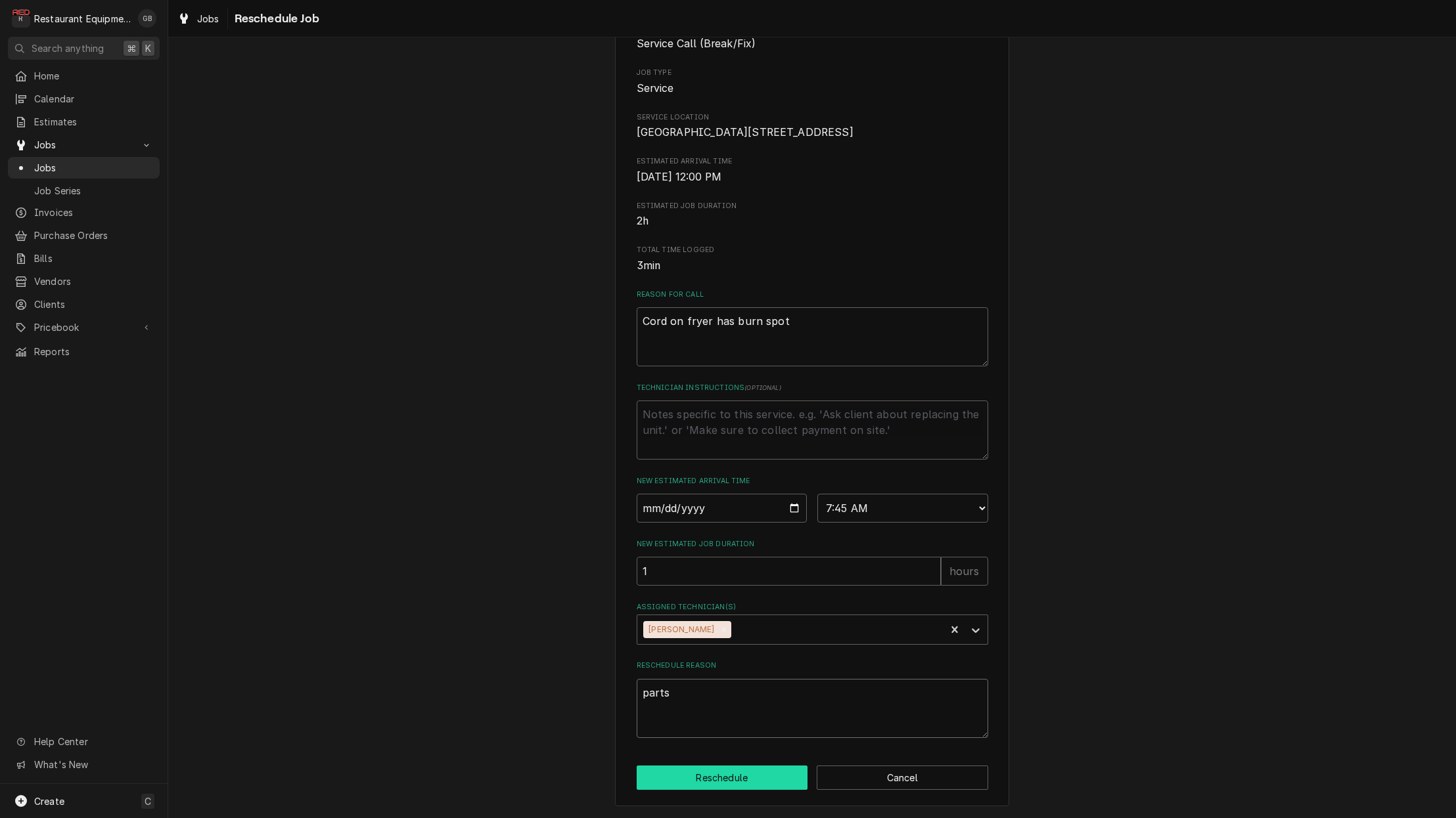
type textarea "parts"
click at [716, 773] on button "Reschedule" at bounding box center [723, 778] width 172 height 24
type textarea "x"
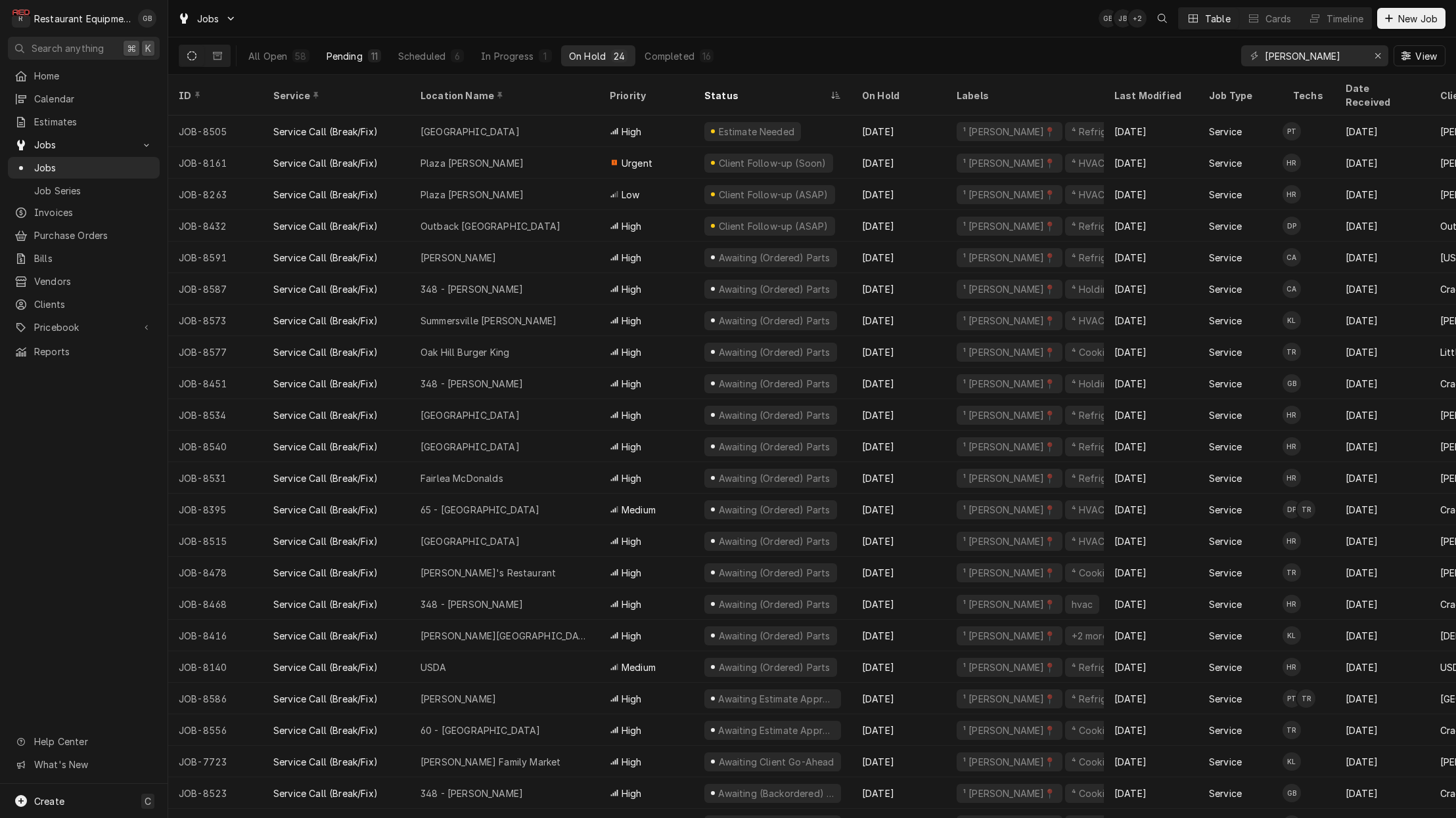
click at [377, 58] on div "11" at bounding box center [374, 55] width 8 height 13
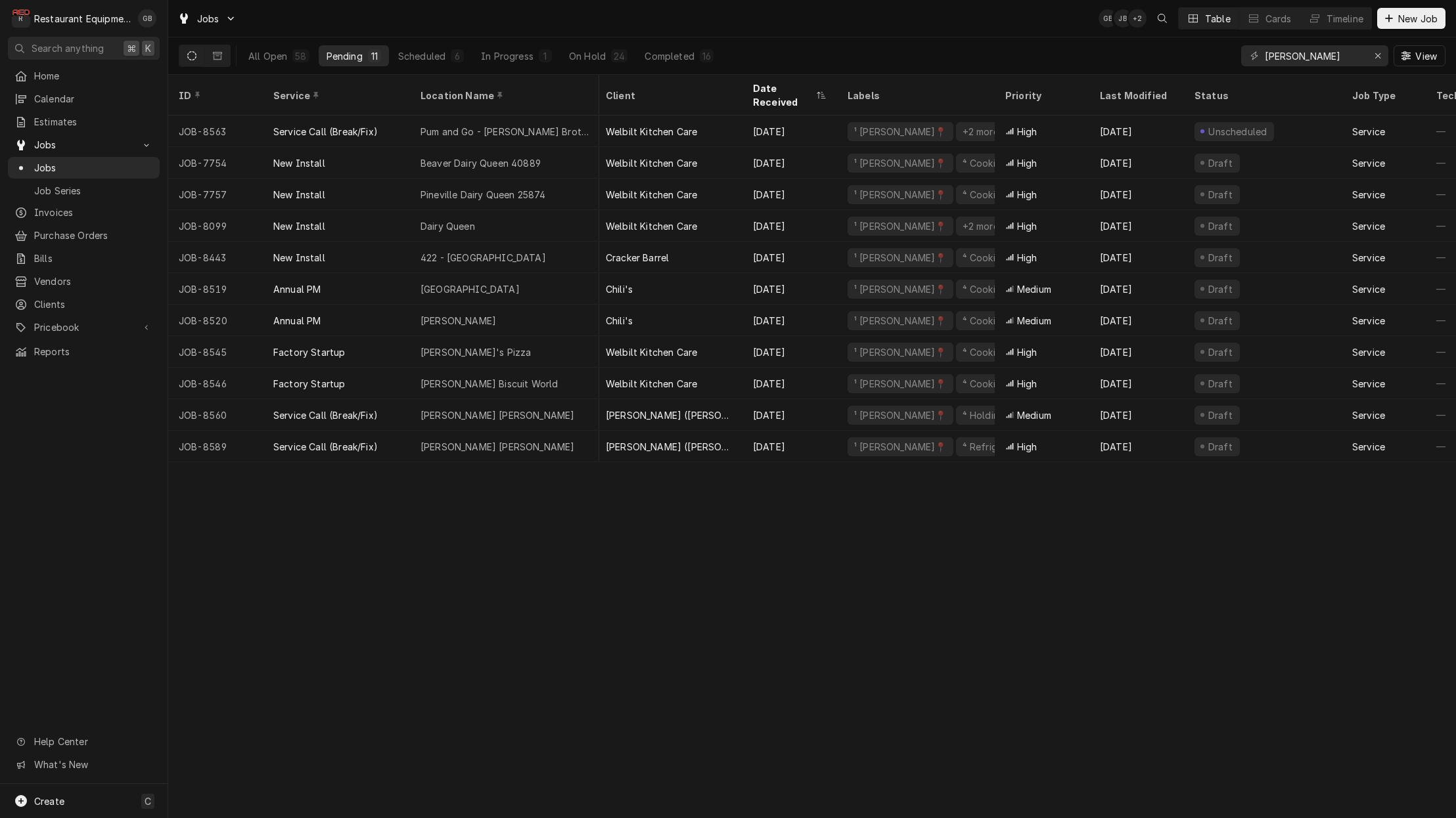
scroll to position [0, 7]
click at [412, 64] on button "Scheduled 6" at bounding box center [430, 56] width 81 height 21
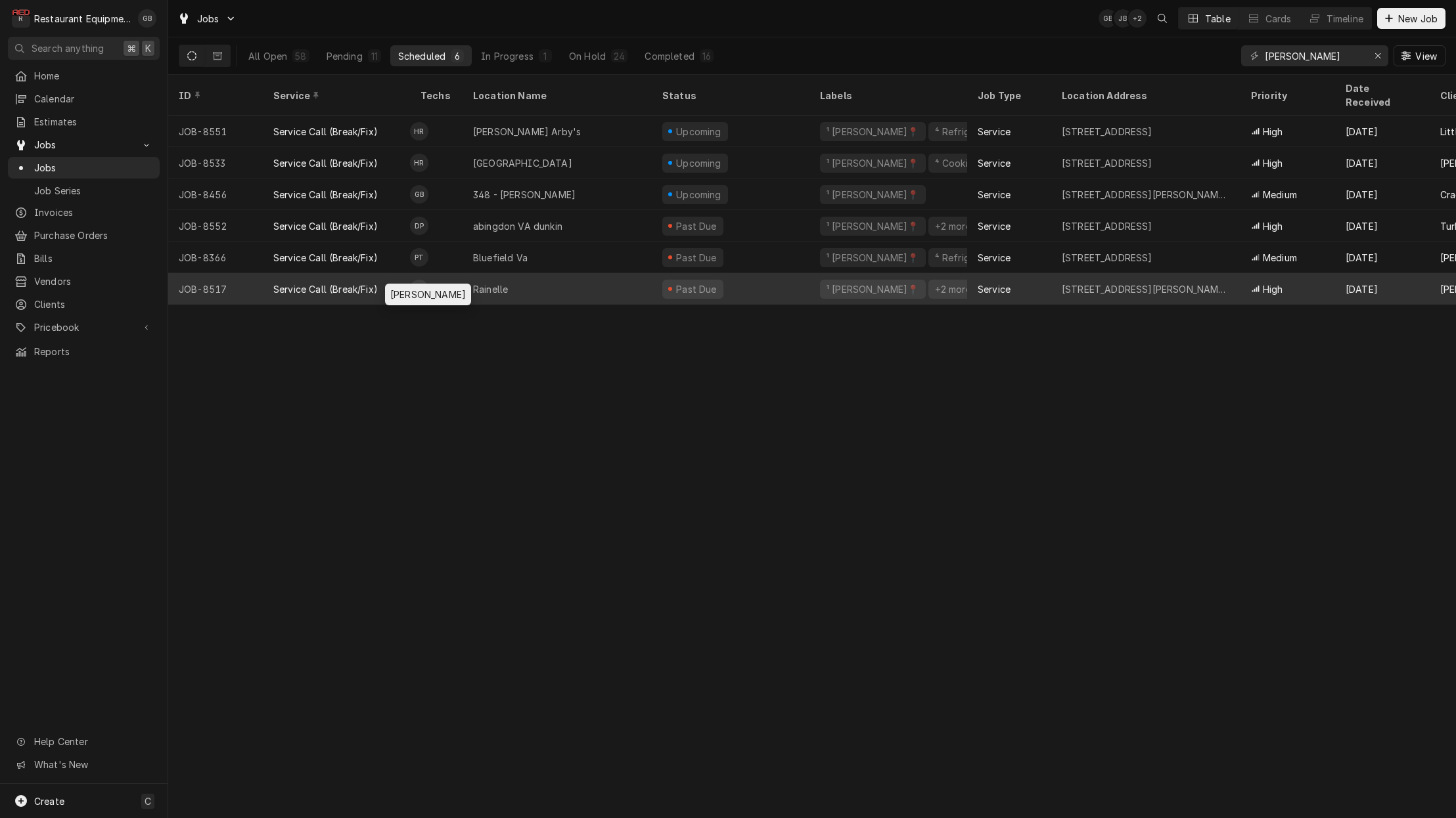
click at [415, 282] on div "Hunter Ralston's Avatar" at bounding box center [419, 289] width 19 height 19
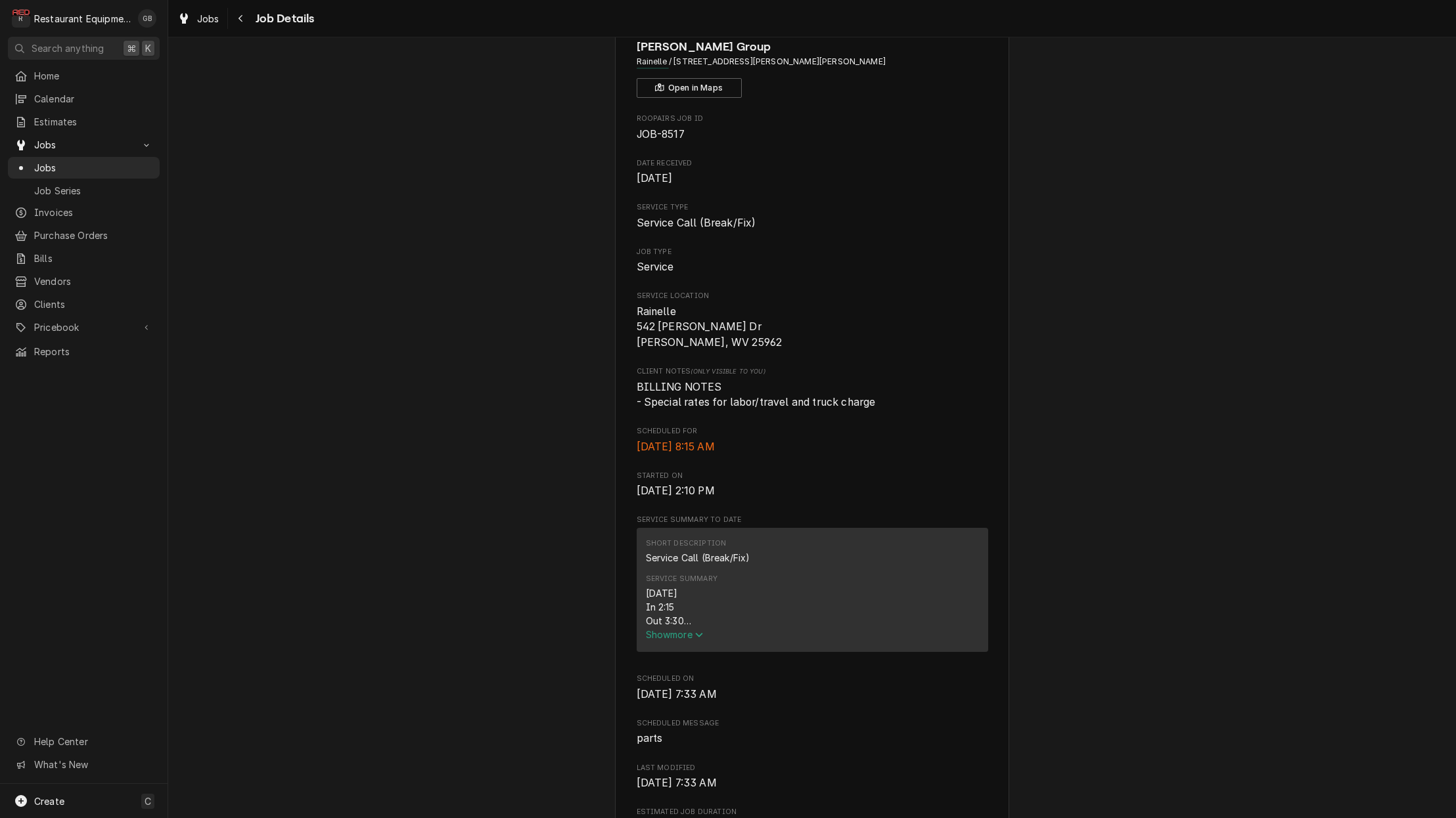
scroll to position [74, 0]
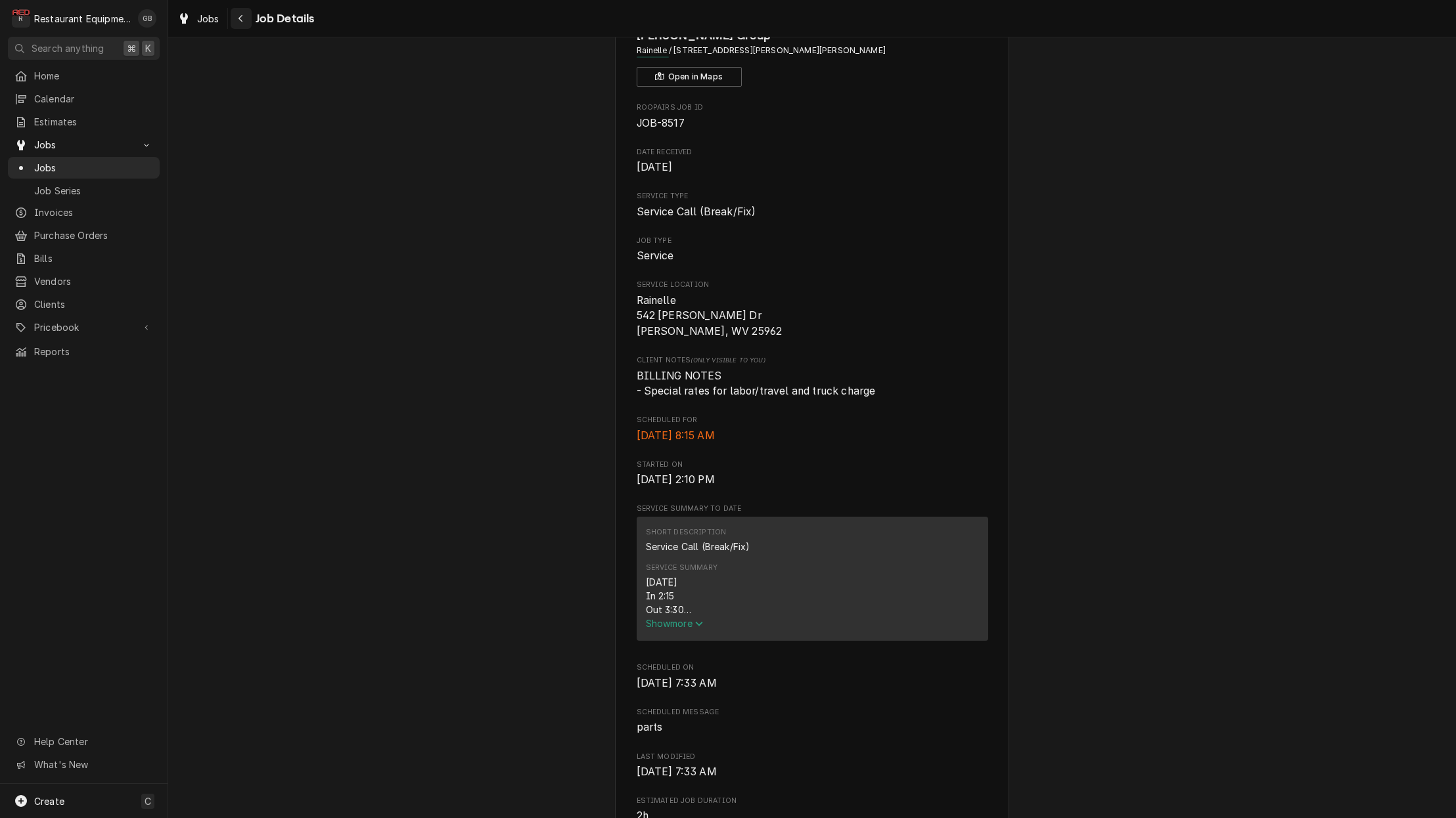
click at [236, 16] on div "Navigate back" at bounding box center [241, 18] width 13 height 13
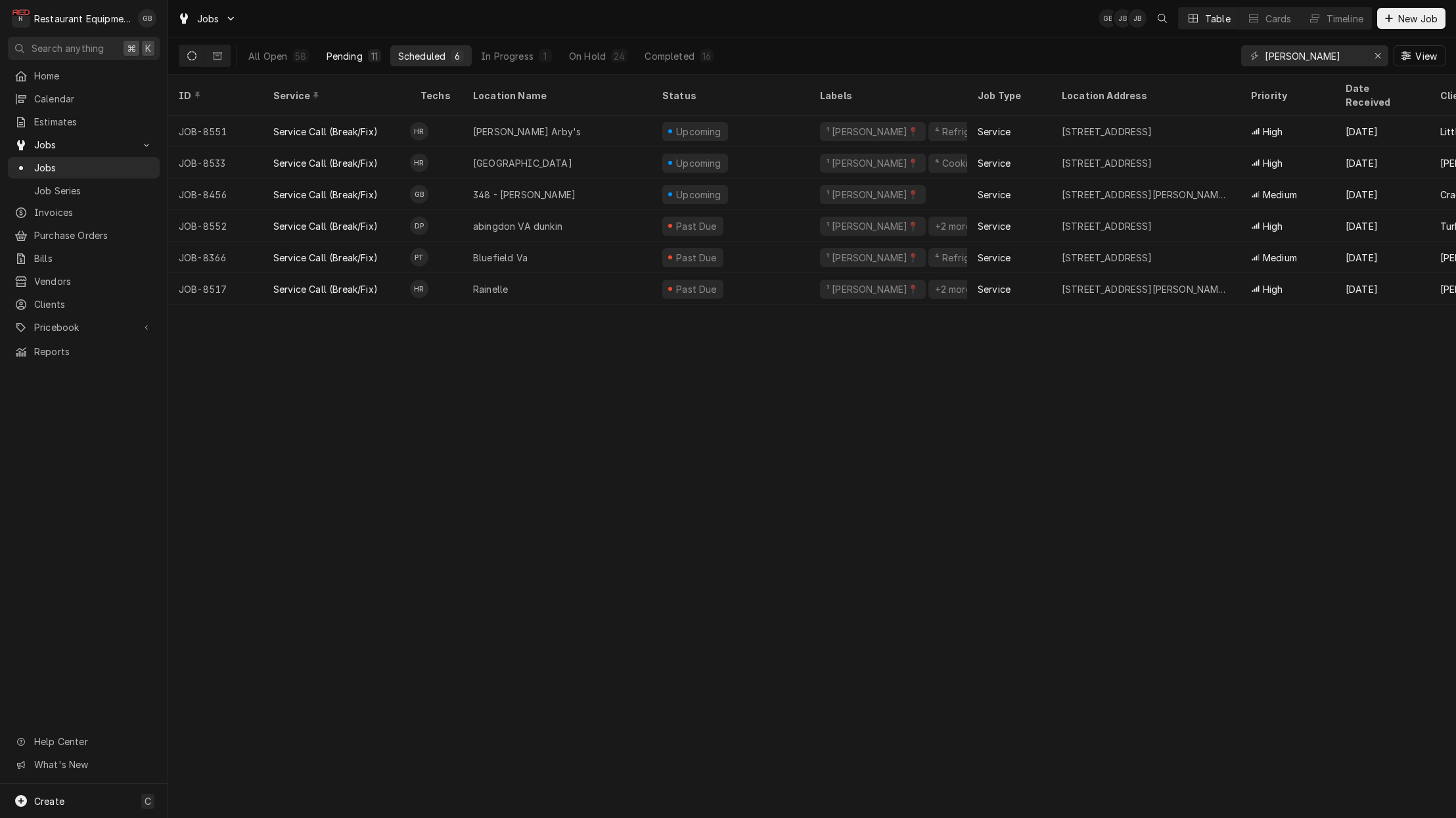
click at [359, 60] on div "Pending" at bounding box center [344, 55] width 36 height 13
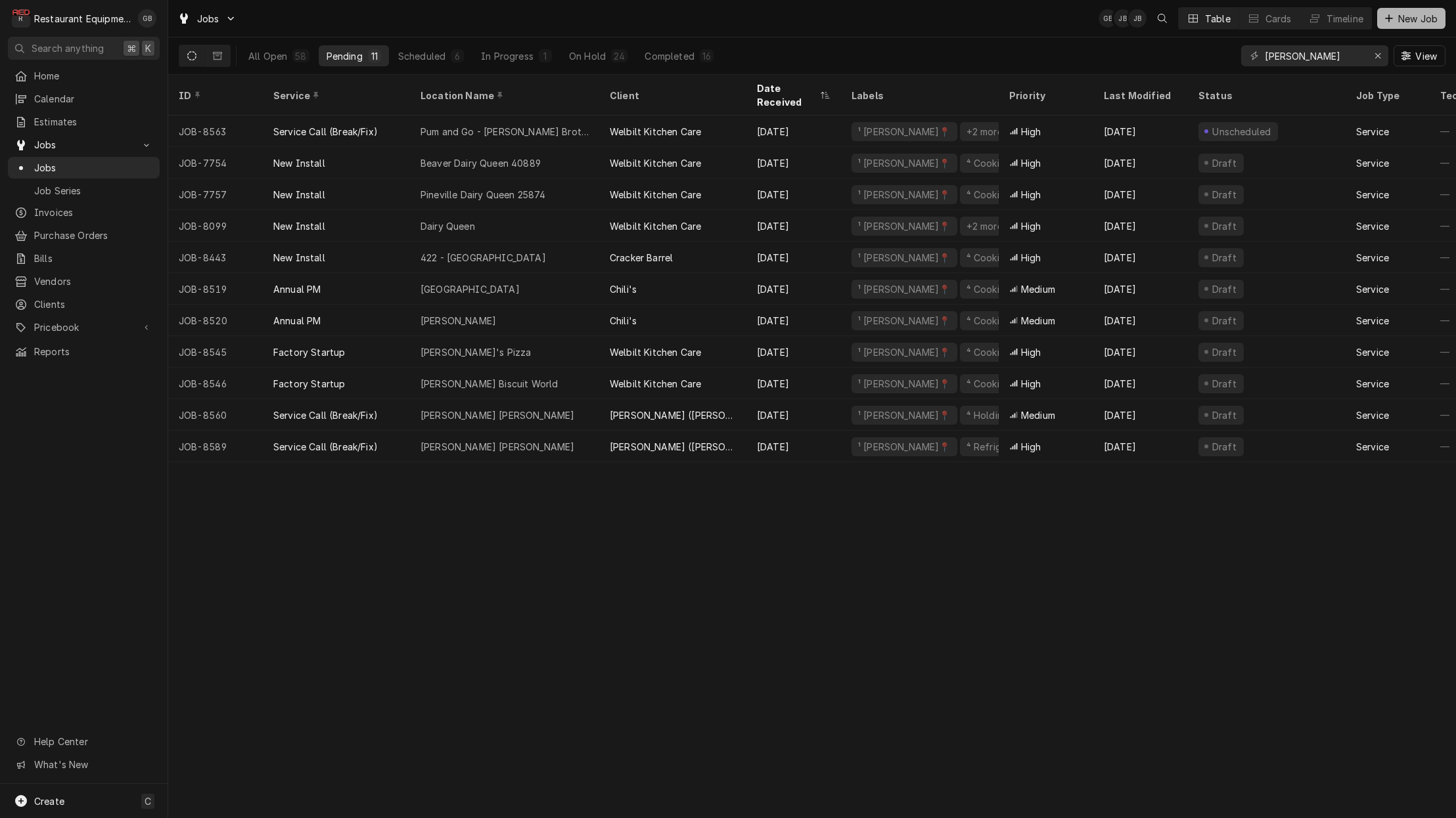
click at [1402, 17] on span "New Job" at bounding box center [1418, 18] width 45 height 13
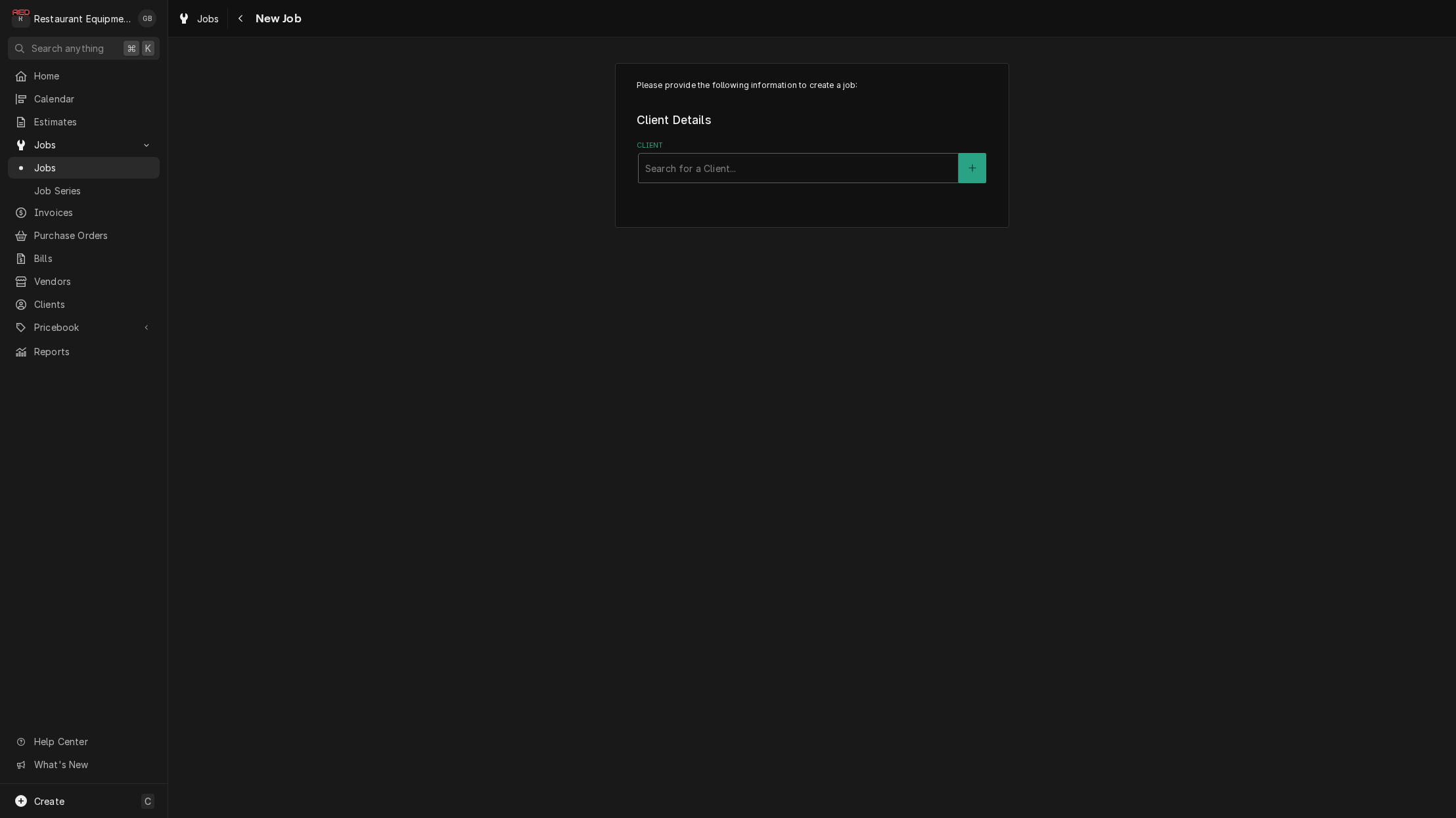
click at [702, 148] on label "Client" at bounding box center [812, 146] width 351 height 11
click at [690, 164] on div "Search for a Client..." at bounding box center [798, 168] width 306 height 13
type input "crack"
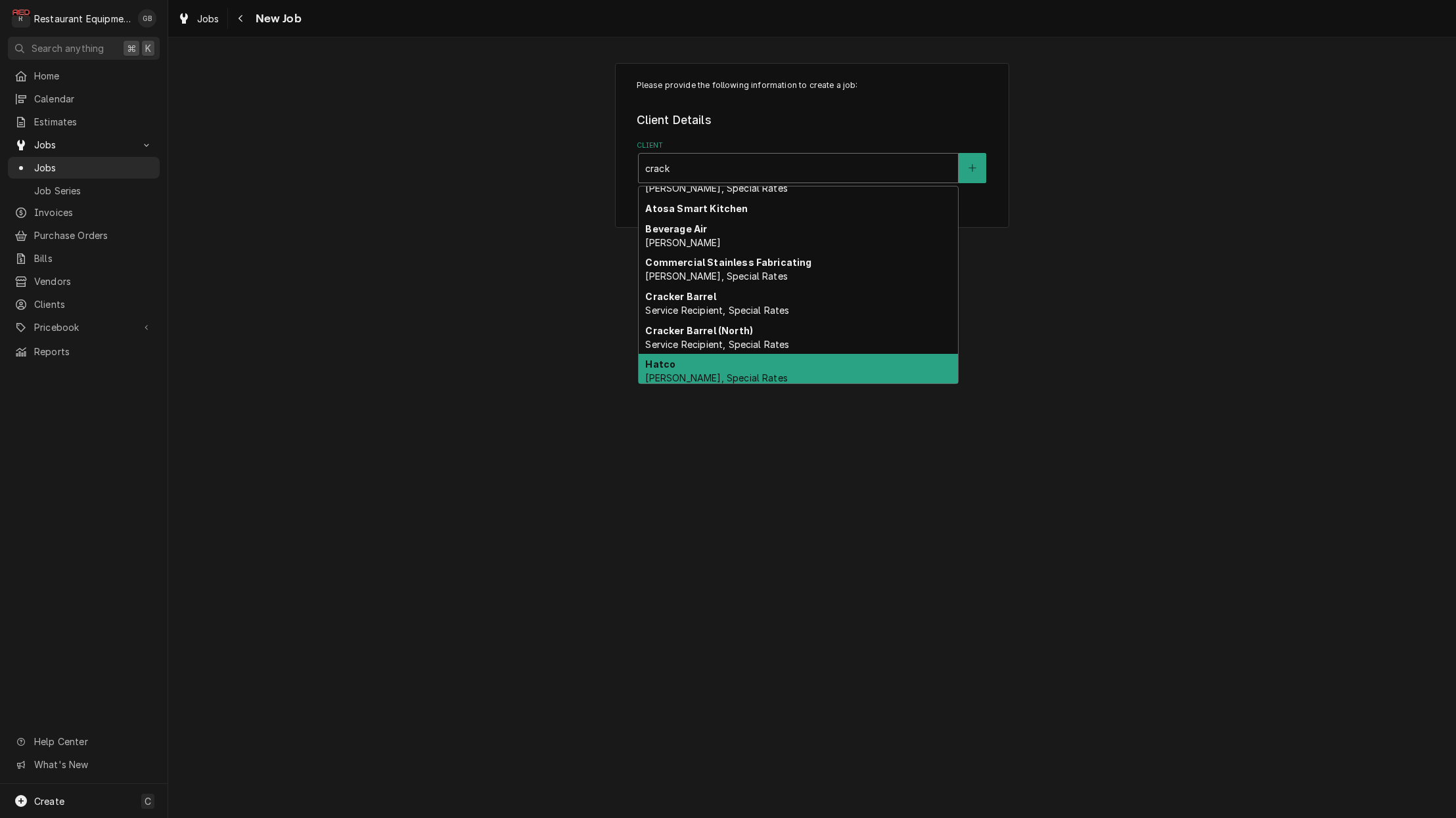
scroll to position [29, 0]
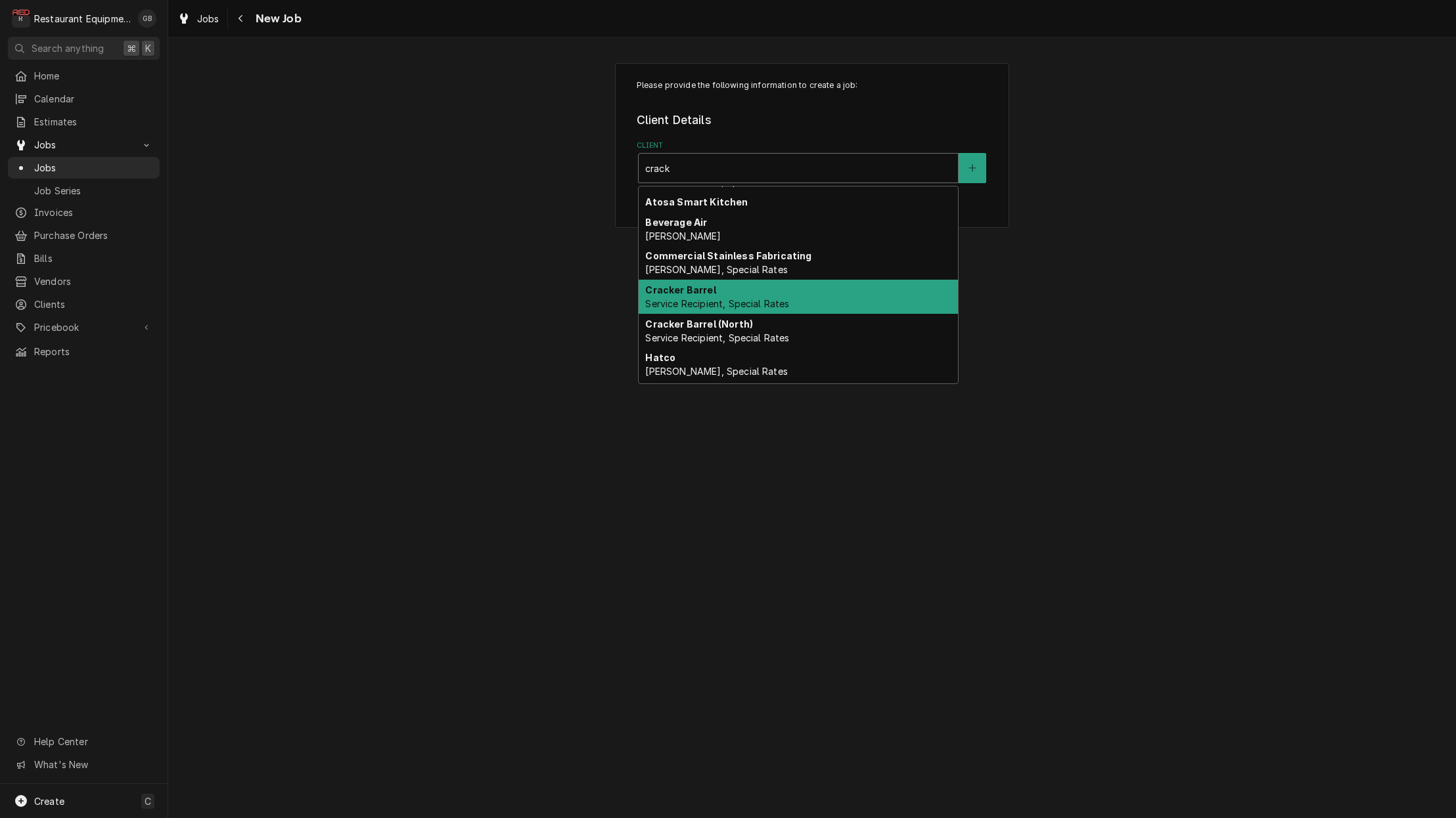
click at [717, 296] on div "Cracker Barrel Service Recipient, Special Rates" at bounding box center [798, 297] width 319 height 34
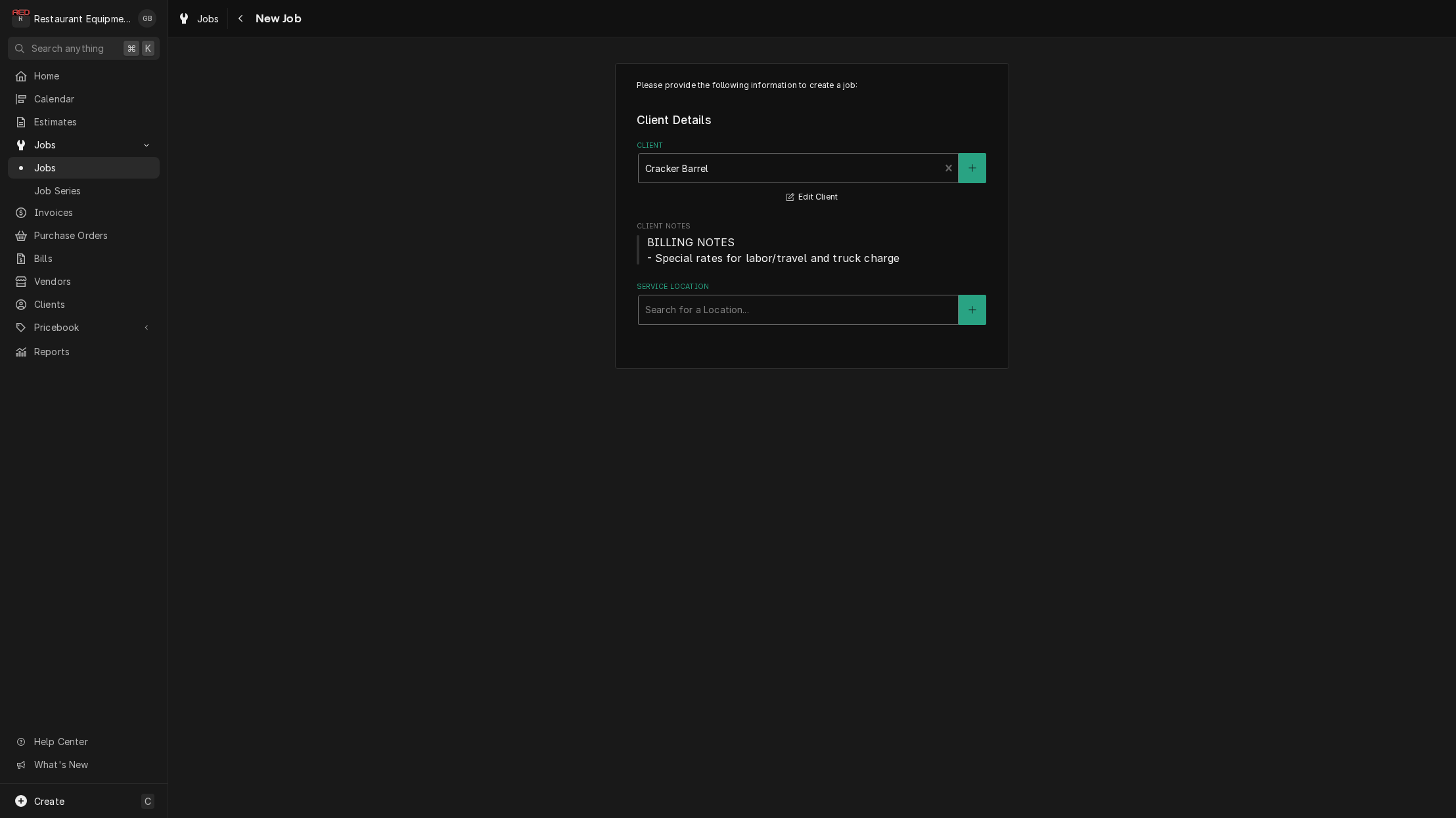
click at [704, 308] on div "Search for a Location..." at bounding box center [798, 309] width 306 height 13
type input "348"
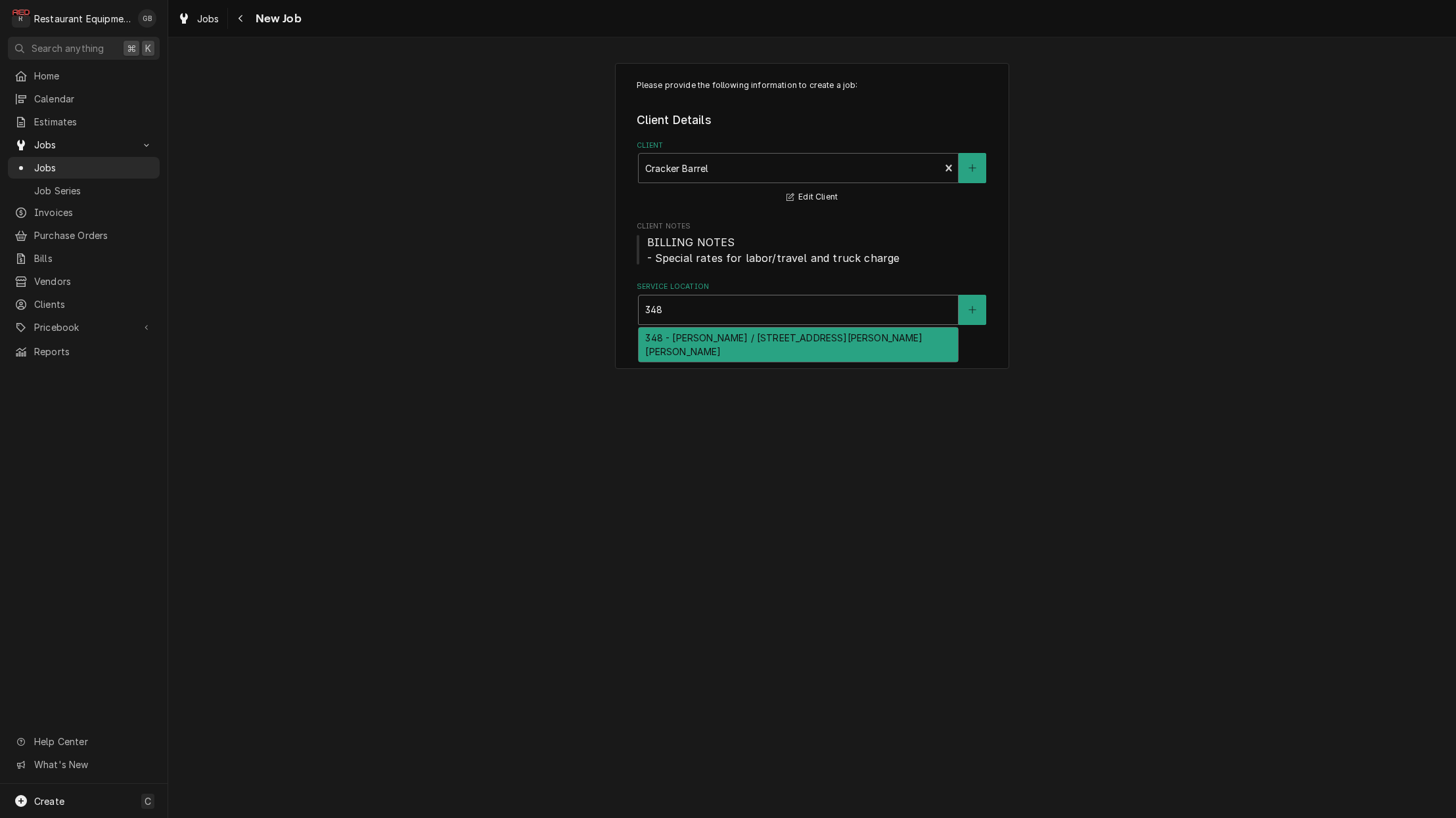
click at [737, 338] on div "348 - [PERSON_NAME] / [STREET_ADDRESS][PERSON_NAME][PERSON_NAME]" at bounding box center [798, 345] width 319 height 34
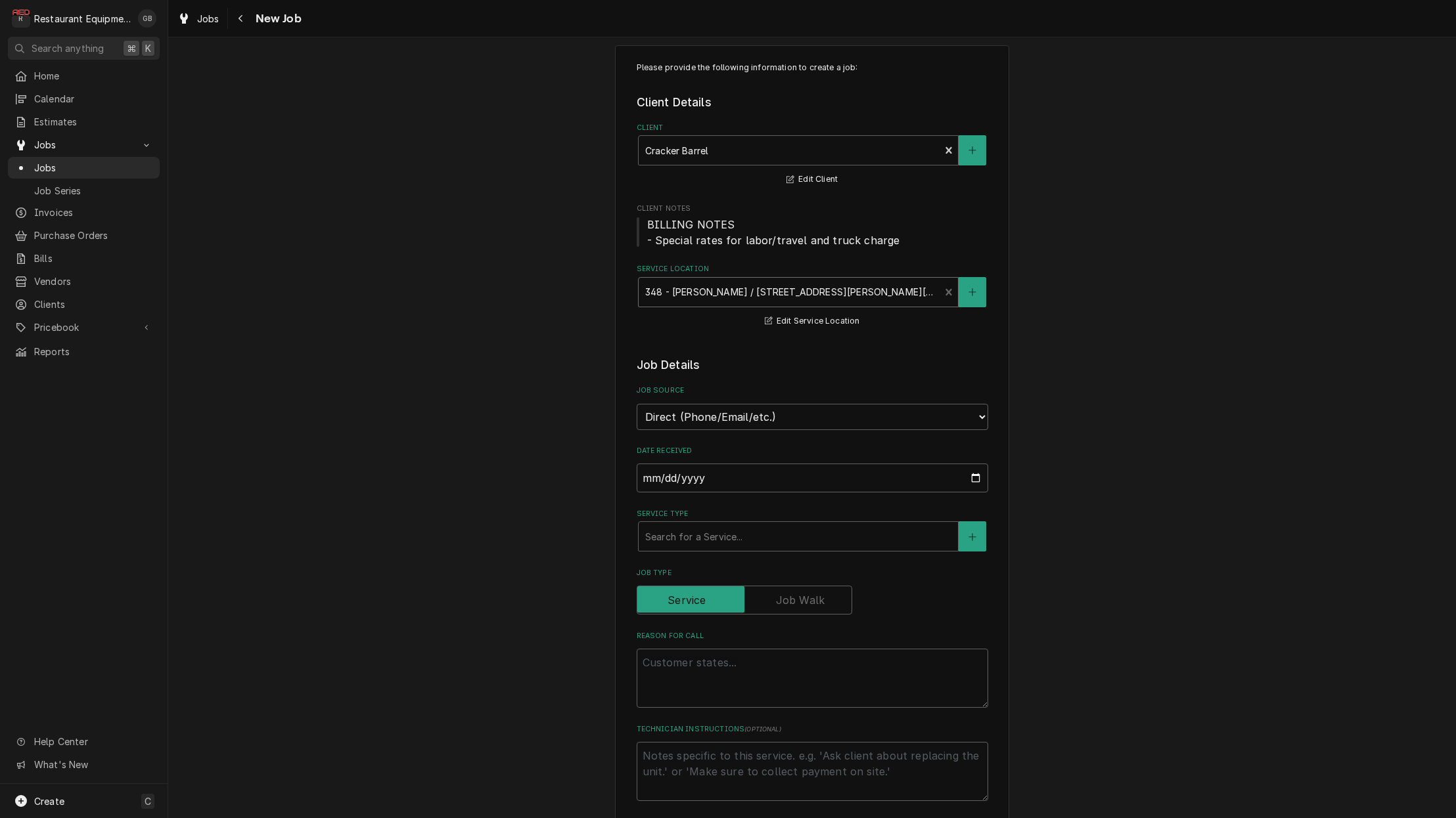
scroll to position [40, 0]
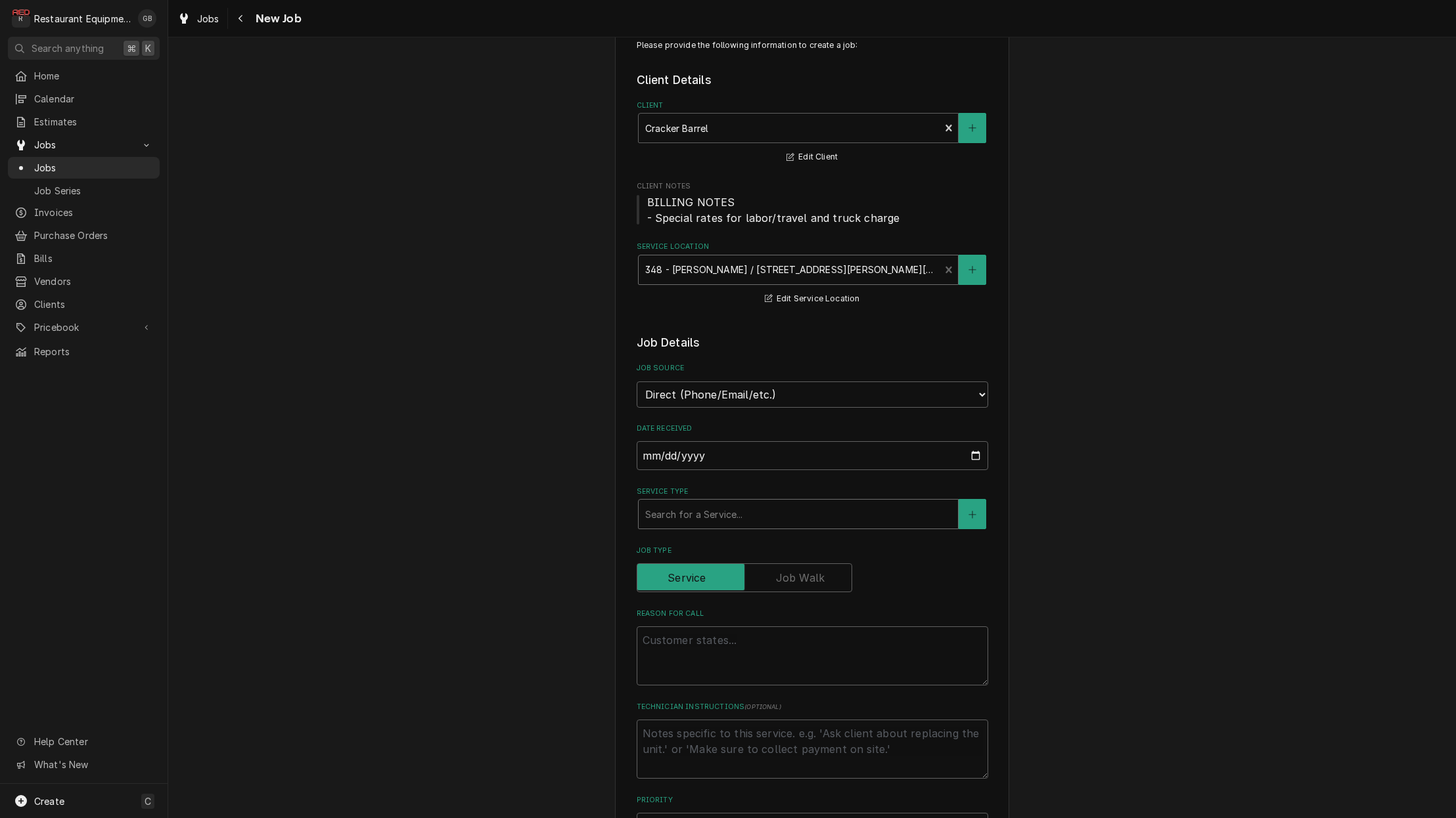
click at [719, 508] on div "Service Type" at bounding box center [798, 514] width 306 height 23
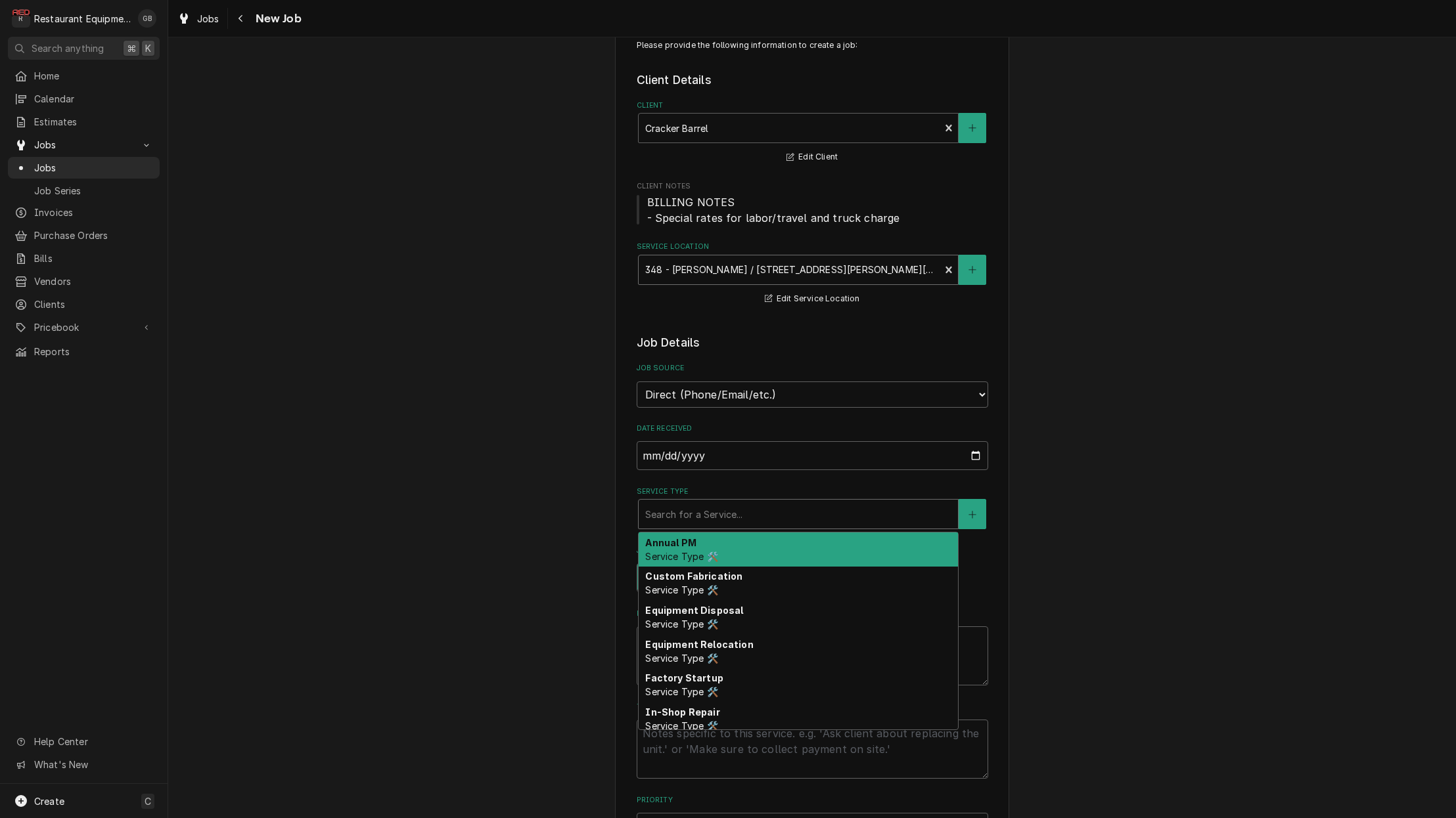
type textarea "x"
type input "b"
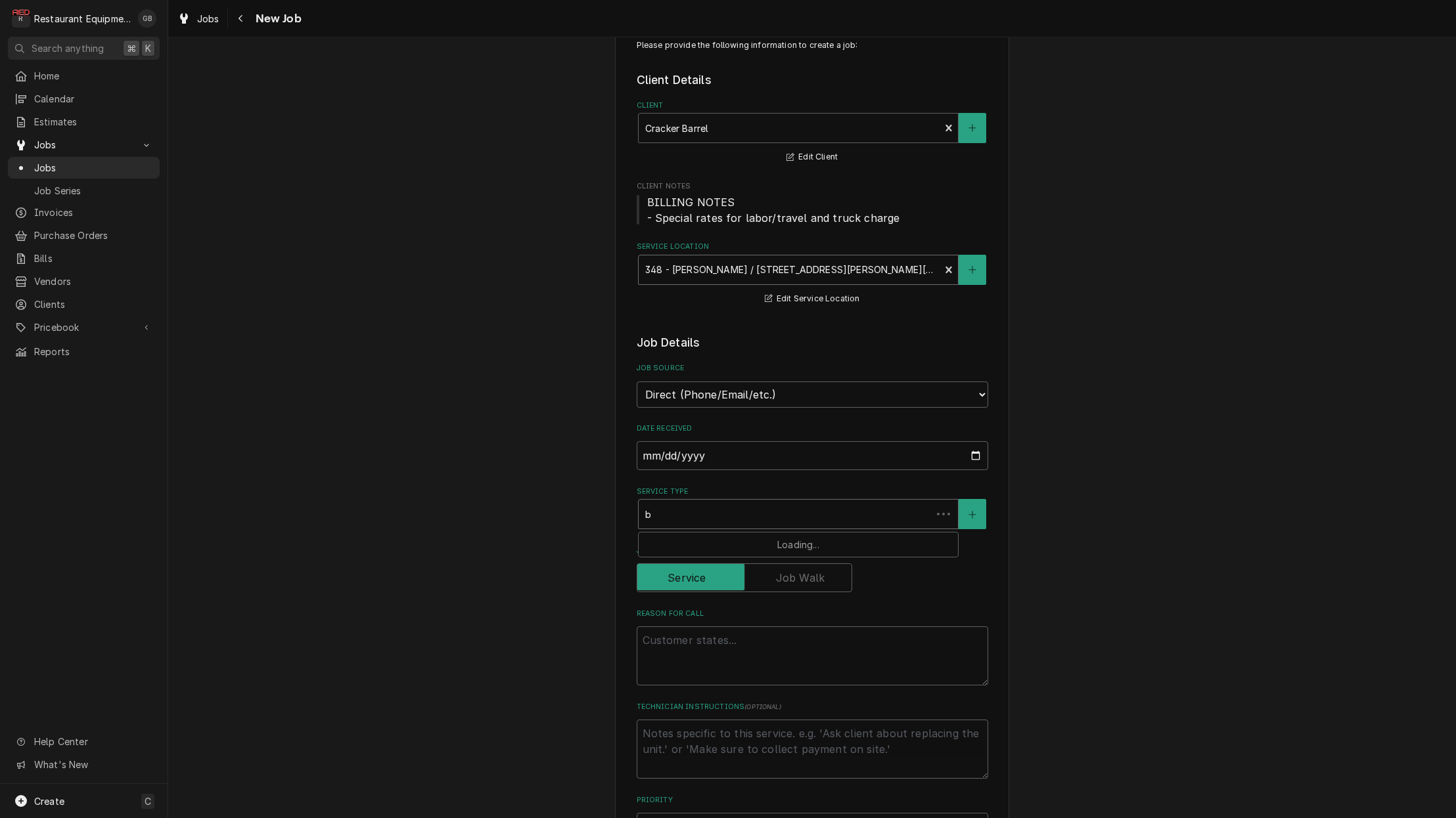
type textarea "x"
type input "br"
type textarea "x"
type input "brw"
type textarea "x"
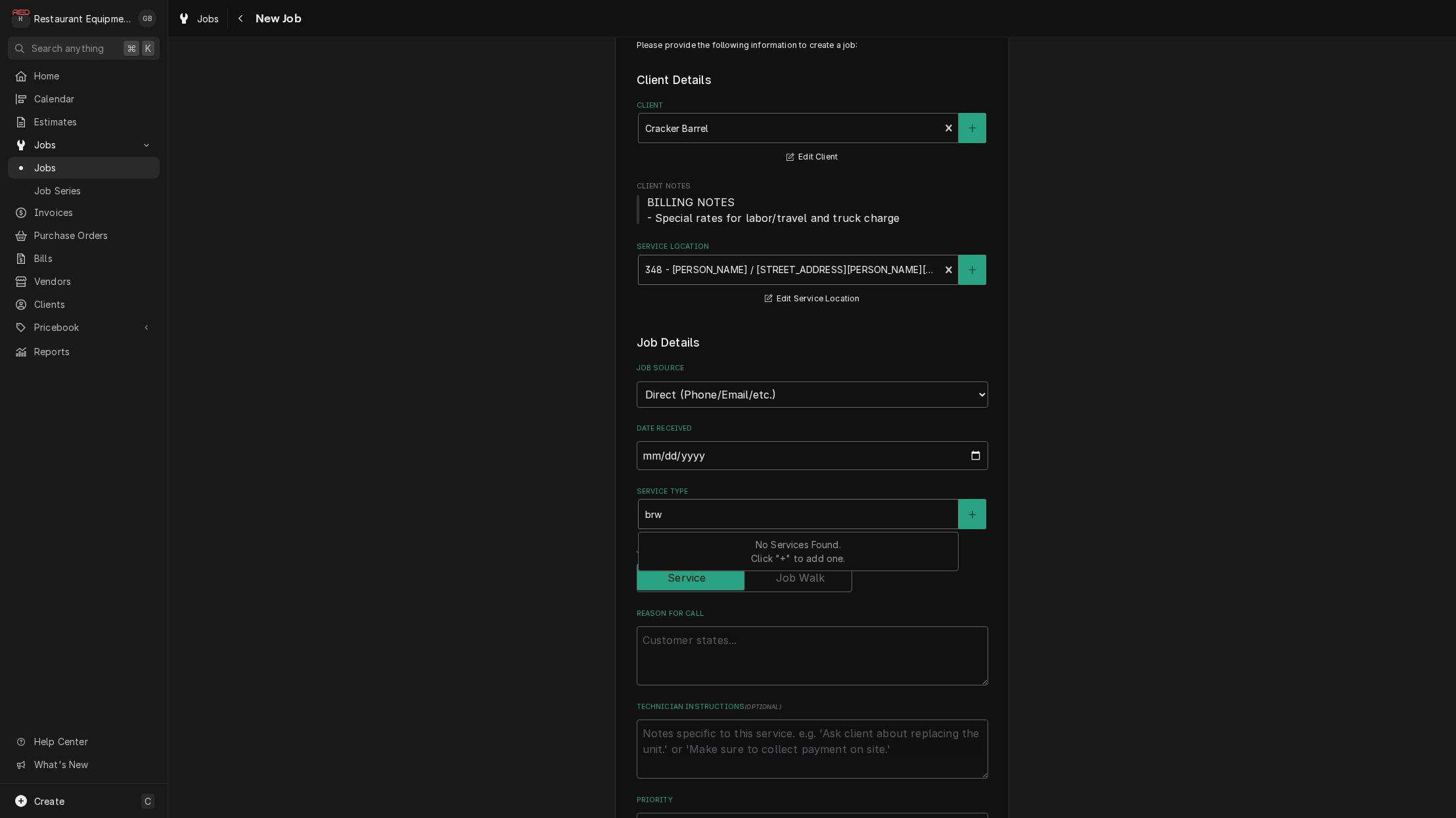
type input "br"
type textarea "x"
type input "bre"
type textarea "x"
type input "brea"
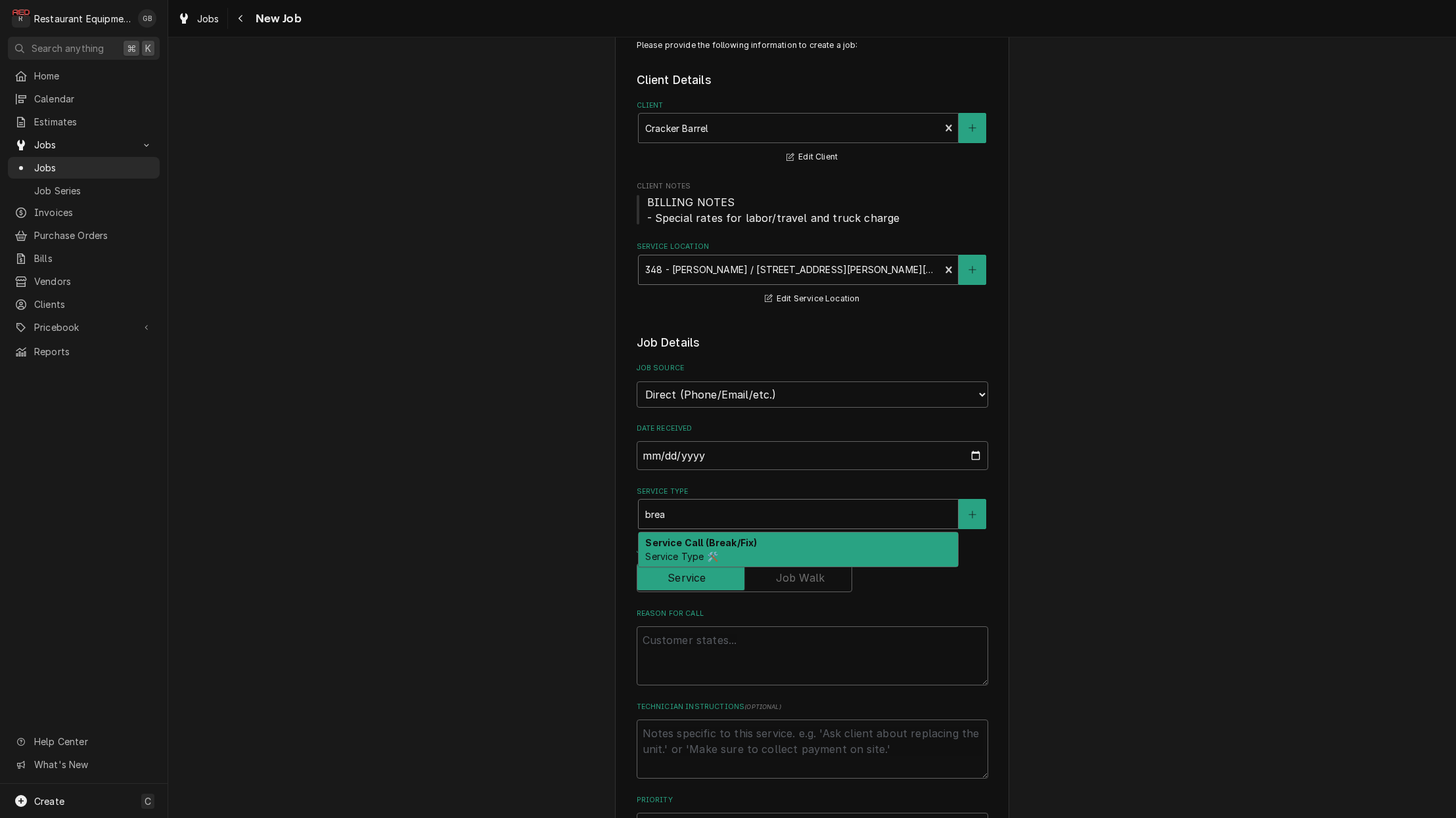
click at [705, 537] on strong "Service Call (Break/Fix)" at bounding box center [700, 543] width 112 height 11
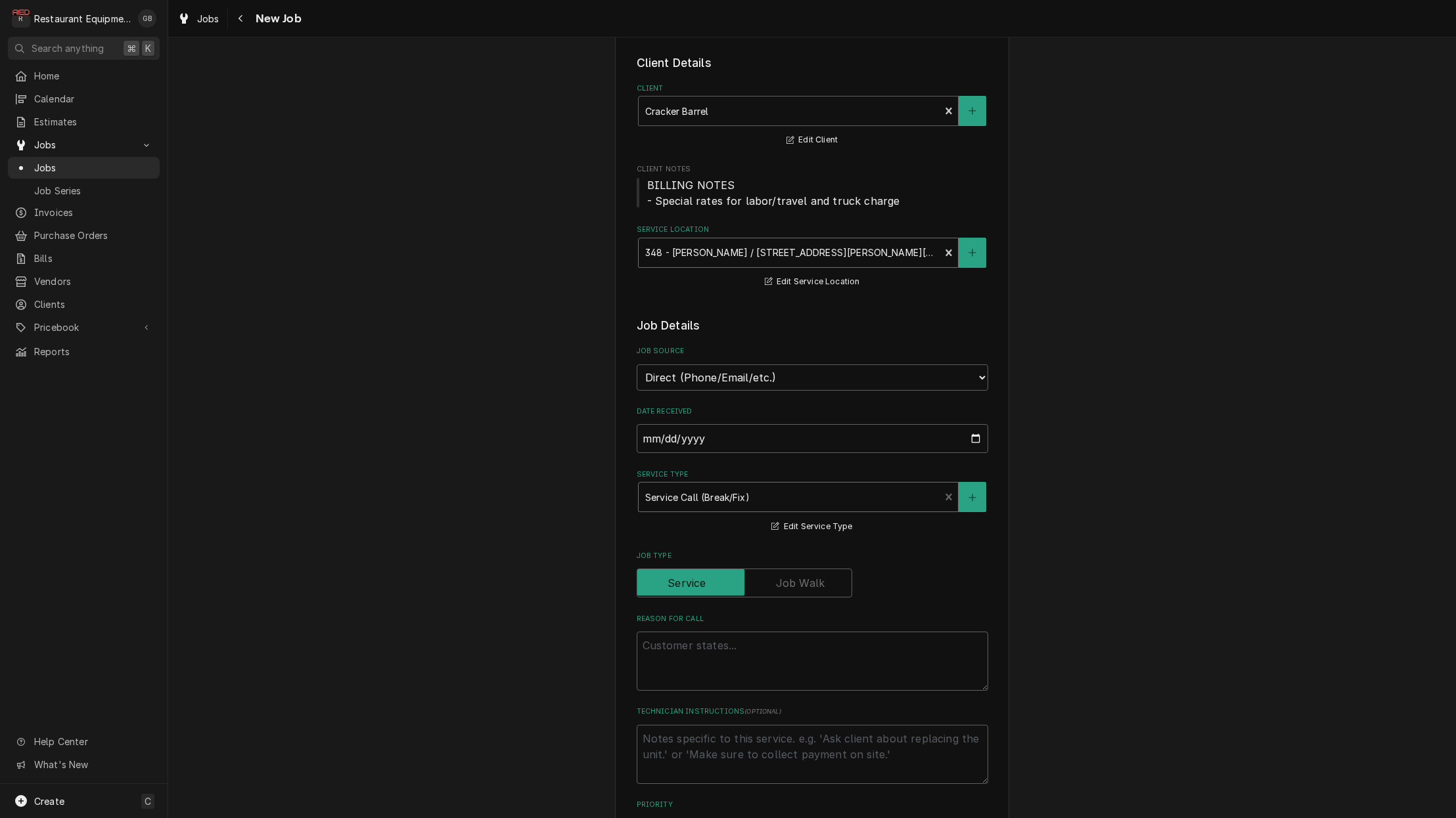
scroll to position [63, 0]
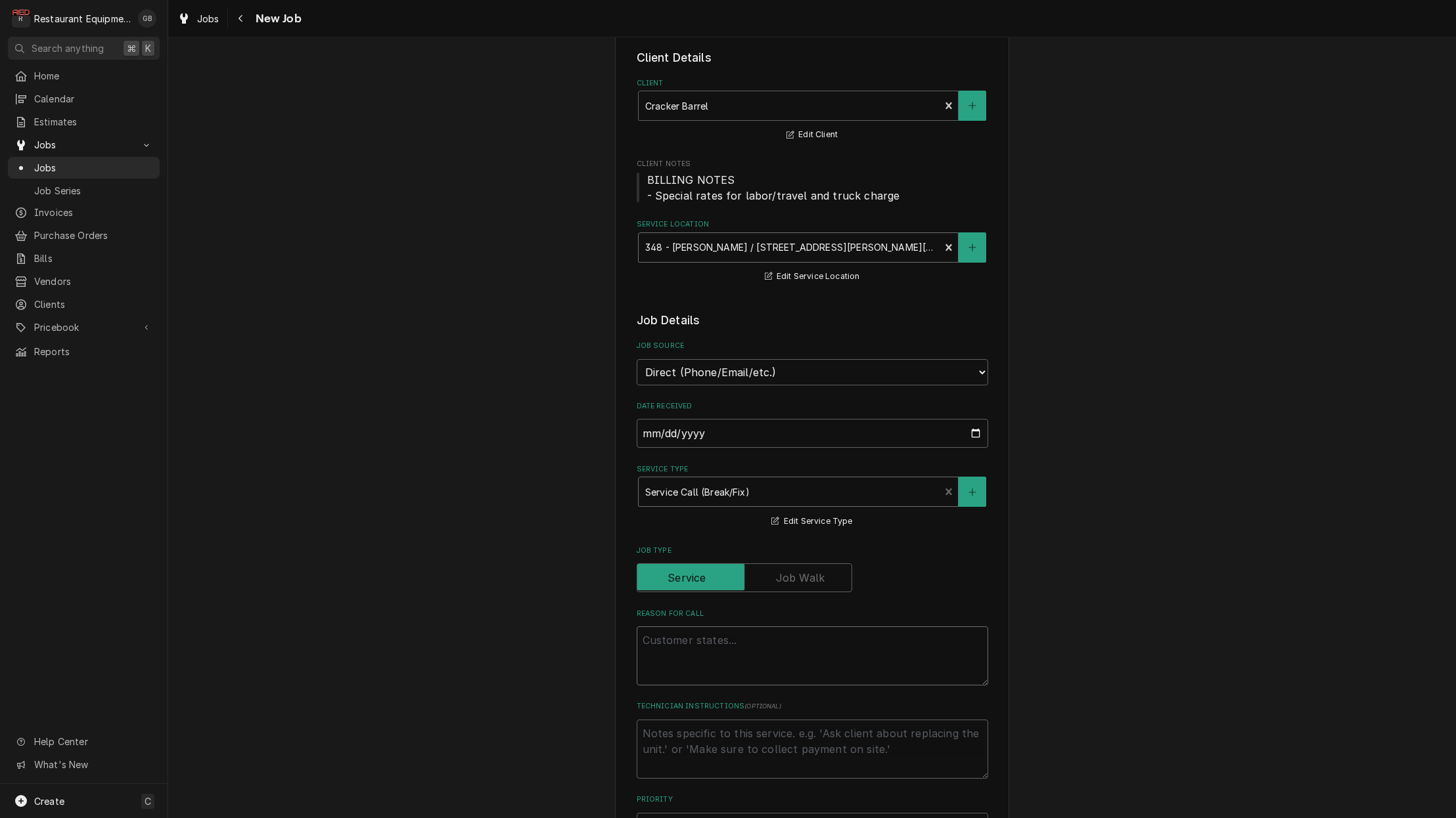
click at [724, 657] on textarea "Reason For Call" at bounding box center [812, 656] width 351 height 59
type textarea "x"
type textarea "p"
type textarea "x"
type textarea "po"
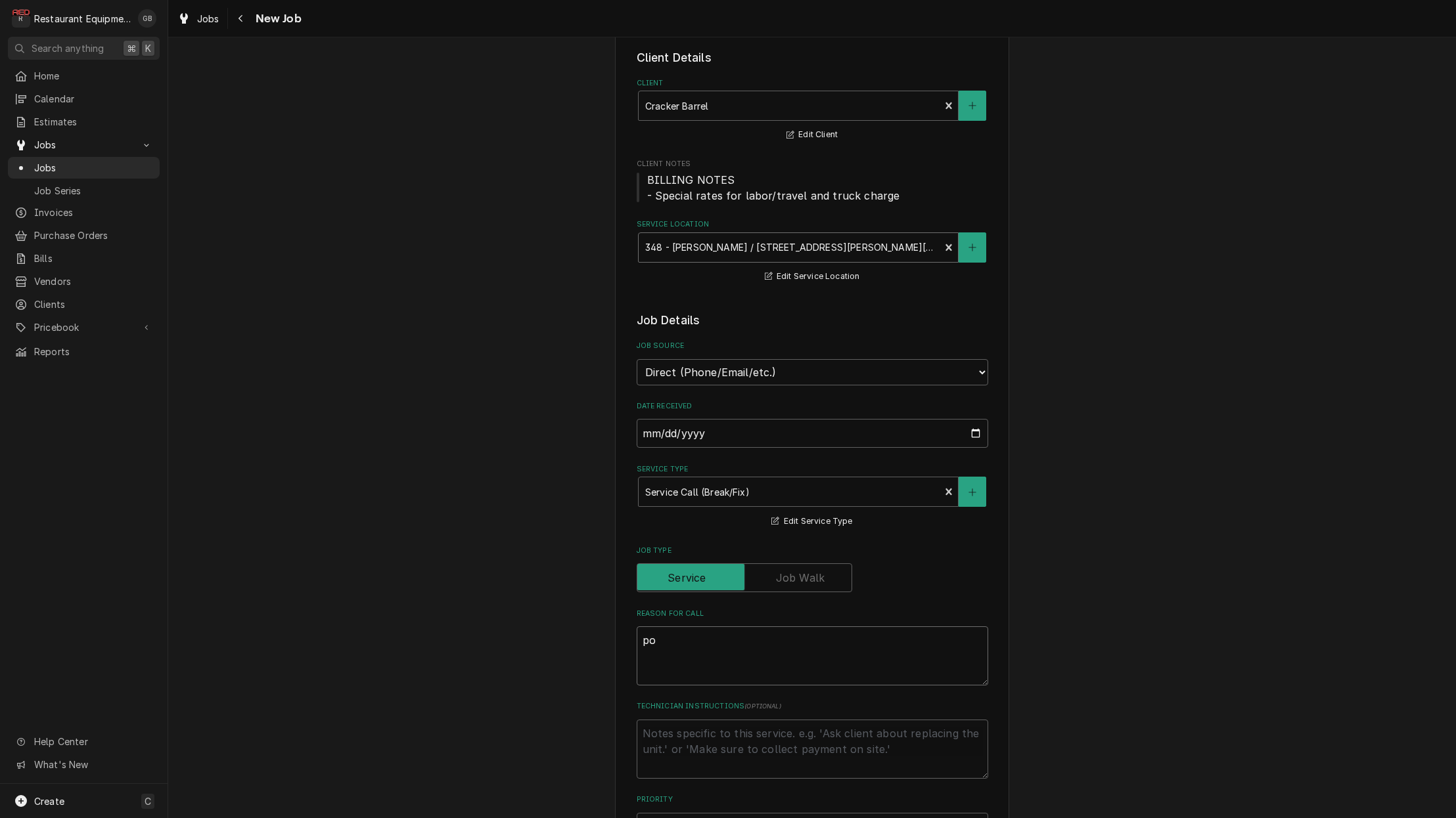
type textarea "x"
type textarea "pot"
type textarea "x"
type textarea "pota"
type textarea "x"
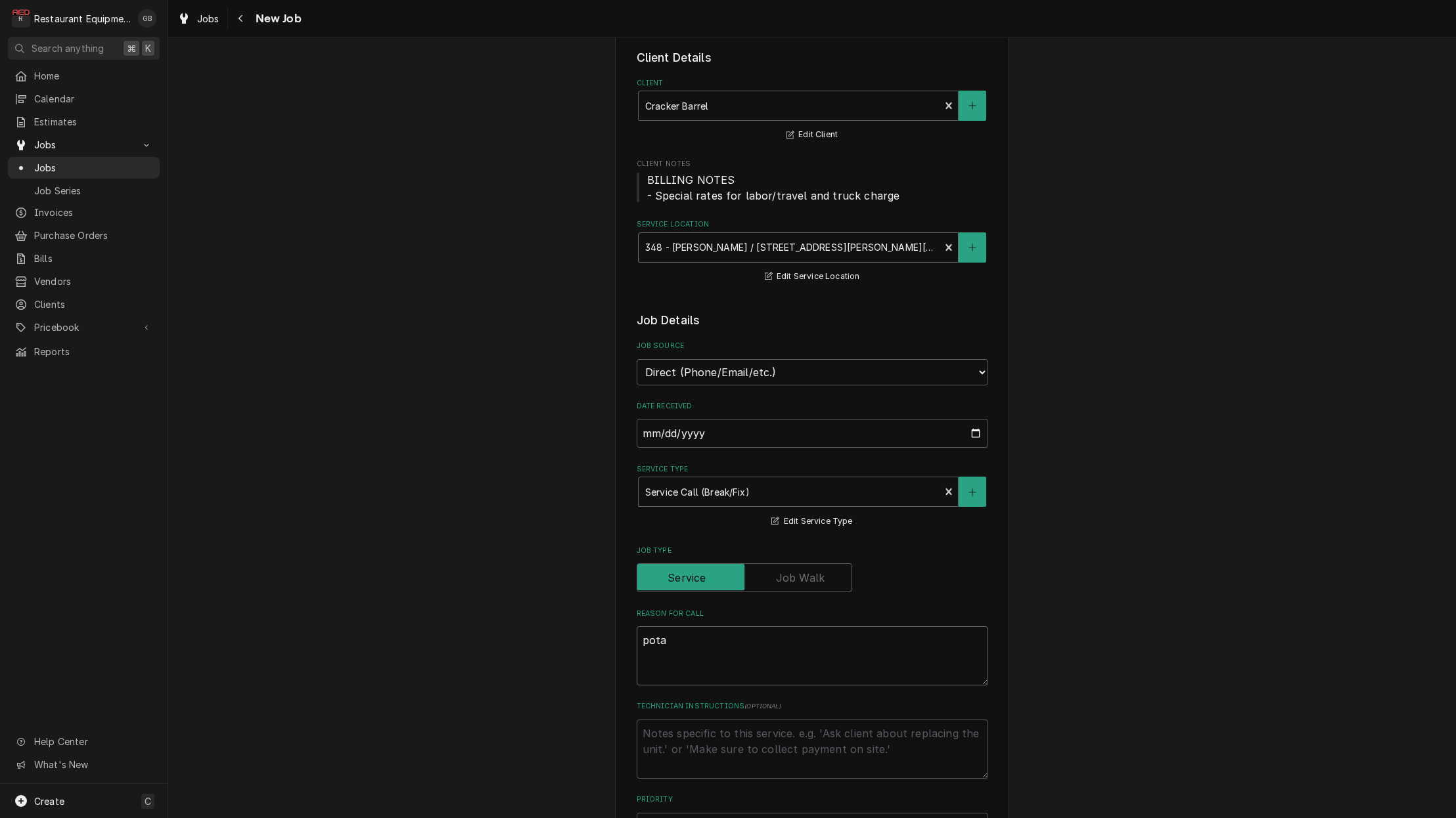
type textarea "potat"
type textarea "x"
type textarea "potato"
type textarea "x"
type textarea "potato"
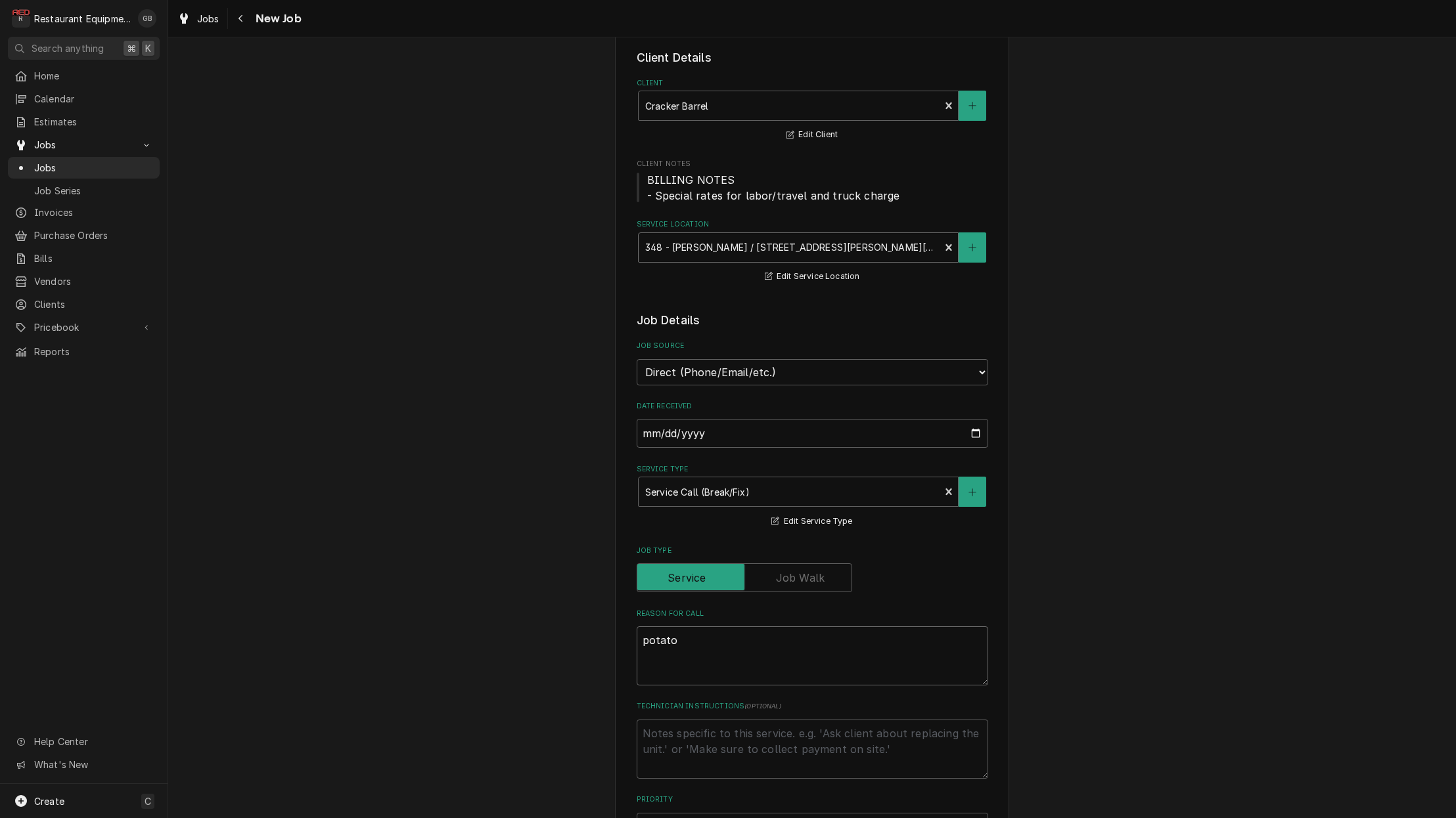
type textarea "x"
type textarea "potato p"
type textarea "x"
type textarea "potato pe"
type textarea "x"
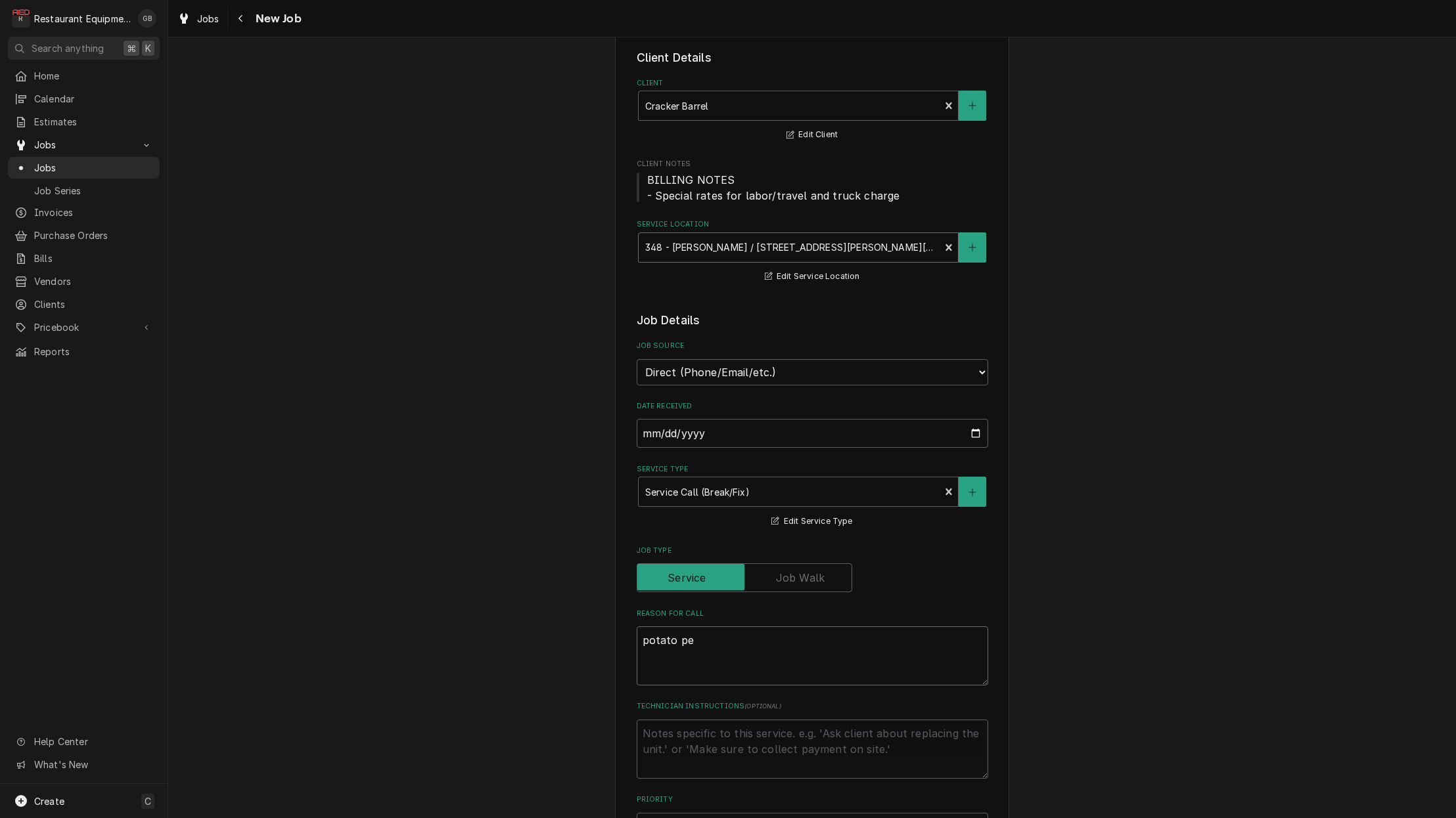
type textarea "potato pee"
type textarea "x"
type textarea "potato peel"
type textarea "x"
type textarea "potato peele"
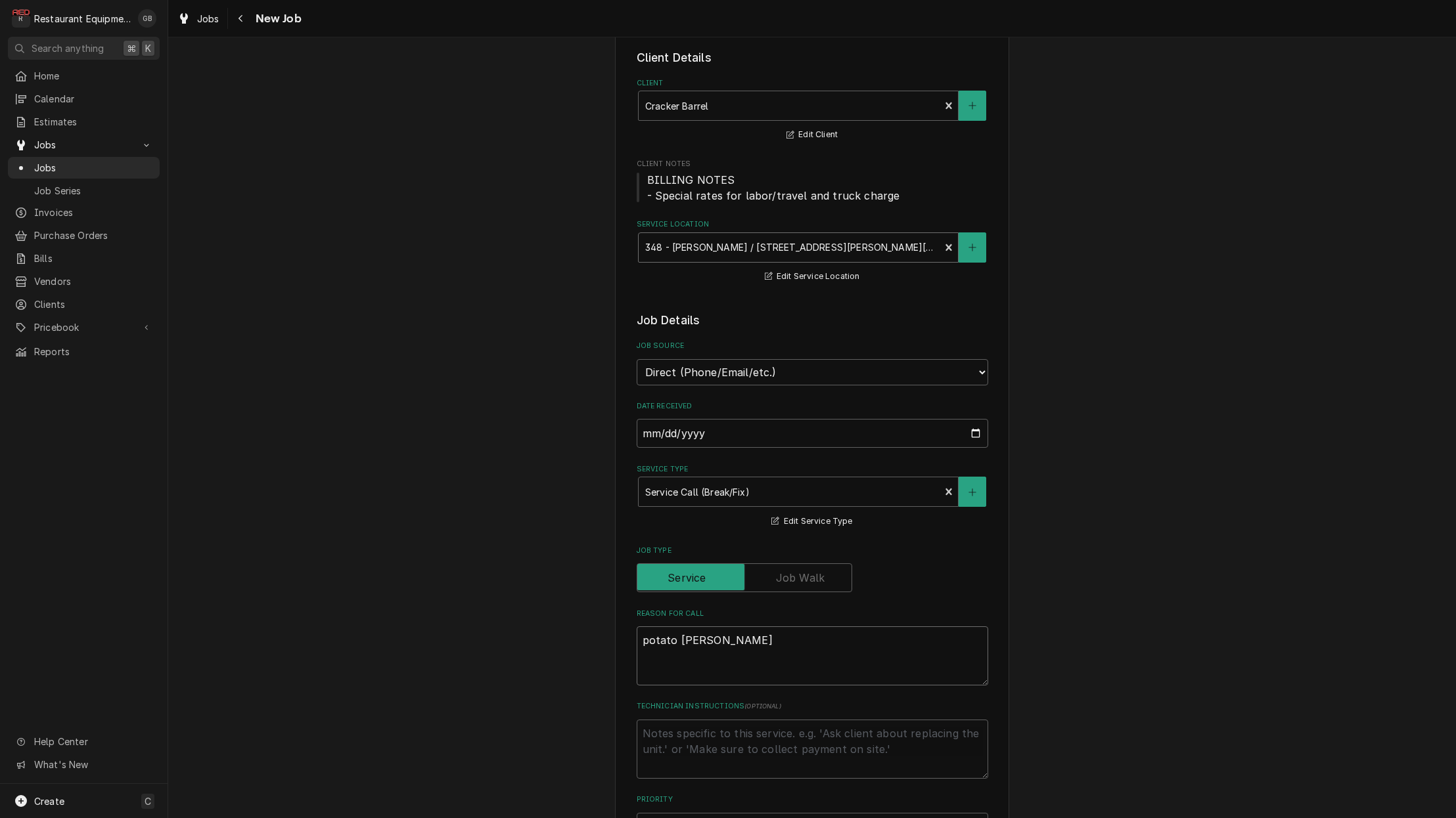
type textarea "x"
type textarea "potato peeler"
type textarea "x"
type textarea "potato peeler"
type textarea "x"
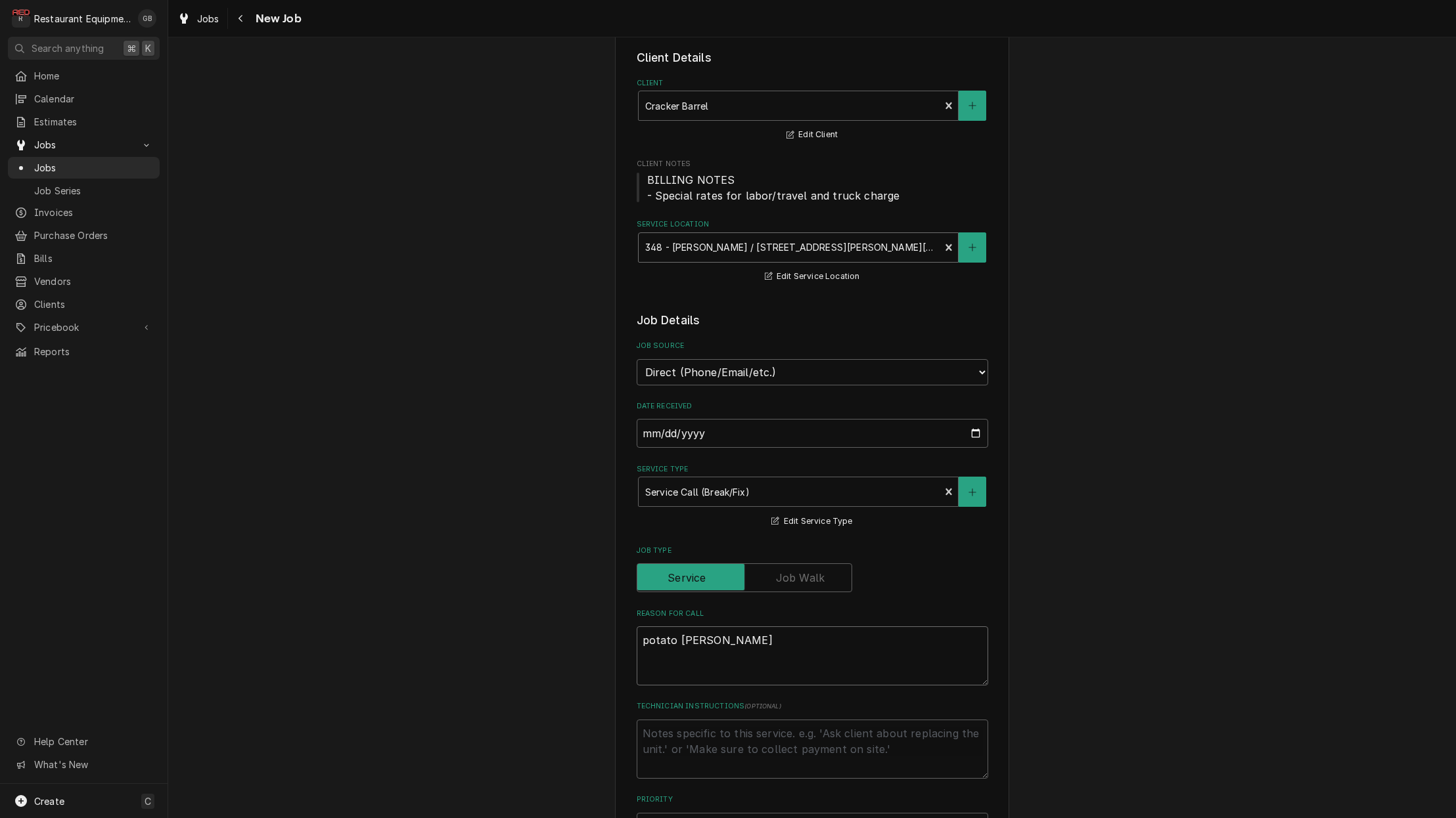
type textarea "potato peeler t"
type textarea "x"
type textarea "potato peeler tr"
type textarea "x"
type textarea "potato peeler tri"
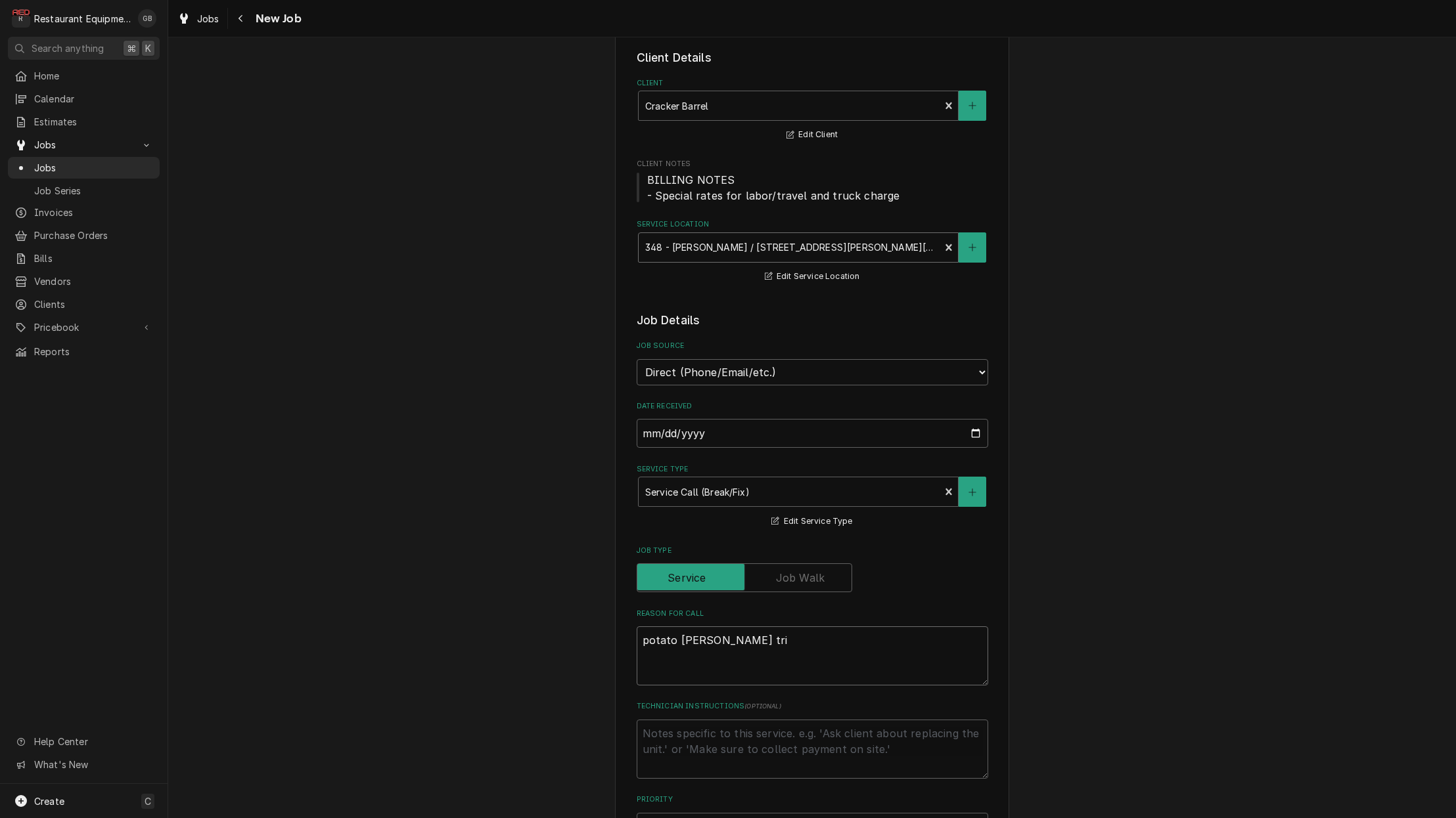
type textarea "x"
type textarea "potato peeler trip"
type textarea "x"
type textarea "potato peeler tripp"
type textarea "x"
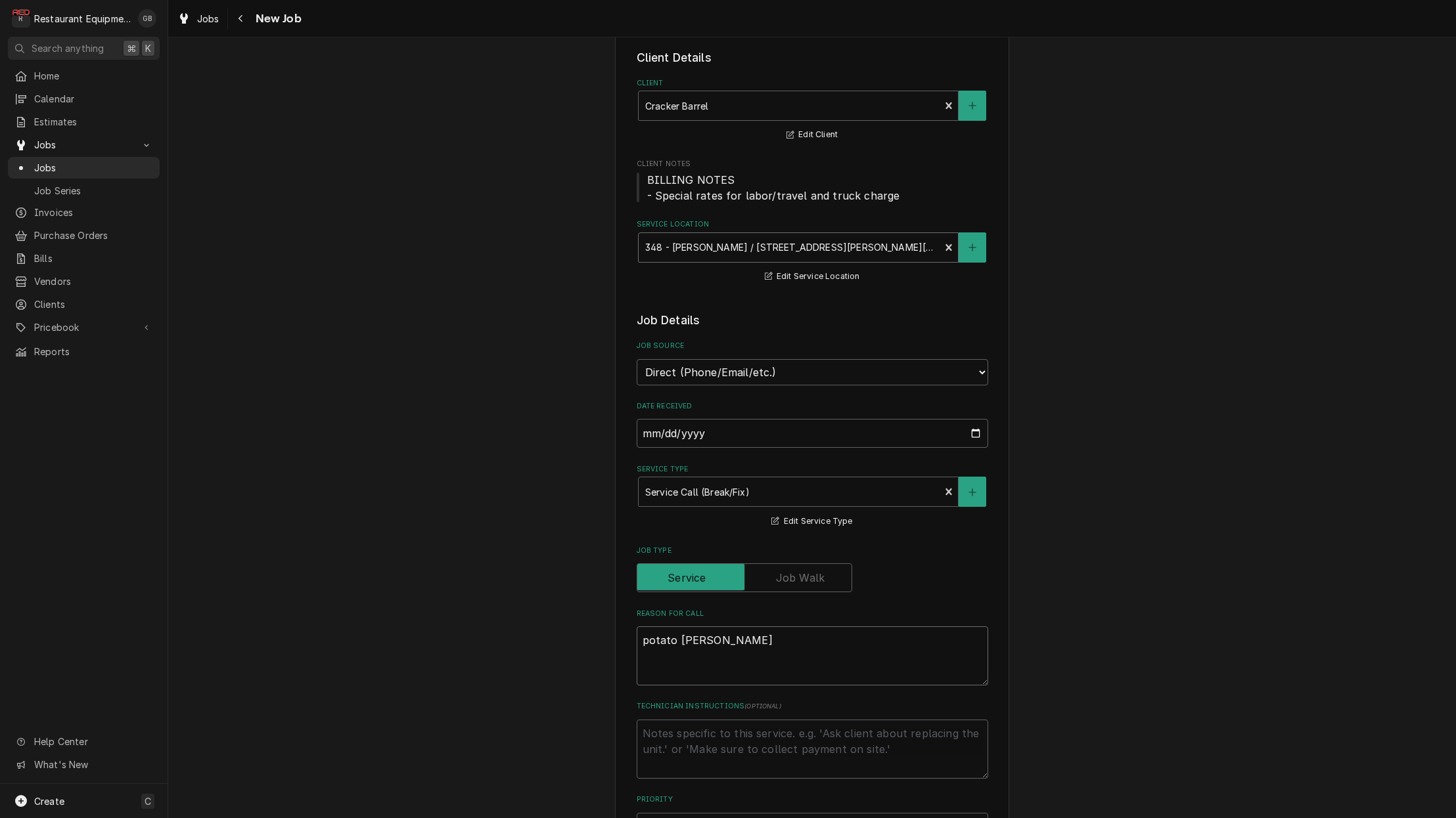
type textarea "potato peeler trippi"
type textarea "x"
type textarea "potato peeler trippin"
type textarea "x"
type textarea "potato peeler tripping"
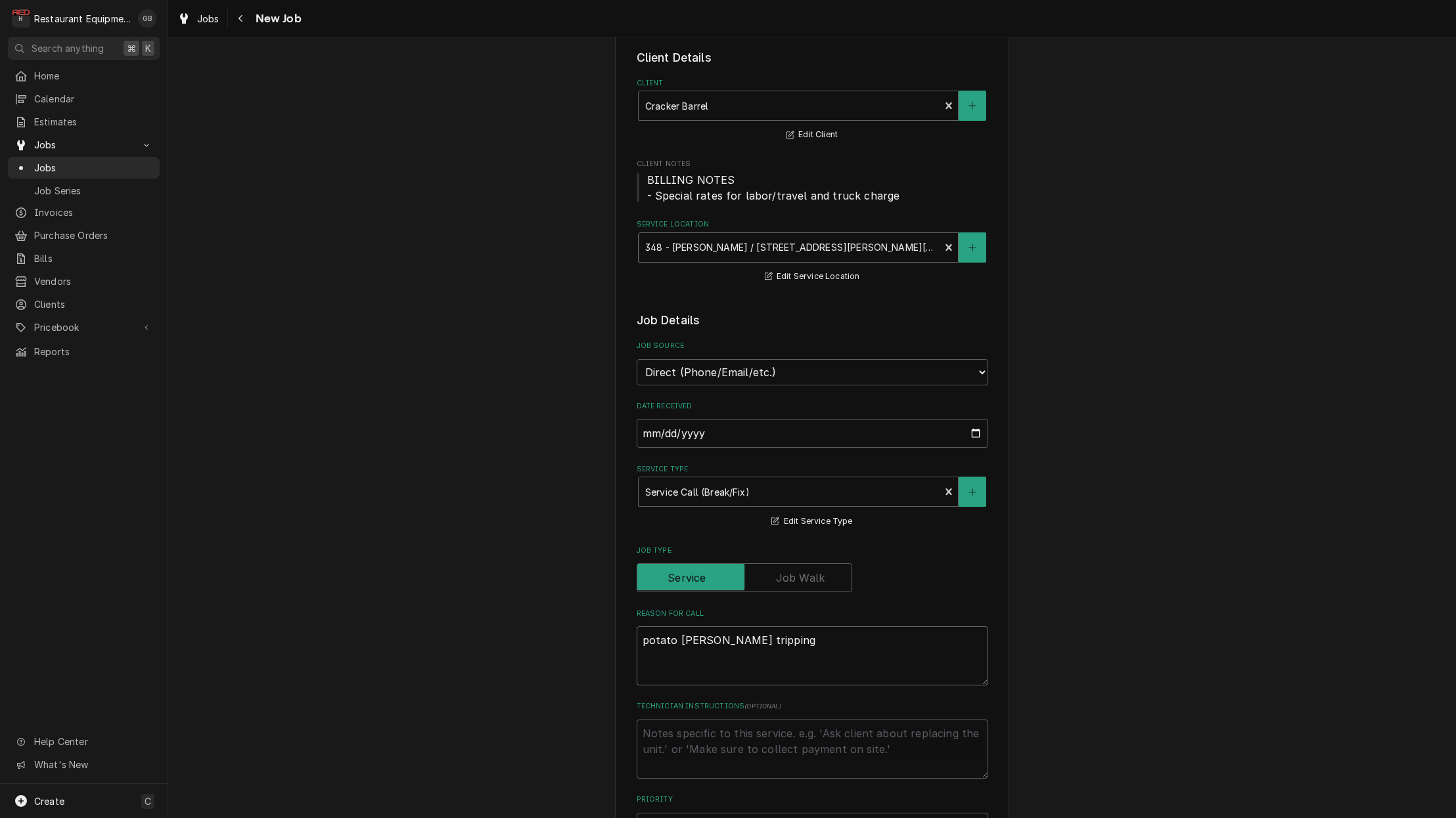
type textarea "x"
type textarea "potato peeler tripping"
type textarea "x"
type textarea "potato peeler tripping r"
type textarea "x"
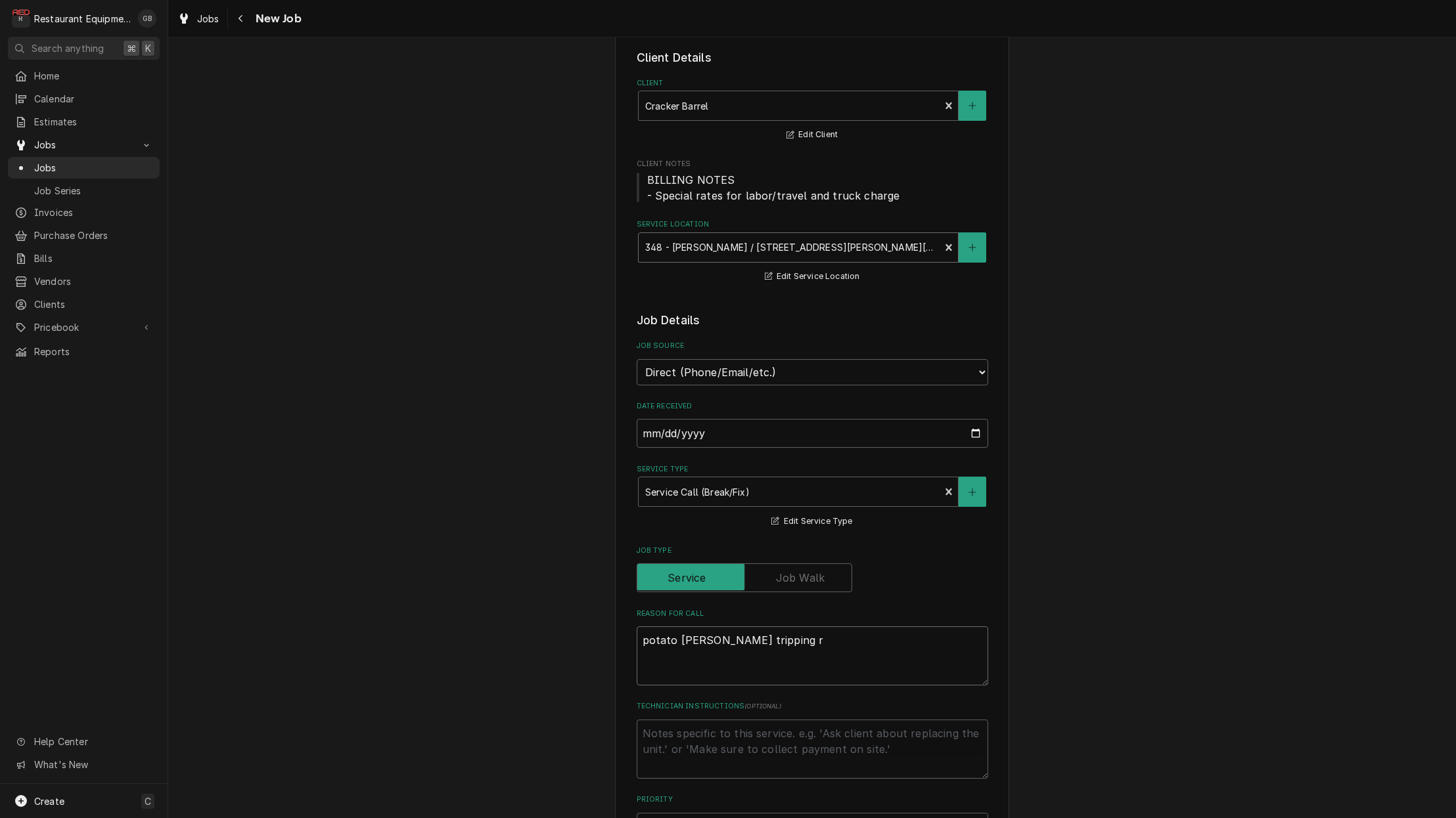
type textarea "potato peeler tripping re"
type textarea "x"
type textarea "potato peeler tripping rec"
type textarea "x"
type textarea "potato peeler tripping rece"
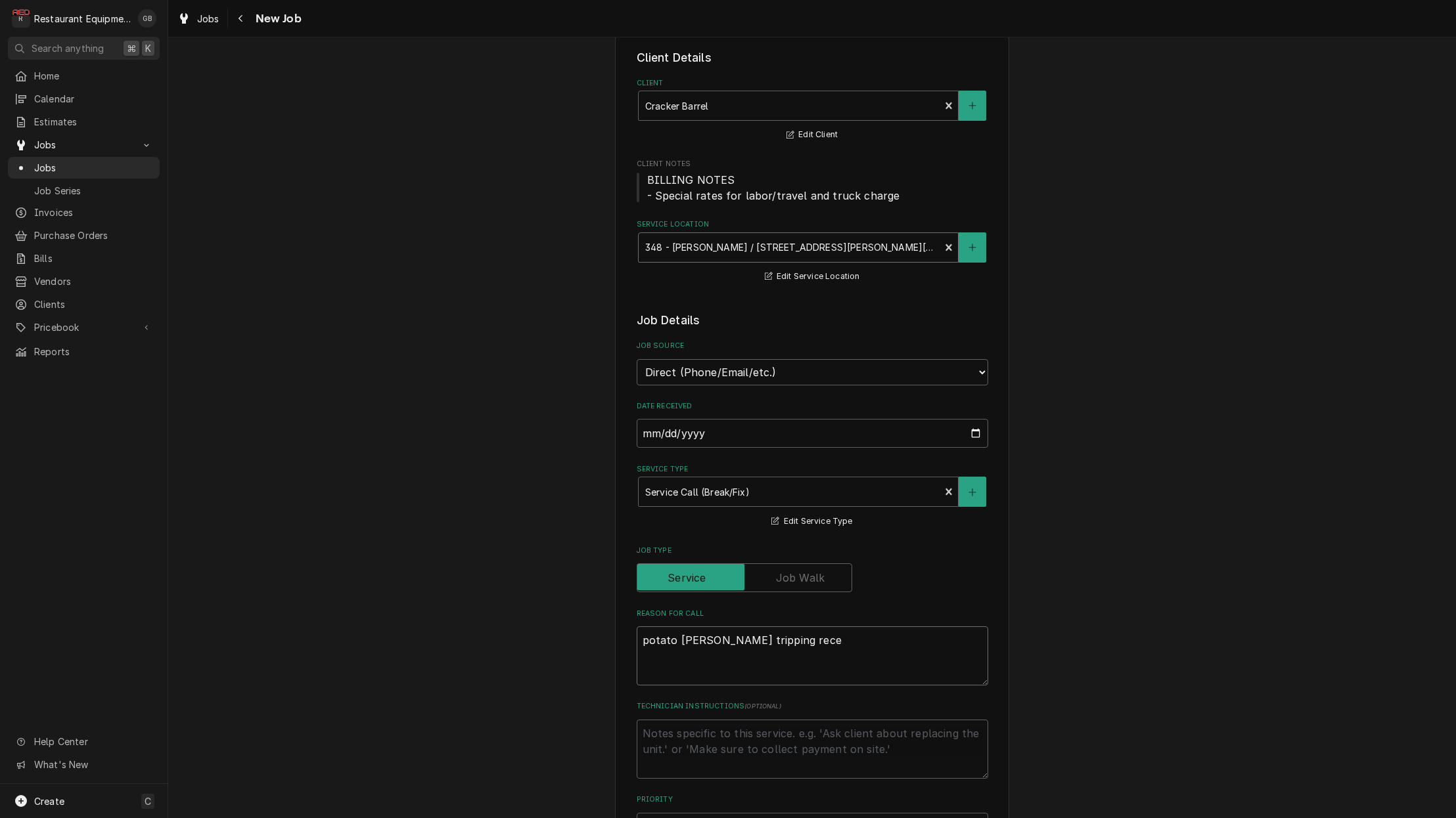
type textarea "x"
type textarea "potato peeler tripping recep"
type textarea "x"
type textarea "potato peeler tripping recept"
type textarea "x"
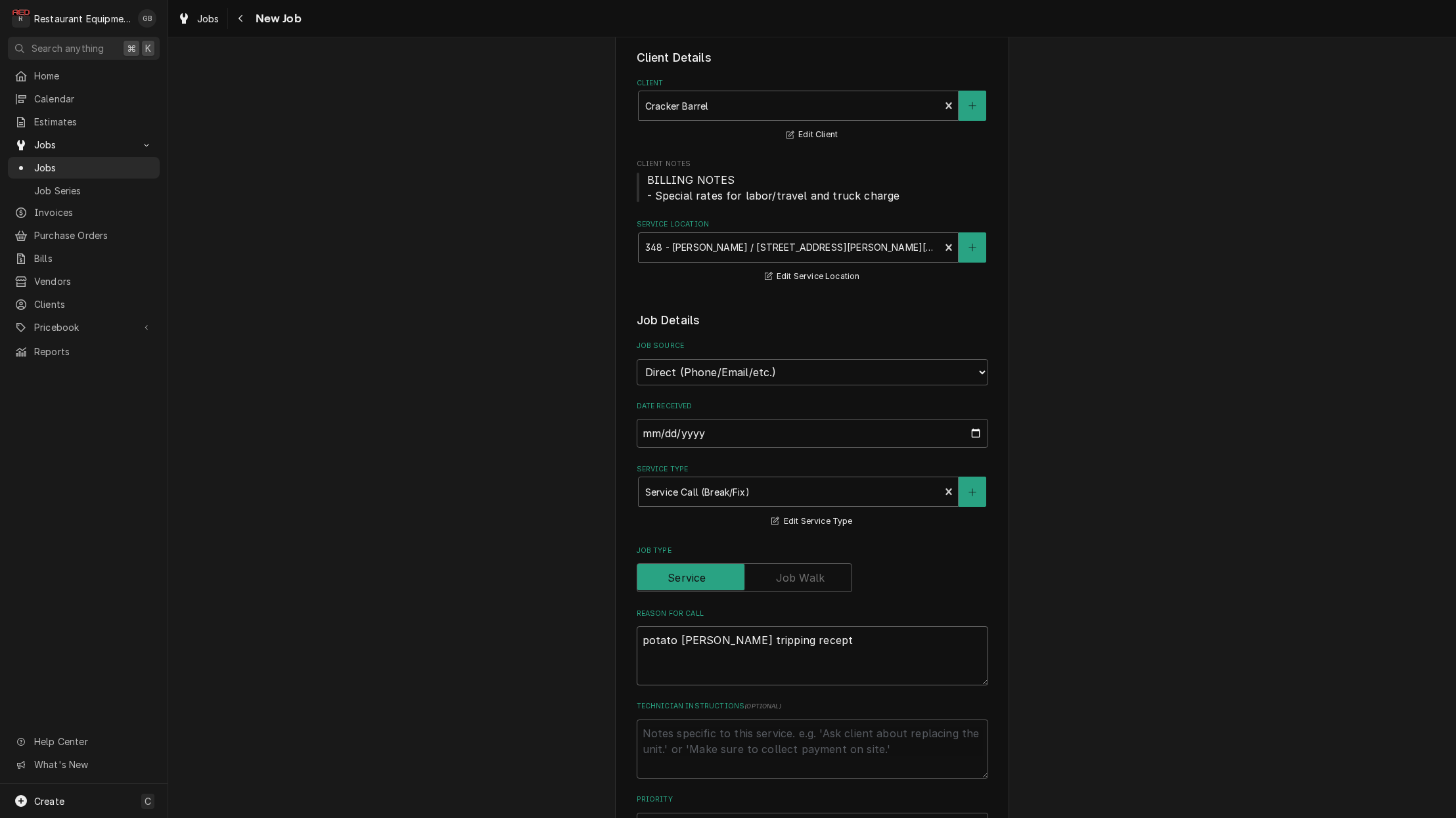
type textarea "potato peeler tripping recepti"
type textarea "x"
type textarea "potato peeler tripping receptic"
type textarea "x"
type textarea "potato peeler tripping receptica"
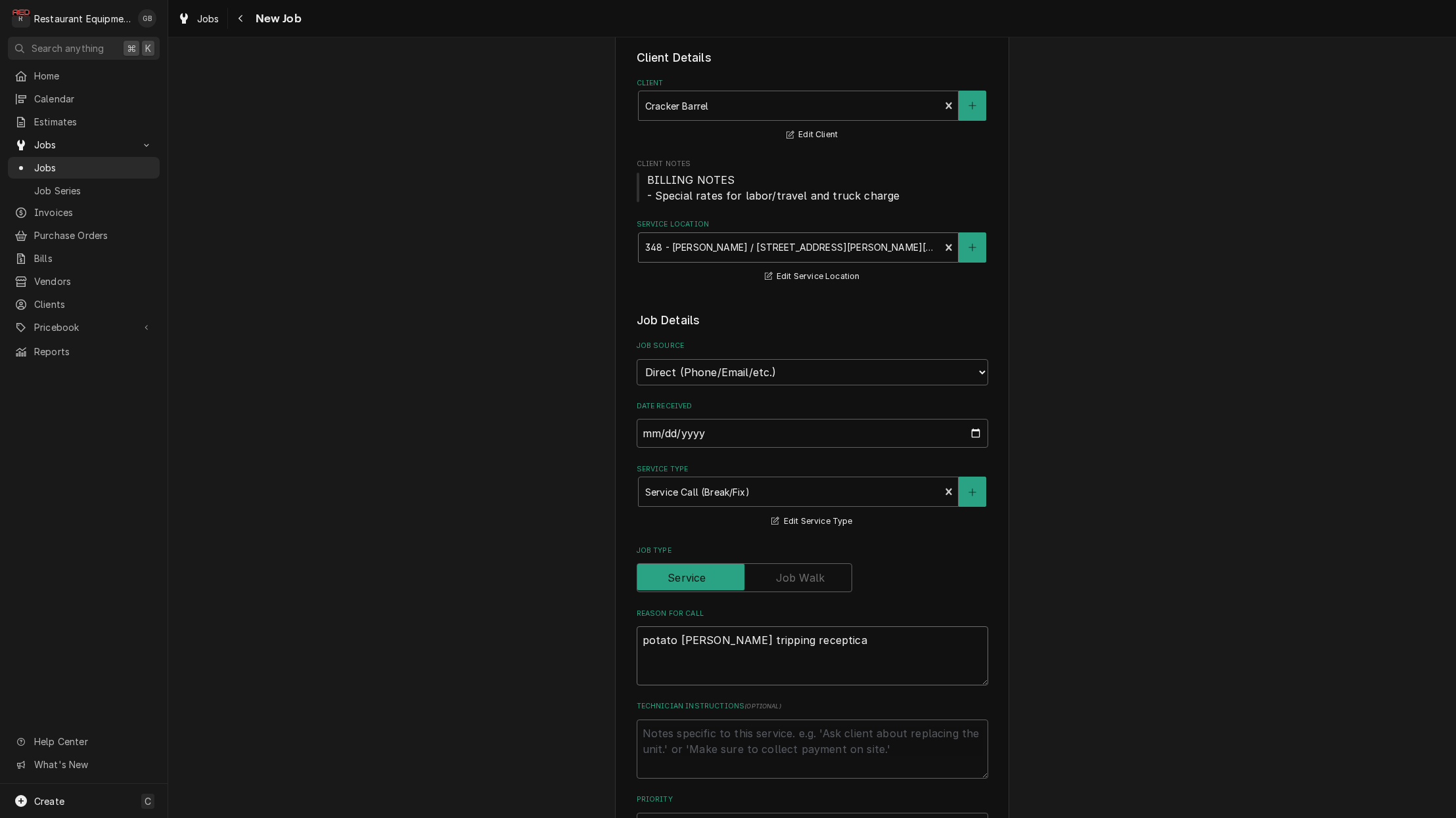
type textarea "x"
type textarea "potato peeler tripping receptical"
type textarea "x"
type textarea "potato peeler tripping receptical"
type textarea "x"
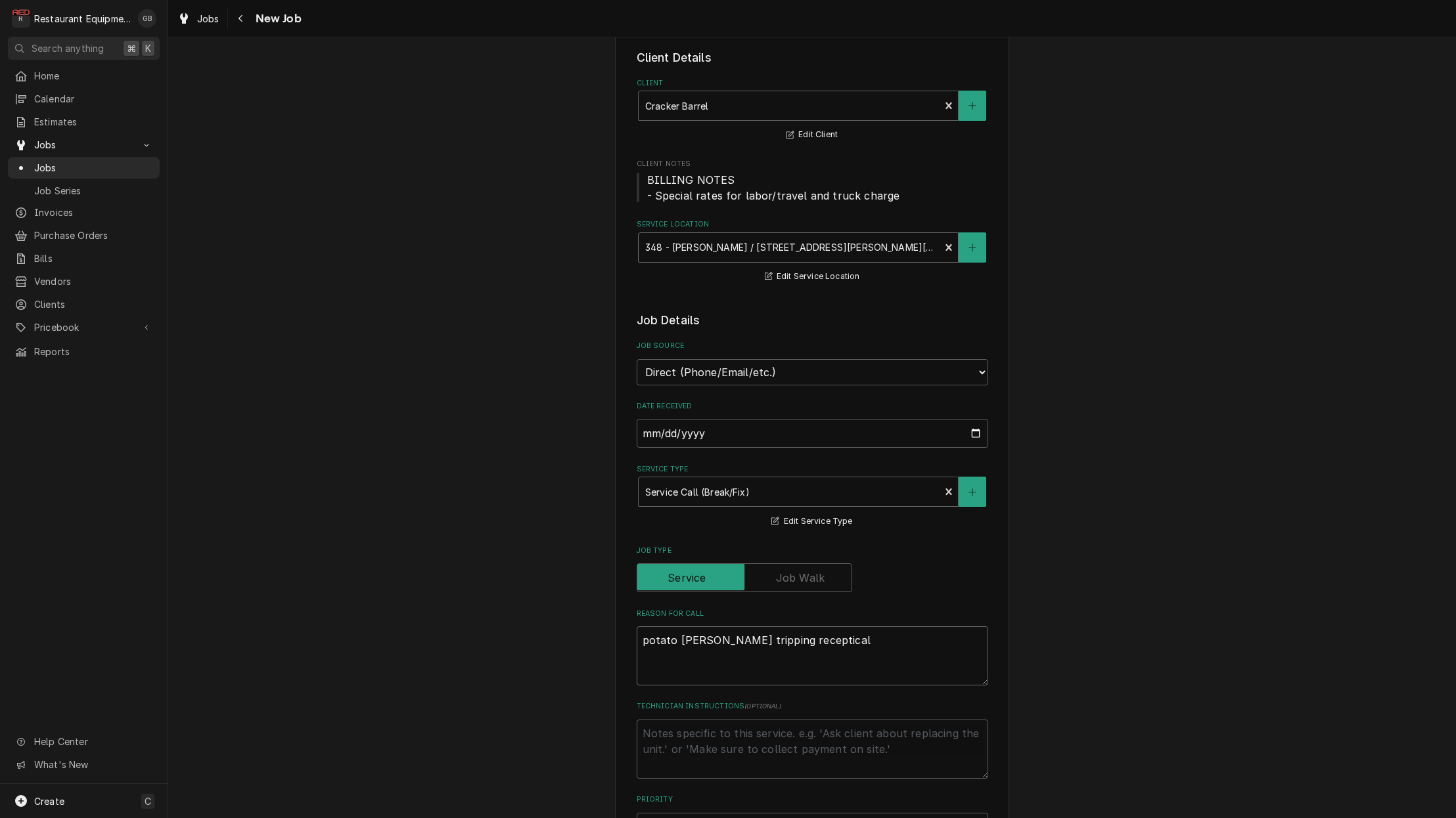
type textarea "potato peeler tripping receptical"
type textarea "x"
type textarea "potato peeler tripping receptical."
type textarea "x"
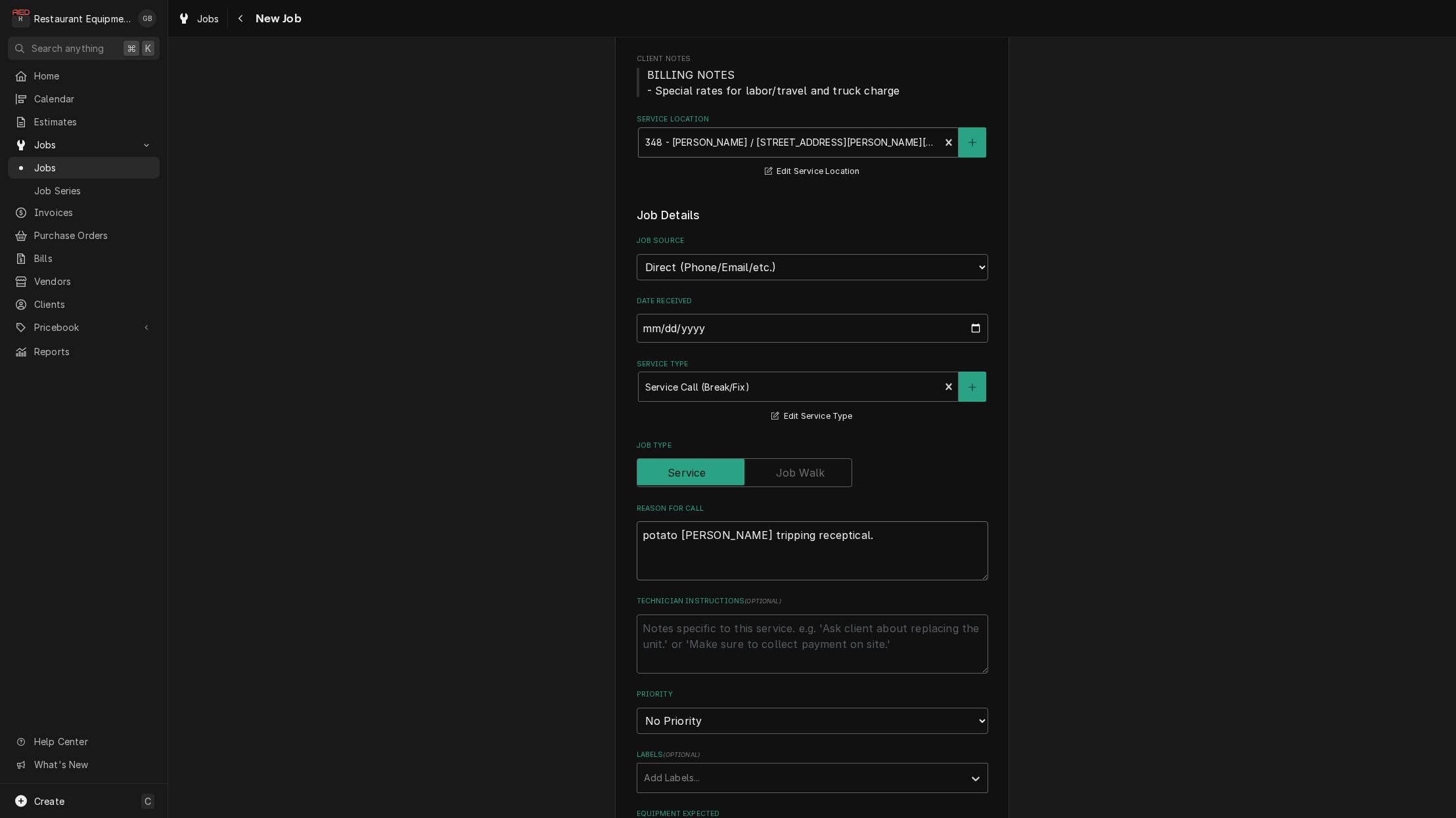
scroll to position [170, 0]
type textarea "potato peeler tripping receptical."
select select "2"
click at [702, 613] on textarea "Technician Instructions ( optional )" at bounding box center [812, 642] width 351 height 59
type textarea "x"
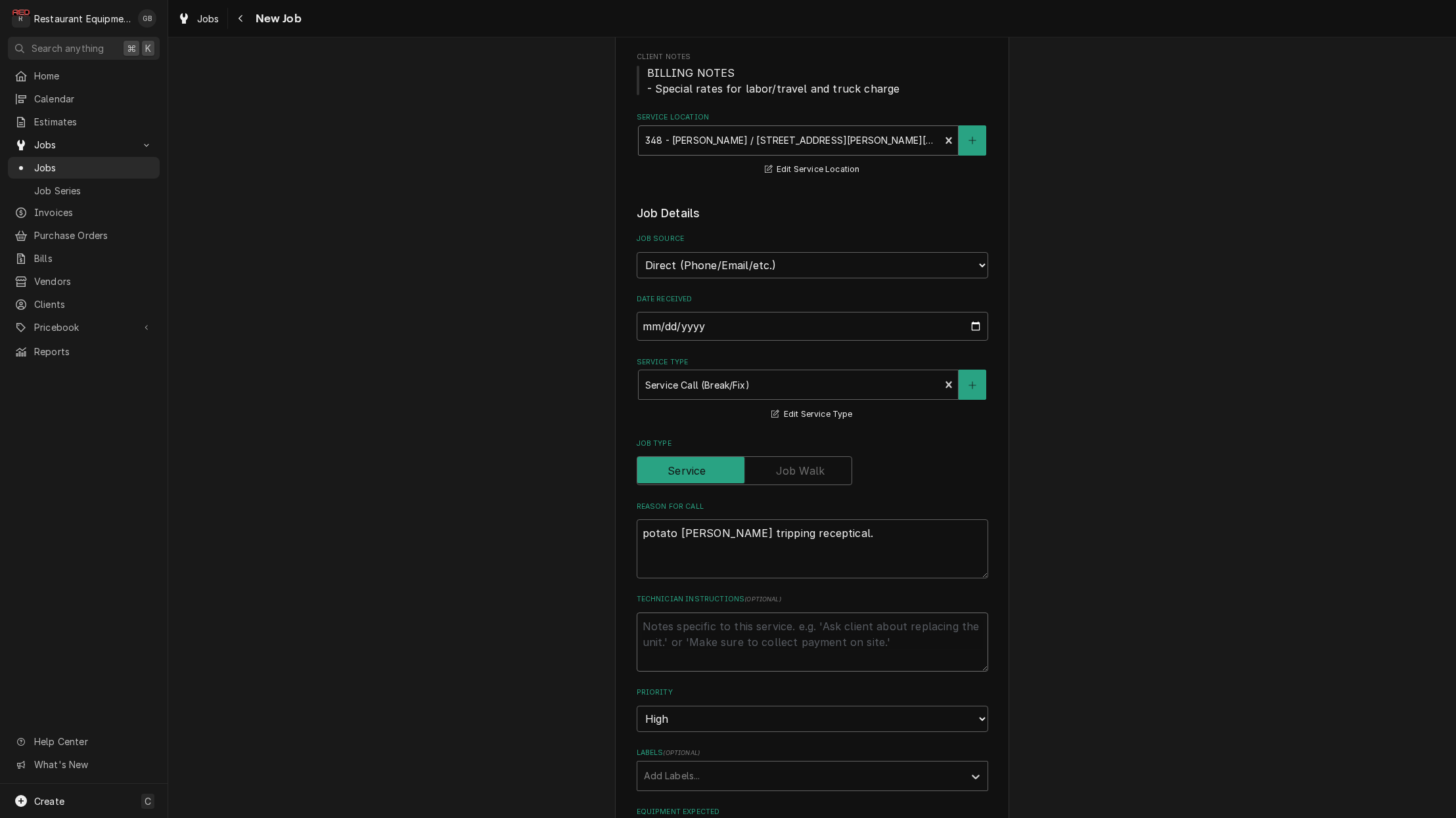
type textarea "t"
type textarea "x"
type textarea "tr"
type textarea "x"
type textarea "tro"
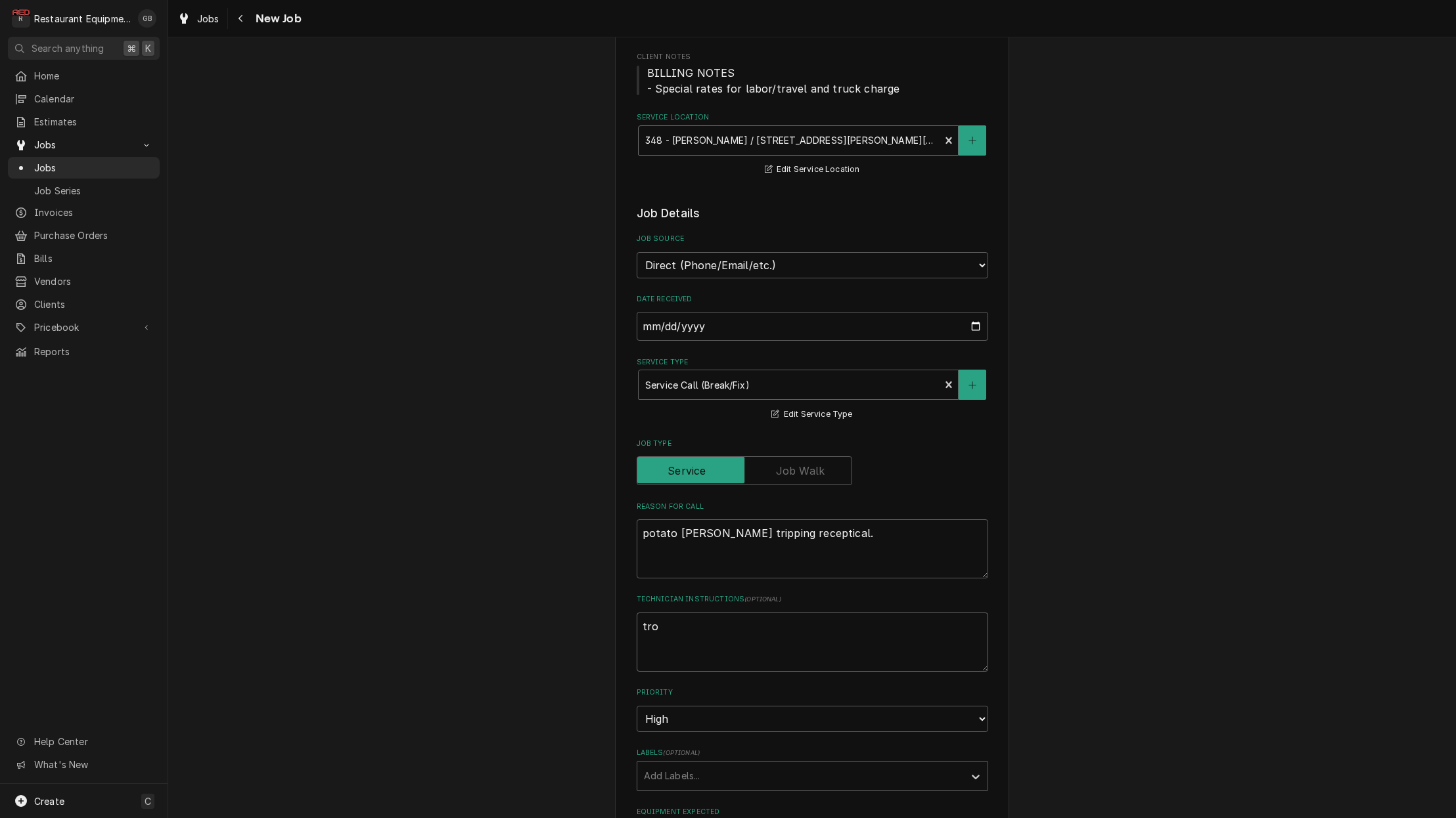
type textarea "x"
type textarea "trou"
type textarea "x"
type textarea "troub"
type textarea "x"
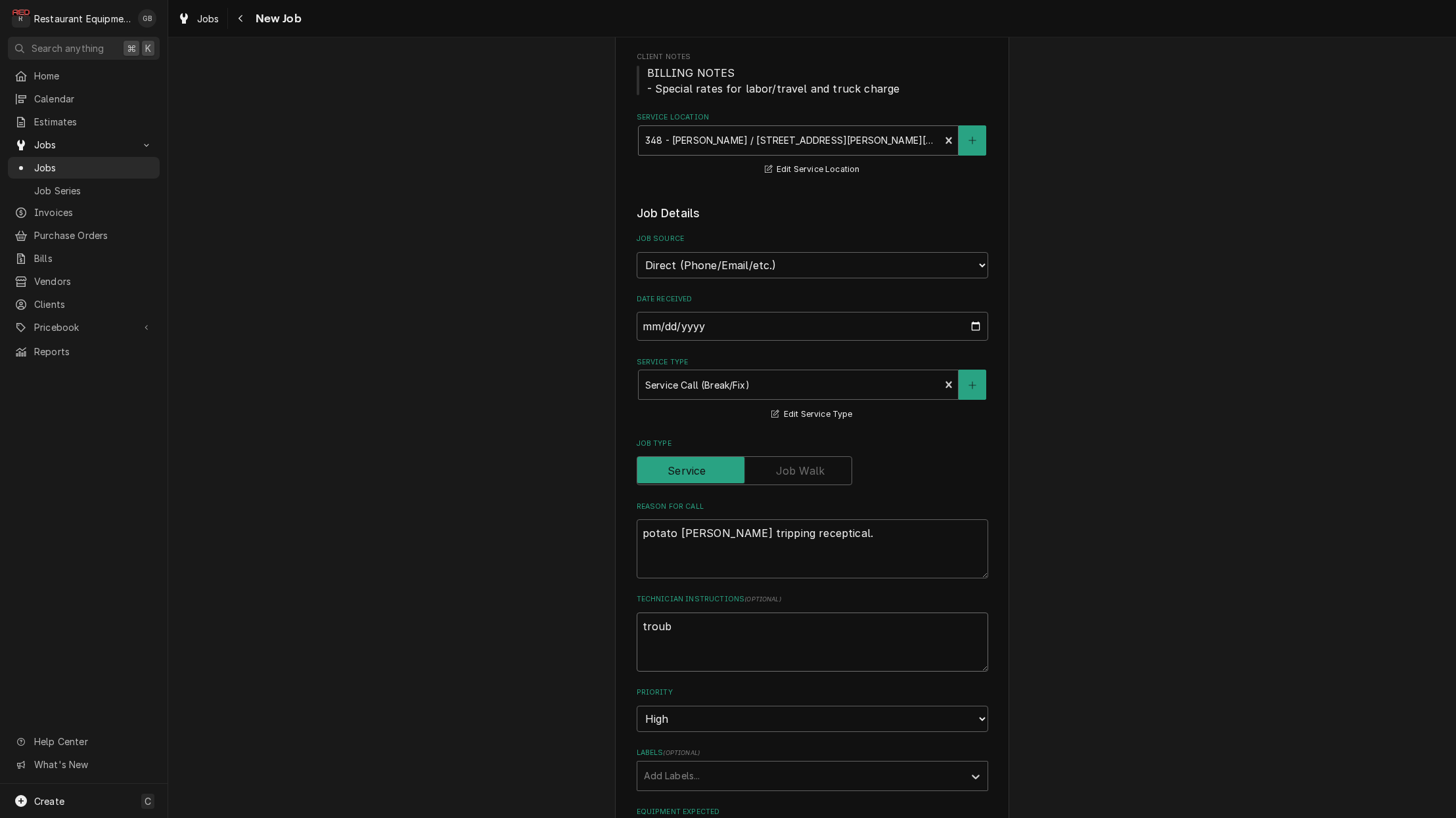
type textarea "troubl"
type textarea "x"
type textarea "trouble"
type textarea "x"
type textarea "troubles"
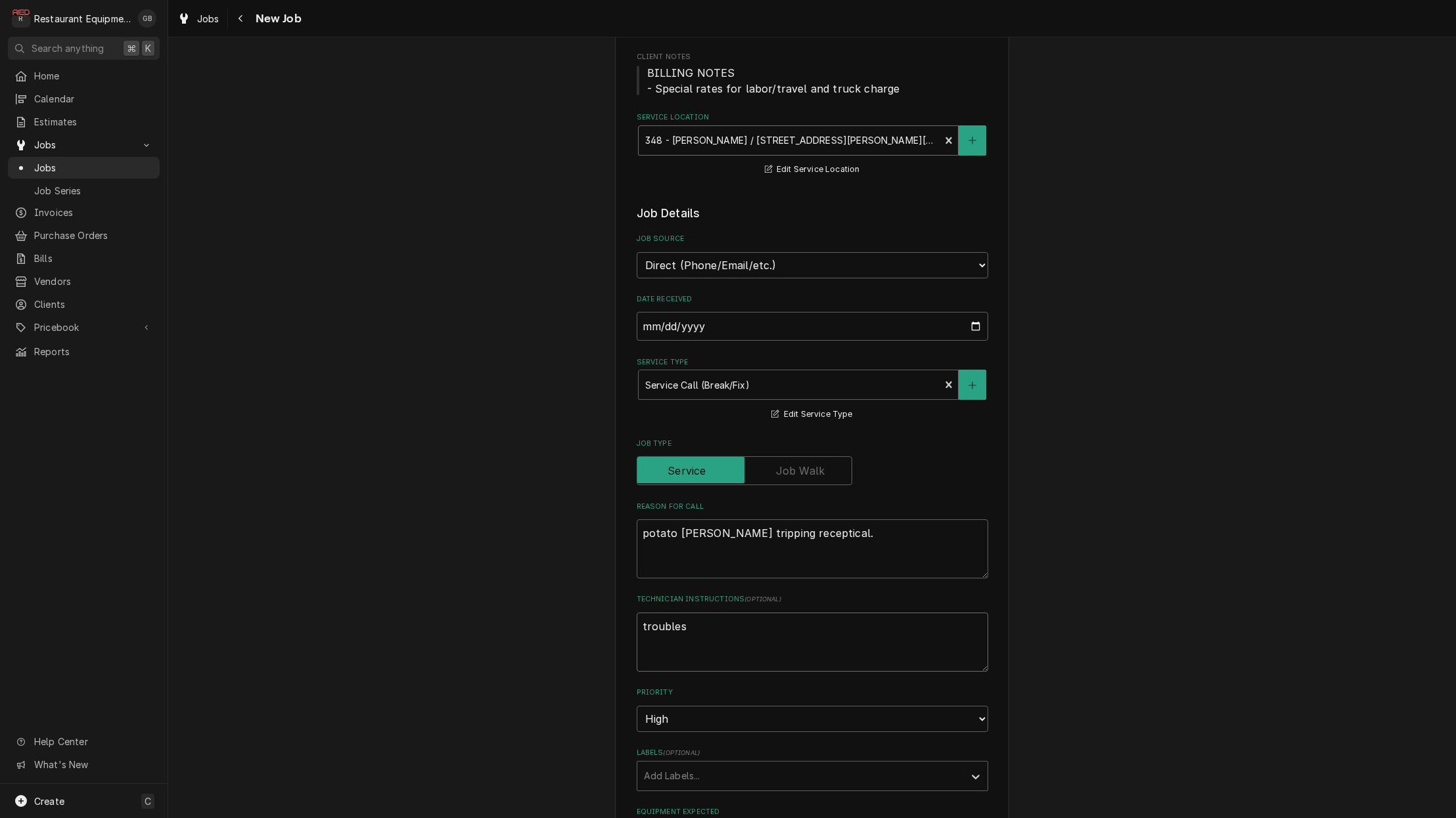
type textarea "x"
type textarea "troublesh"
type textarea "x"
type textarea "troublesho"
type textarea "x"
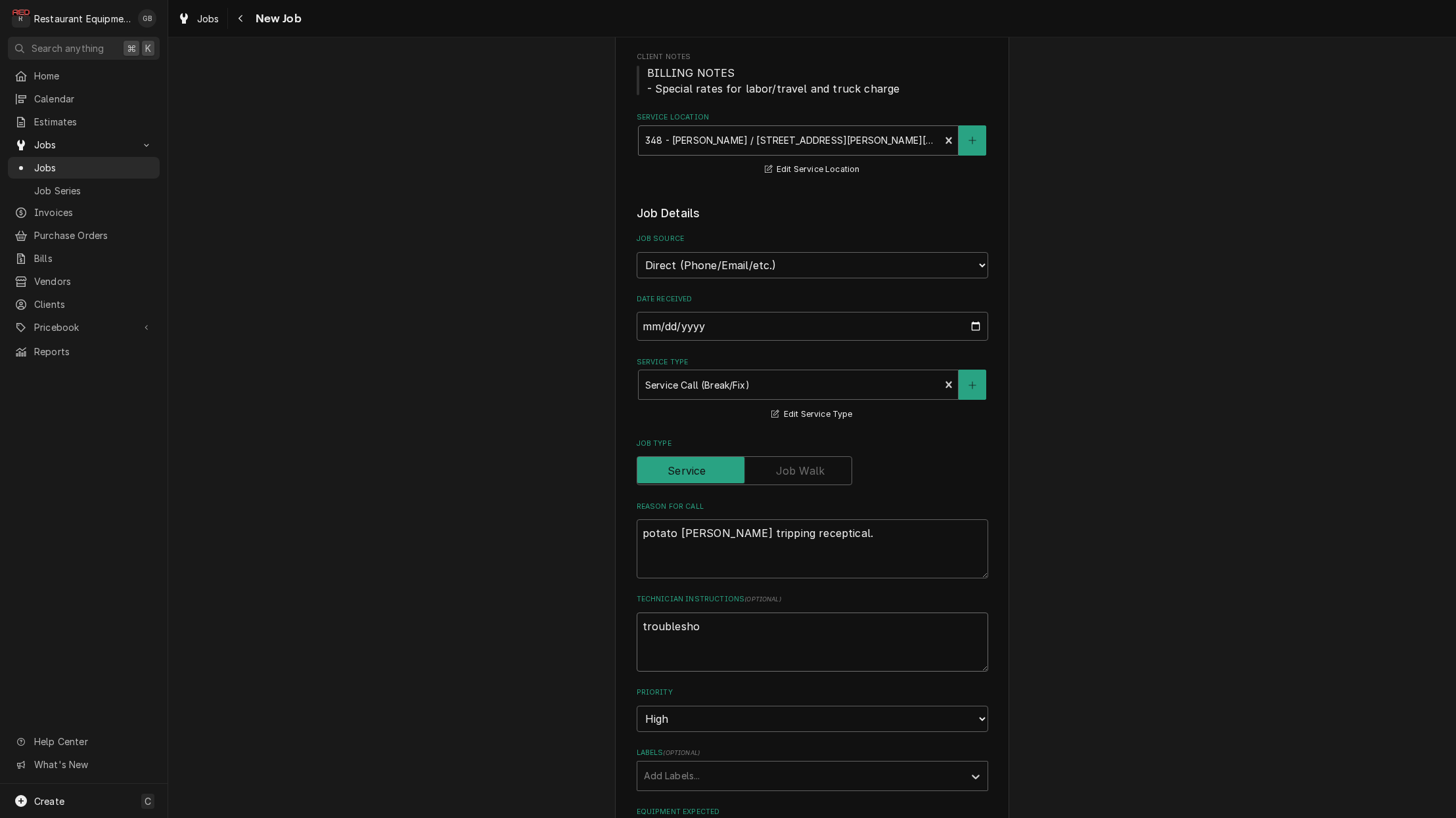
type textarea "troubleshoo"
type textarea "x"
type textarea "troubleshoot"
type textarea "x"
type textarea "troubleshoot"
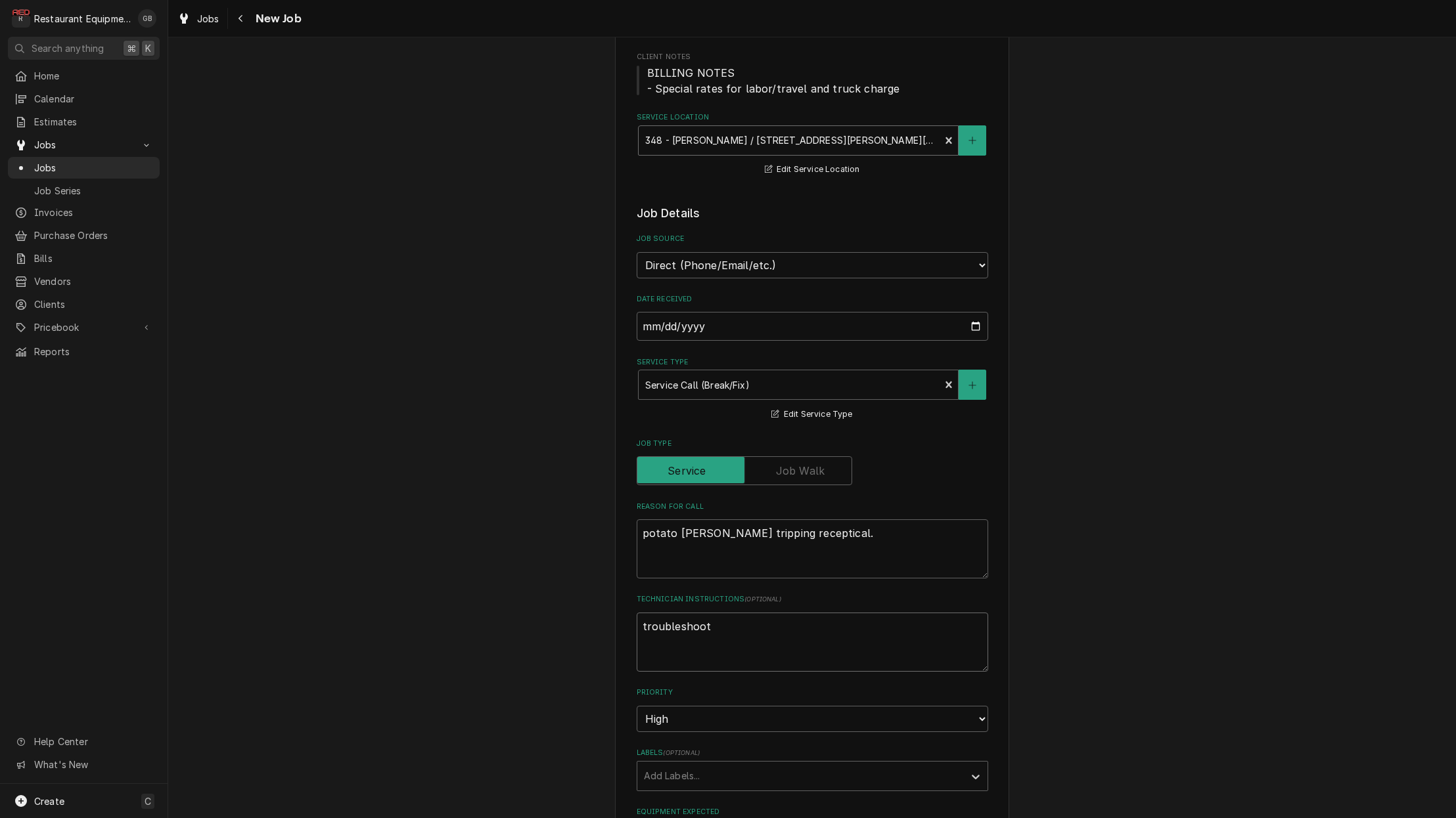
type textarea "x"
type textarea "troubleshoot t"
type textarea "x"
type textarea "troubleshoot th"
type textarea "x"
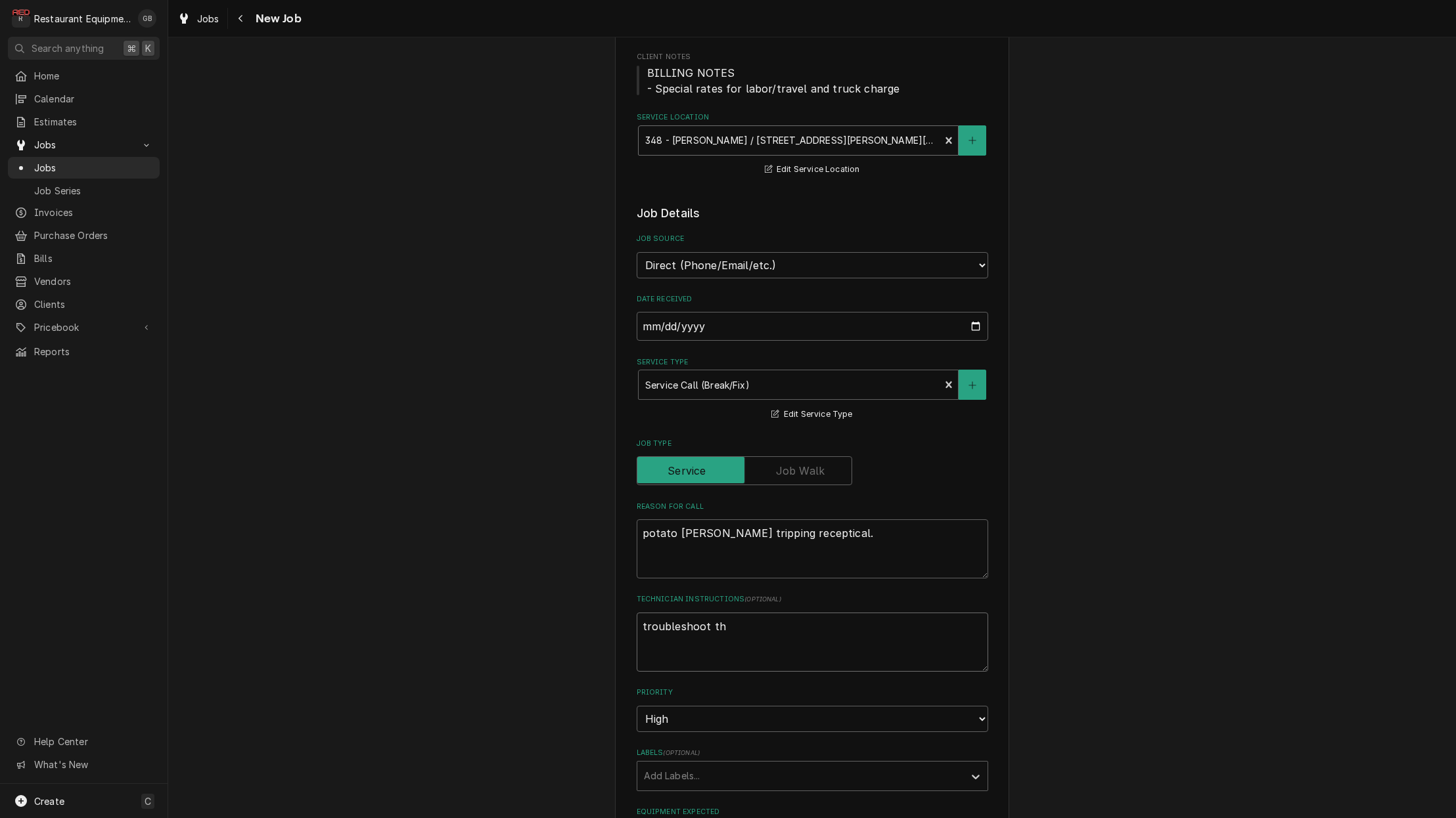
type textarea "troubleshoot the"
type textarea "x"
type textarea "troubleshoot the"
type textarea "x"
type textarea "troubleshoot the u"
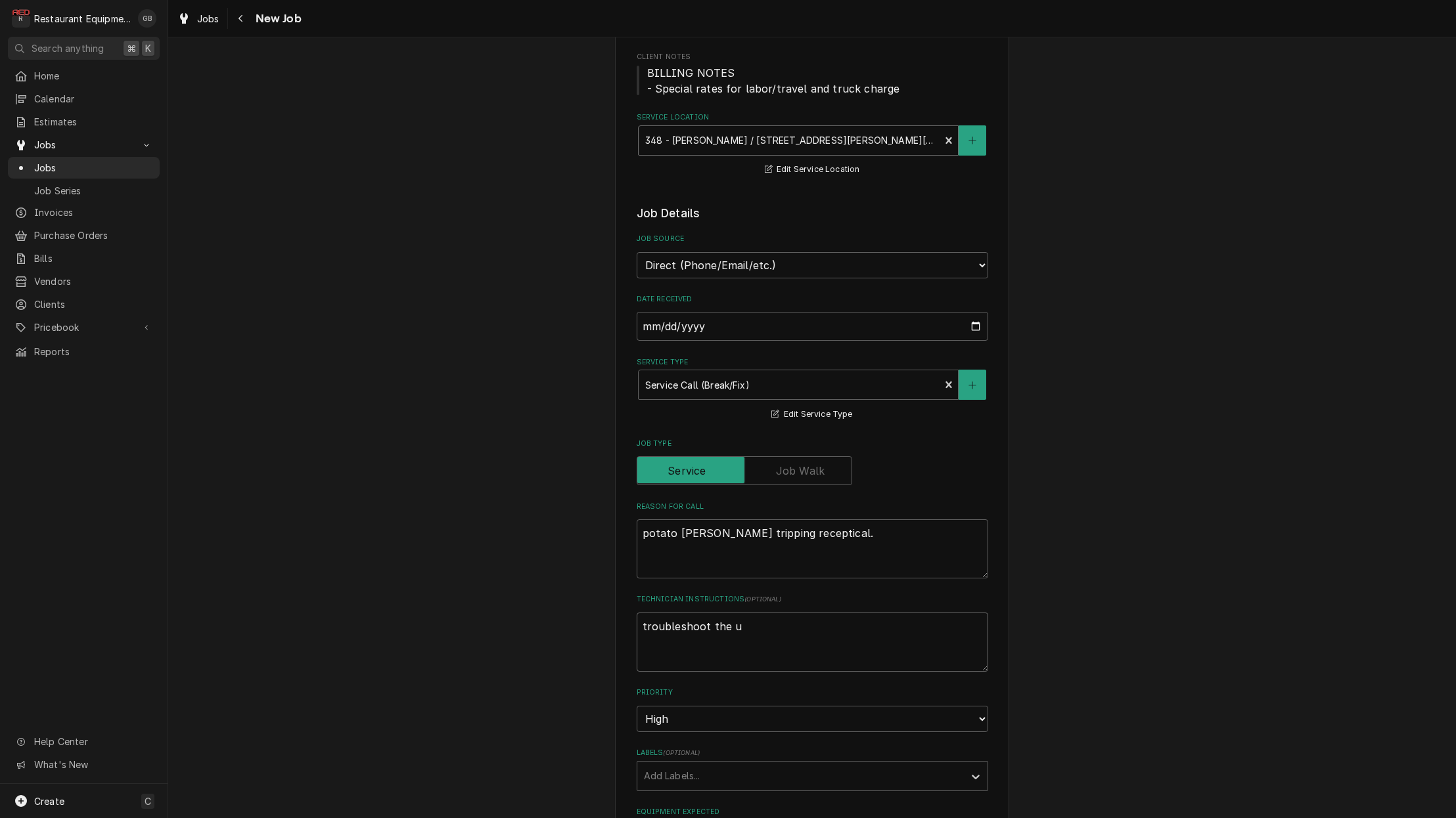
type textarea "x"
type textarea "troubleshoot the un"
type textarea "x"
type textarea "troubleshoot the uni"
type textarea "x"
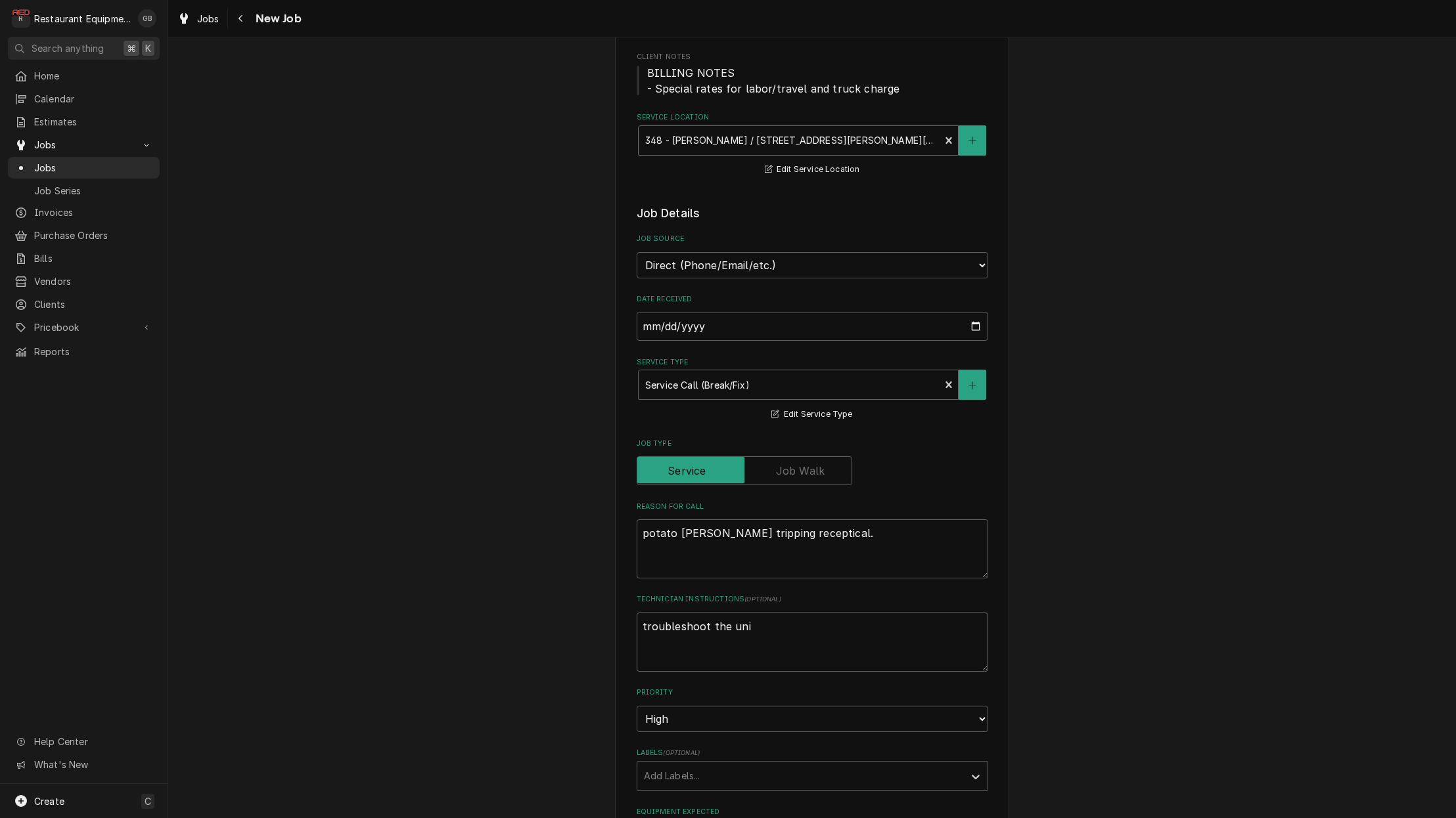
type textarea "troubleshoot the unit"
type textarea "x"
type textarea "troubleshoot the unit"
type textarea "x"
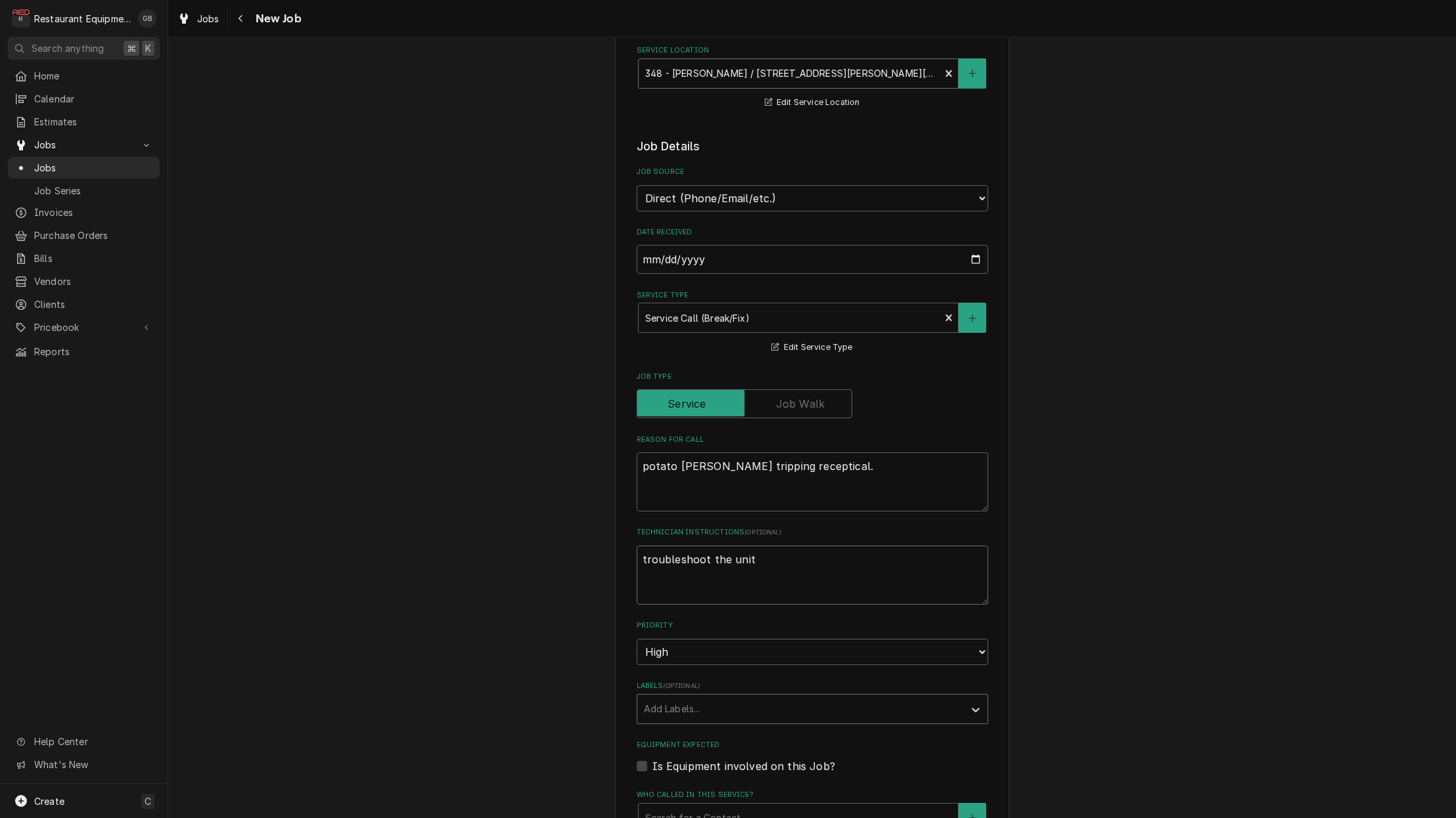
scroll to position [241, 0]
type textarea "troubleshoot the unit"
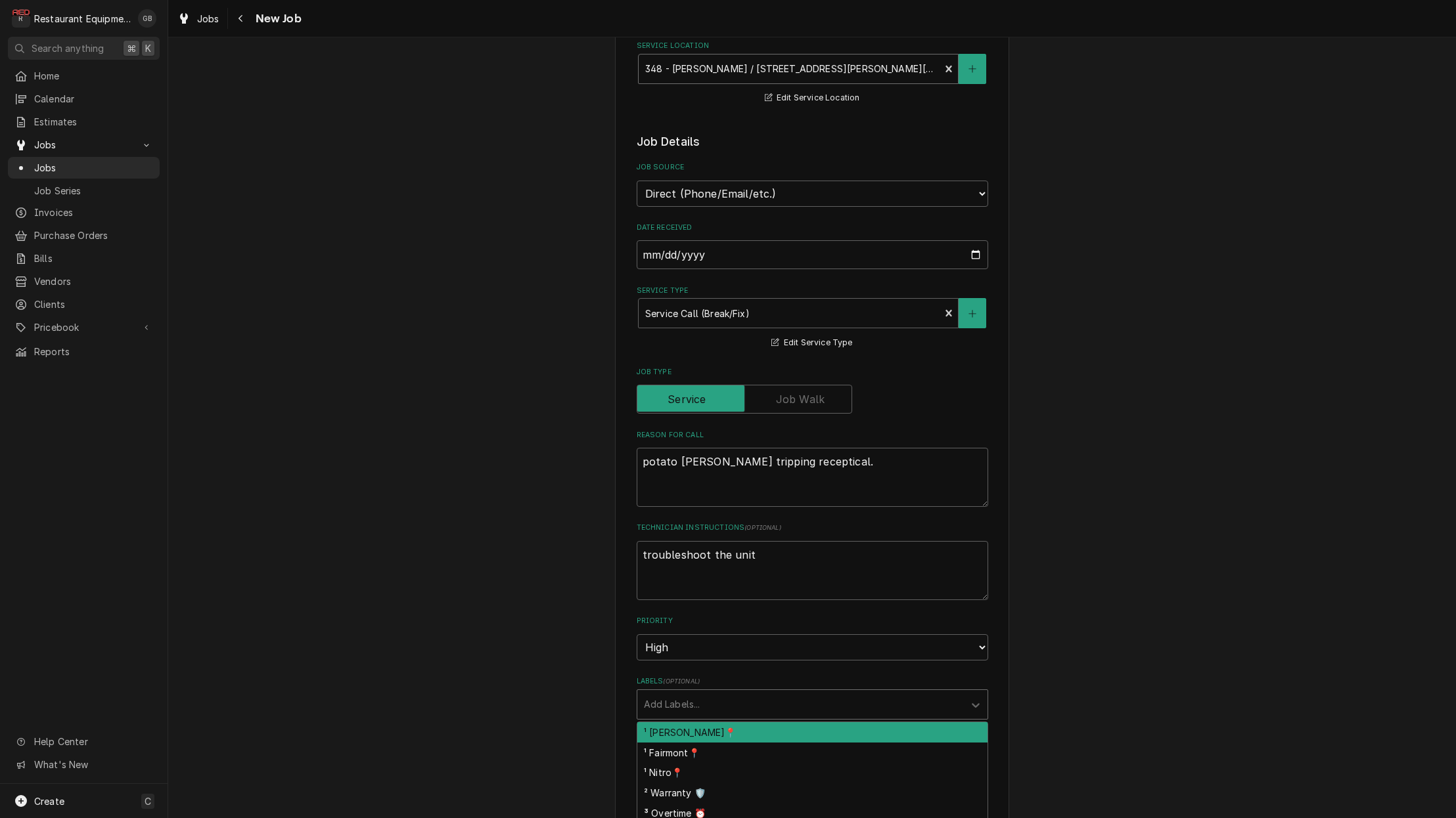
click at [930, 693] on div "Labels" at bounding box center [800, 704] width 313 height 23
click at [690, 722] on div "¹ [PERSON_NAME]📍" at bounding box center [813, 732] width 351 height 21
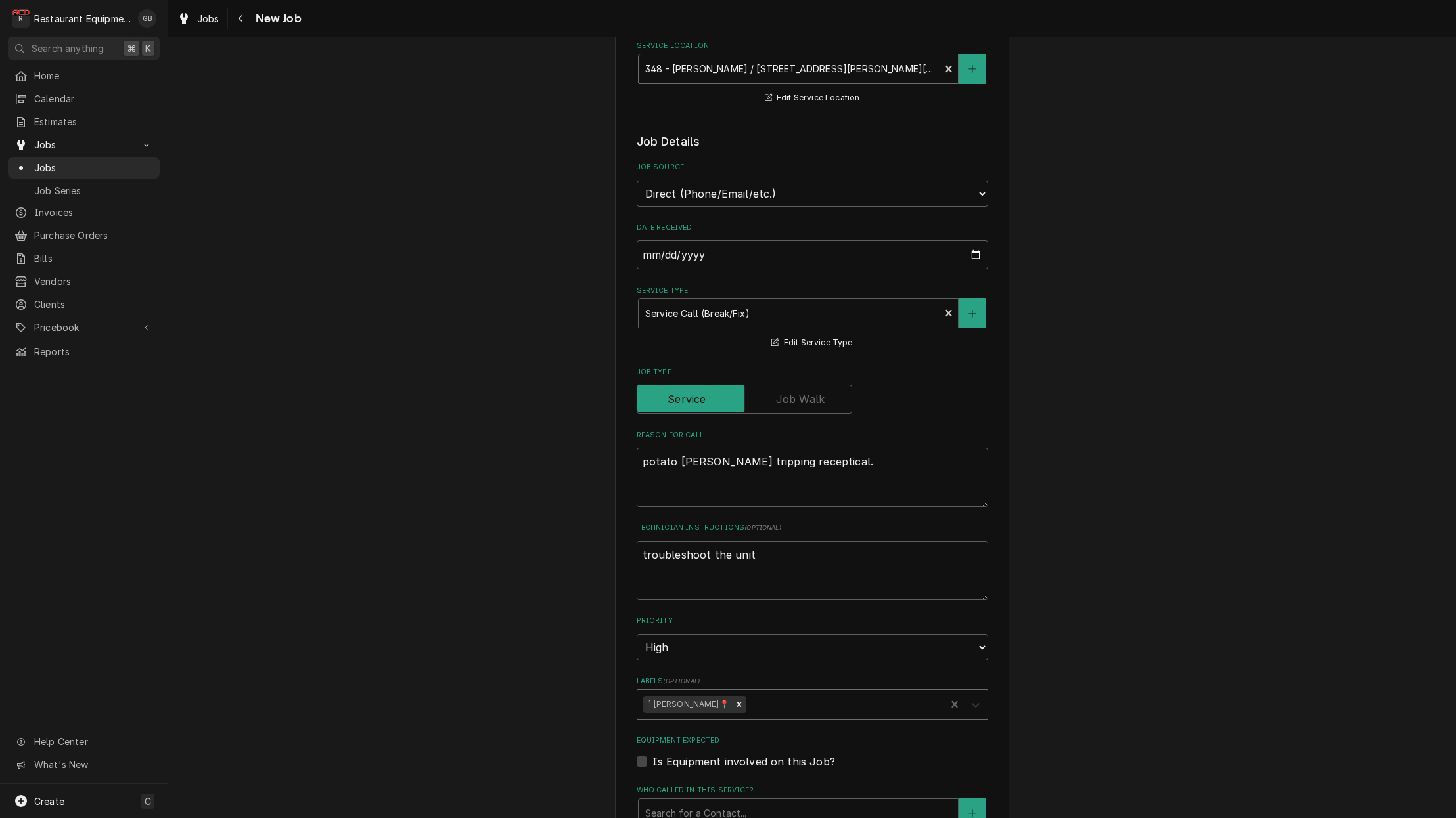
click at [969, 699] on icon "Labels" at bounding box center [976, 705] width 13 height 13
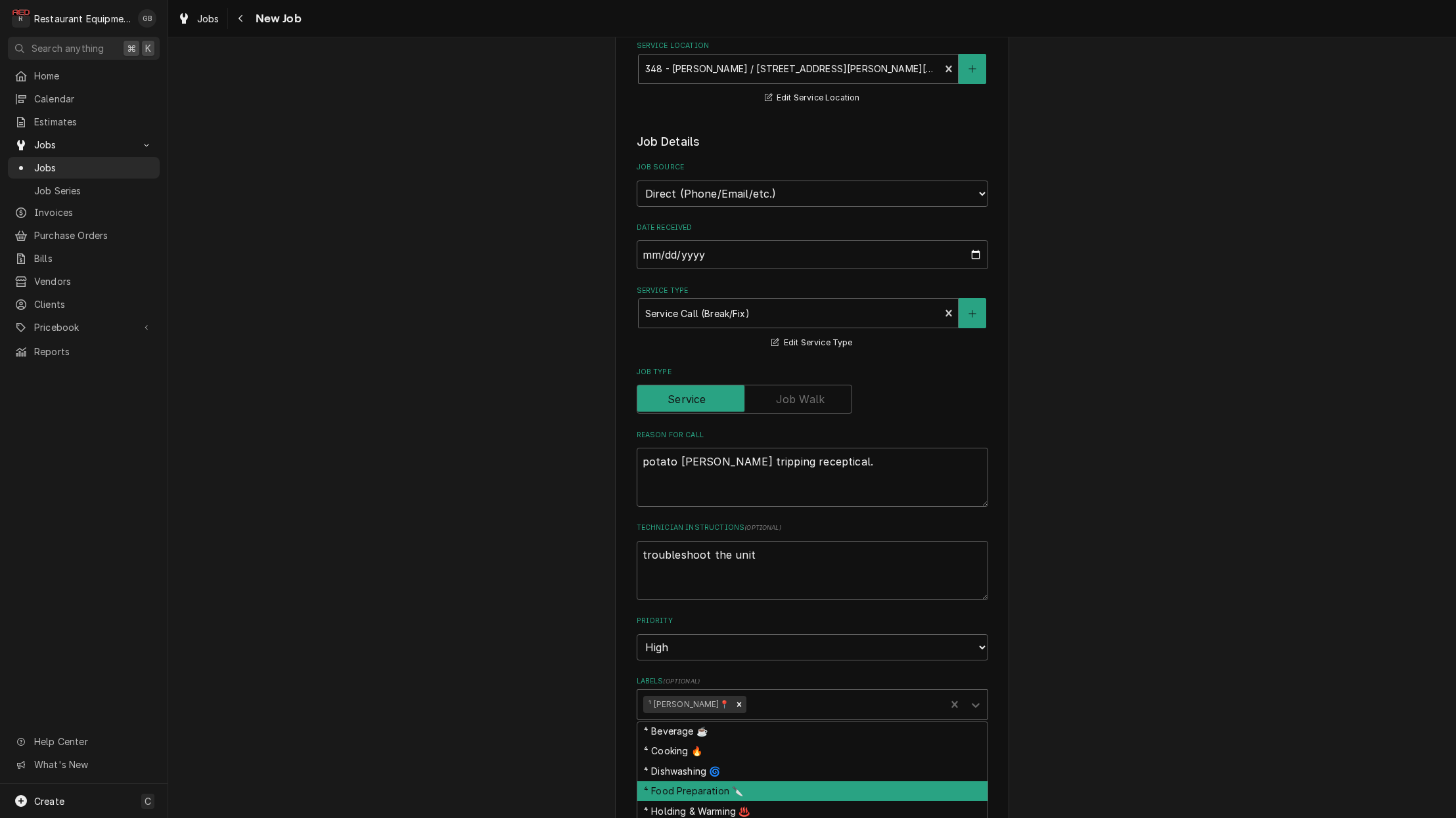
scroll to position [85, 0]
click at [697, 779] on div "⁴ Food Preparation 🔪" at bounding box center [813, 788] width 351 height 21
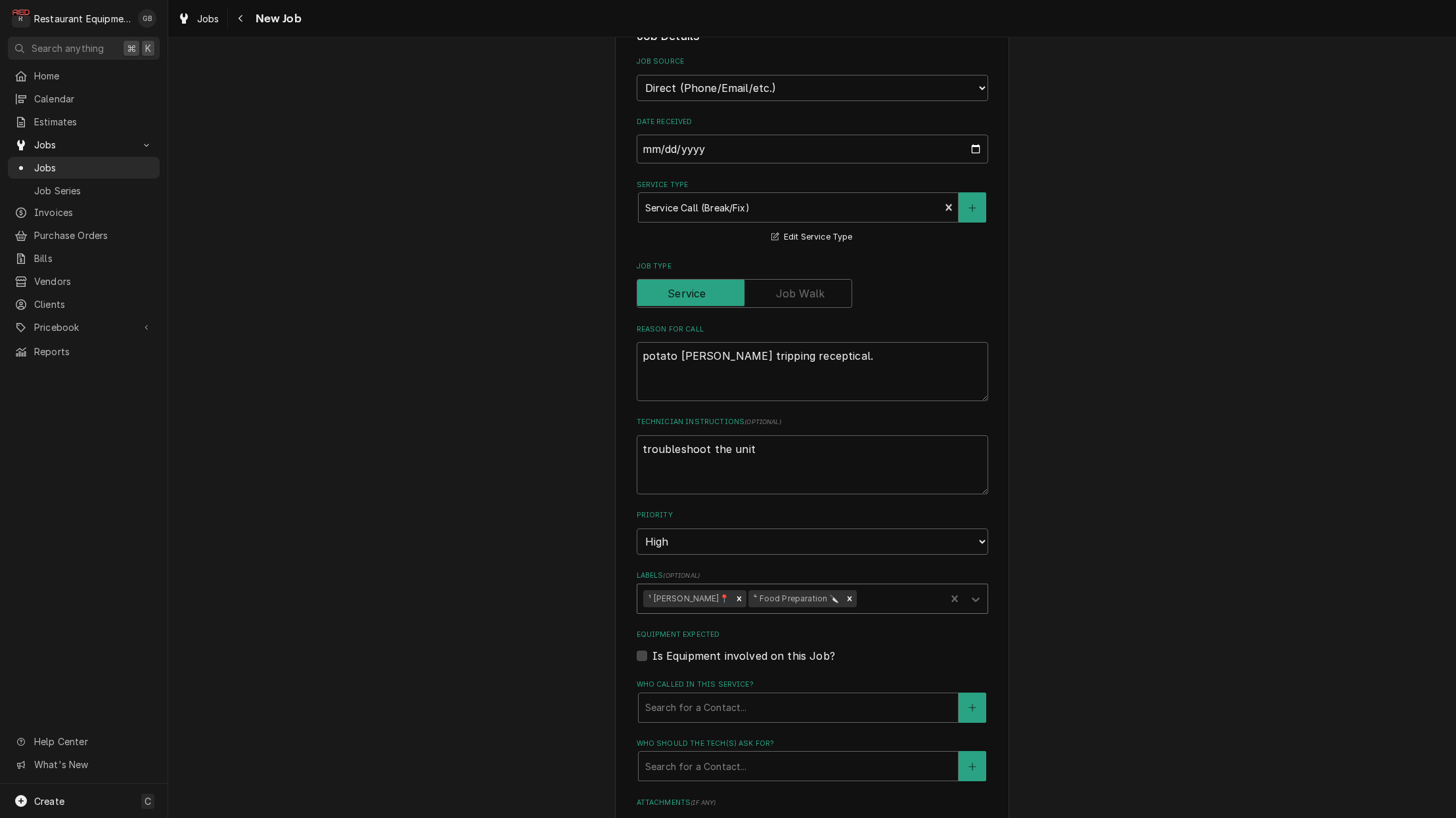
scroll to position [348, 0]
click at [668, 695] on fieldset "Job Details Job Source Direct (Phone/Email/etc.) Service Channel Corrigo Ecotra…" at bounding box center [812, 663] width 351 height 1273
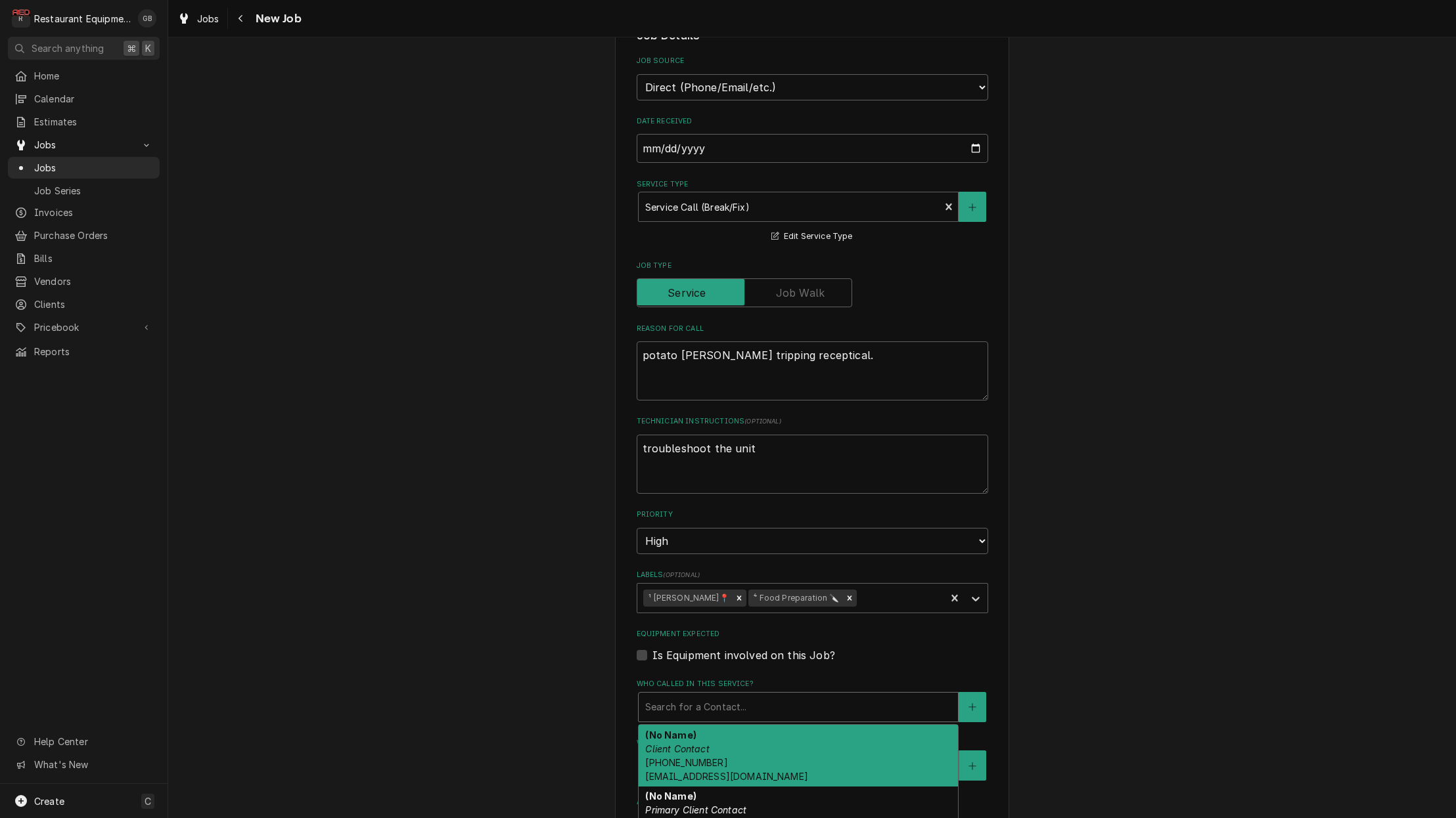
click at [708, 696] on div "Who called in this service?" at bounding box center [798, 707] width 306 height 23
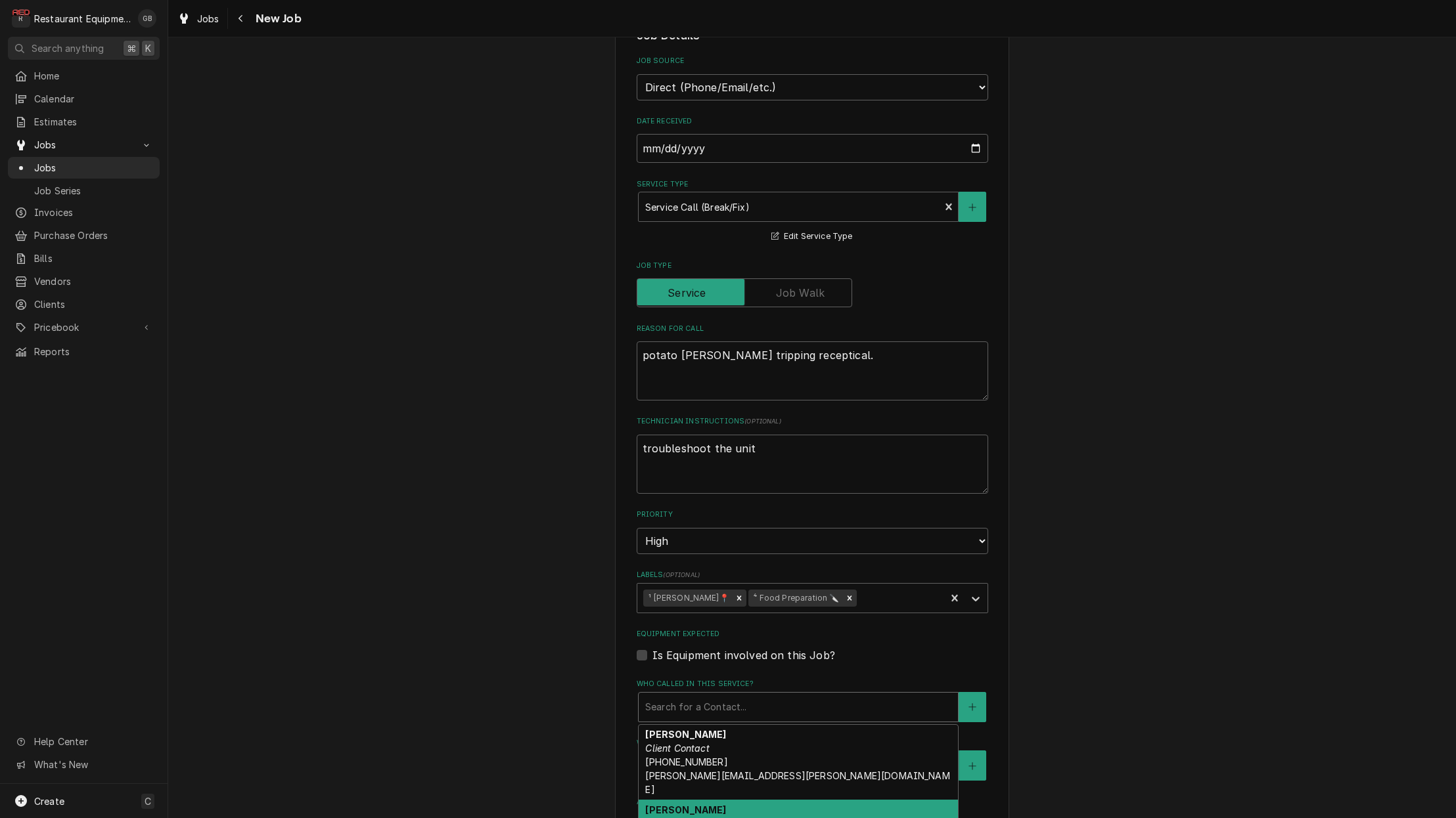
scroll to position [338, 0]
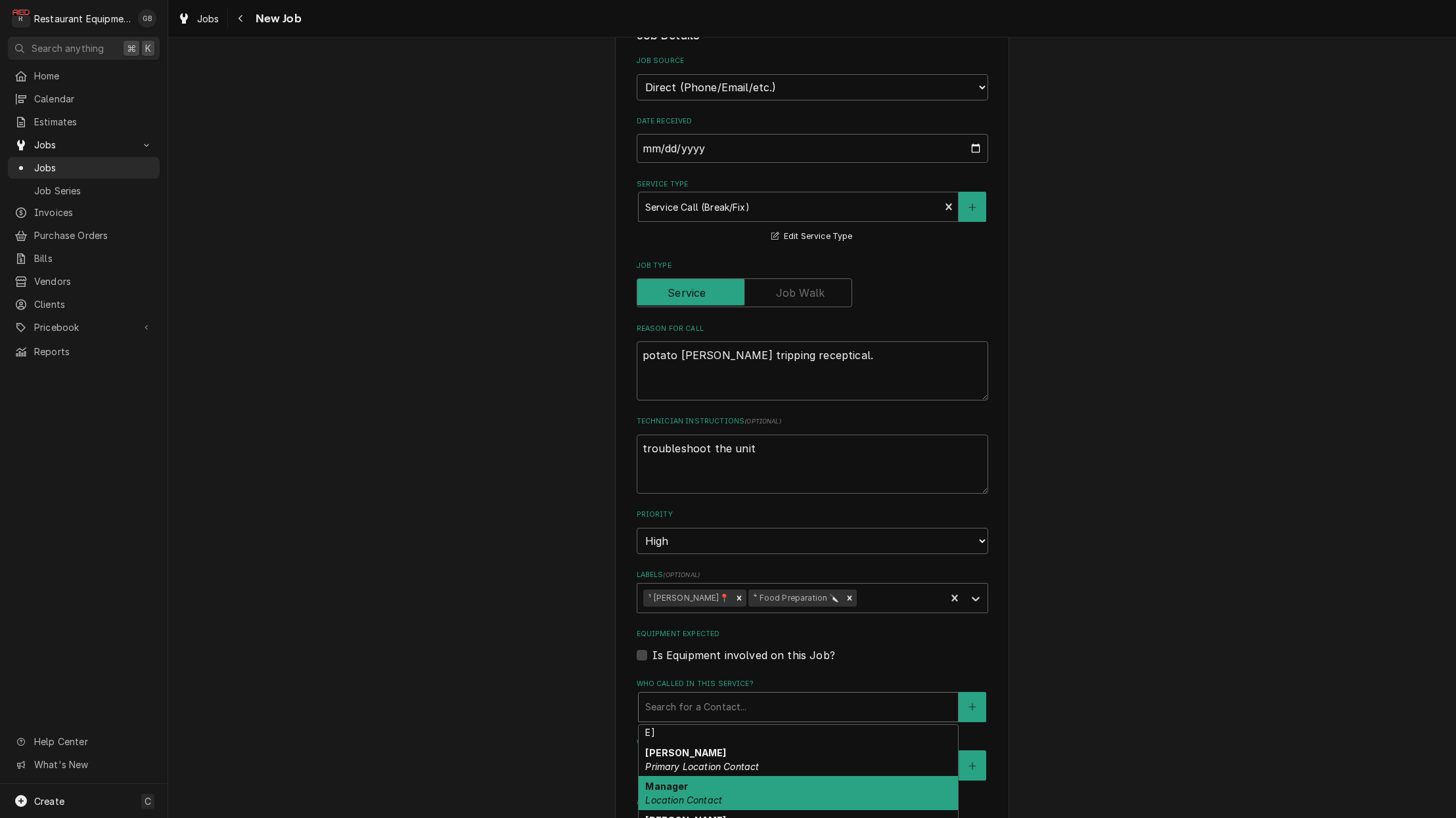
click at [727, 776] on div "Manager Location Contact" at bounding box center [798, 793] width 319 height 34
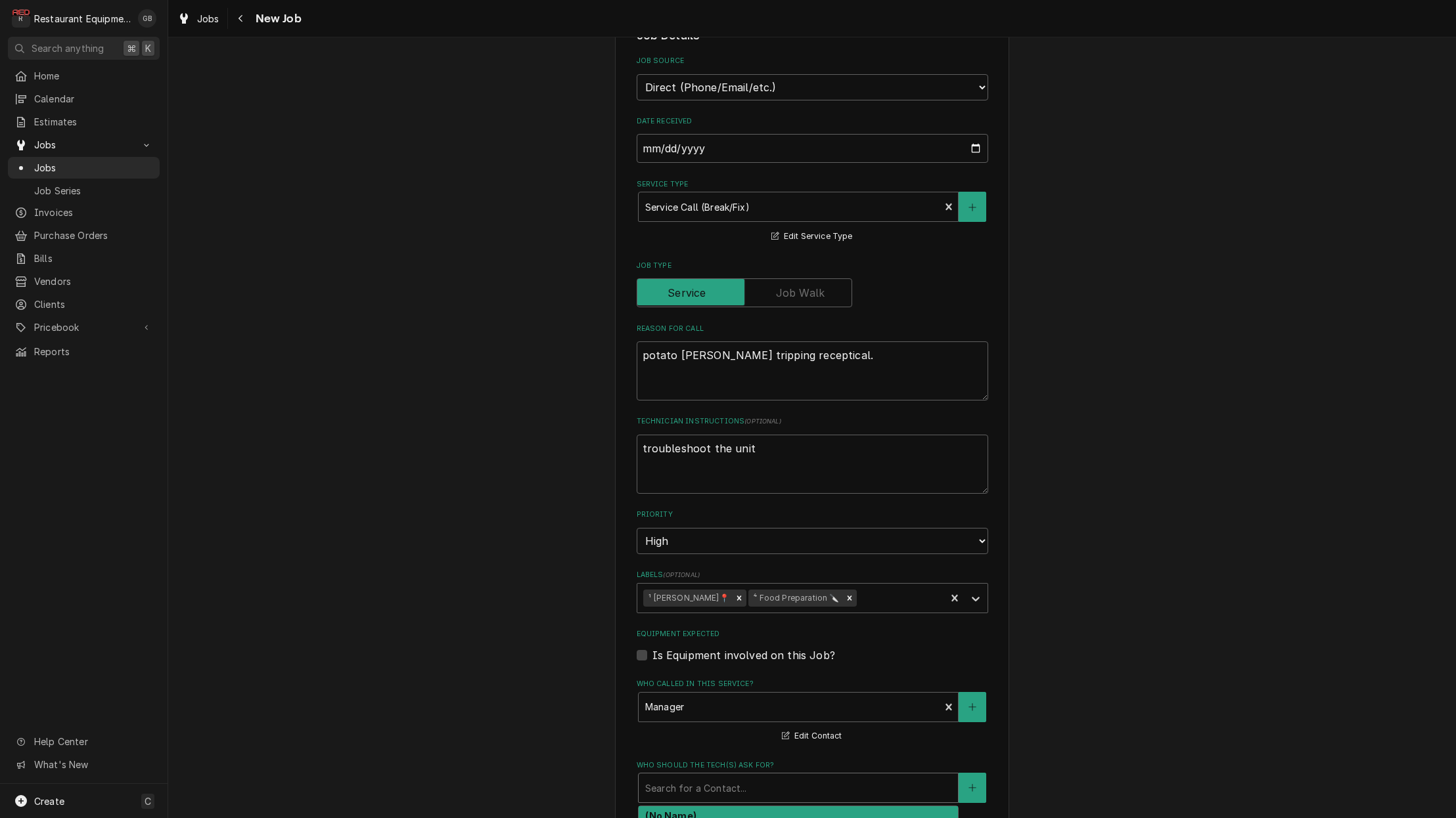
drag, startPoint x: 729, startPoint y: 763, endPoint x: 722, endPoint y: 763, distance: 7.0
click at [729, 781] on div "Search for a Contact..." at bounding box center [798, 788] width 306 height 13
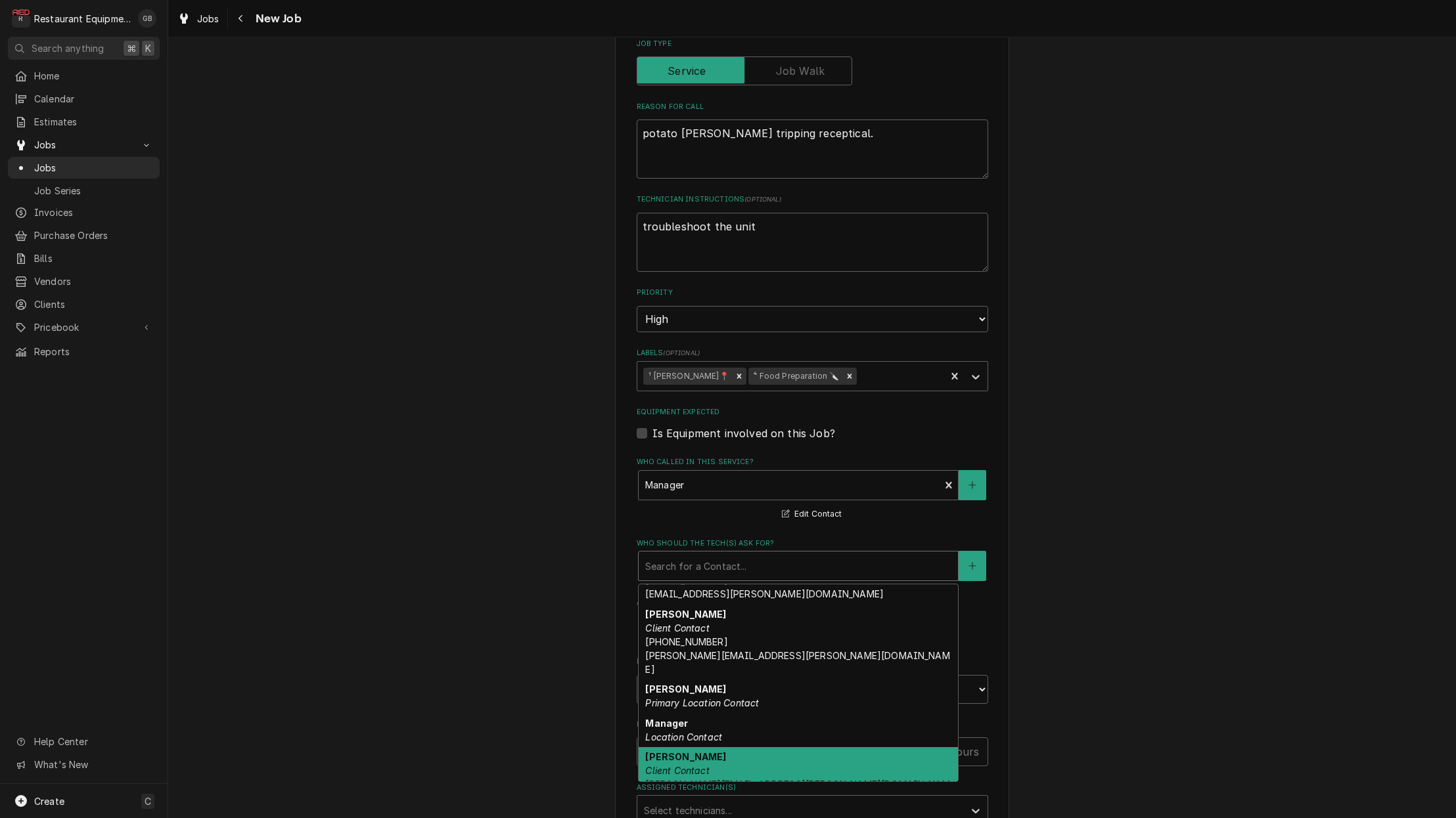
scroll to position [570, 0]
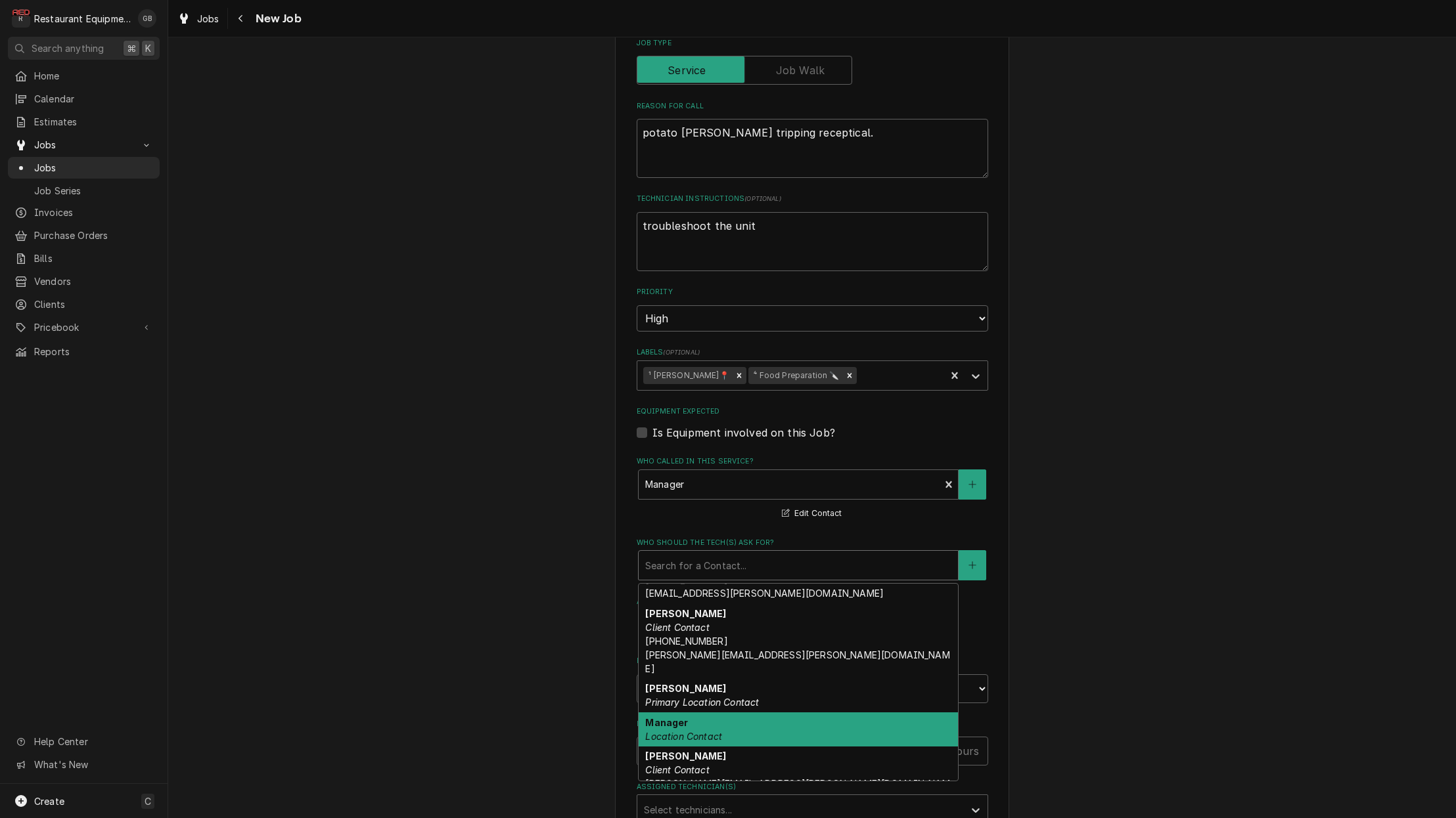
click at [702, 731] on em "Location Contact" at bounding box center [683, 737] width 77 height 11
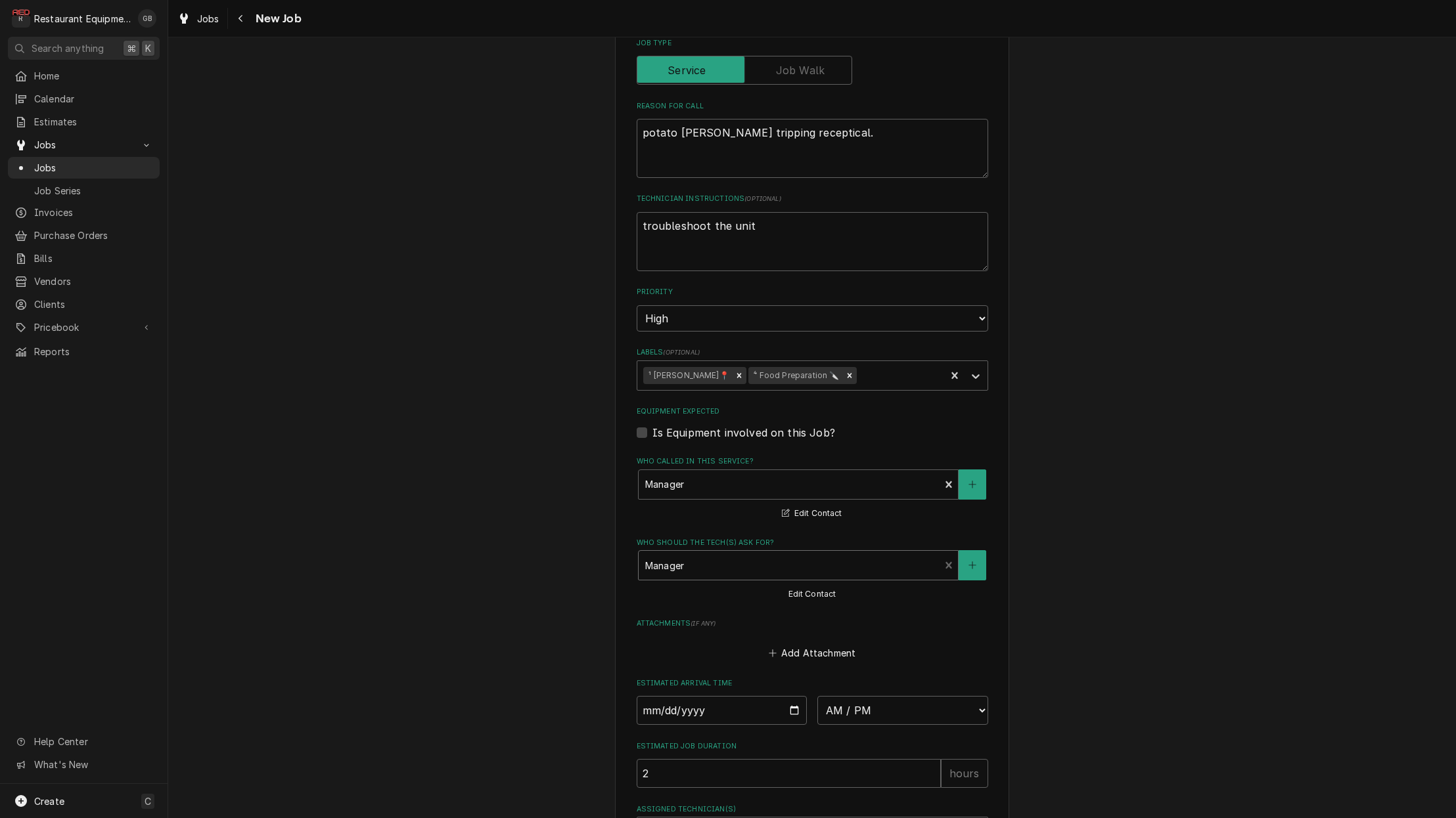
type textarea "x"
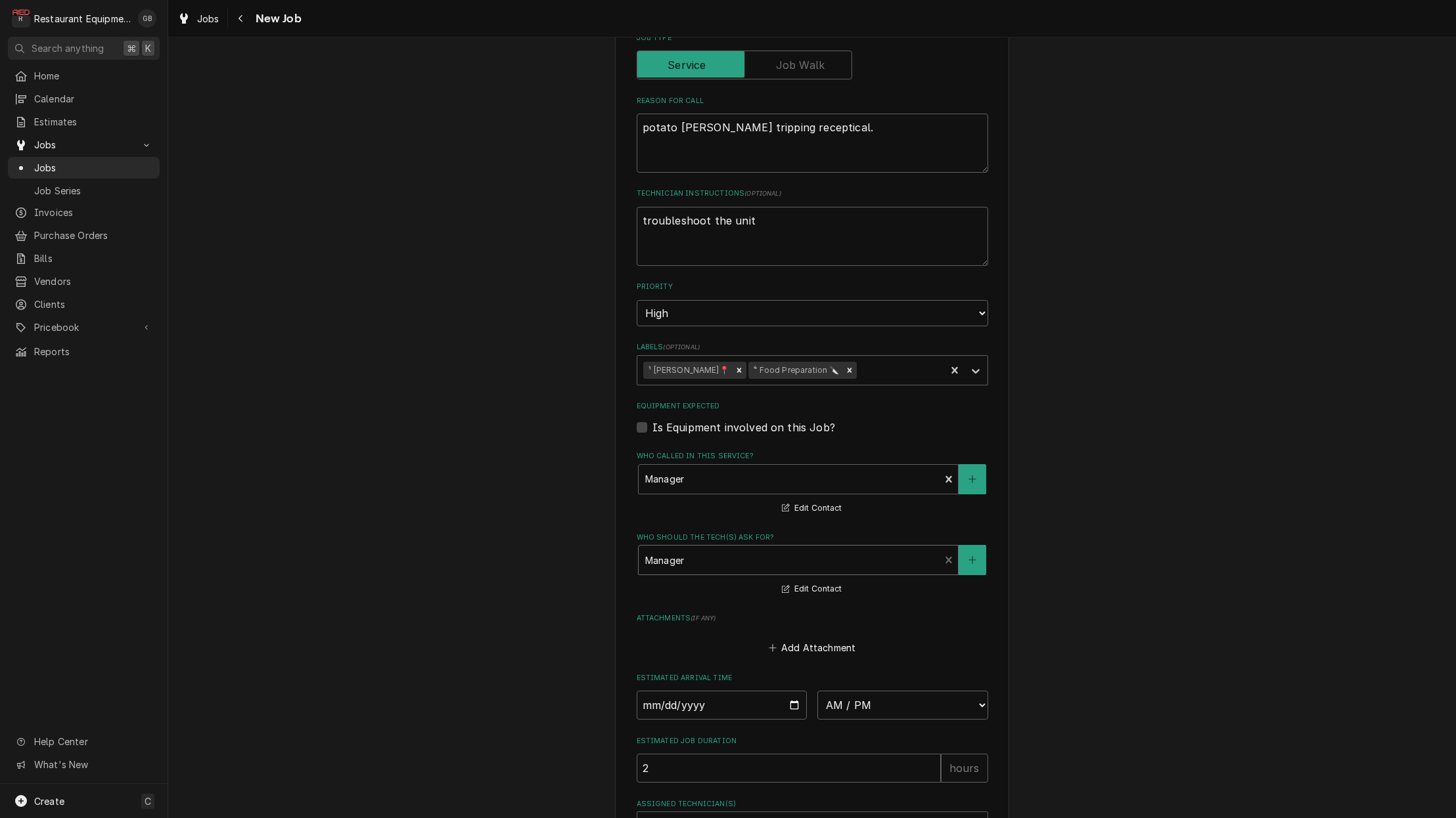
scroll to position [576, 0]
click at [670, 690] on input "Date" at bounding box center [722, 704] width 171 height 29
type input "2025-08-18"
type textarea "x"
select select "15:00:00"
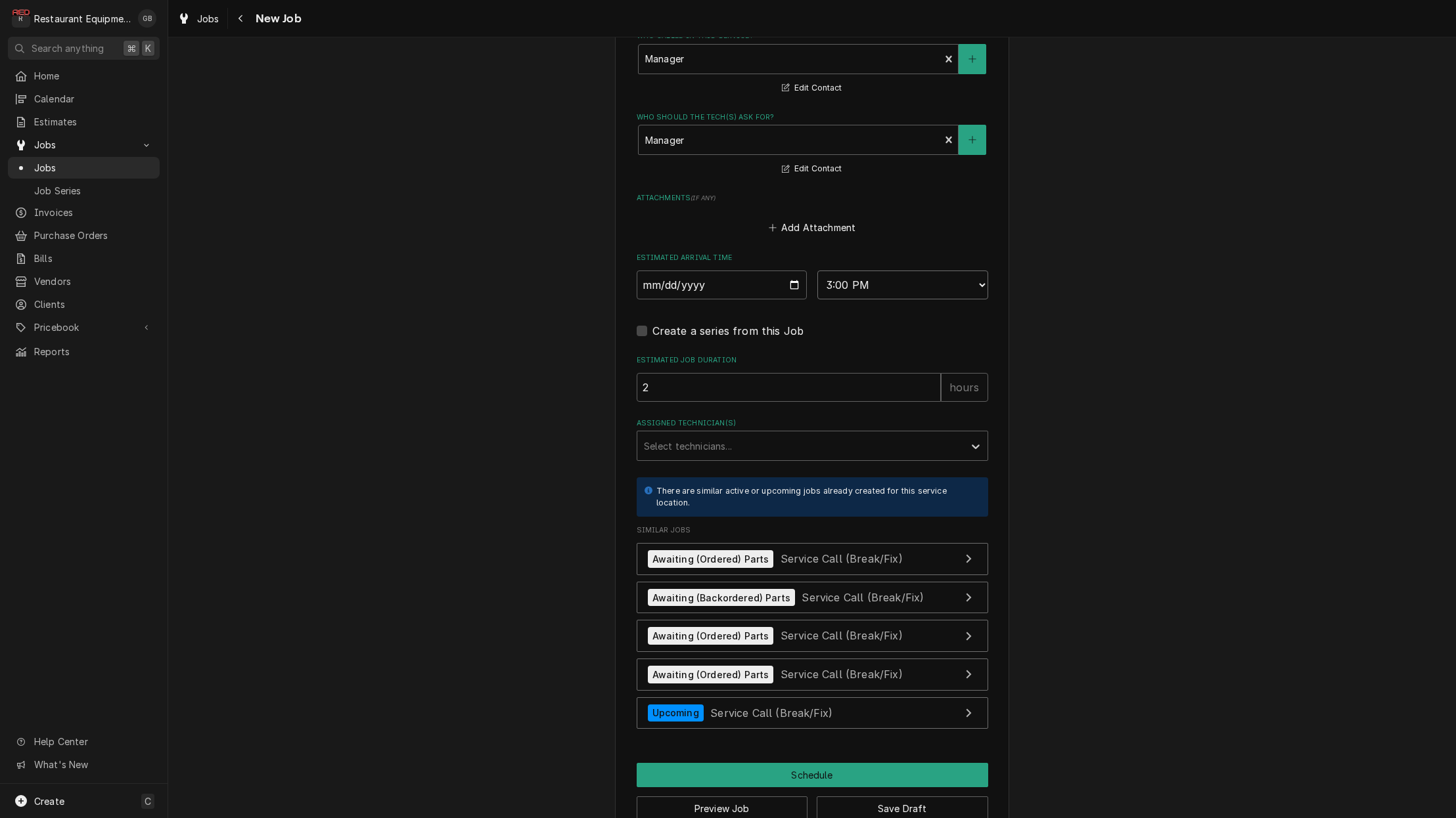
scroll to position [995, 0]
click at [957, 434] on div "Assigned Technician(s)" at bounding box center [800, 446] width 313 height 23
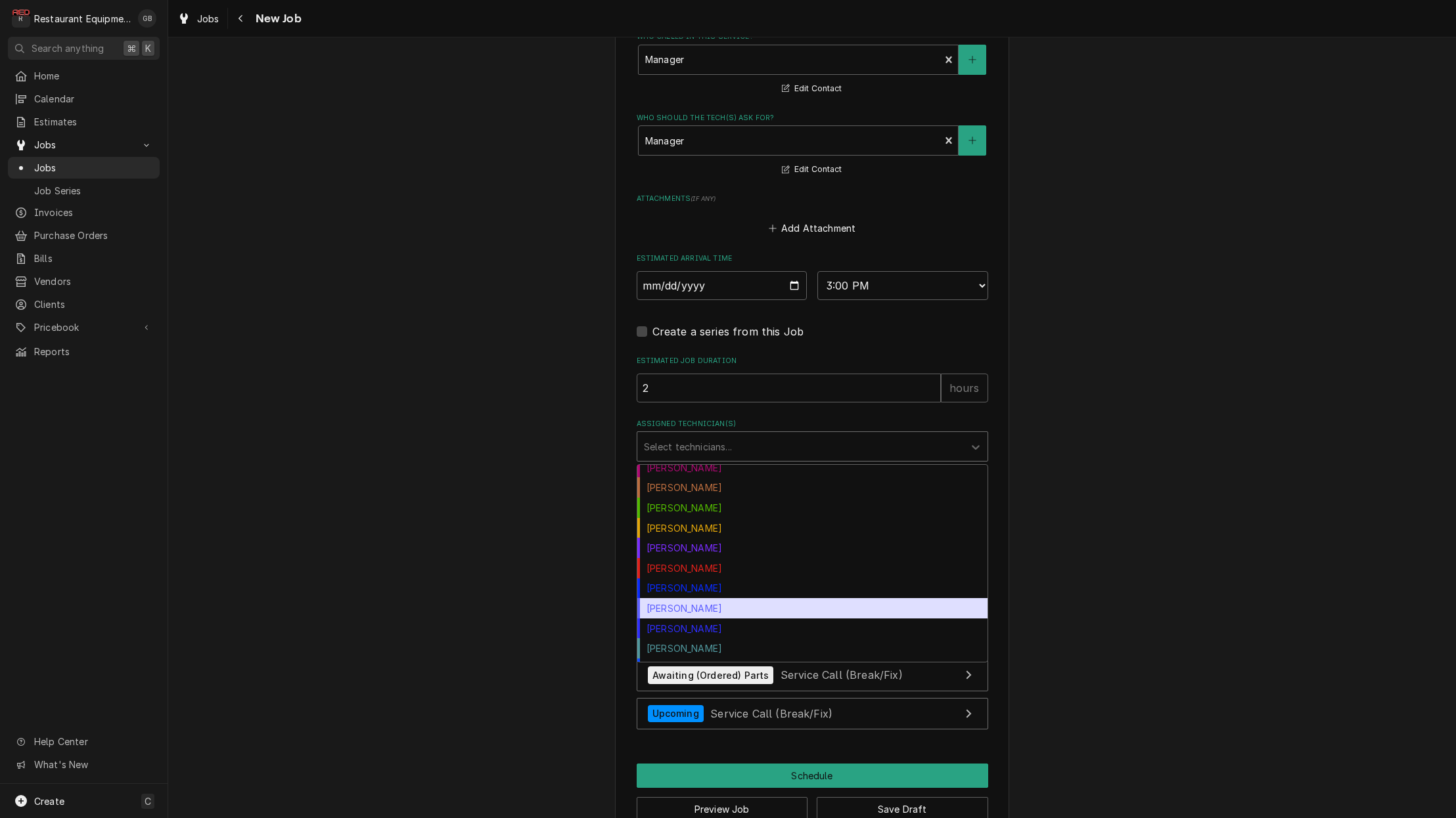
scroll to position [117, 0]
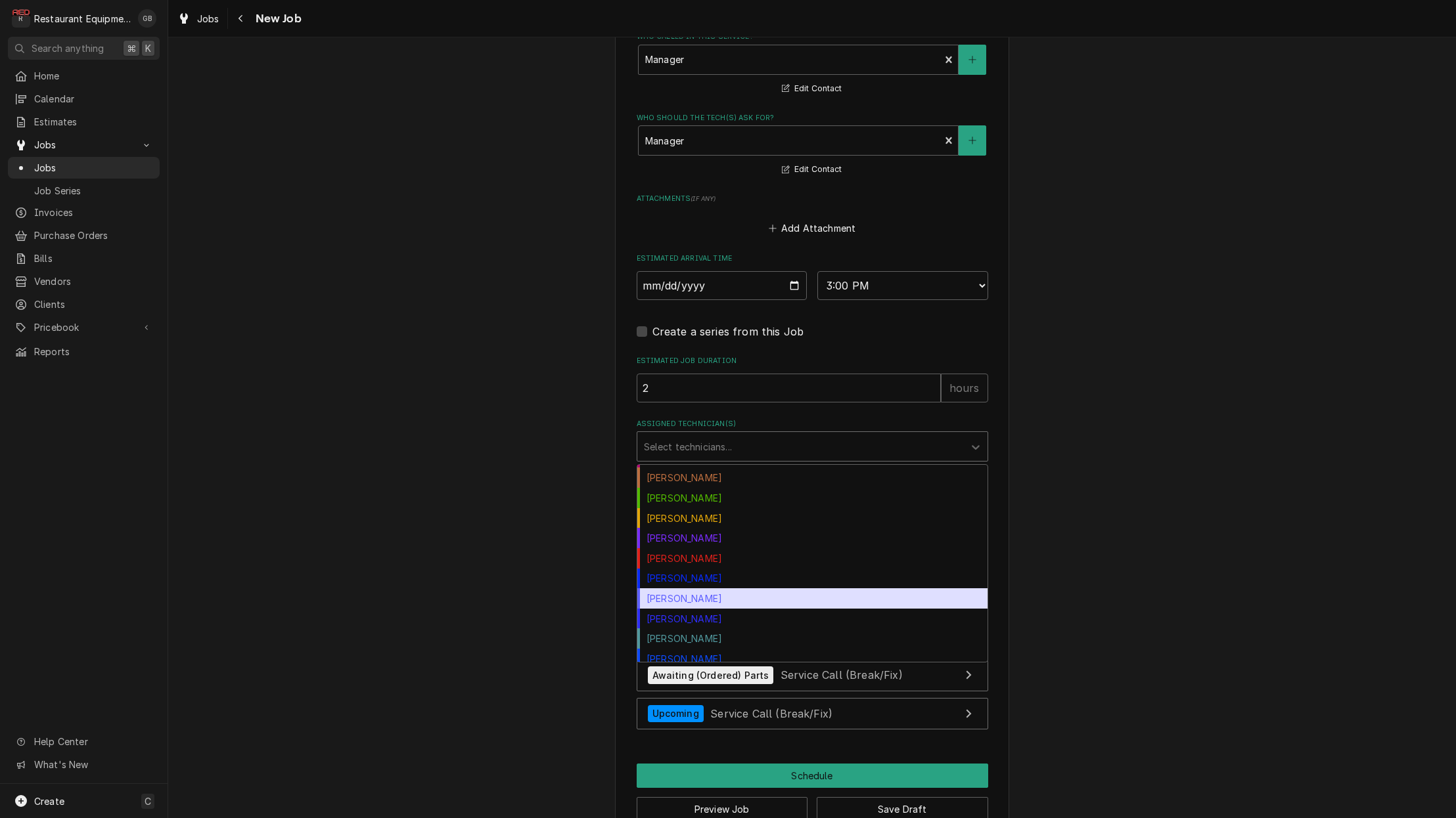
click at [682, 588] on div "Paxton Turner" at bounding box center [813, 598] width 351 height 21
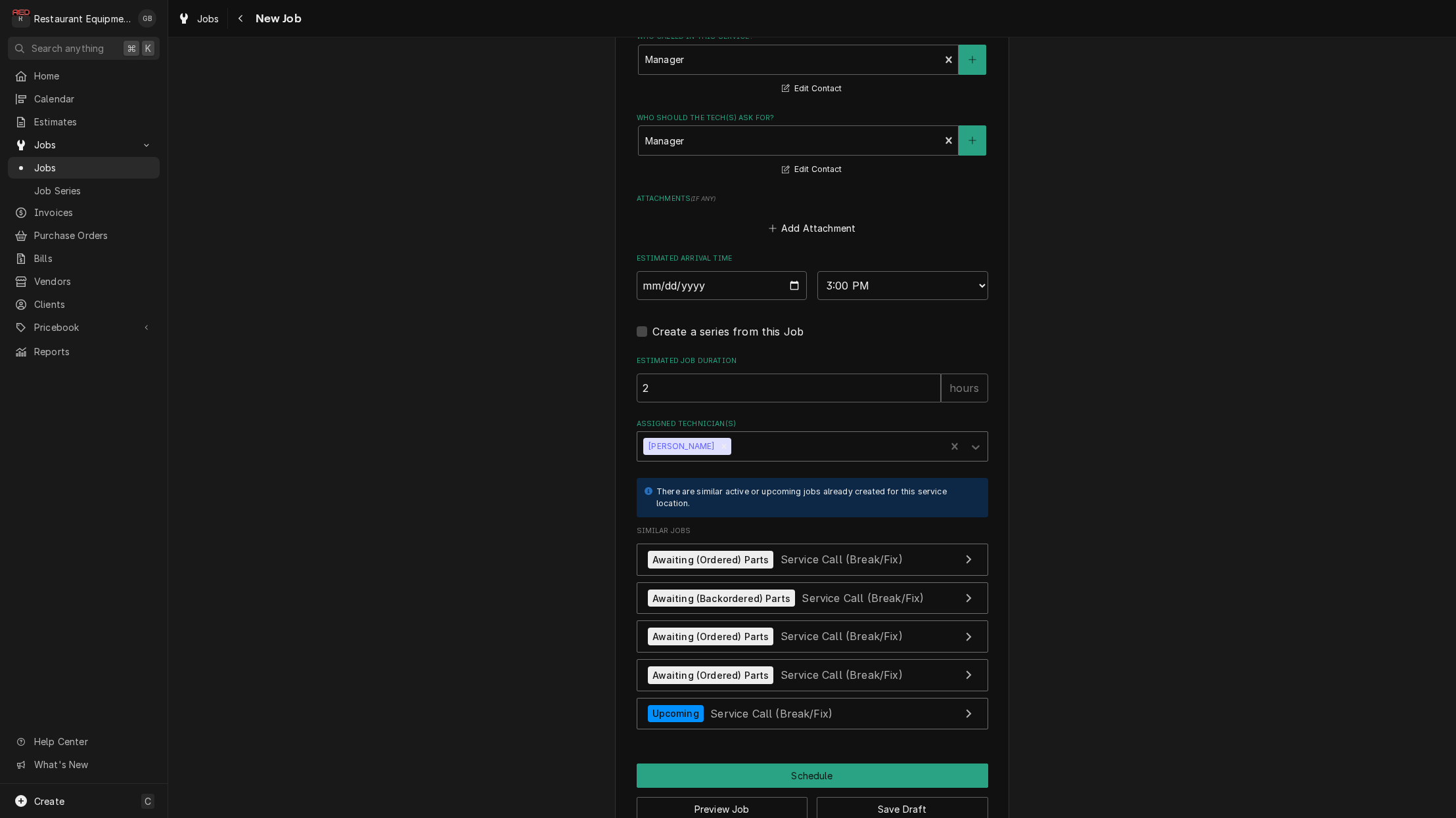
scroll to position [0, 0]
click at [827, 763] on button "Schedule" at bounding box center [812, 775] width 351 height 24
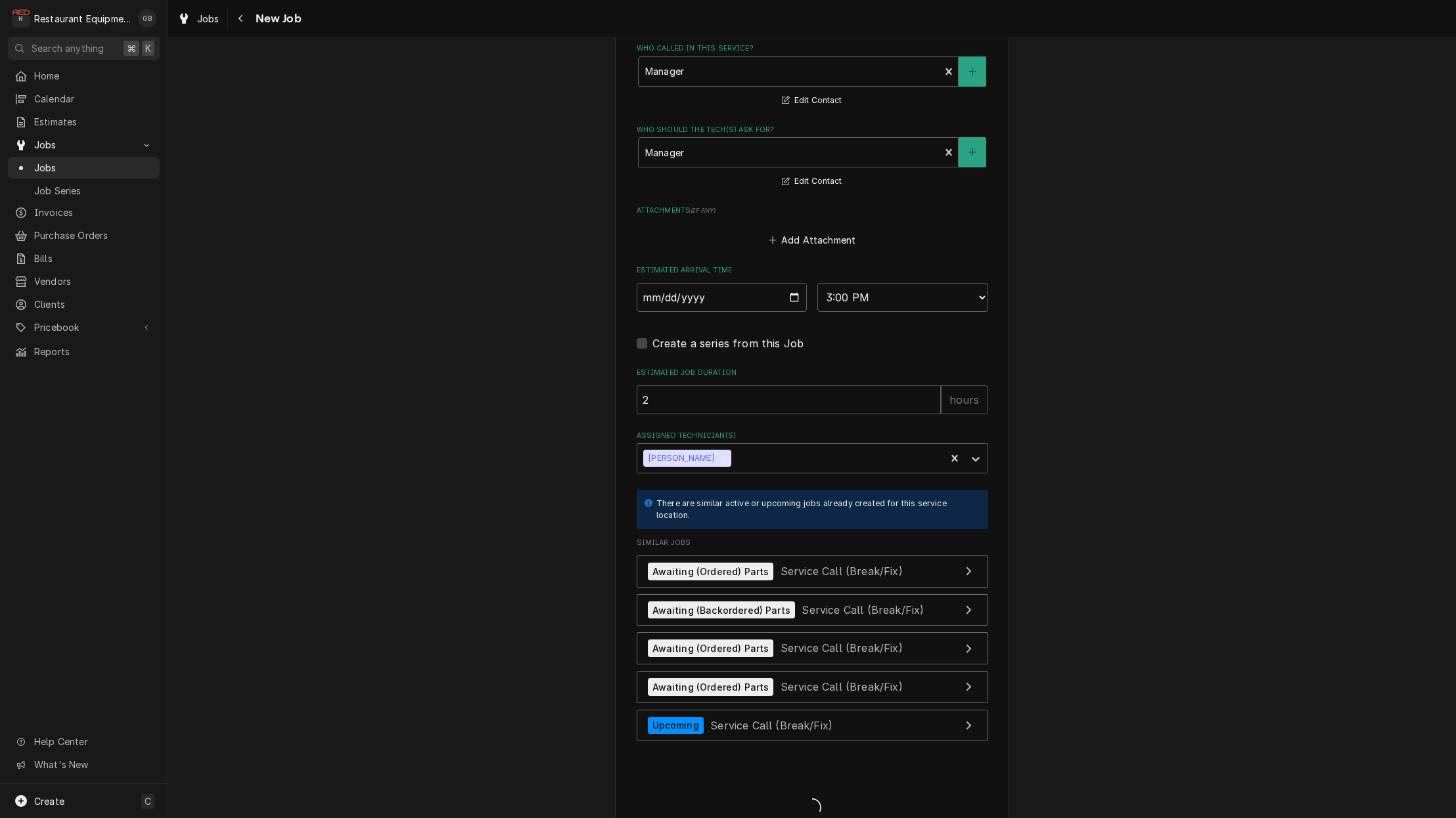
type textarea "x"
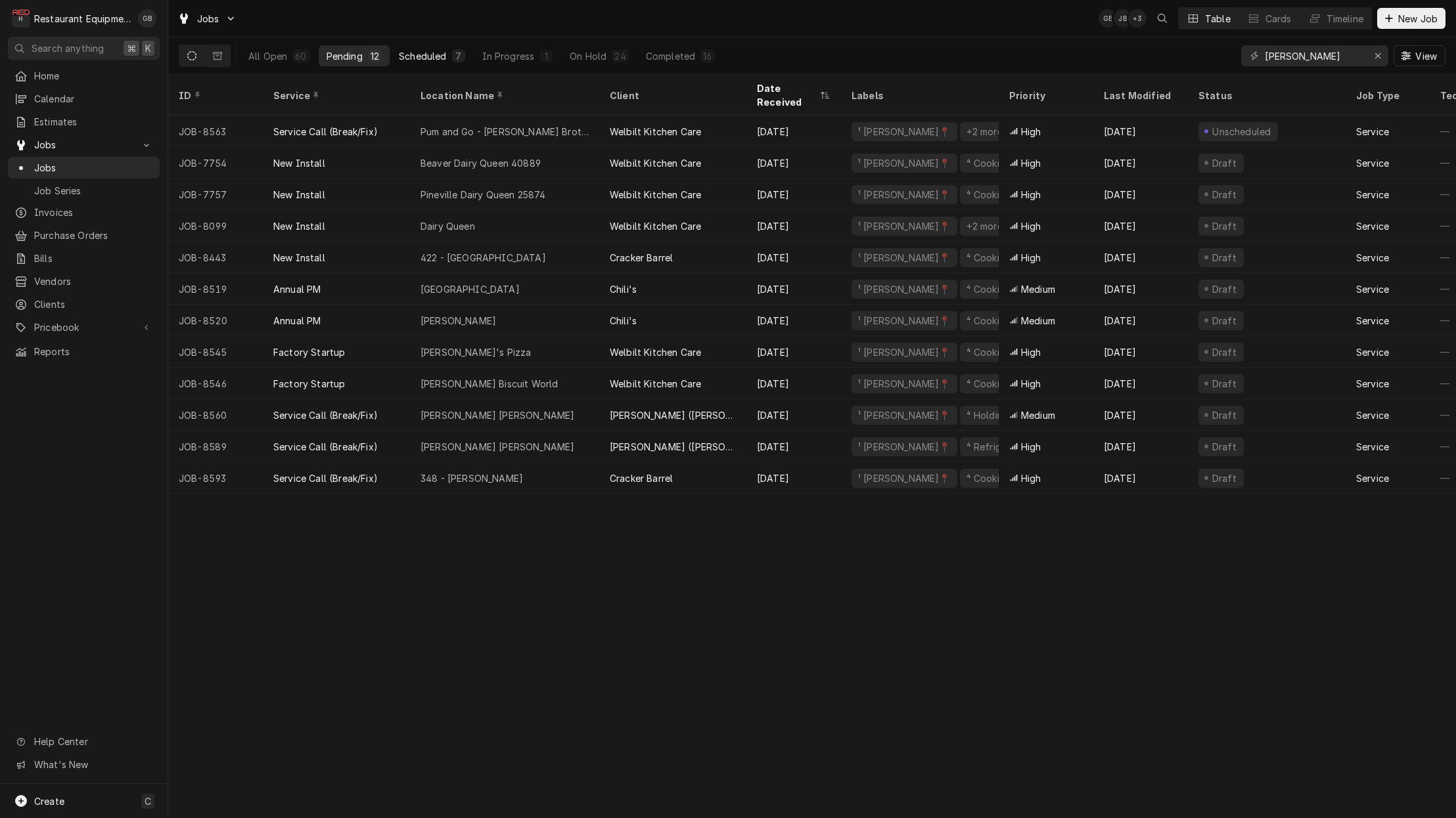
click at [426, 58] on div "Scheduled" at bounding box center [422, 55] width 47 height 13
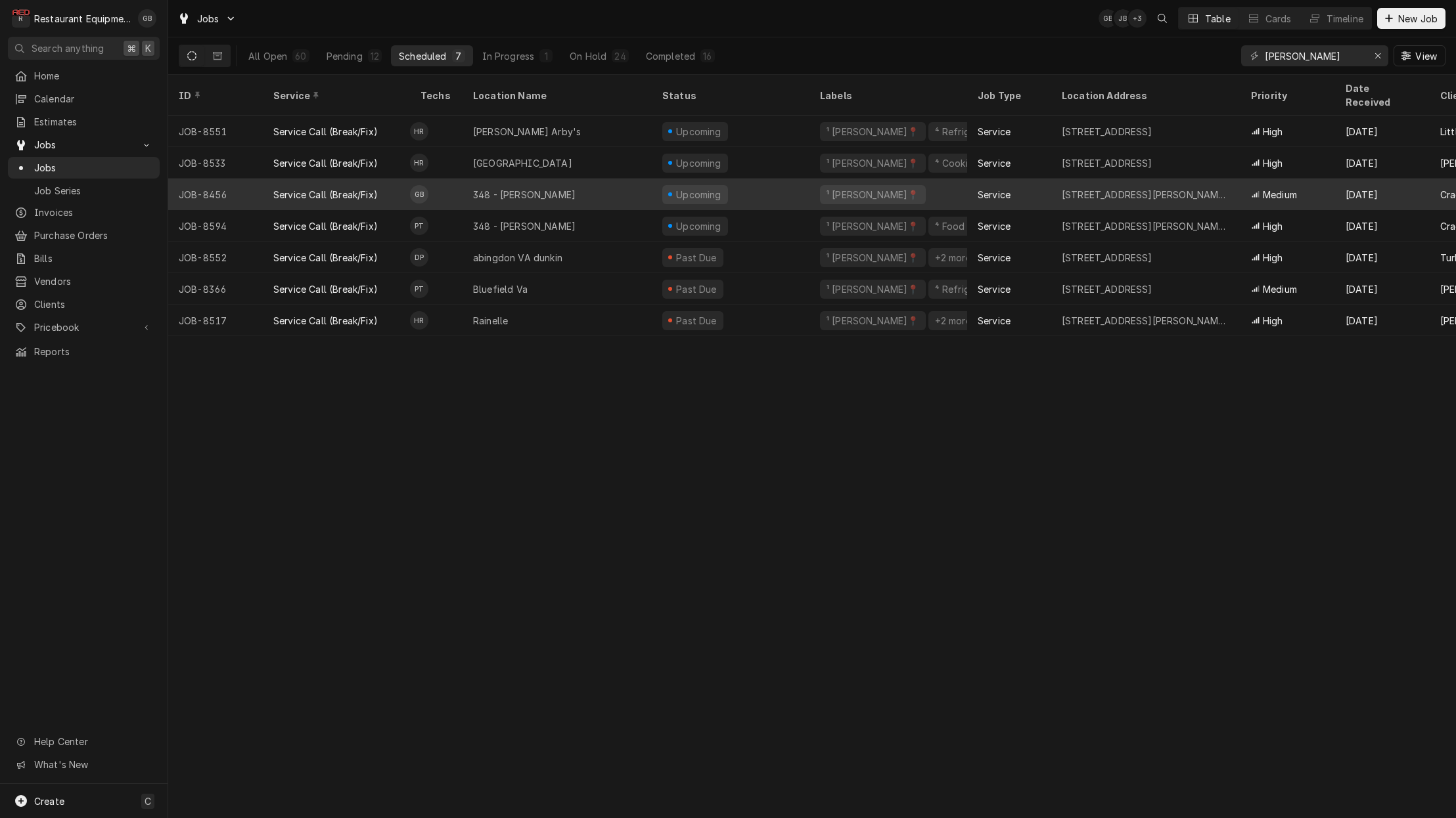
click at [463, 181] on div "348 - [PERSON_NAME]" at bounding box center [557, 194] width 190 height 31
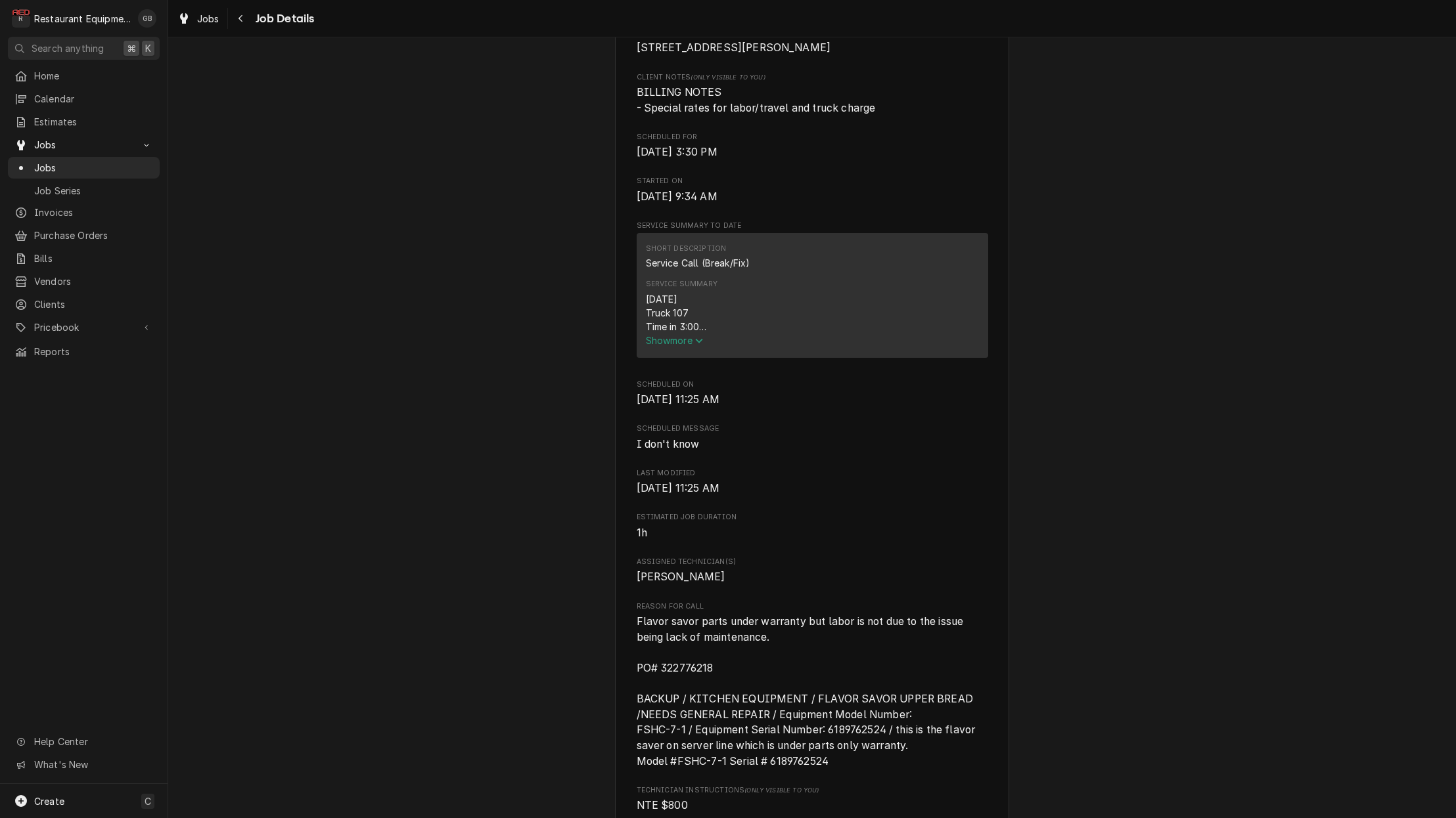
scroll to position [350, 0]
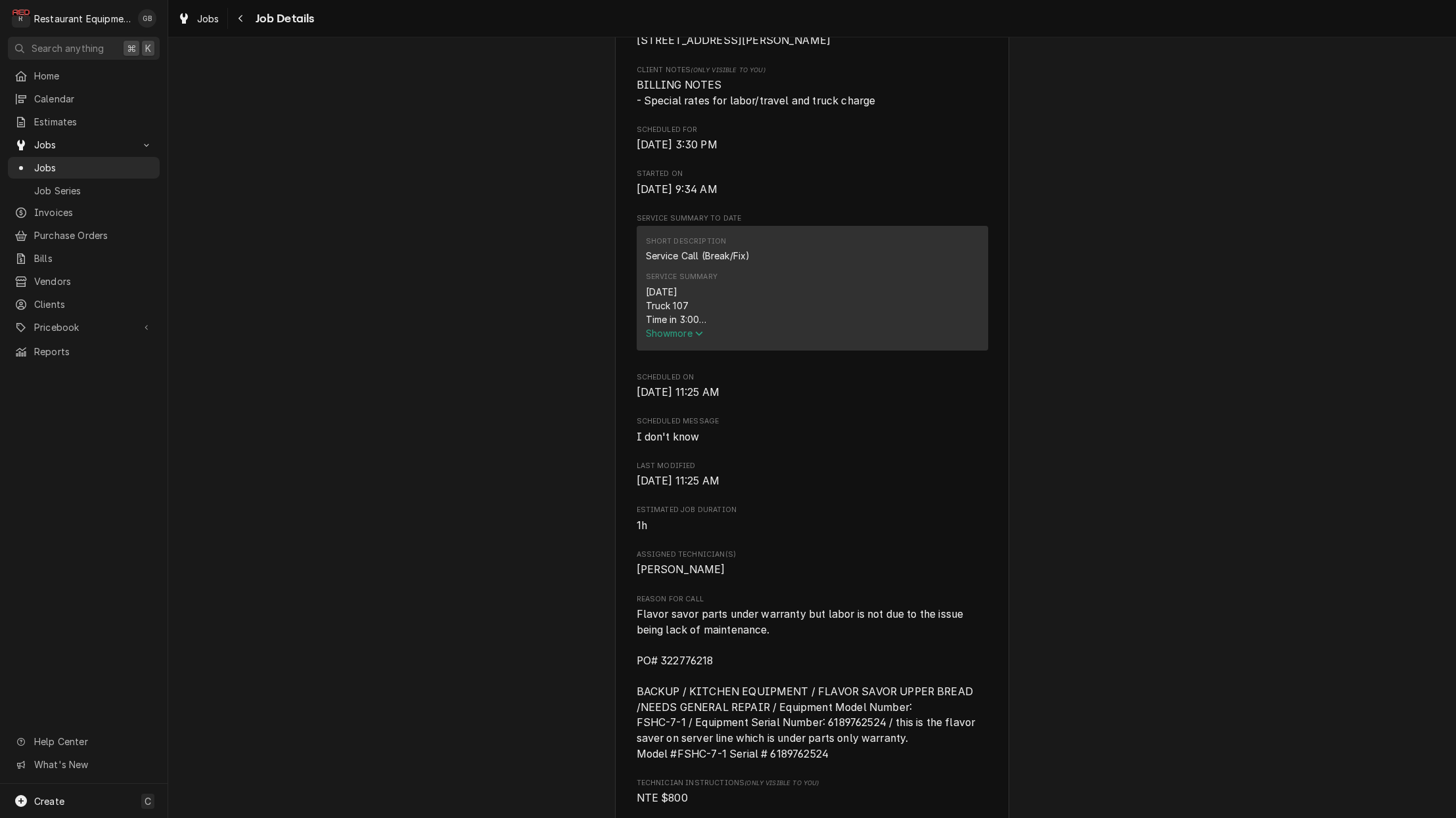
drag, startPoint x: 661, startPoint y: 335, endPoint x: 688, endPoint y: 337, distance: 27.1
click at [664, 335] on span "Show more" at bounding box center [674, 333] width 58 height 11
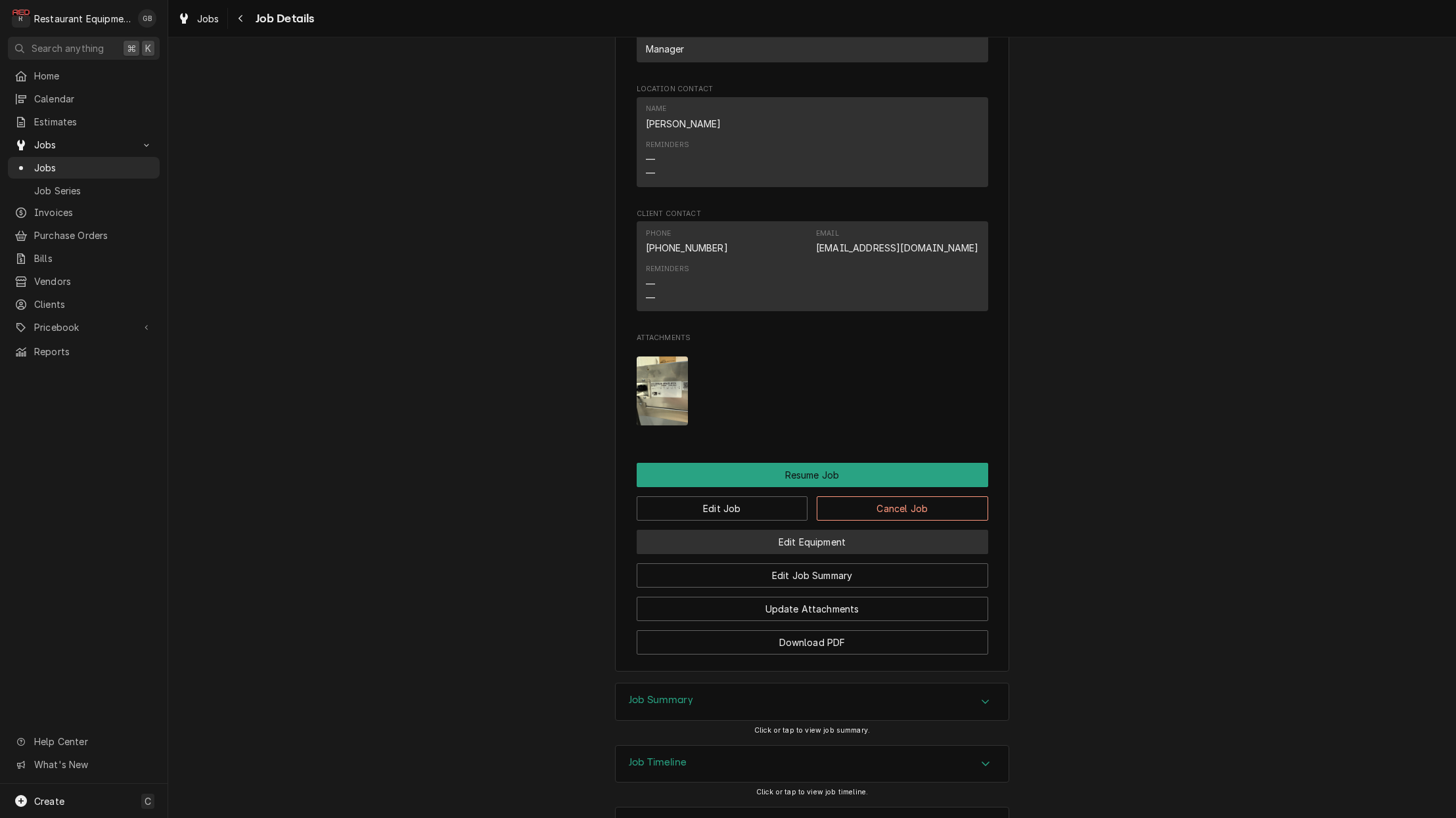
scroll to position [0, 0]
drag, startPoint x: 766, startPoint y: 495, endPoint x: 775, endPoint y: 495, distance: 9.0
click at [771, 496] on button "Edit Job" at bounding box center [723, 508] width 172 height 24
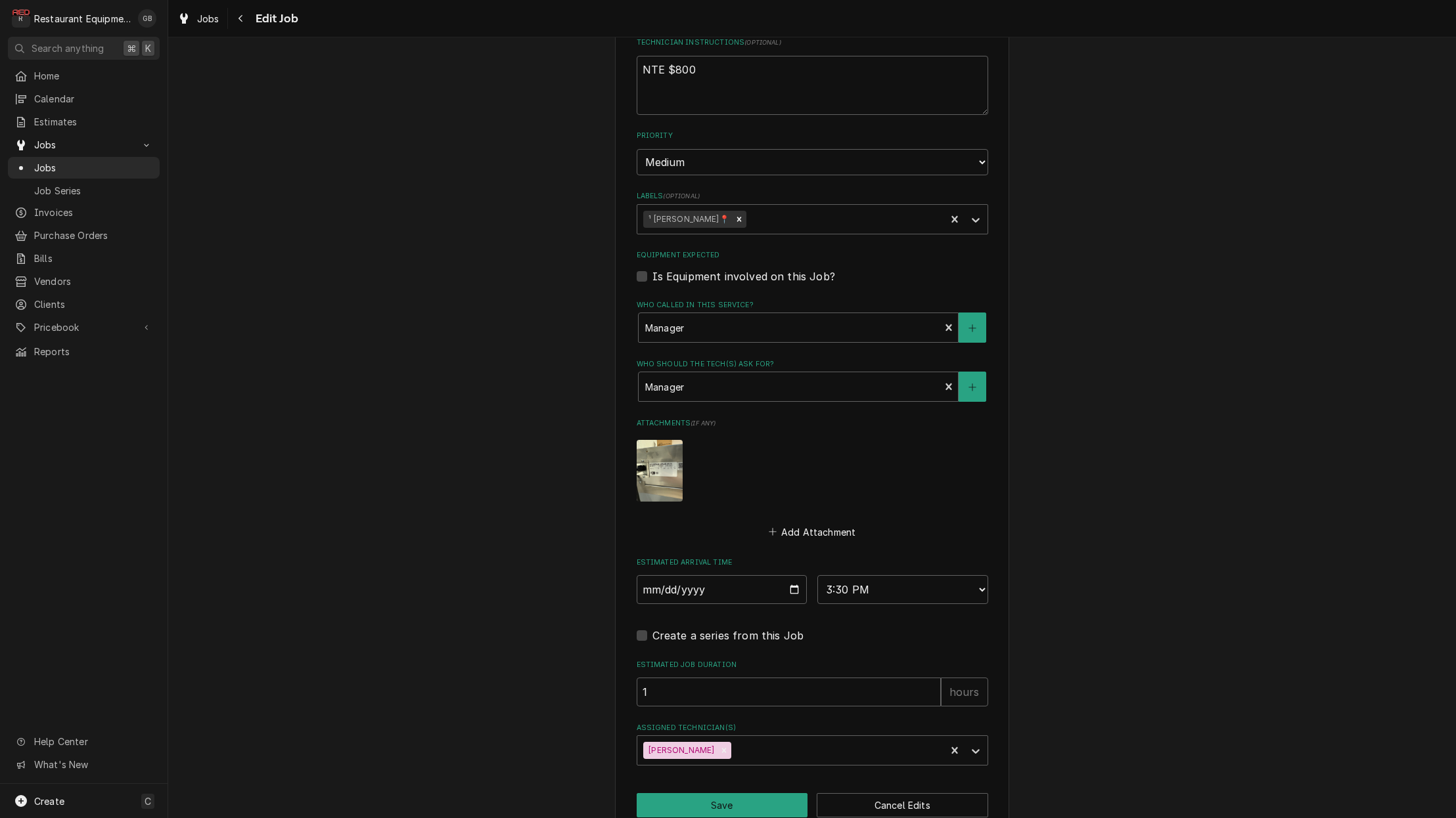
scroll to position [754, 0]
click at [716, 744] on div "Remove Gary Beaver" at bounding box center [724, 752] width 14 height 17
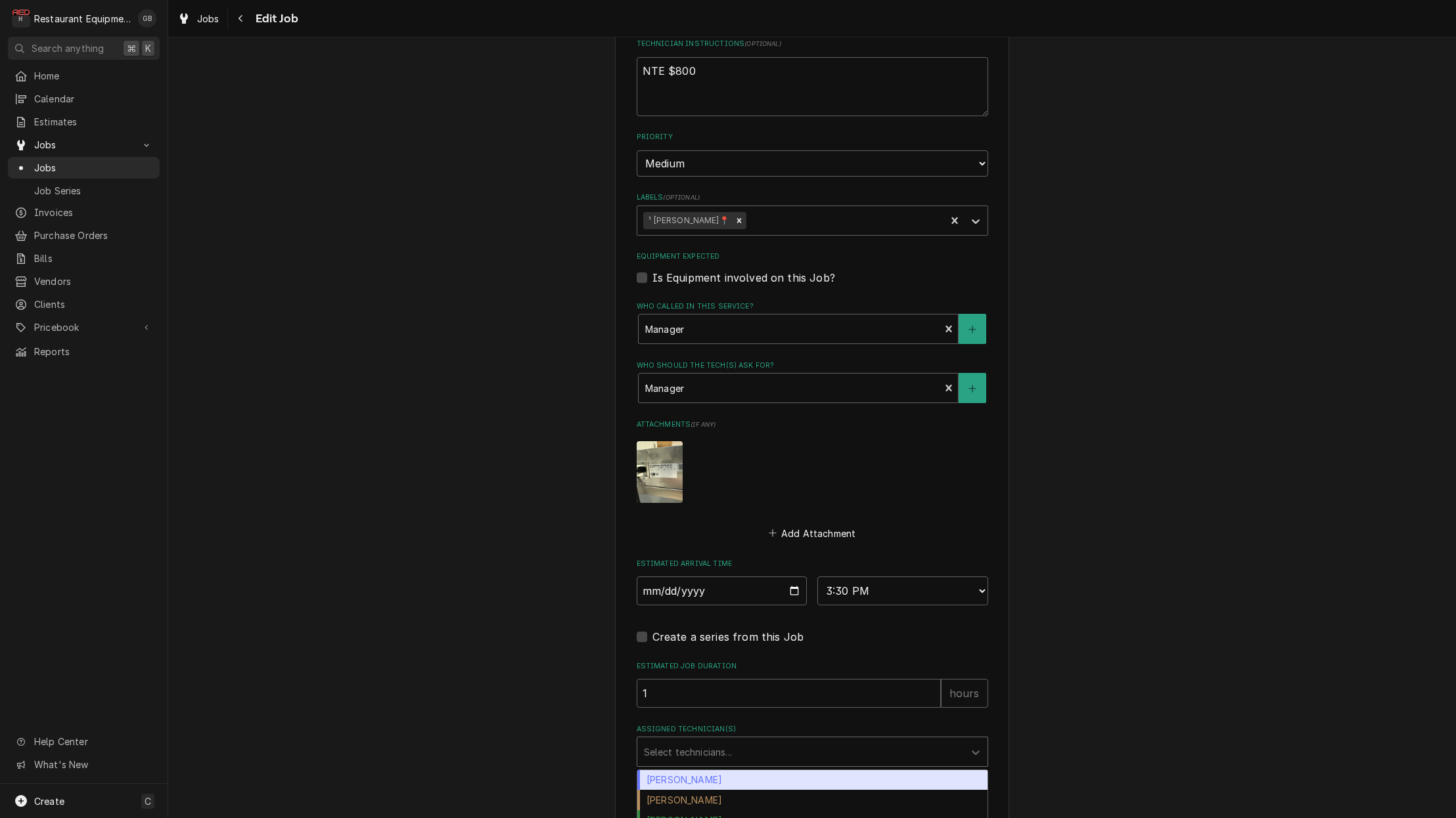
click at [722, 746] on div "Select technicians..." at bounding box center [800, 752] width 313 height 13
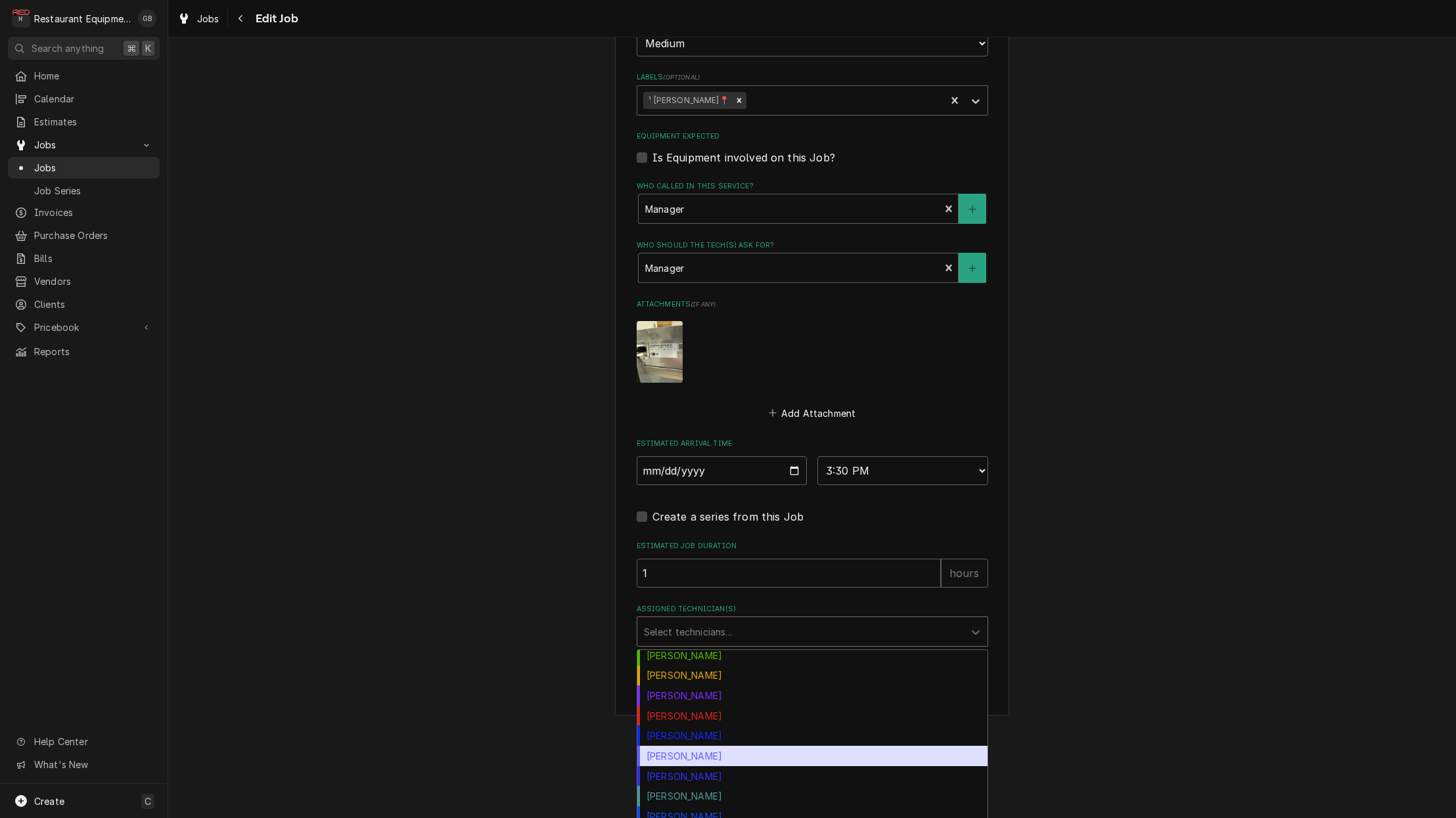
scroll to position [1, 1]
click at [716, 746] on div "Paxton Turner" at bounding box center [813, 756] width 351 height 21
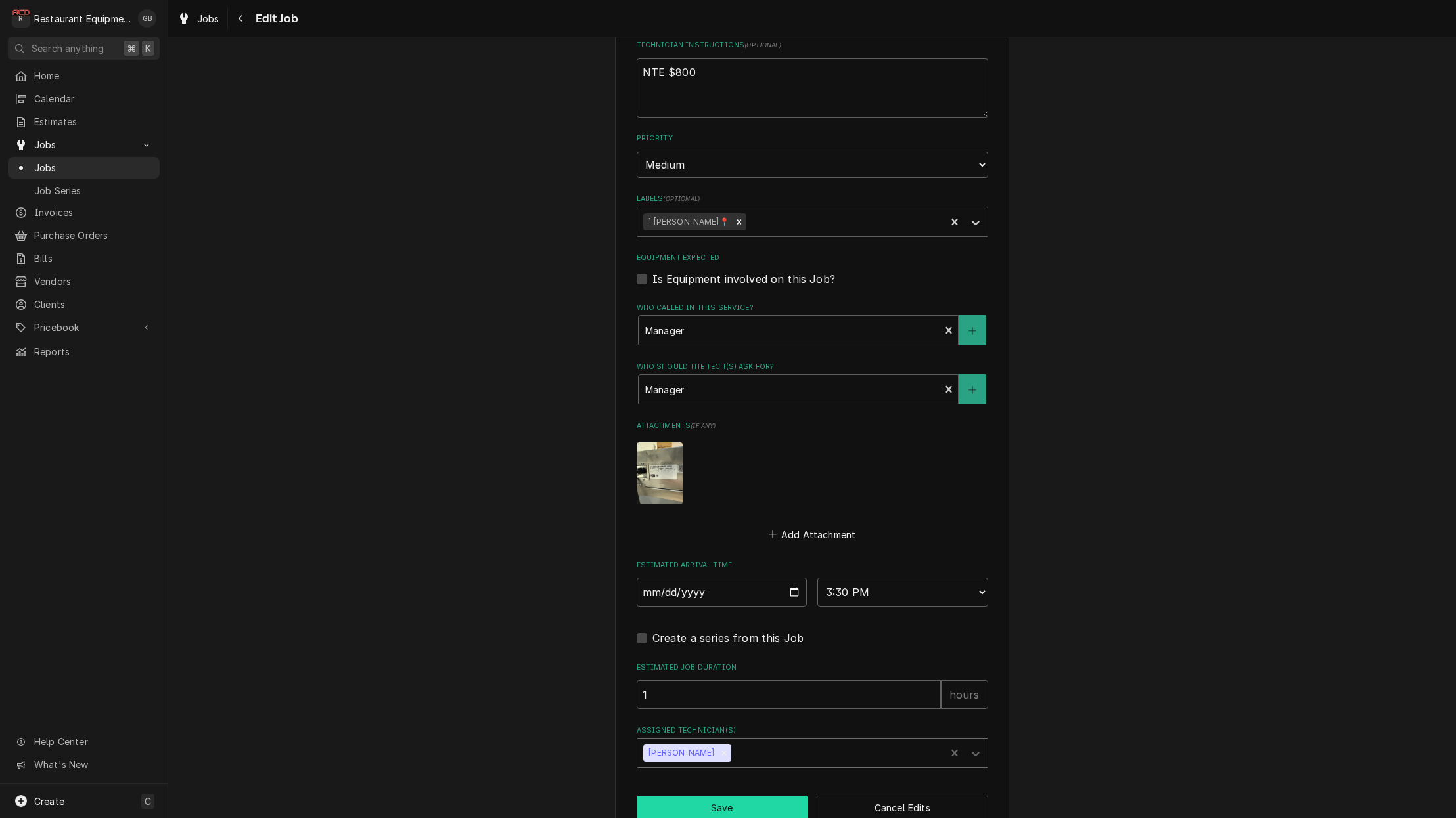
scroll to position [0, 0]
click at [747, 796] on button "Save" at bounding box center [723, 807] width 172 height 24
type textarea "x"
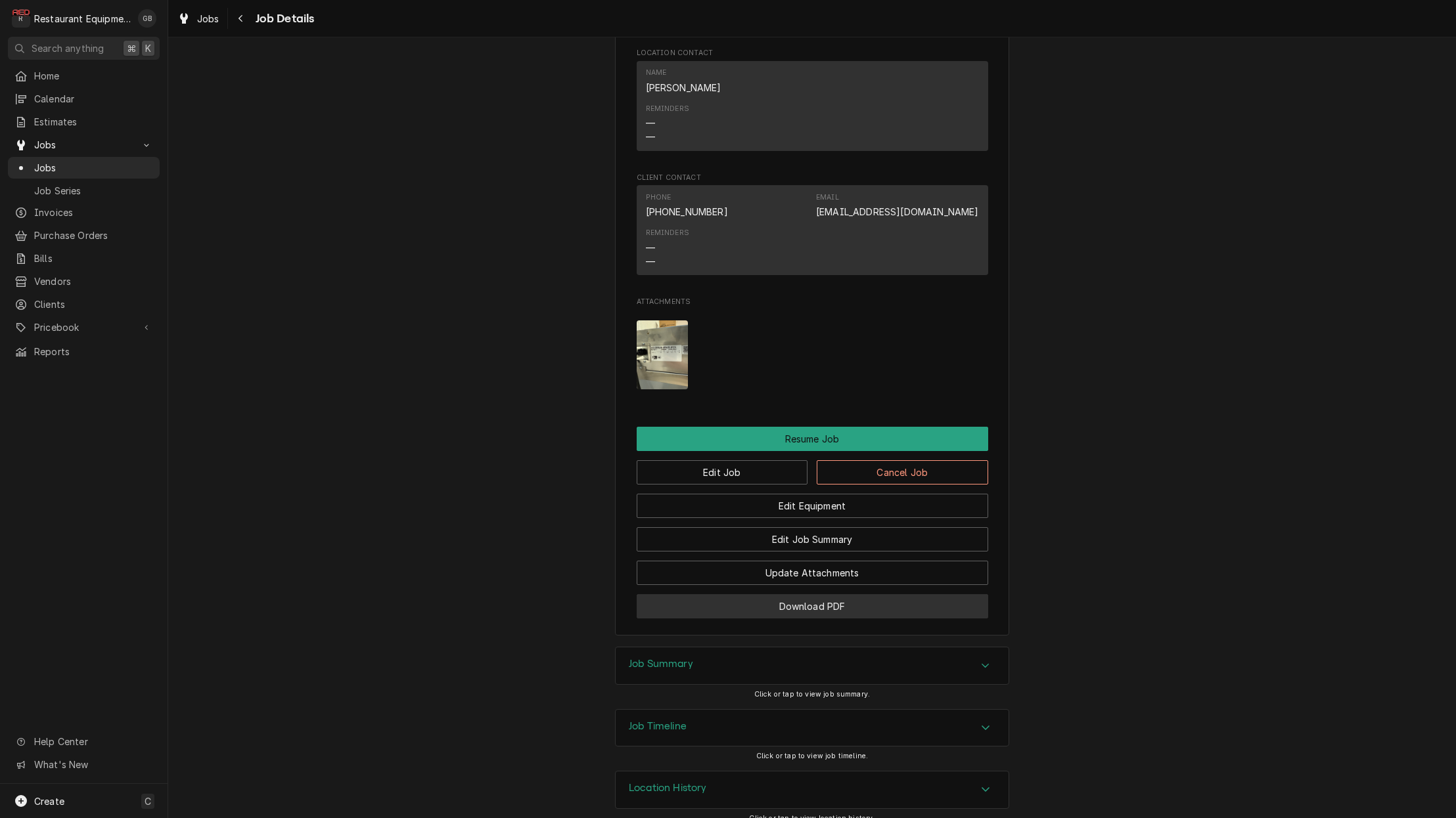
scroll to position [1365, 0]
click at [242, 20] on icon "Navigate back" at bounding box center [241, 18] width 6 height 9
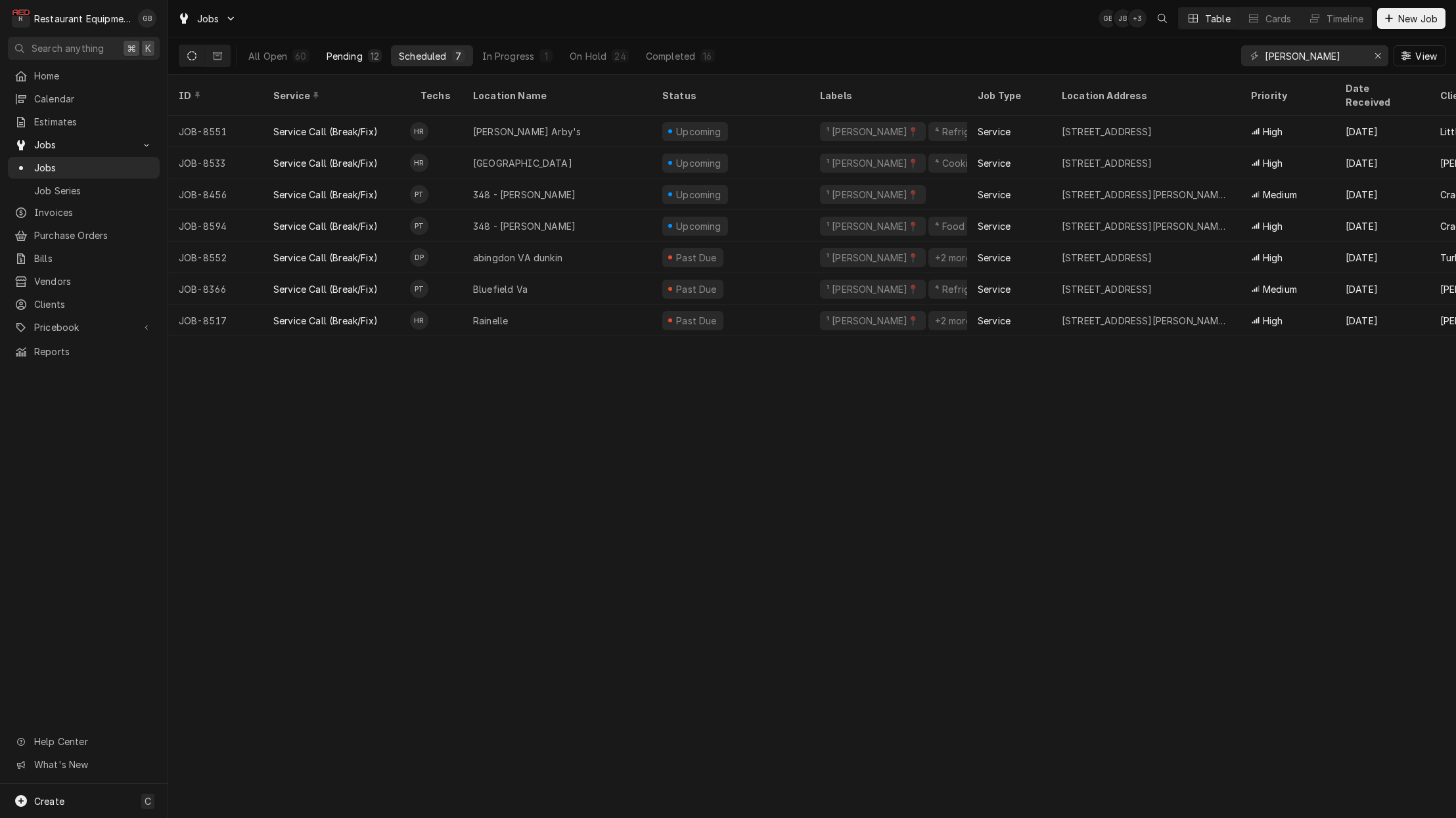
click at [365, 58] on button "Pending 12" at bounding box center [353, 56] width 71 height 21
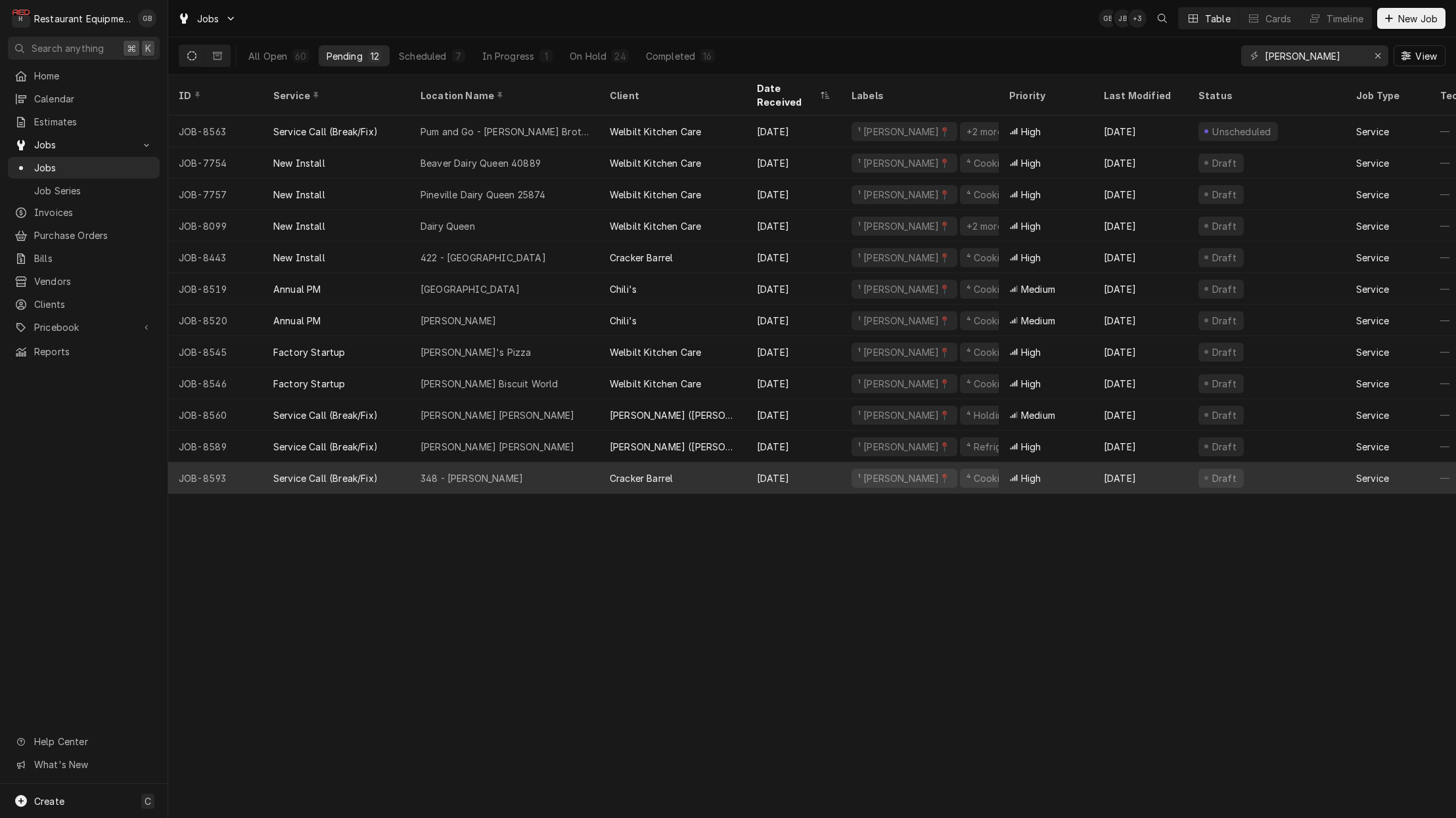
click at [491, 462] on div "348 - [PERSON_NAME]" at bounding box center [504, 477] width 190 height 31
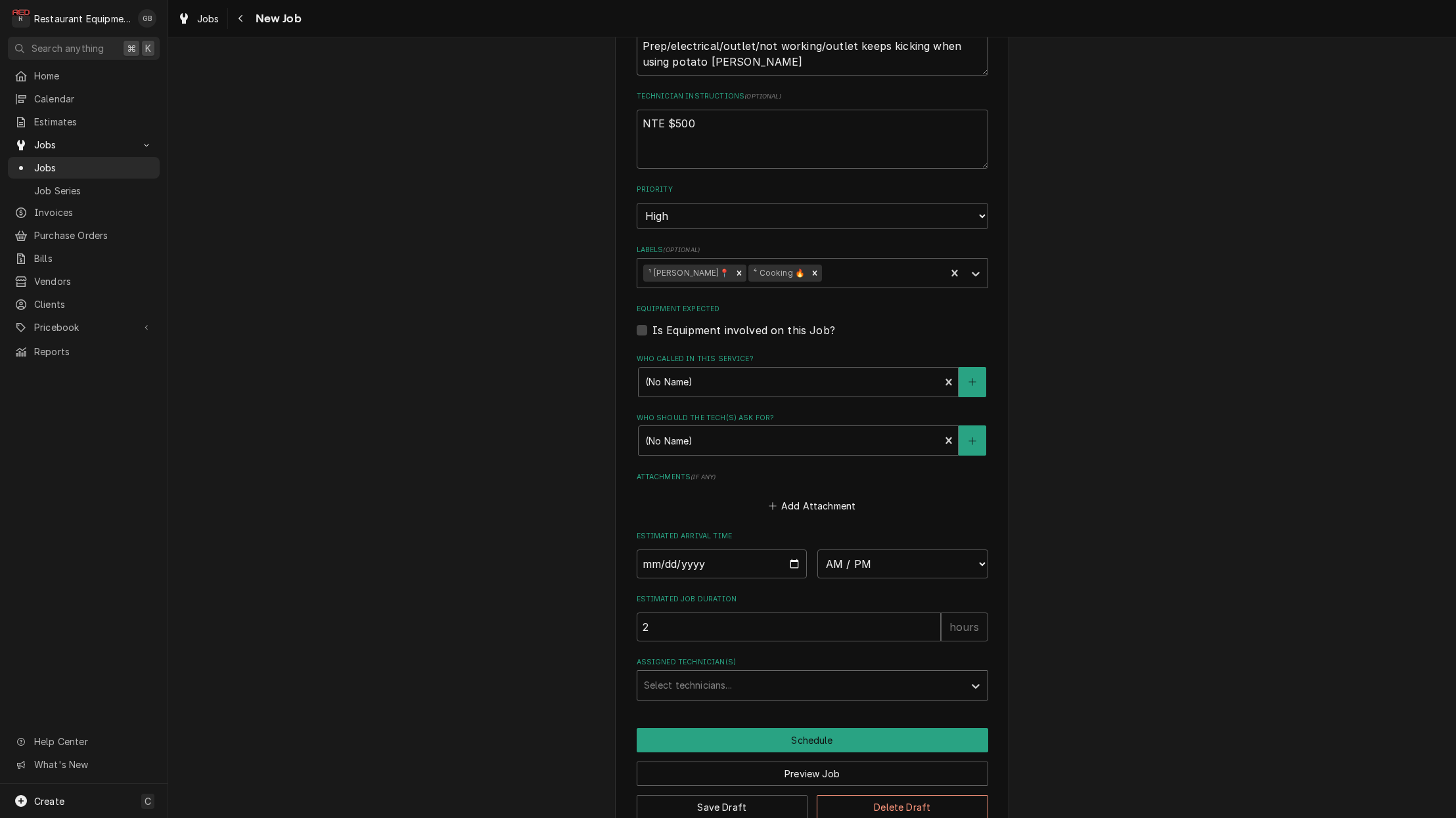
scroll to position [687, 0]
click at [758, 674] on div "Assigned Technician(s)" at bounding box center [800, 686] width 313 height 23
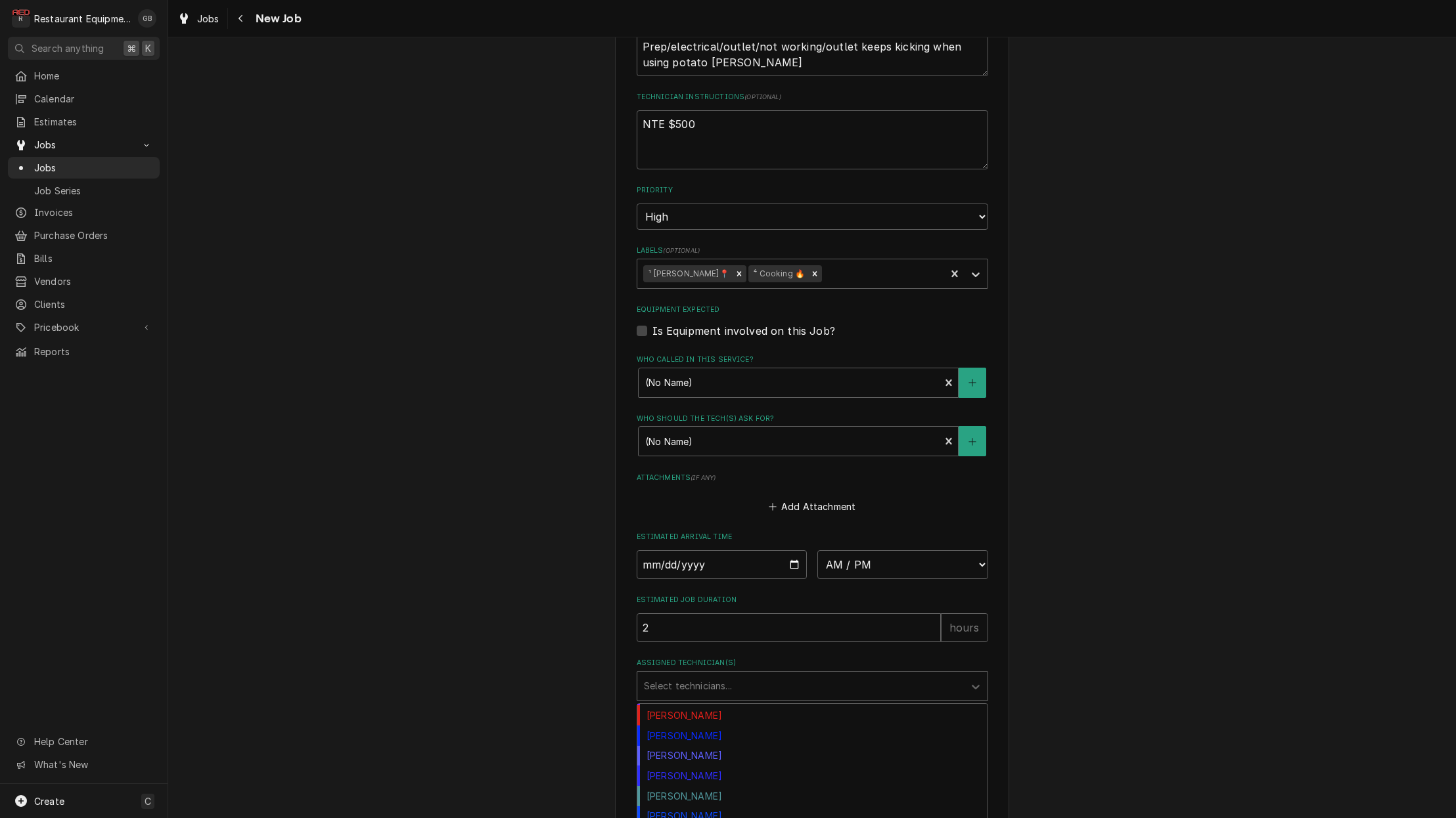
scroll to position [199, 0]
click at [699, 746] on div "[PERSON_NAME]" at bounding box center [813, 756] width 351 height 21
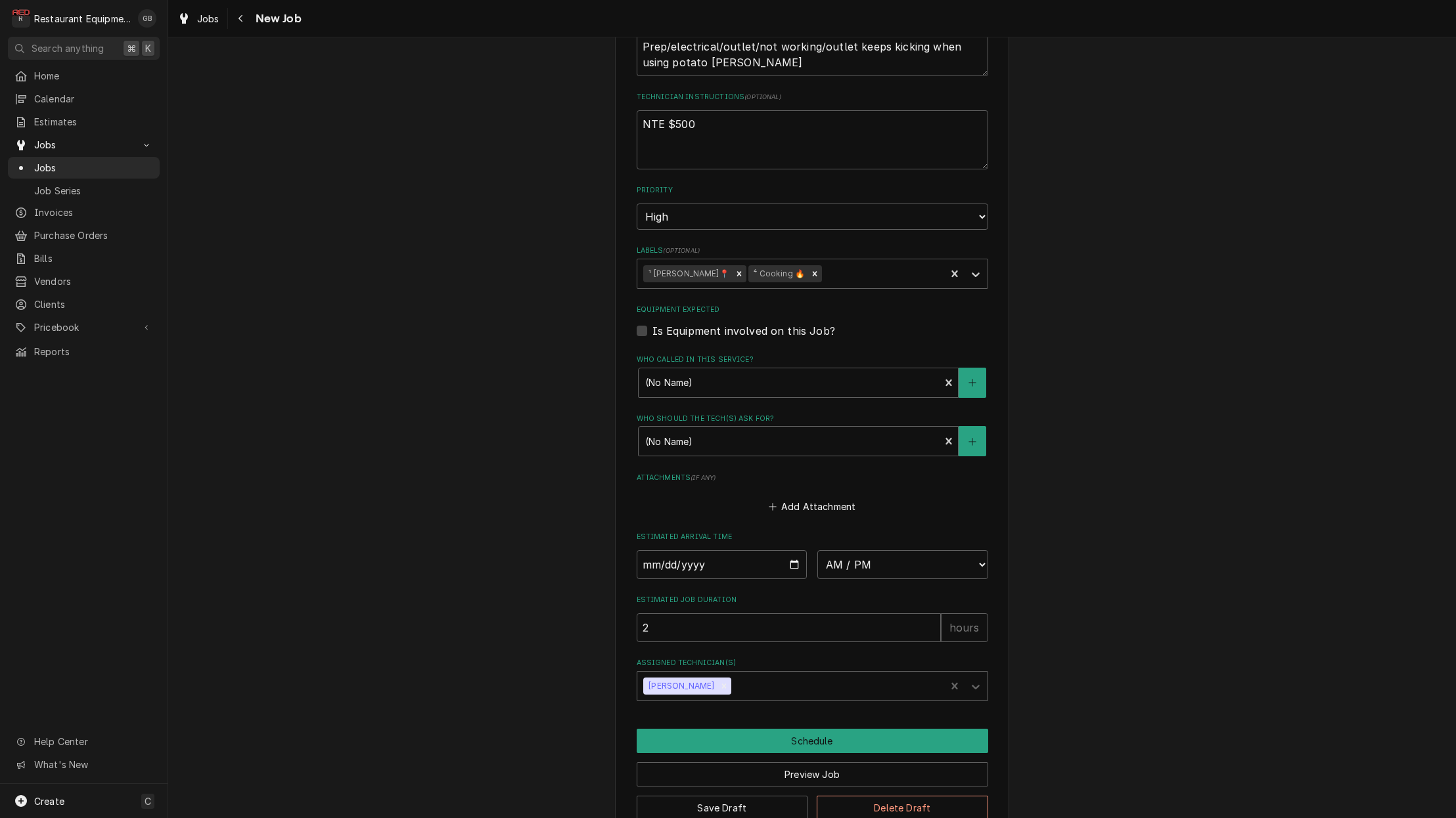
type textarea "x"
click at [670, 551] on input "Date" at bounding box center [722, 565] width 171 height 29
type input "[DATE]"
type textarea "x"
select select "15:15:00"
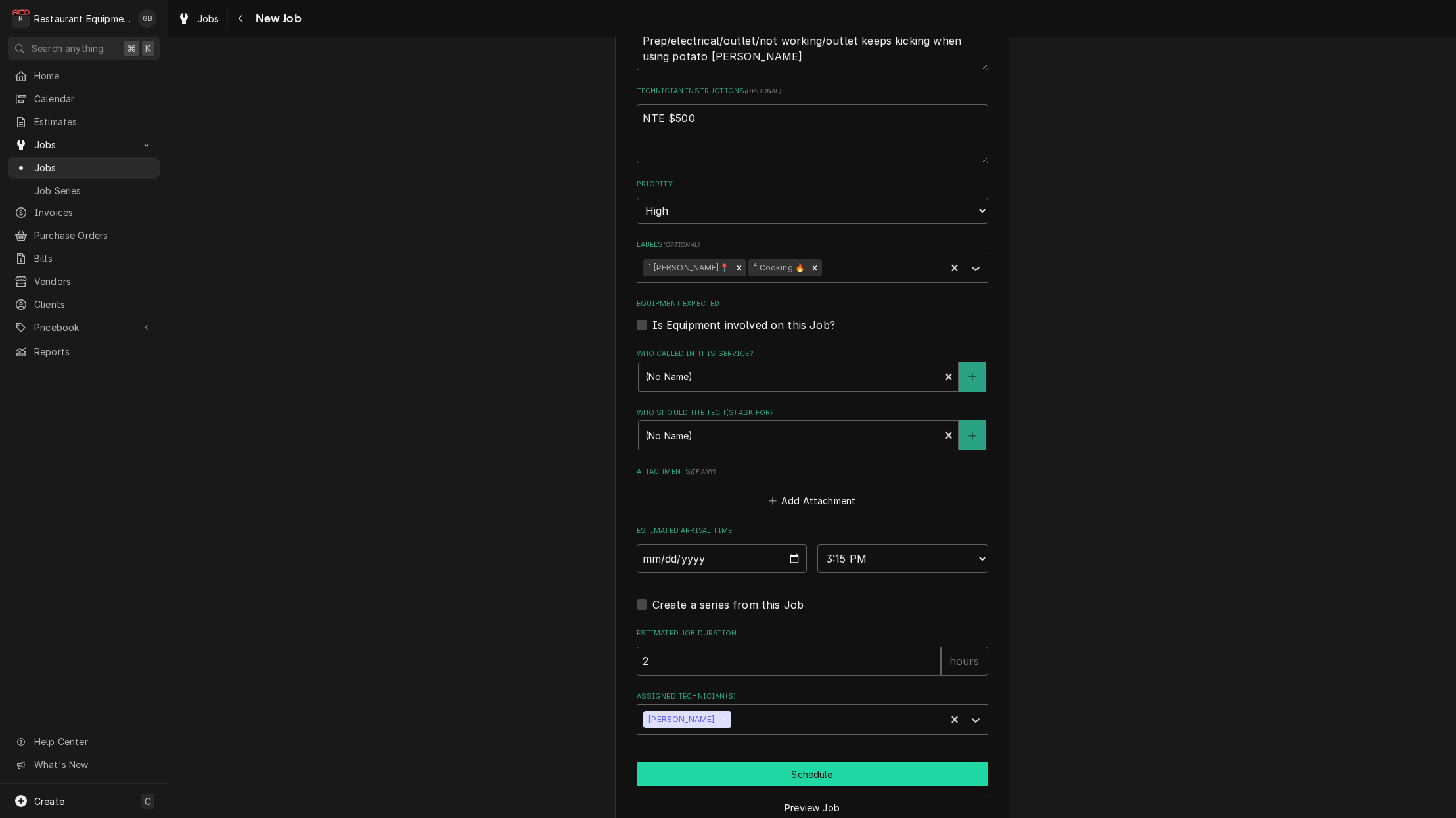
scroll to position [696, 0]
click at [832, 760] on button "Schedule" at bounding box center [812, 772] width 351 height 24
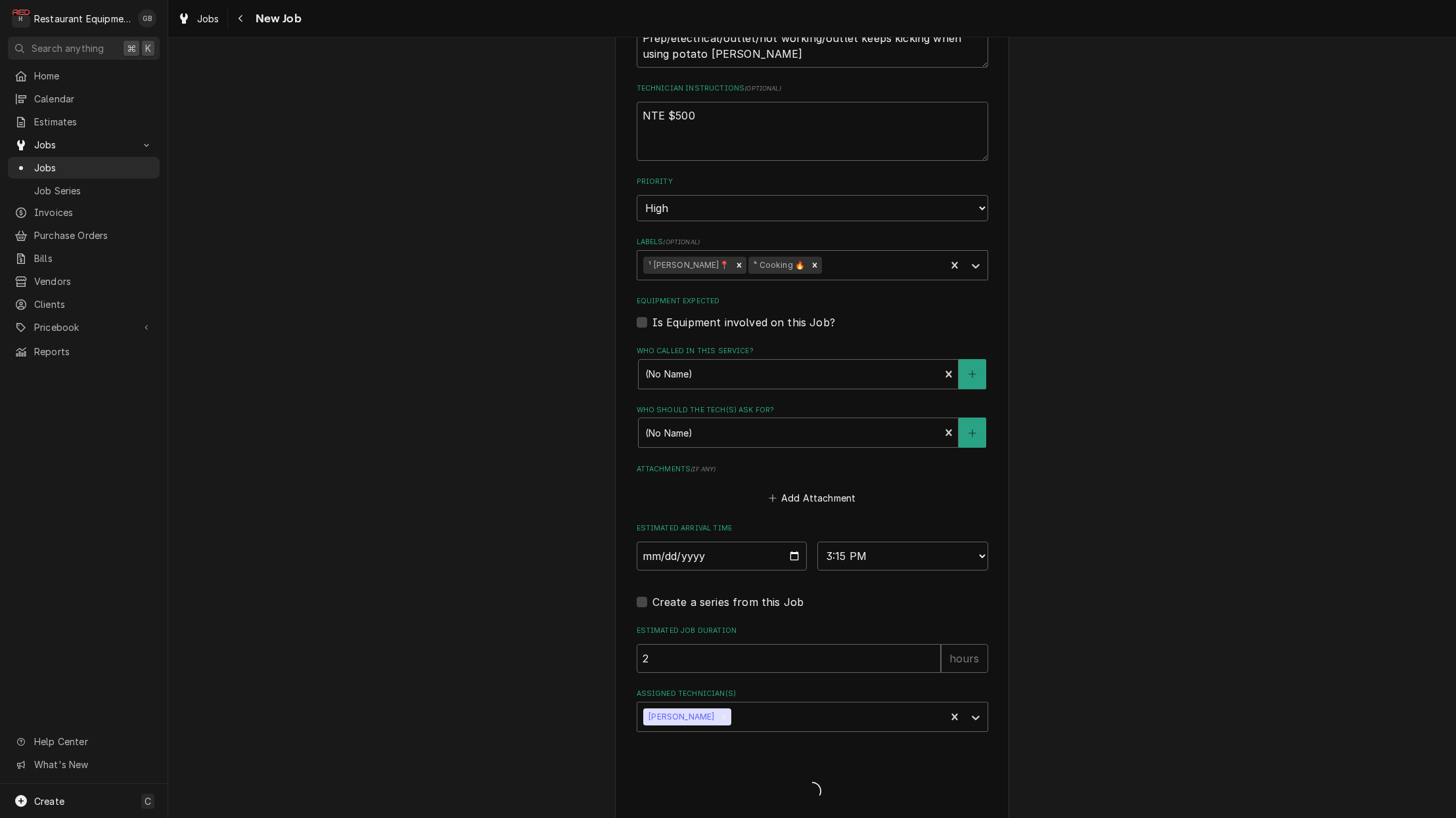
scroll to position [682, 0]
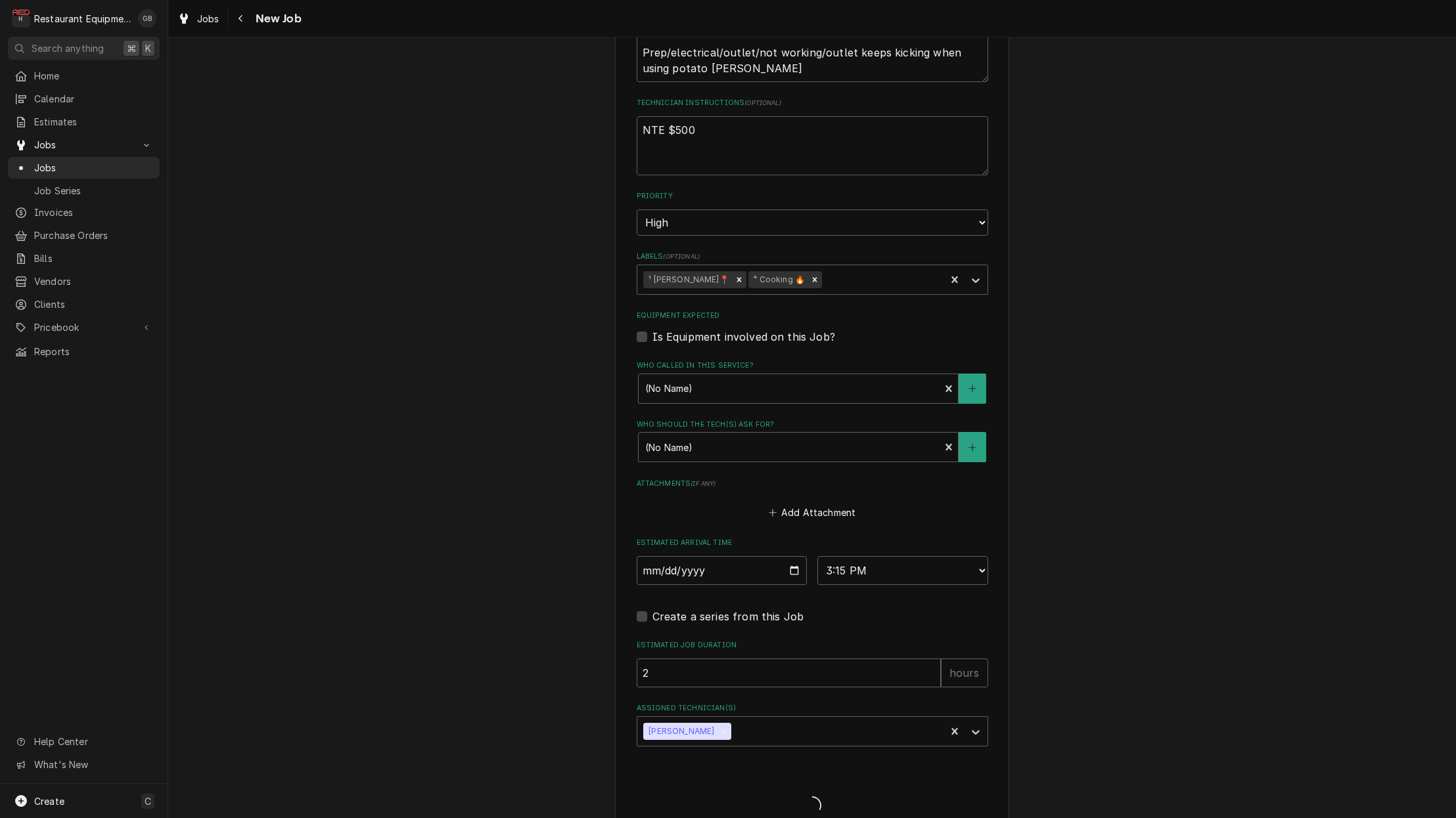
type textarea "x"
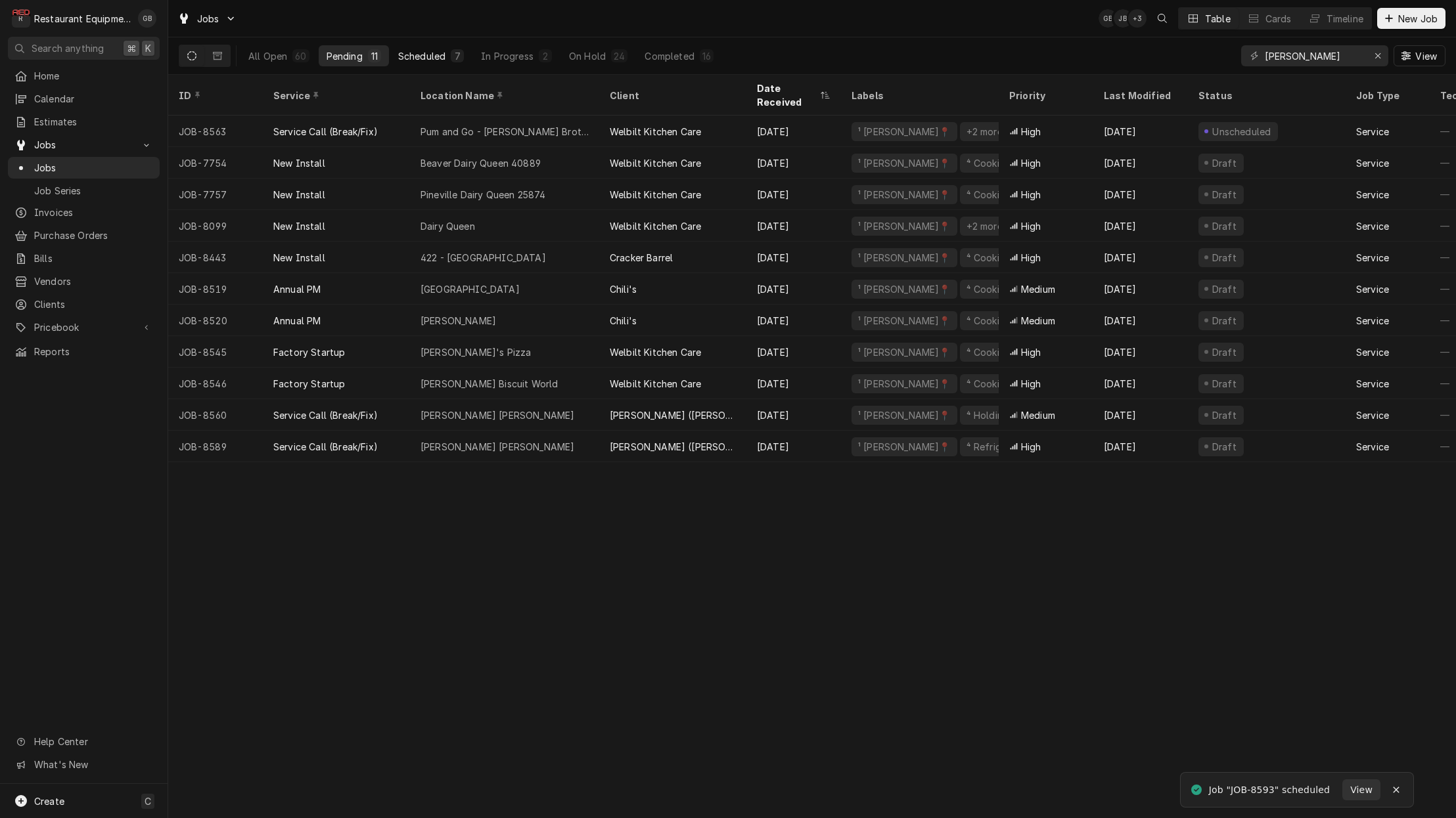
click at [447, 64] on button "Scheduled 7" at bounding box center [430, 56] width 81 height 21
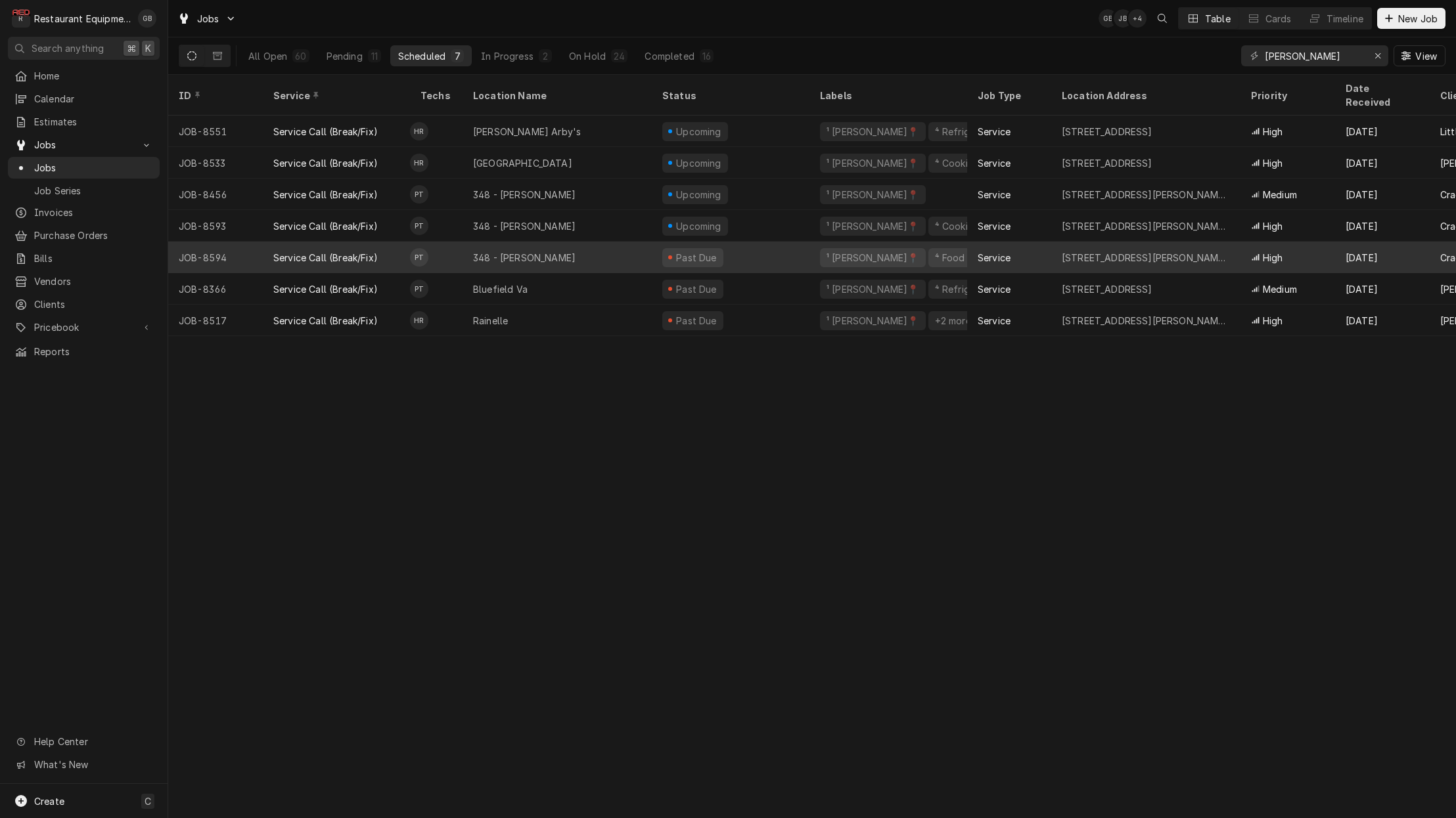
click at [568, 241] on div "348 - [PERSON_NAME]" at bounding box center [557, 257] width 190 height 31
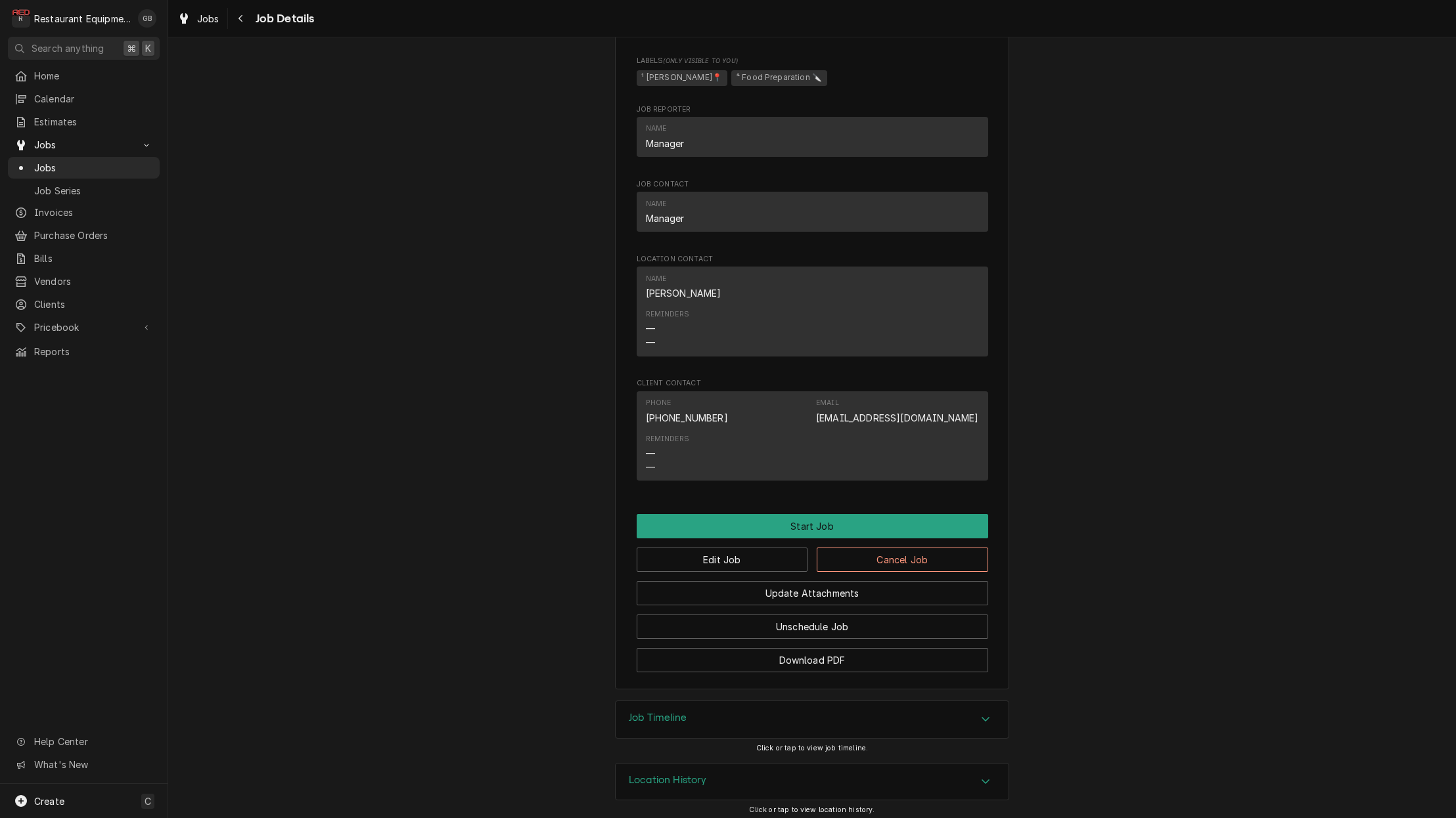
click at [991, 702] on div "Job Timeline" at bounding box center [811, 720] width 393 height 37
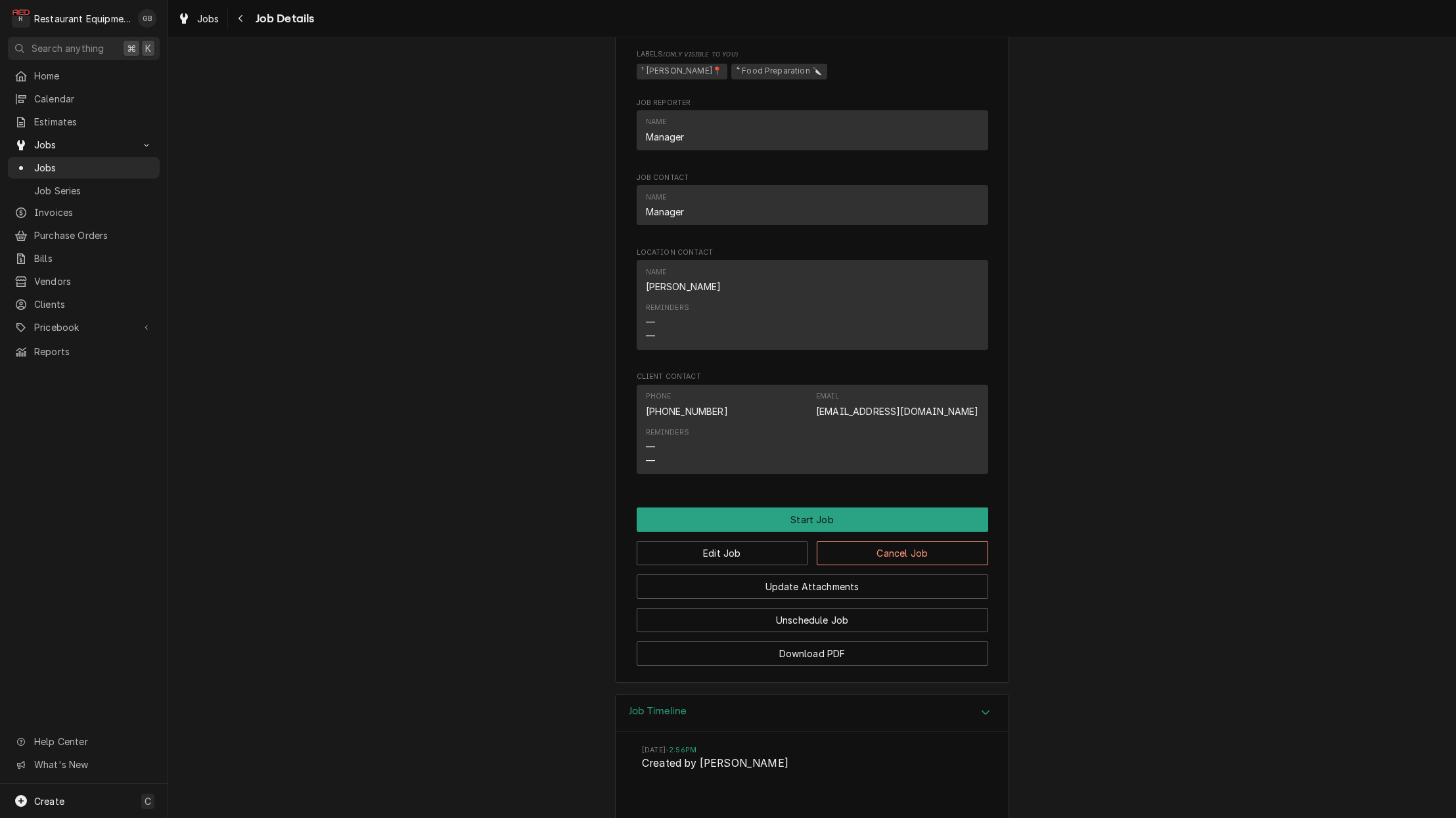
click at [865, 535] on div "Edit Job Cancel Job" at bounding box center [812, 548] width 351 height 33
drag, startPoint x: 860, startPoint y: 547, endPoint x: 853, endPoint y: 548, distance: 7.1
click at [853, 548] on button "Cancel Job" at bounding box center [902, 552] width 172 height 24
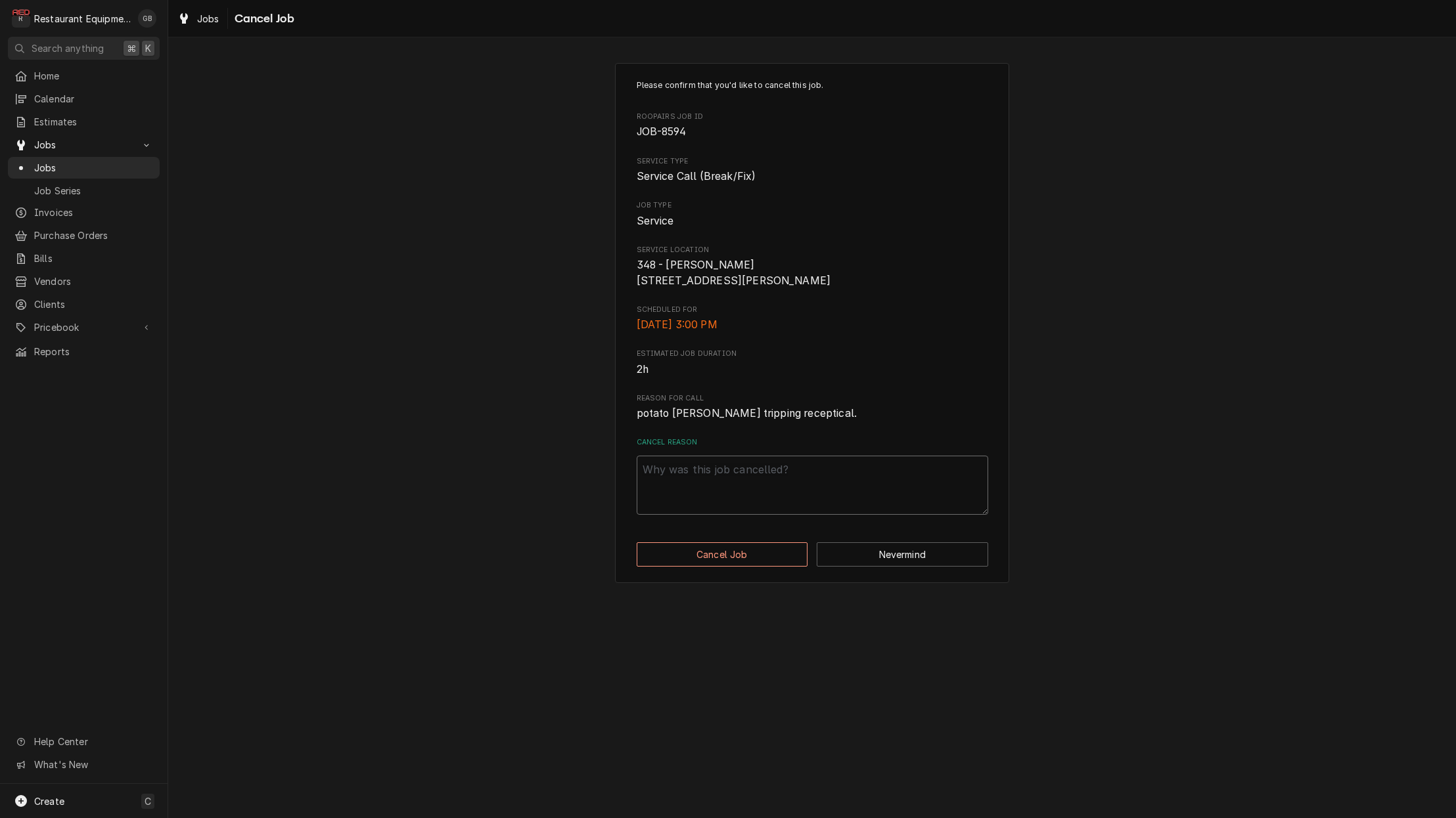
click at [707, 498] on textarea "Cancel Reason" at bounding box center [812, 485] width 351 height 59
type textarea "x"
type textarea "o"
type textarea "x"
type textarea "oo"
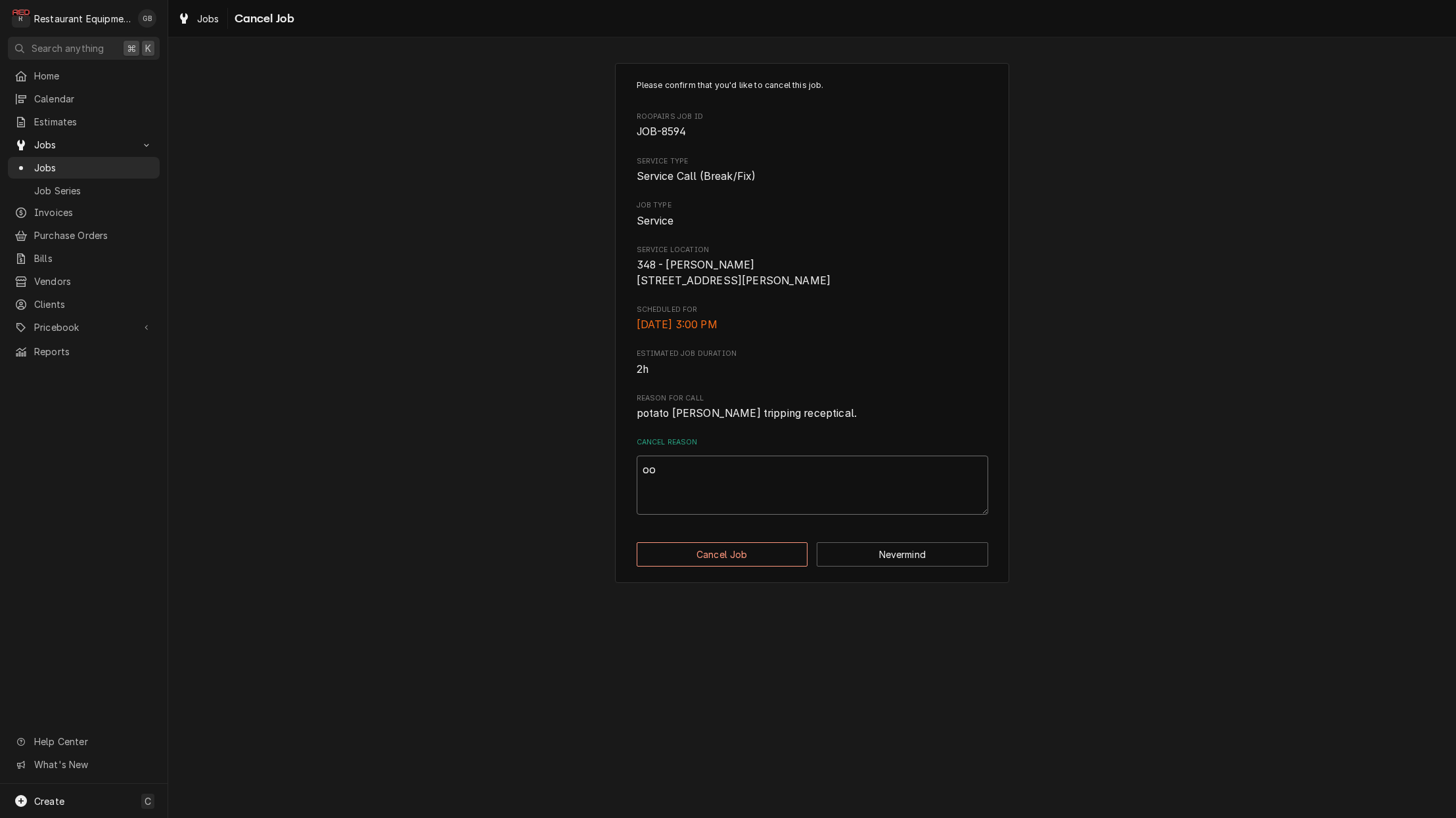
type textarea "x"
type textarea "oop"
type textarea "x"
type textarea "oops"
click at [758, 561] on button "Cancel Job" at bounding box center [723, 554] width 172 height 24
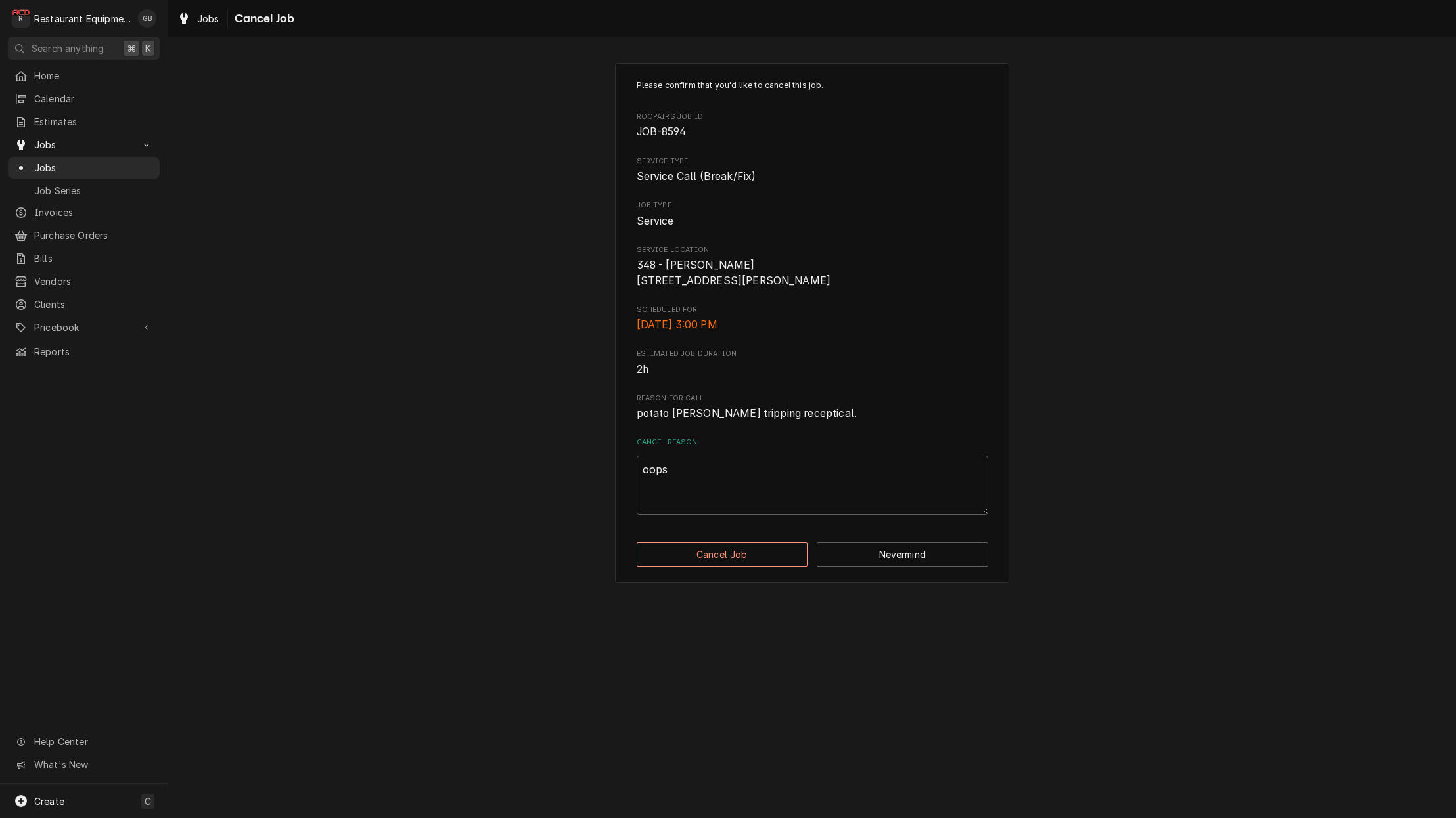
type textarea "x"
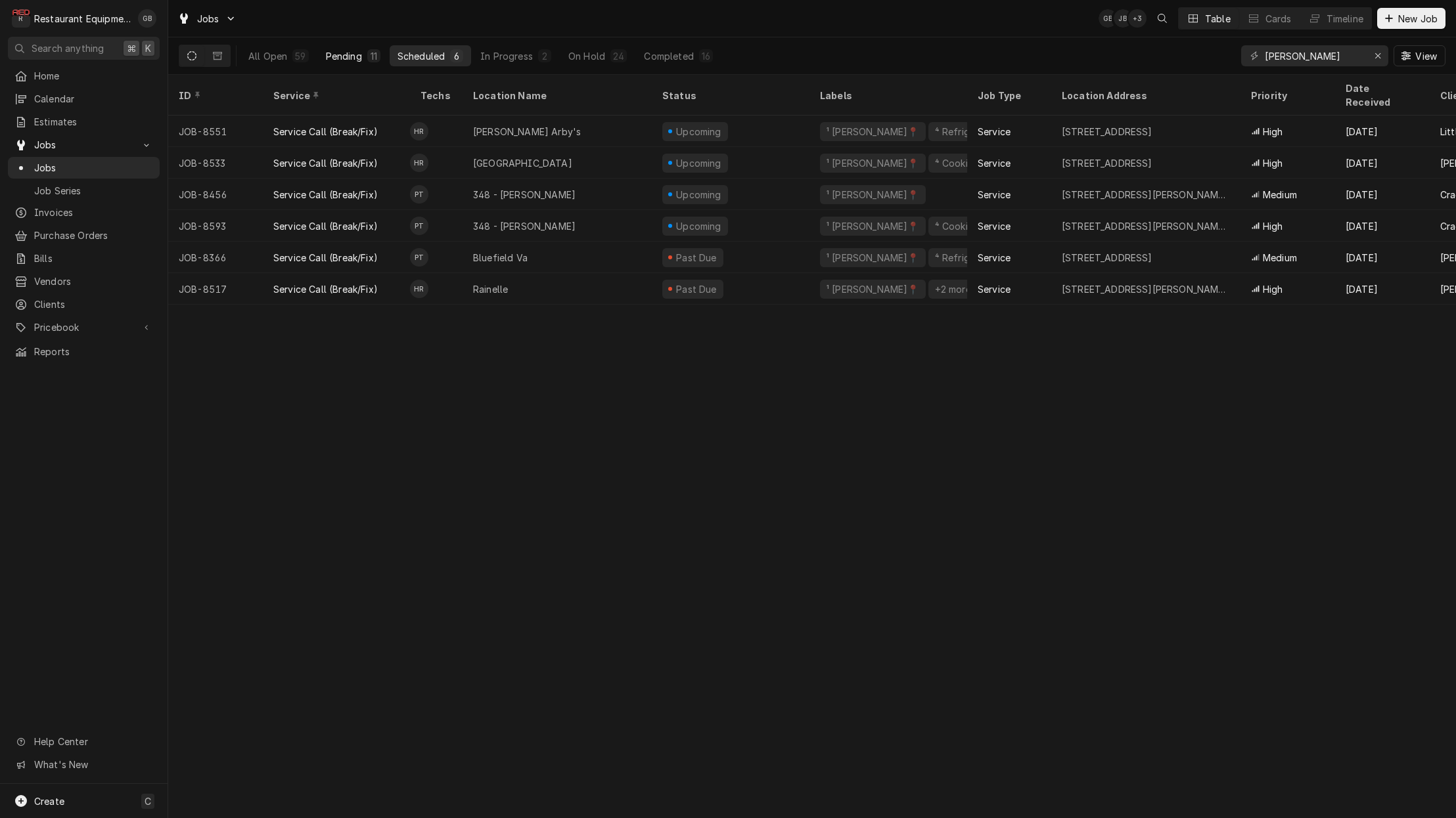
click at [351, 55] on div "Pending" at bounding box center [343, 55] width 36 height 13
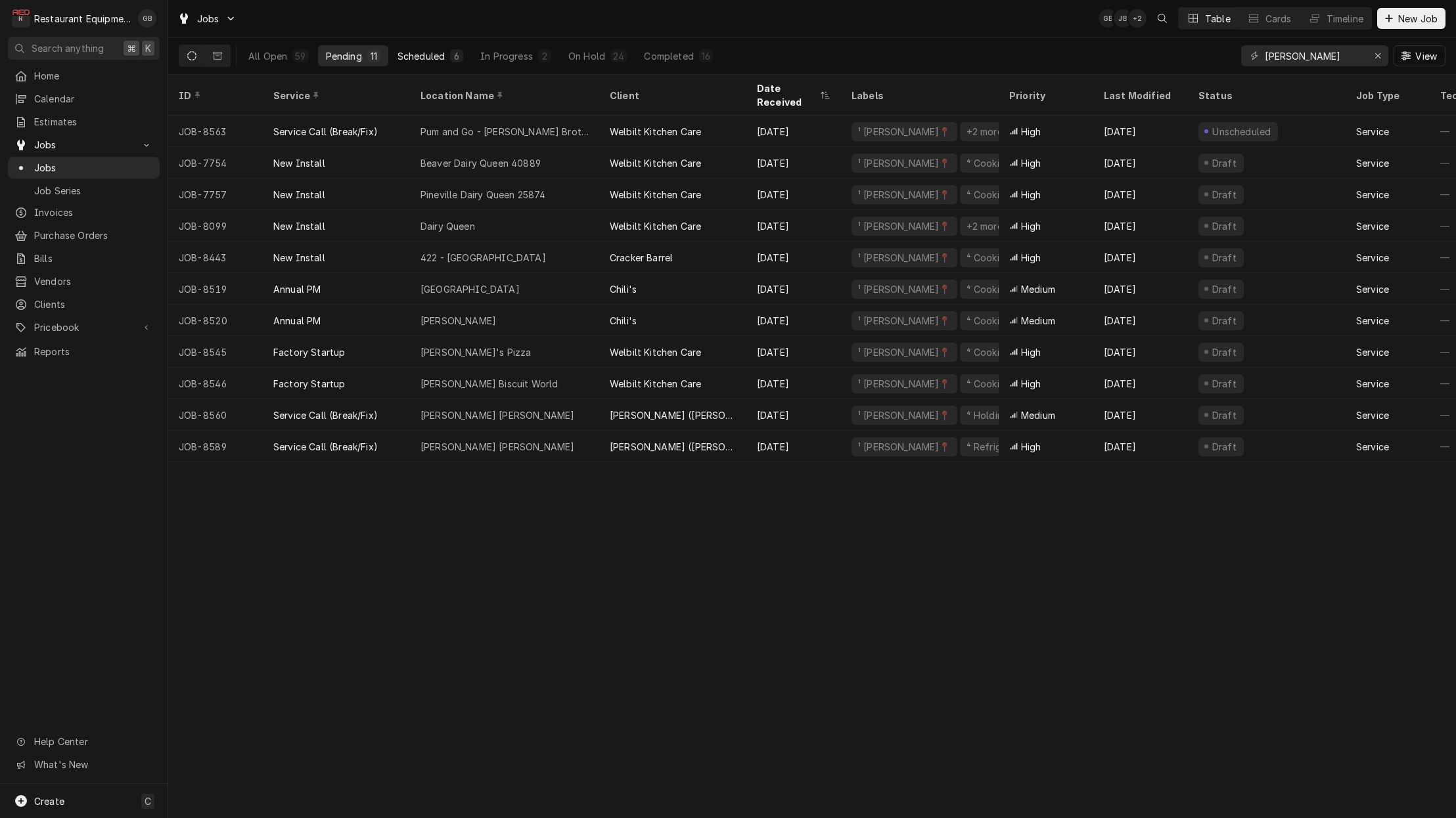
click at [448, 53] on button "Scheduled 6" at bounding box center [430, 56] width 81 height 21
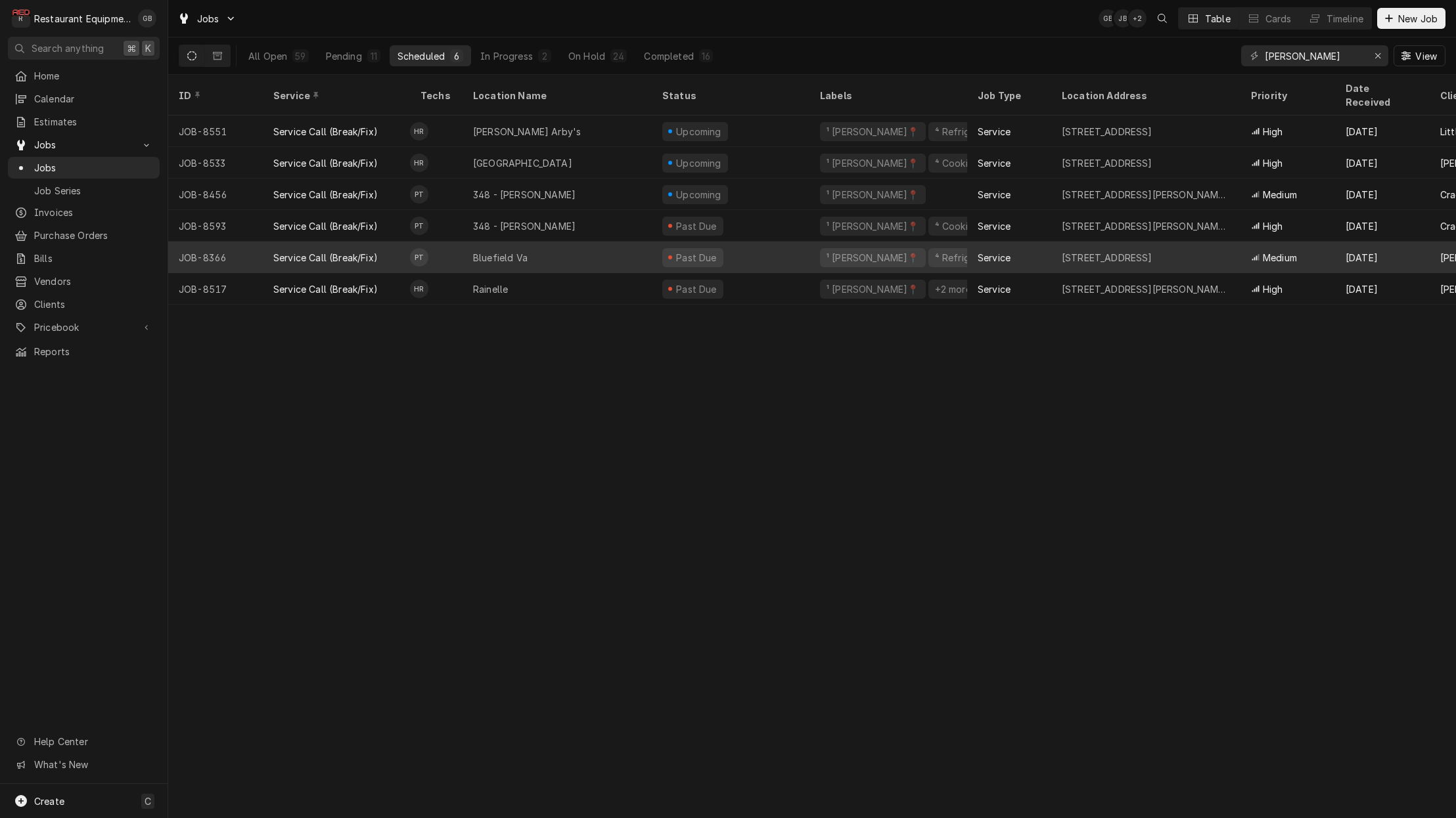
click at [507, 251] on div "Bluefield Va" at bounding box center [500, 257] width 55 height 13
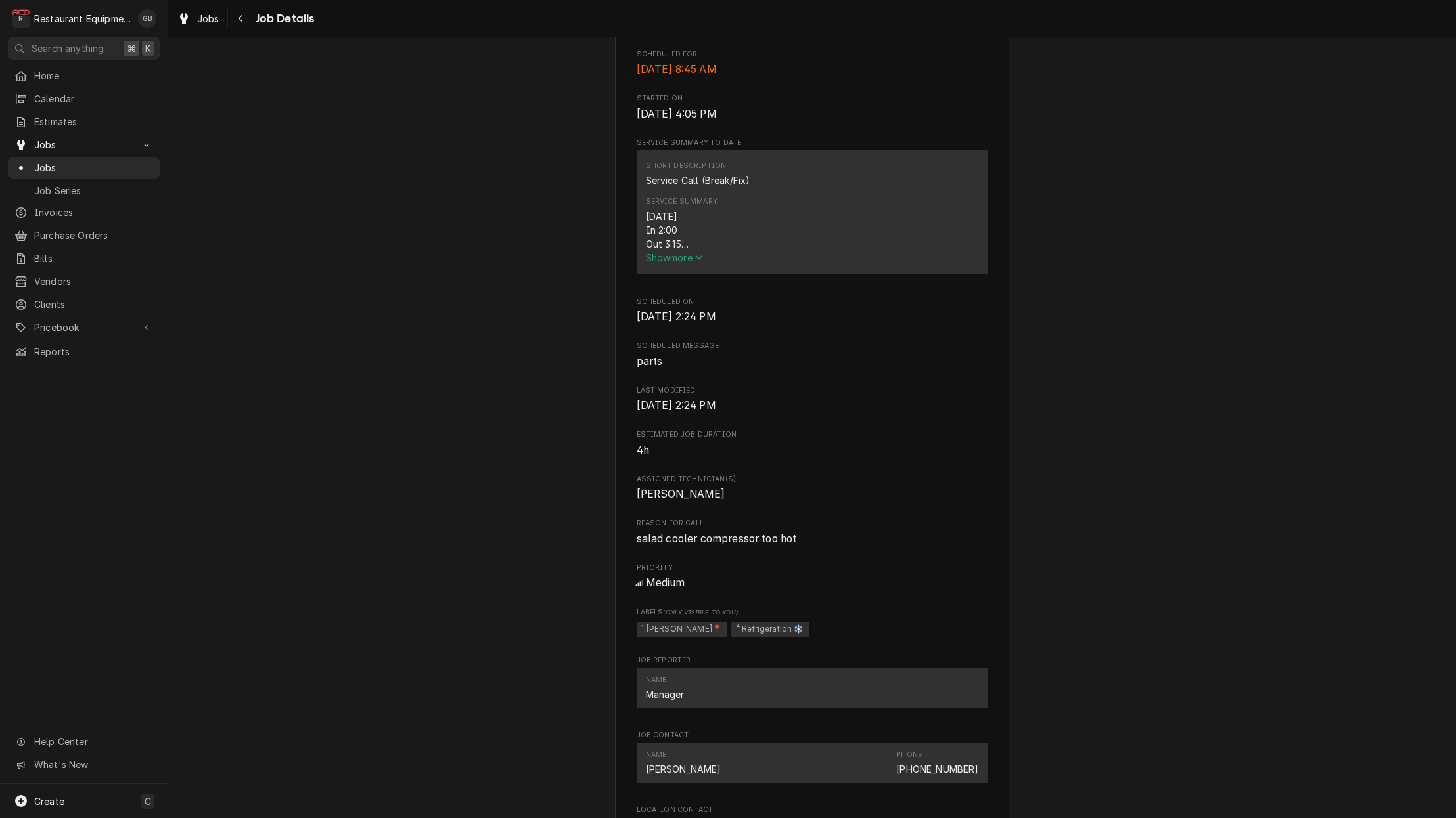
scroll to position [476, 0]
click at [688, 258] on span "Show more" at bounding box center [674, 253] width 58 height 11
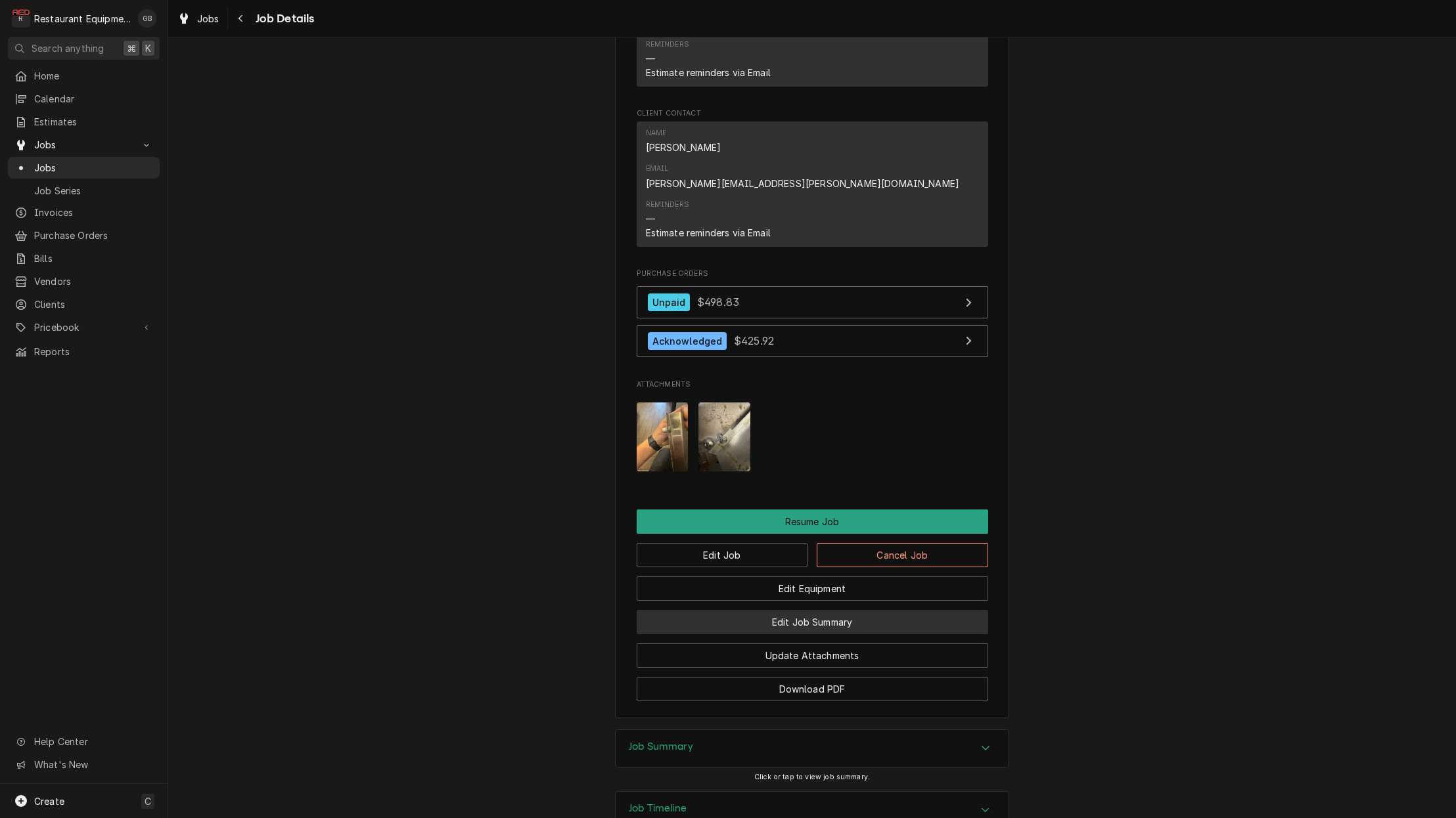
scroll to position [0, 0]
click at [862, 610] on button "Edit Job Summary" at bounding box center [812, 621] width 351 height 24
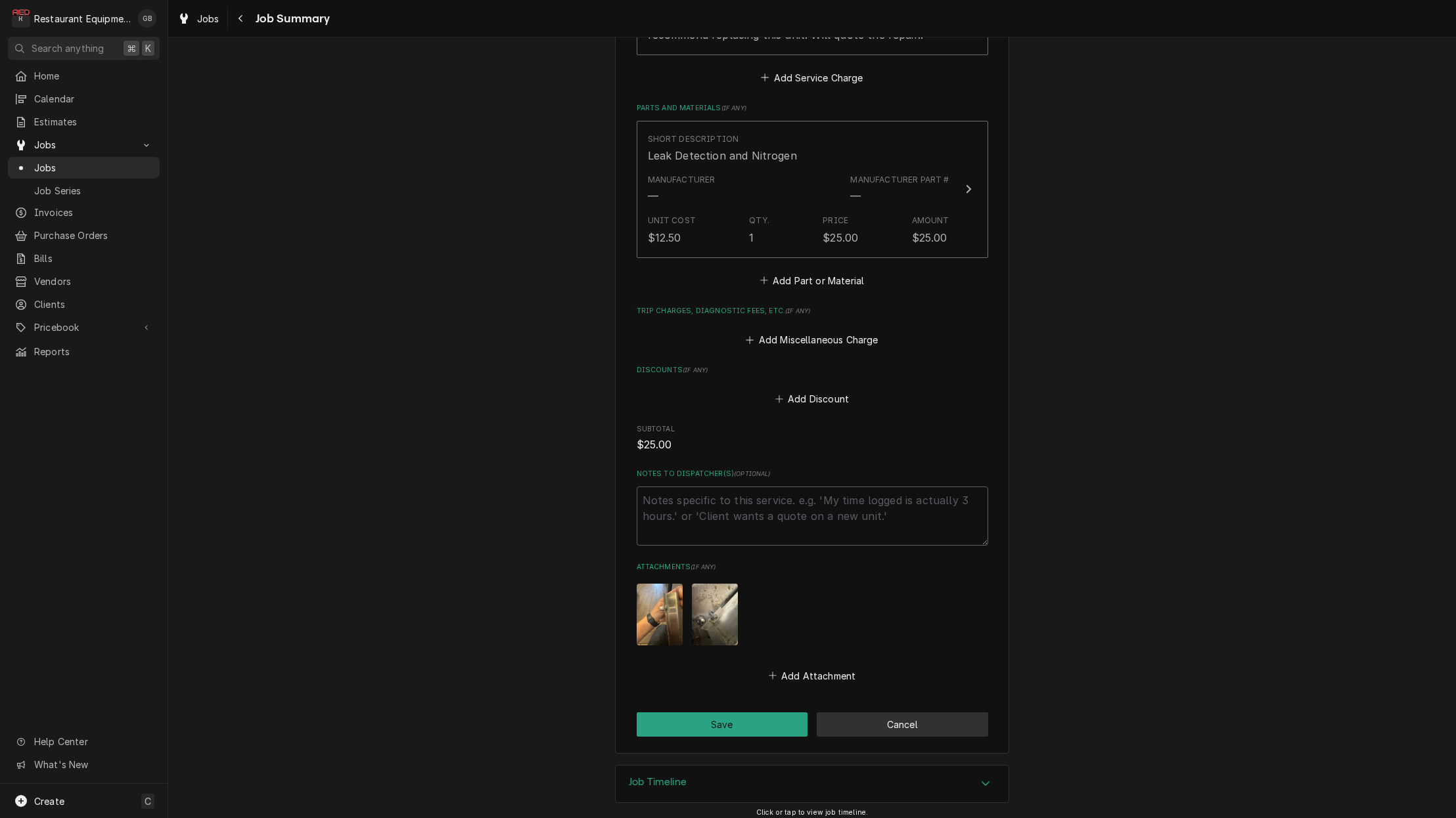
click at [895, 727] on button "Cancel" at bounding box center [902, 724] width 172 height 24
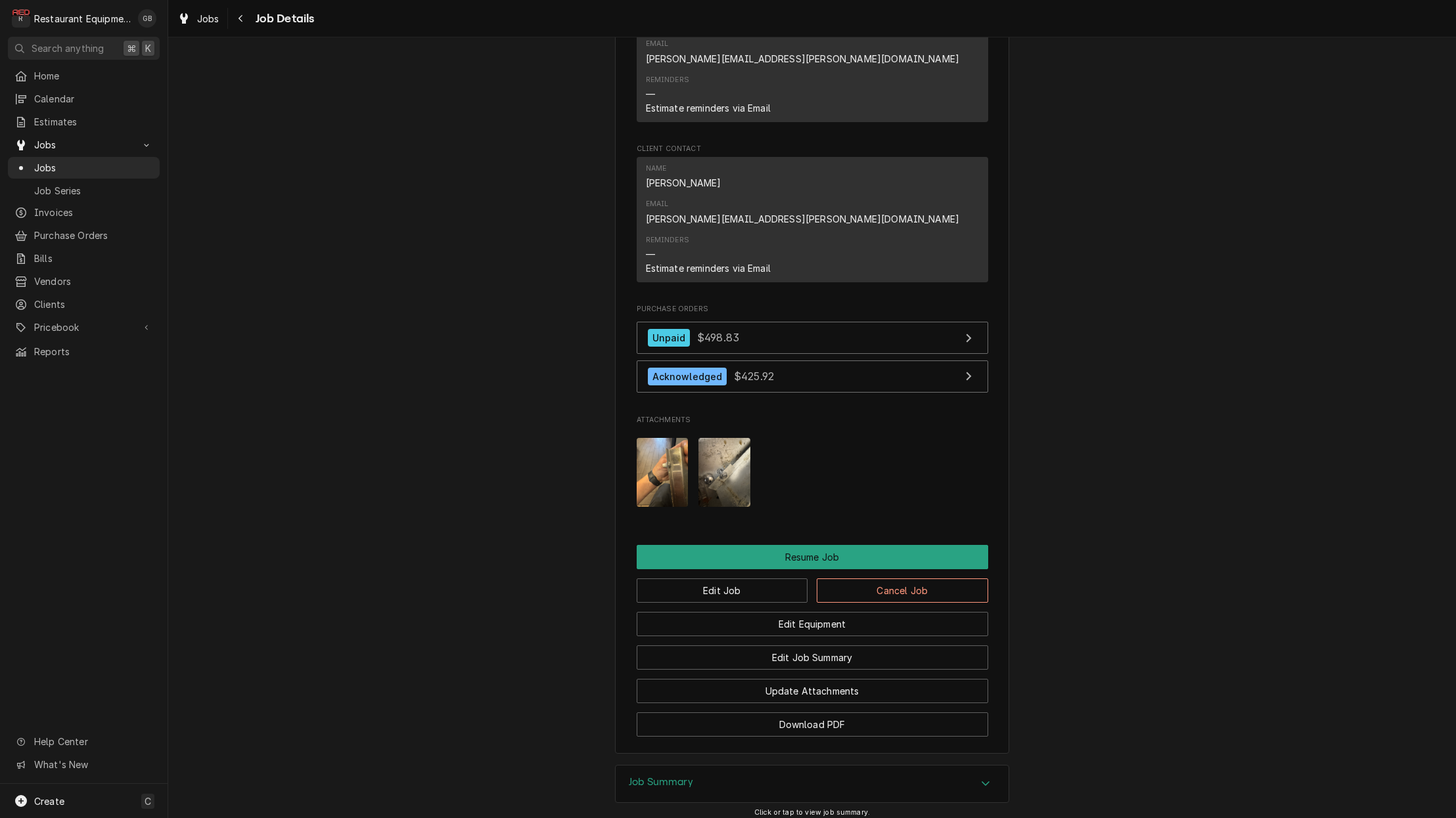
scroll to position [1295, 0]
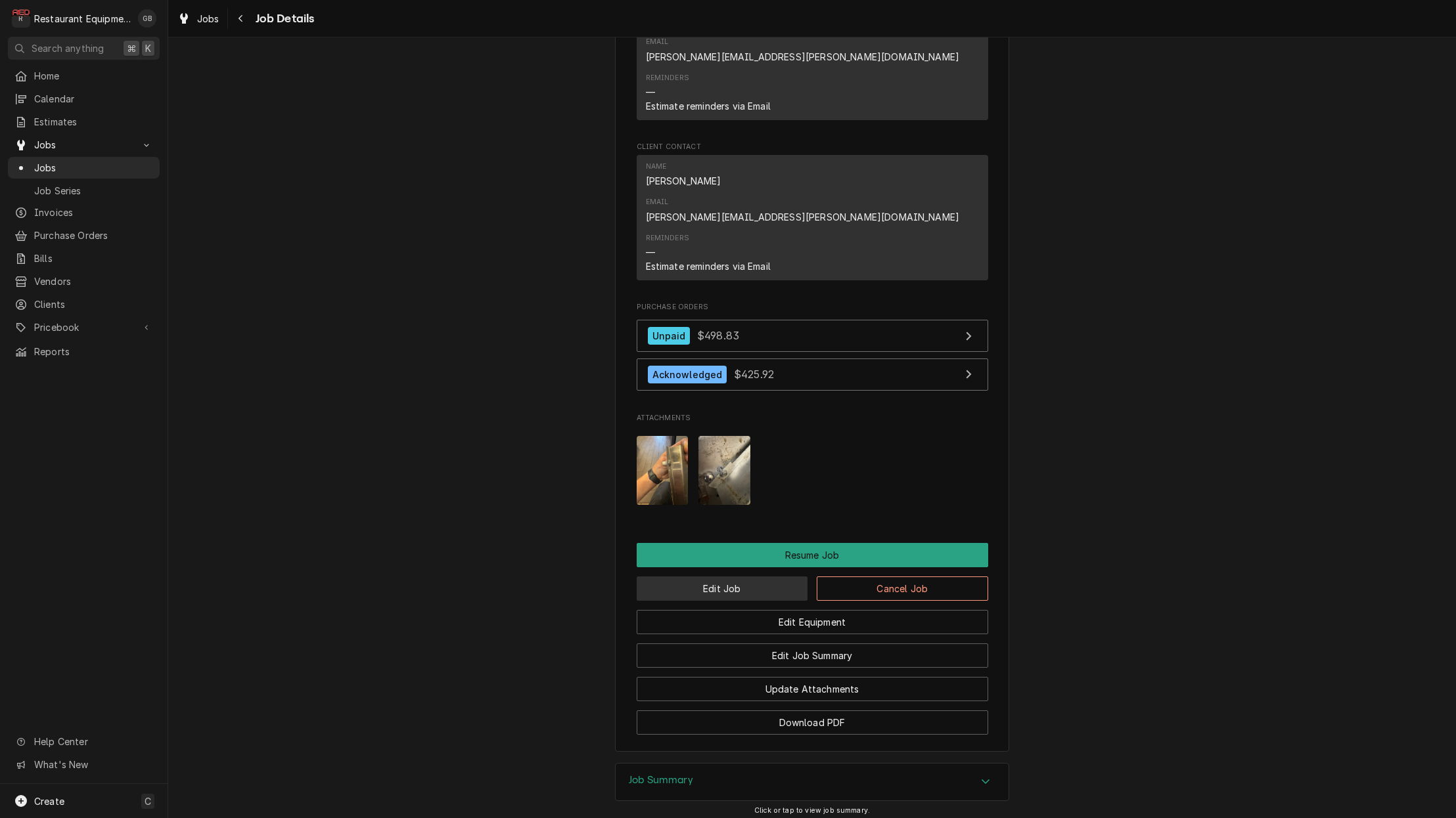
click at [719, 577] on button "Edit Job" at bounding box center [723, 588] width 172 height 24
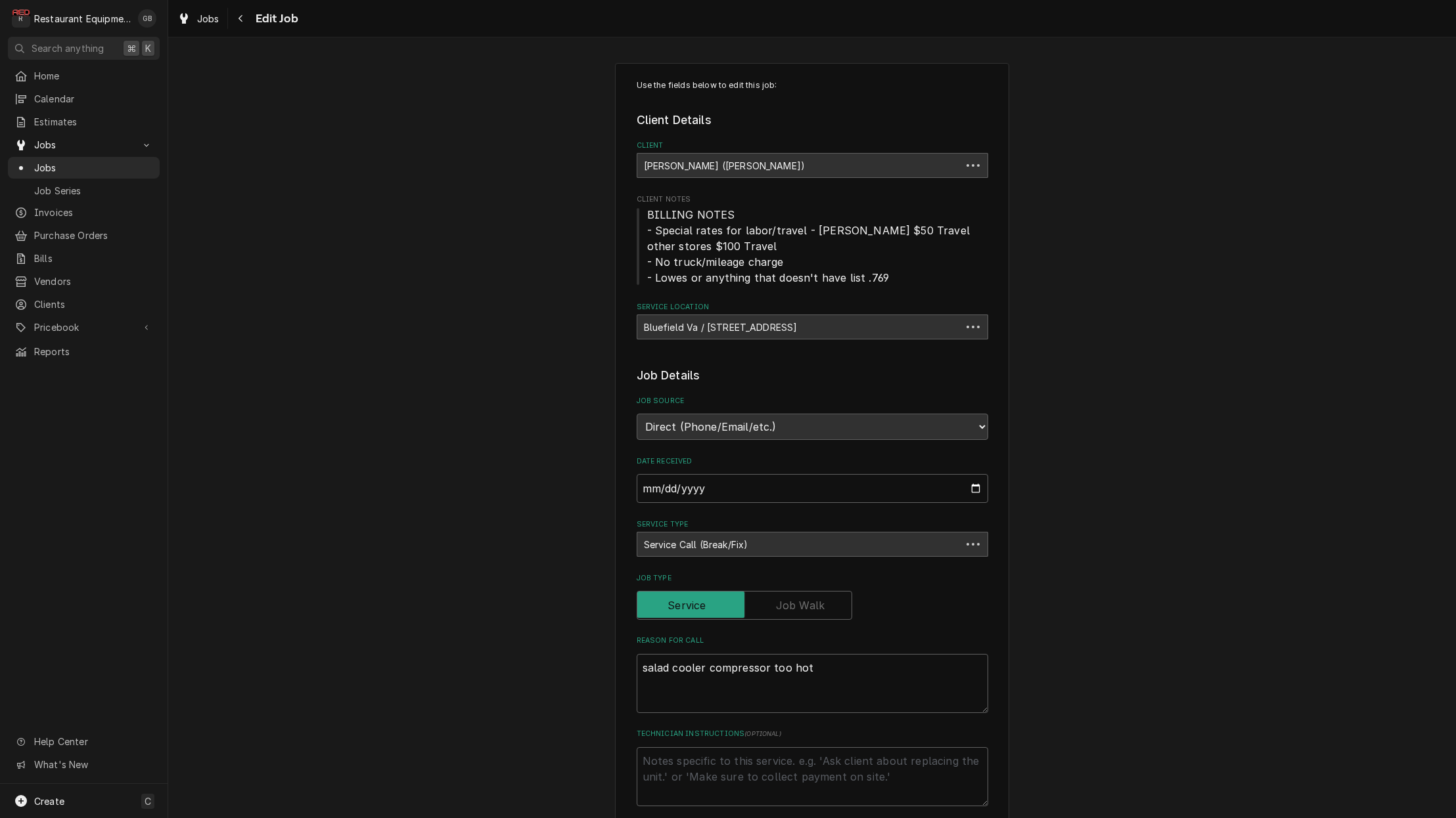
type textarea "x"
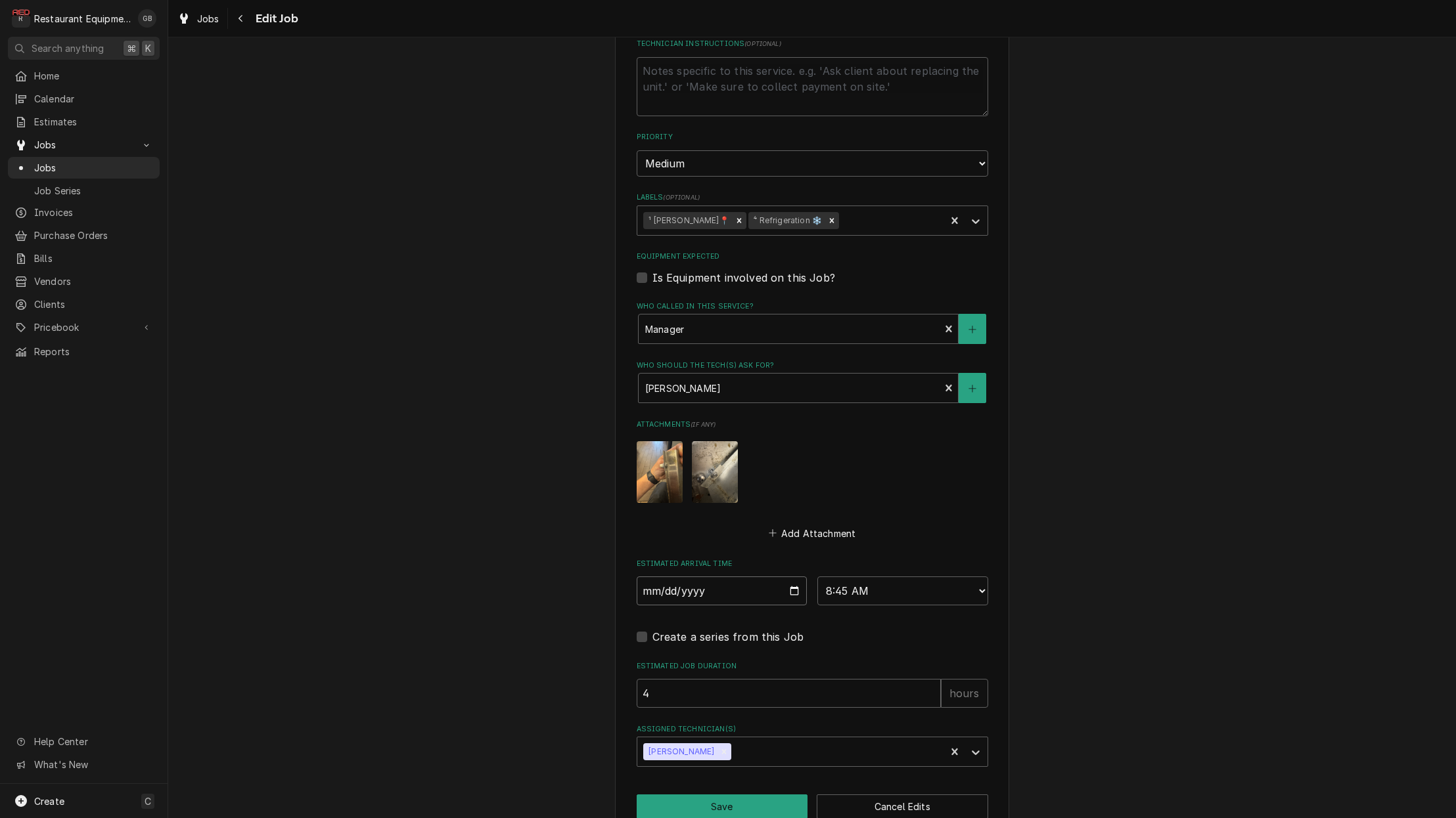
click at [664, 577] on input "2025-08-18" at bounding box center [722, 591] width 171 height 29
type input "2025-08-19"
type textarea "x"
click at [855, 629] on div "Create a series from this Job" at bounding box center [812, 637] width 351 height 16
click at [889, 578] on fieldset "Job Details Job Source Direct (Phone/Email/etc.) Service Channel Corrigo Ecotra…" at bounding box center [812, 222] width 351 height 1090
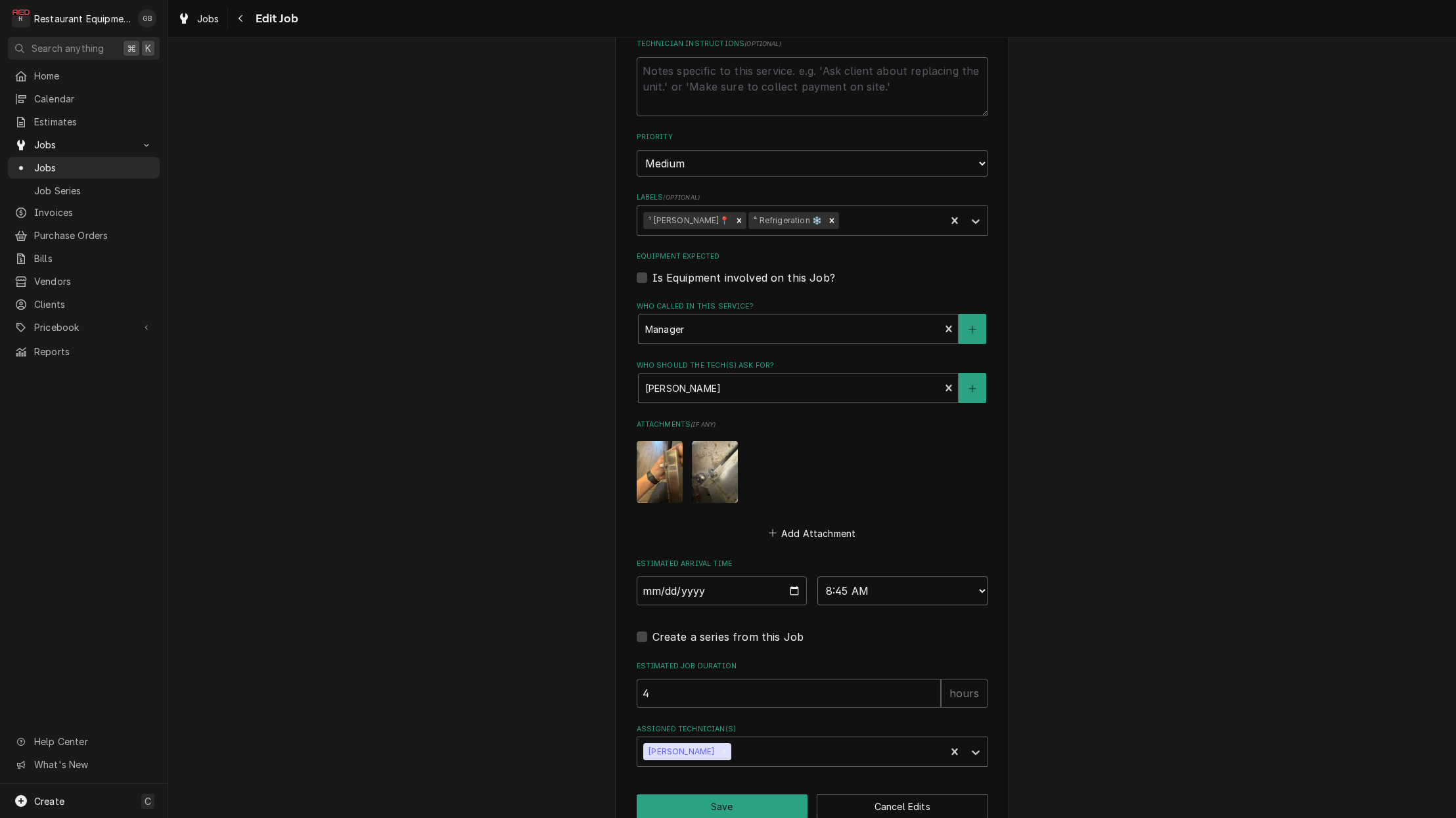
select select "08:30:00"
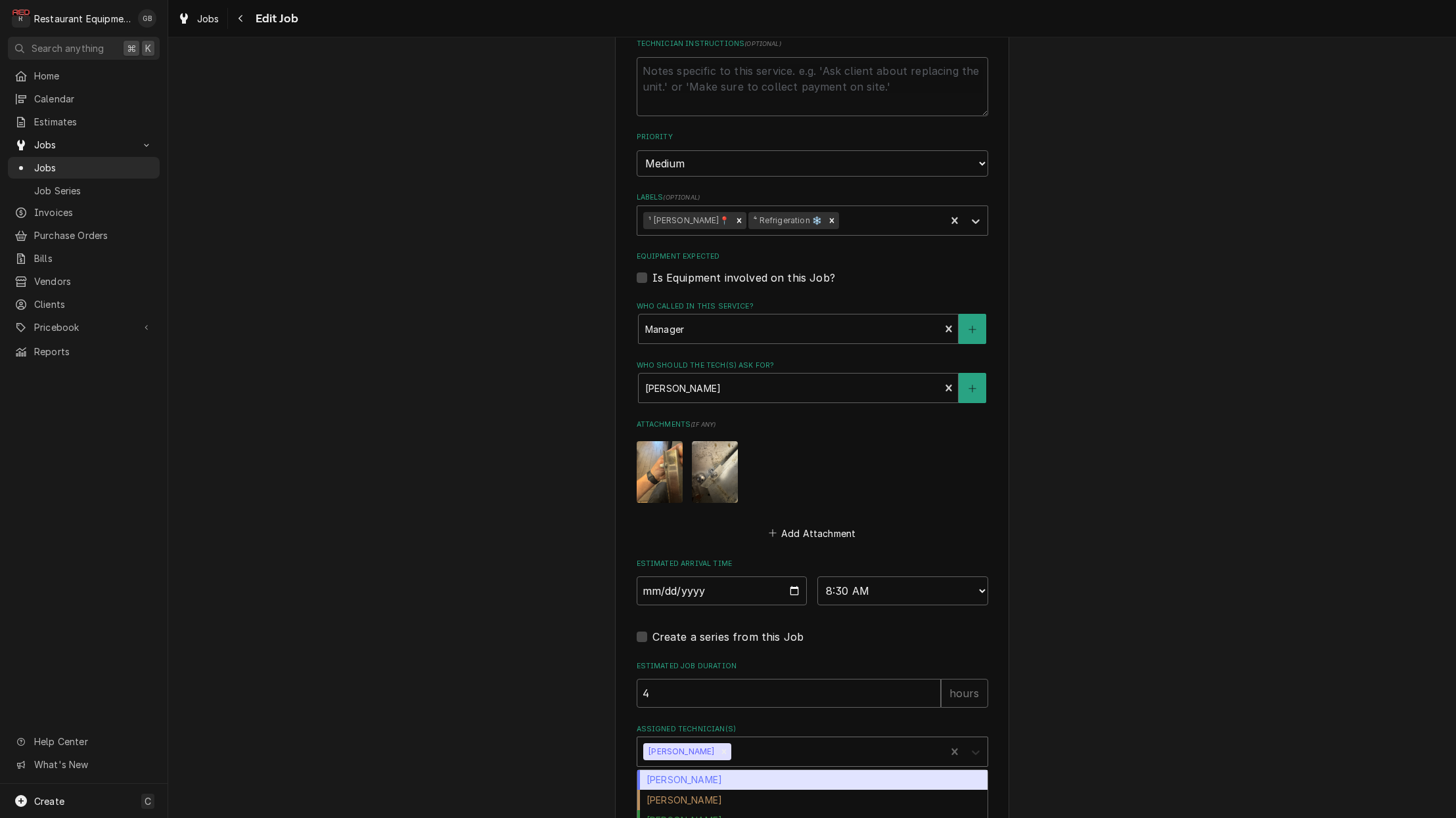
click at [972, 746] on icon "Assigned Technician(s)" at bounding box center [976, 753] width 13 height 13
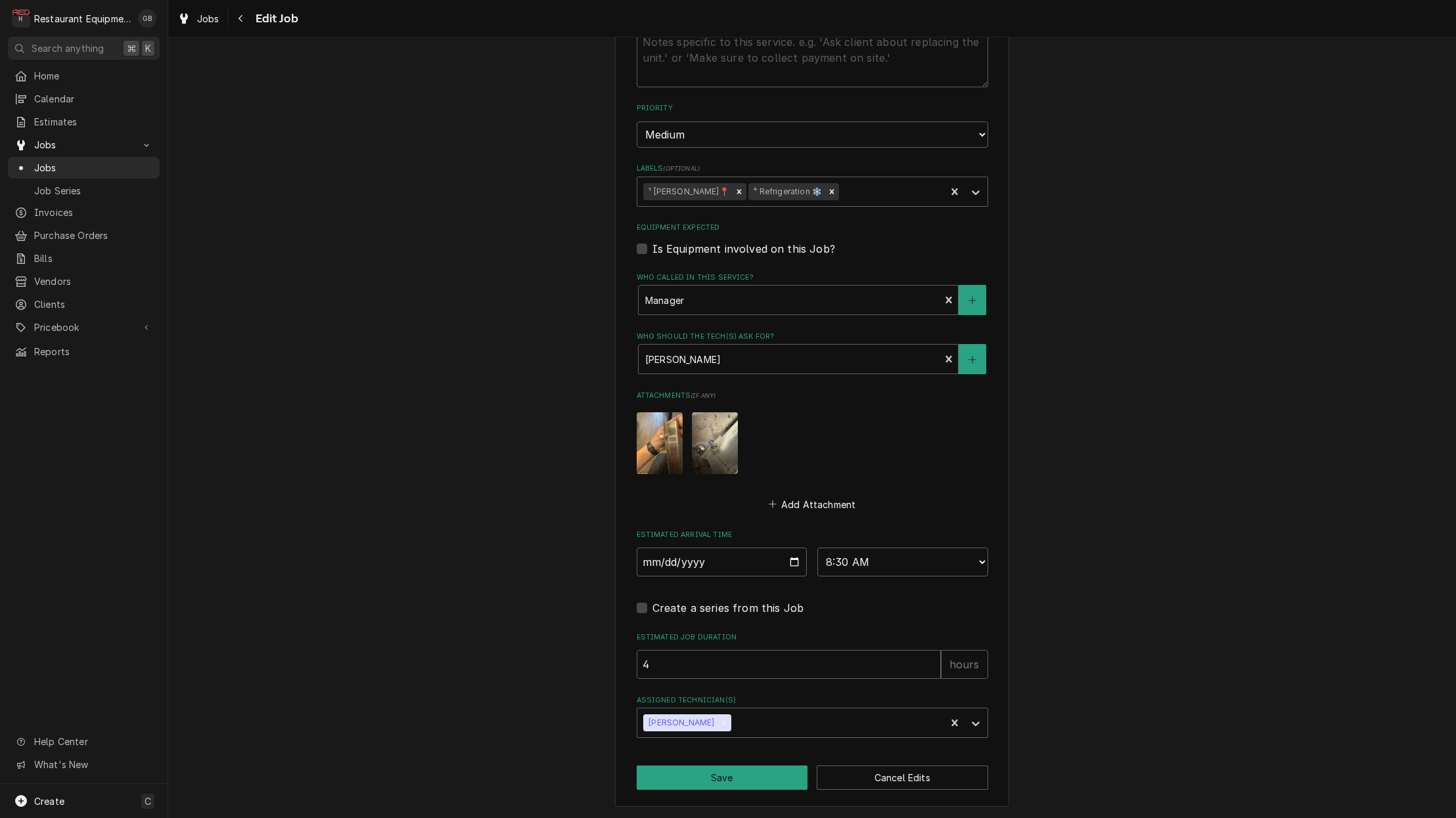
scroll to position [690, 0]
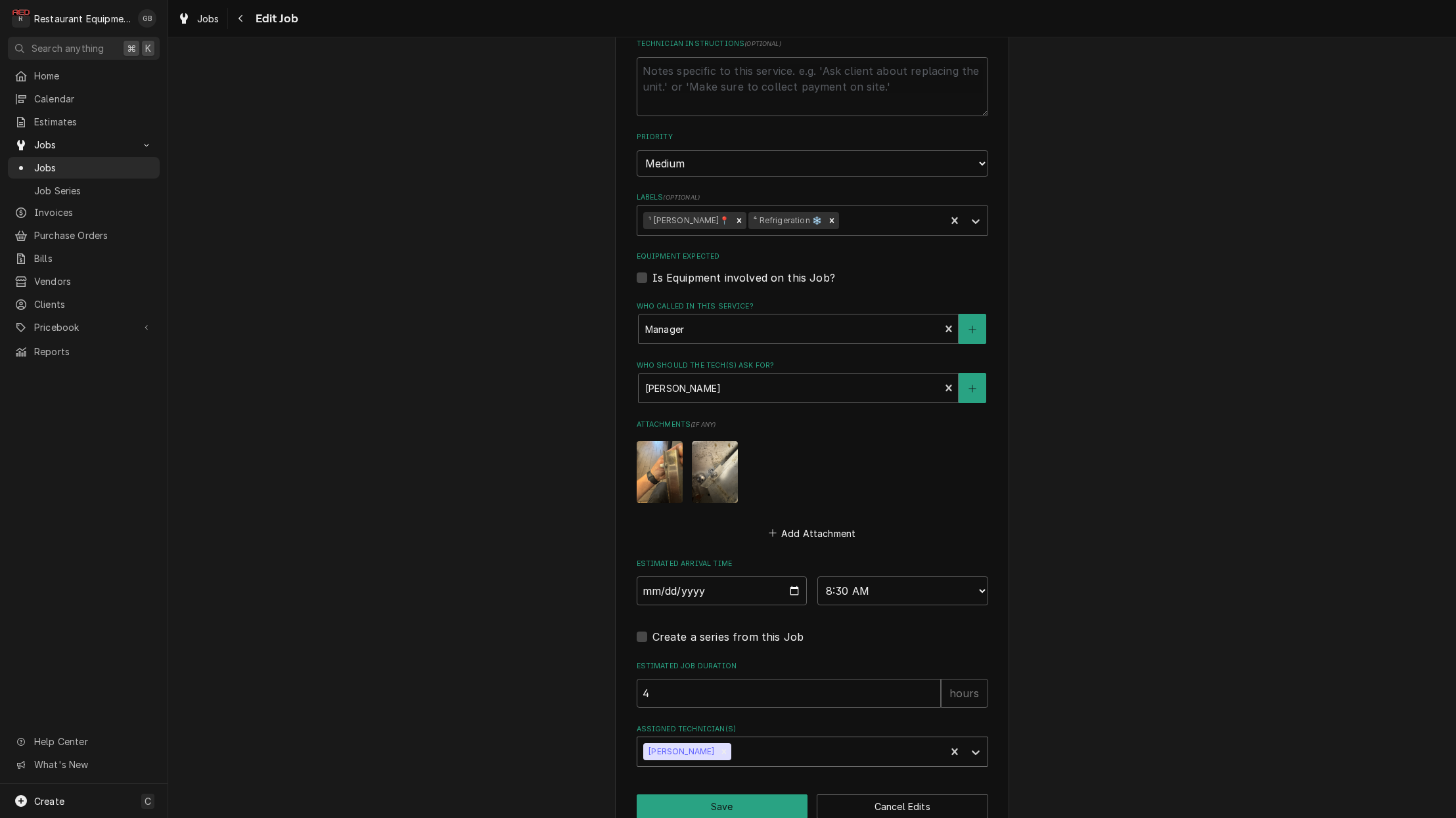
click at [928, 740] on div "Assigned Technician(s)" at bounding box center [836, 752] width 205 height 23
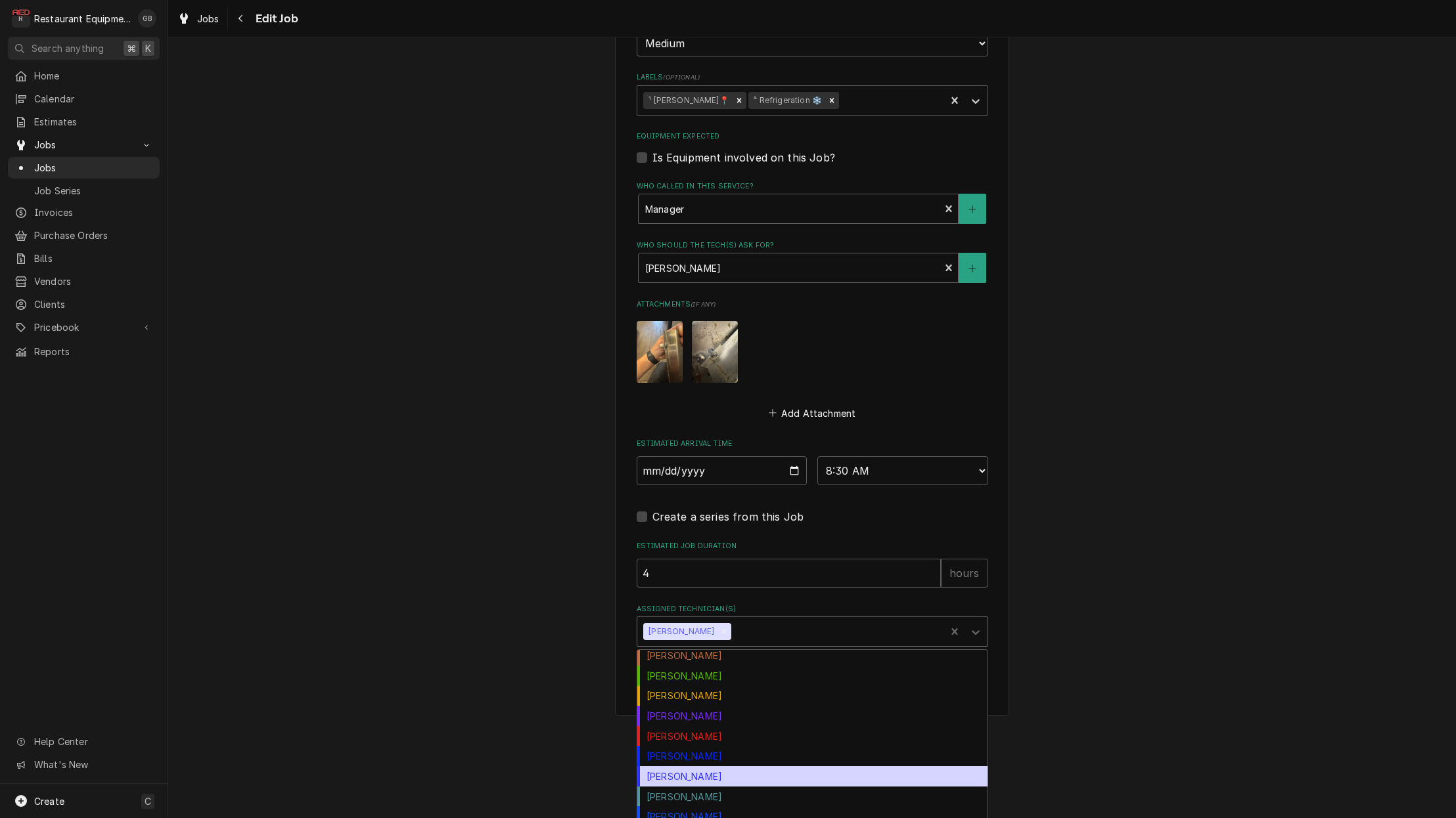
scroll to position [0, 0]
click at [703, 766] on div "Thomas Ross" at bounding box center [813, 776] width 351 height 21
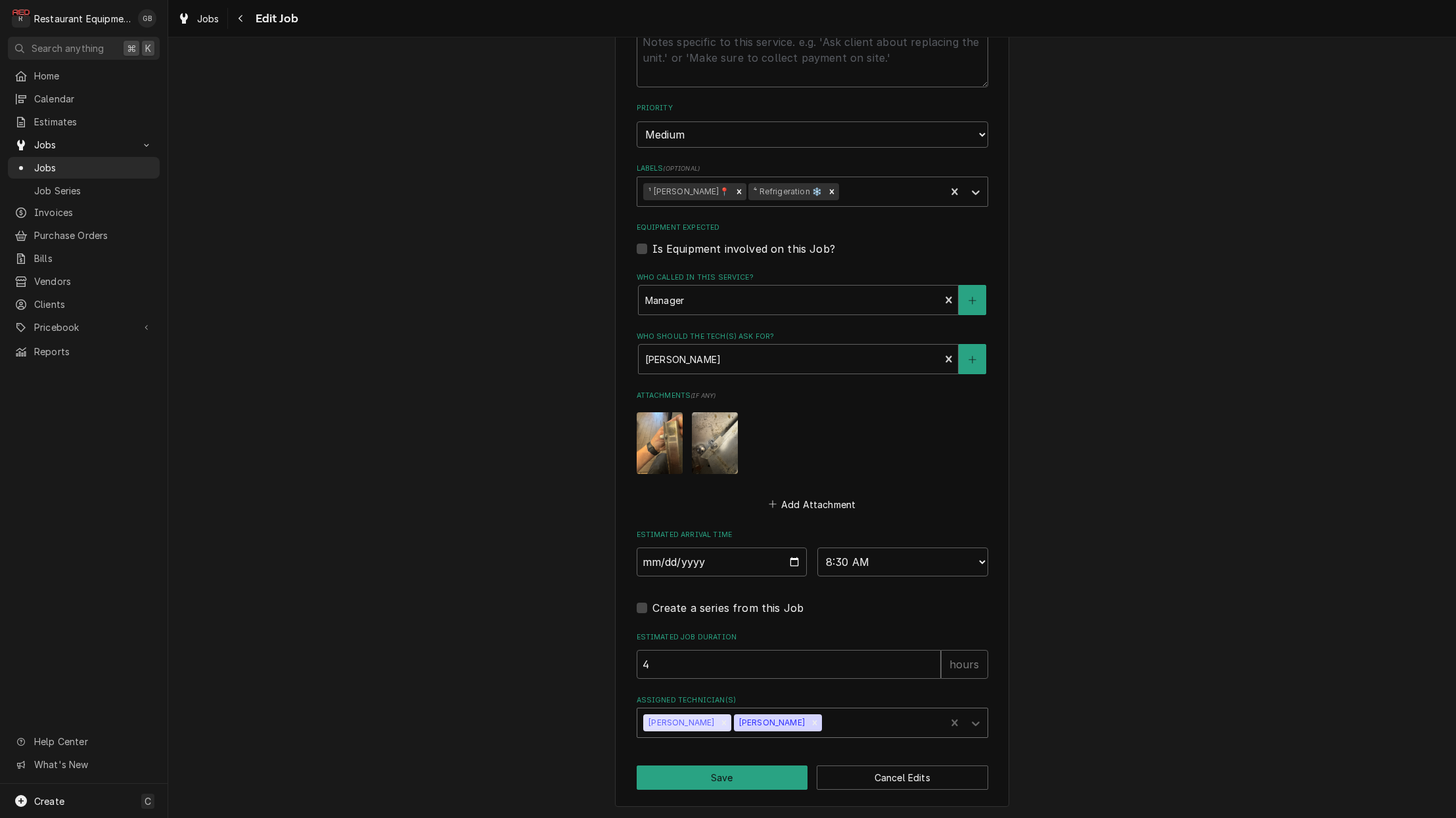
scroll to position [690, 0]
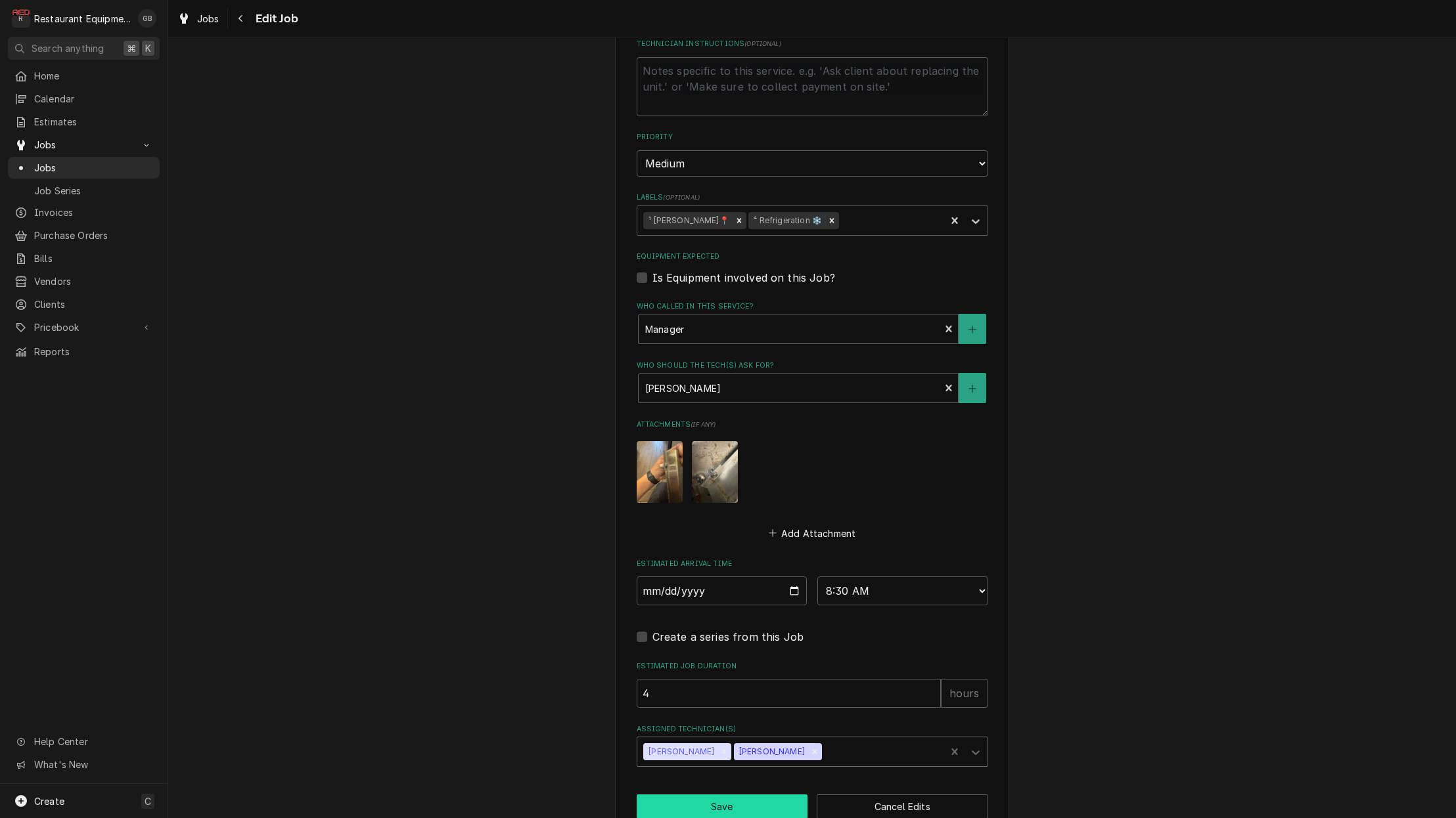
click at [729, 795] on button "Save" at bounding box center [723, 806] width 172 height 24
type textarea "x"
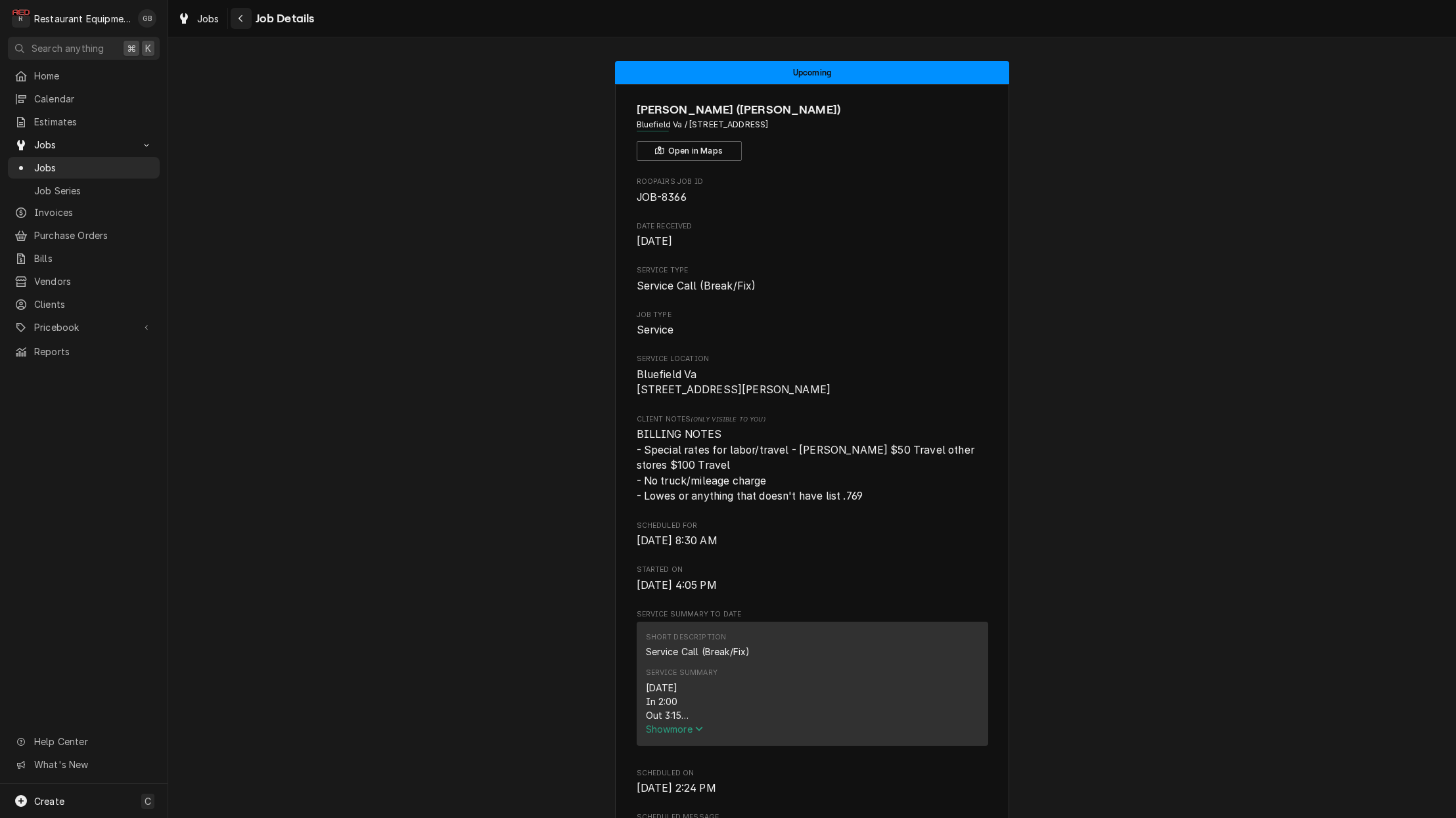
click at [244, 26] on button "Navigate back" at bounding box center [241, 19] width 21 height 21
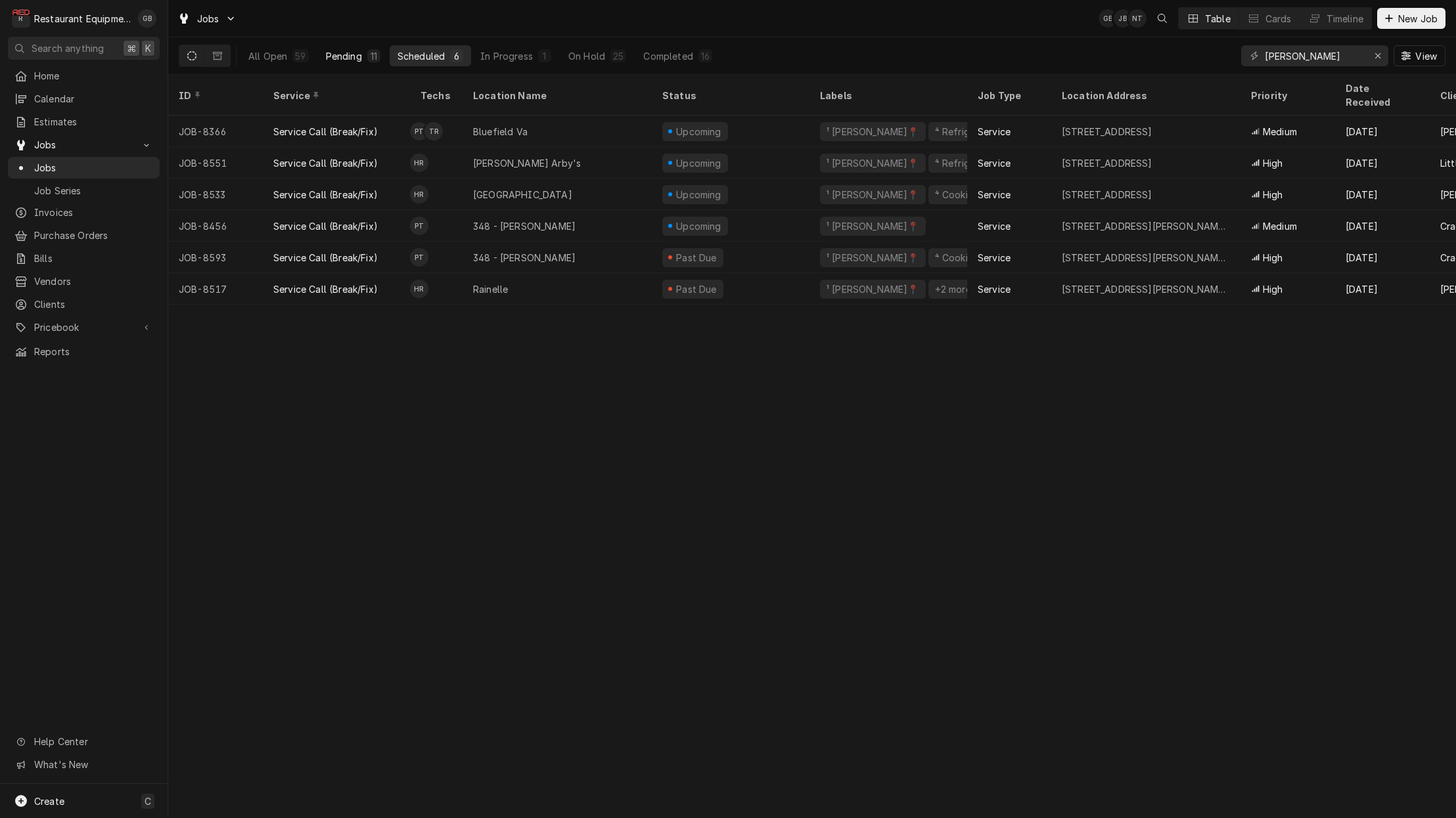
click at [360, 57] on div "Pending" at bounding box center [343, 55] width 36 height 13
